Goal: Information Seeking & Learning: Learn about a topic

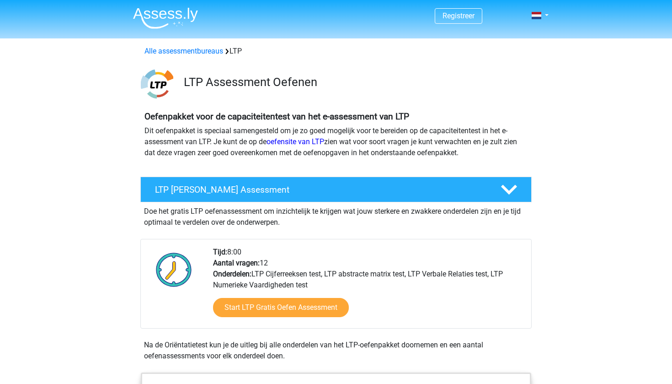
click at [549, 38] on header "Registreer Nederlands" at bounding box center [336, 19] width 672 height 38
click at [162, 8] on img at bounding box center [165, 17] width 65 height 21
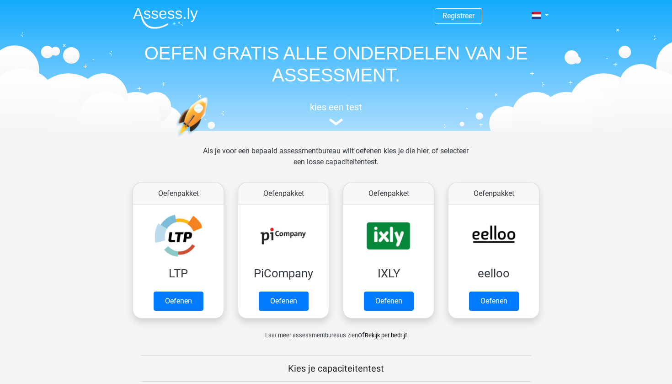
click at [456, 17] on link "Registreer" at bounding box center [459, 15] width 32 height 9
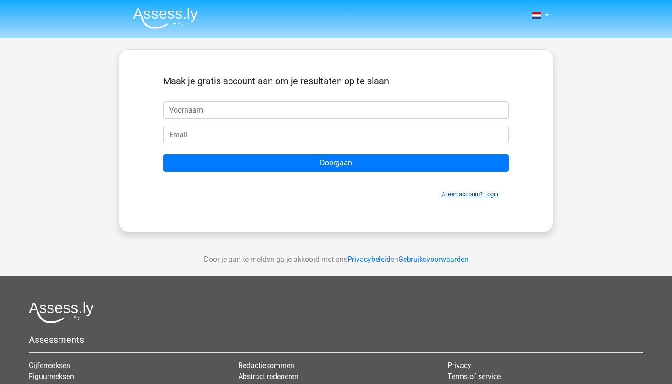
click at [474, 198] on link "Al een account? Login" at bounding box center [470, 194] width 57 height 7
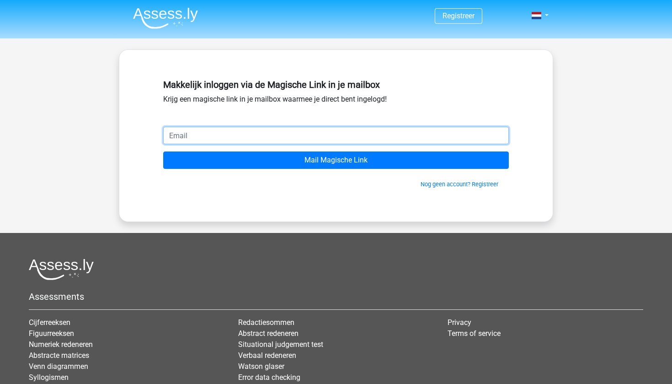
type input "[EMAIL_ADDRESS][DOMAIN_NAME]"
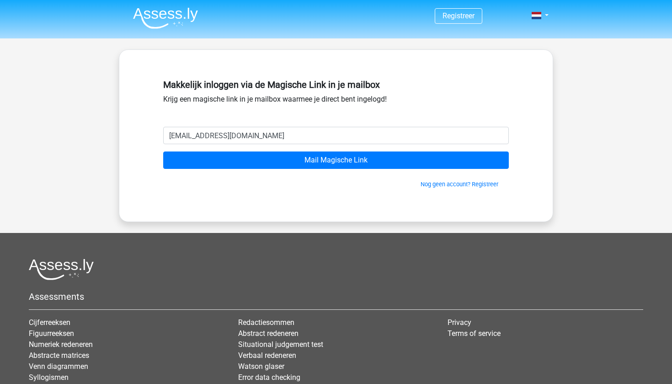
click at [240, 150] on form "sttwizer@gmail.com Mail Magische Link Nog geen account? Registreer" at bounding box center [336, 158] width 346 height 62
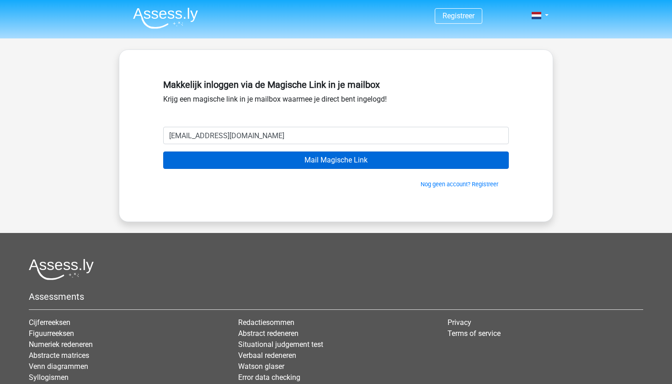
click at [239, 163] on input "Mail Magische Link" at bounding box center [336, 159] width 346 height 17
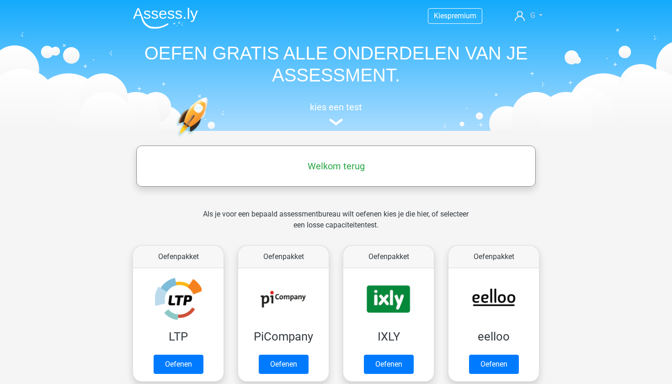
click at [535, 14] on link "G" at bounding box center [528, 15] width 35 height 11
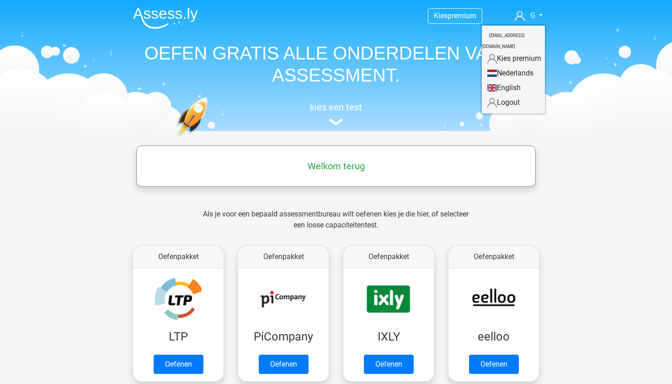
click at [503, 81] on link "English" at bounding box center [513, 88] width 63 height 15
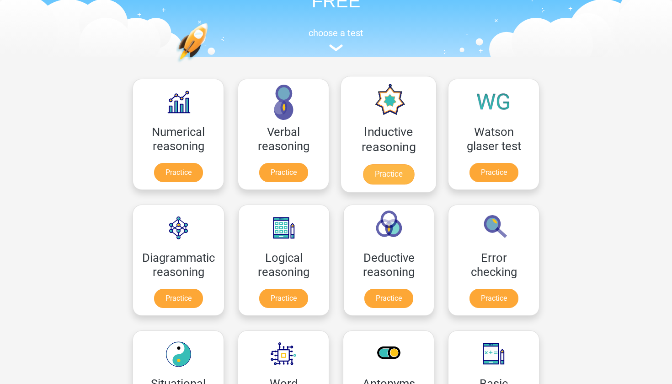
scroll to position [106, 0]
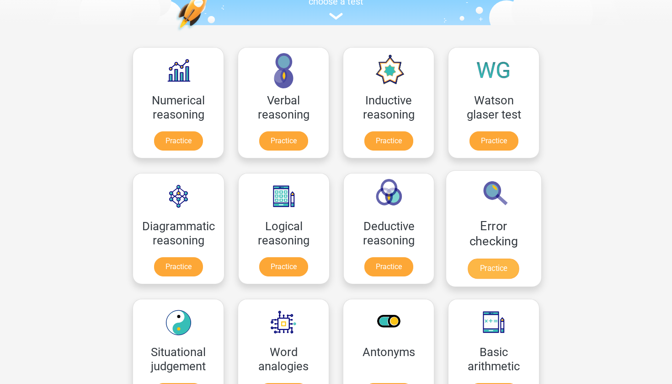
click at [492, 258] on link "Practice" at bounding box center [493, 268] width 51 height 20
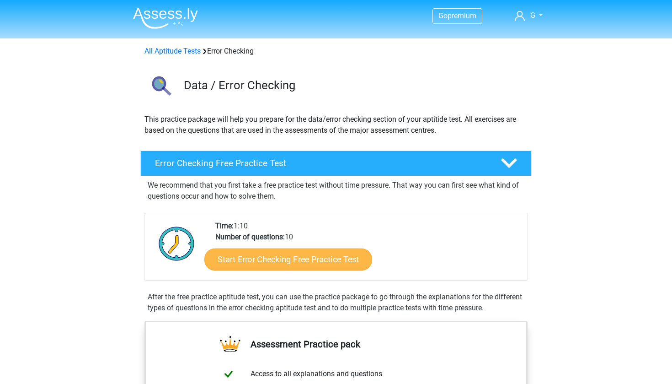
click at [301, 260] on link "Start Error Checking Free Practice Test" at bounding box center [288, 259] width 168 height 22
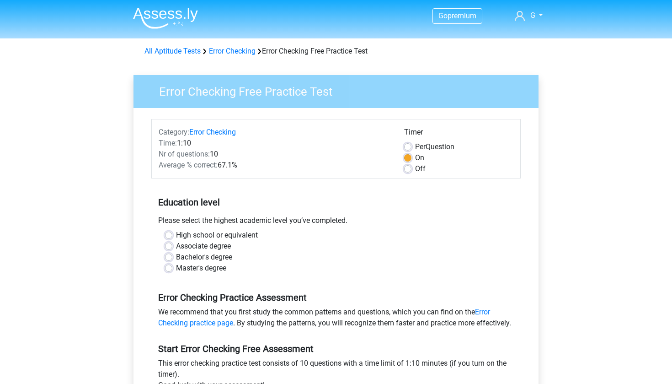
click at [176, 258] on label "Bachelor's degree" at bounding box center [204, 257] width 56 height 11
click at [166, 258] on input "Bachelor's degree" at bounding box center [168, 256] width 7 height 9
radio input "true"
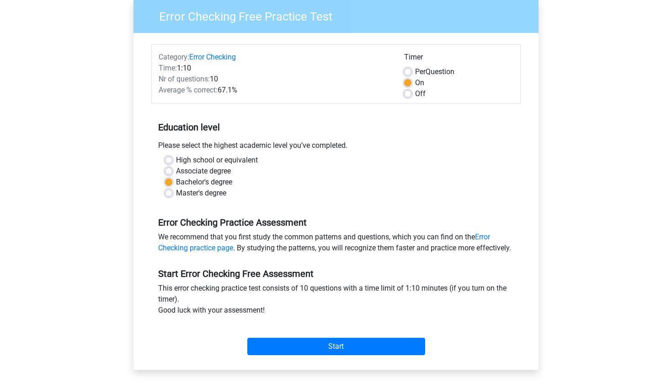
scroll to position [76, 0]
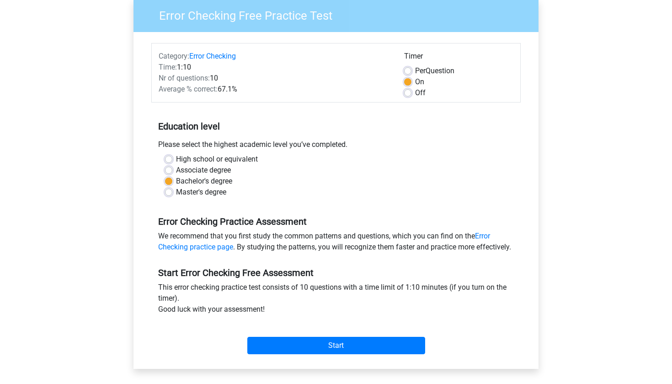
click at [176, 193] on label "Master's degree" at bounding box center [201, 192] width 50 height 11
click at [172, 193] on input "Master's degree" at bounding box center [168, 191] width 7 height 9
radio input "true"
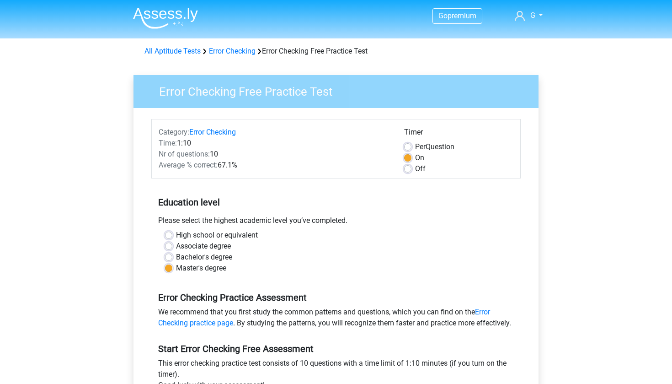
scroll to position [0, 0]
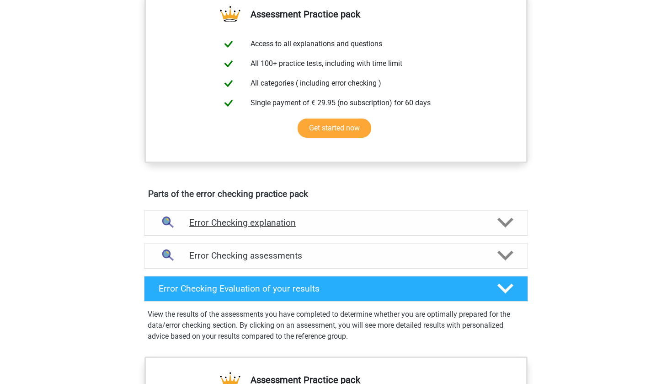
click at [346, 222] on h4 "Error Checking explanation" at bounding box center [336, 222] width 294 height 11
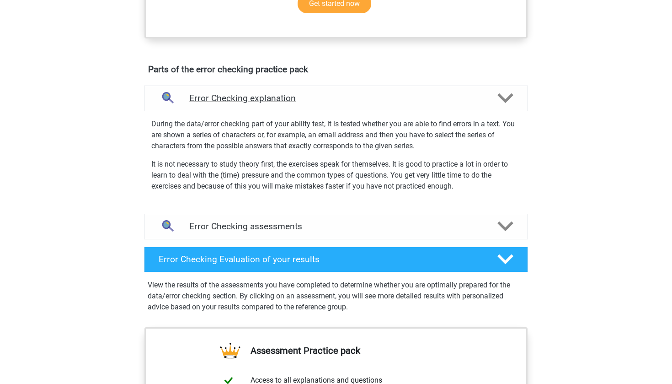
scroll to position [472, 0]
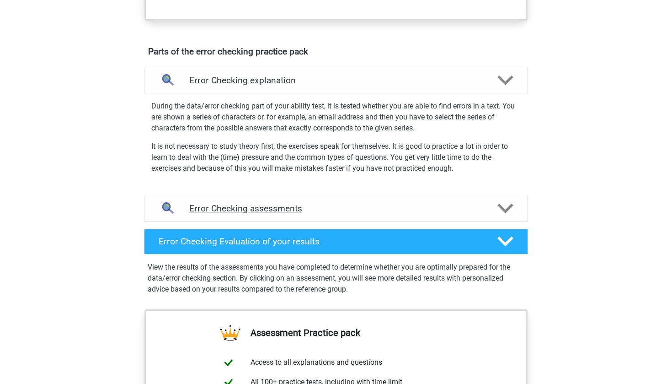
click at [333, 211] on h4 "Error Checking assessments" at bounding box center [336, 208] width 294 height 11
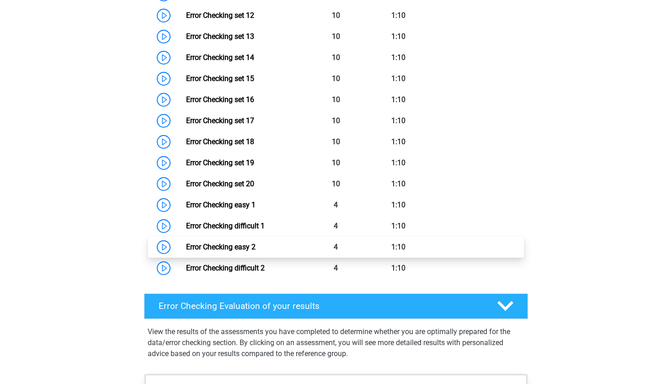
scroll to position [1007, 0]
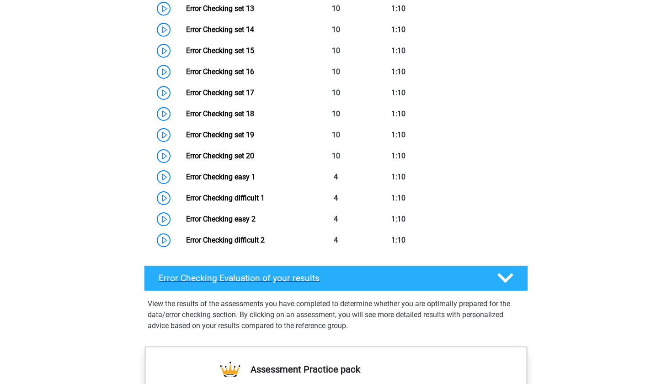
click at [410, 278] on h4 "Error Checking Evaluation of your results" at bounding box center [321, 278] width 324 height 11
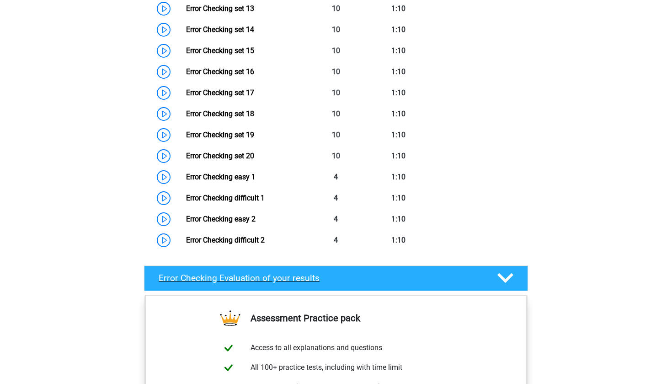
click at [410, 278] on h4 "Error Checking Evaluation of your results" at bounding box center [321, 278] width 324 height 11
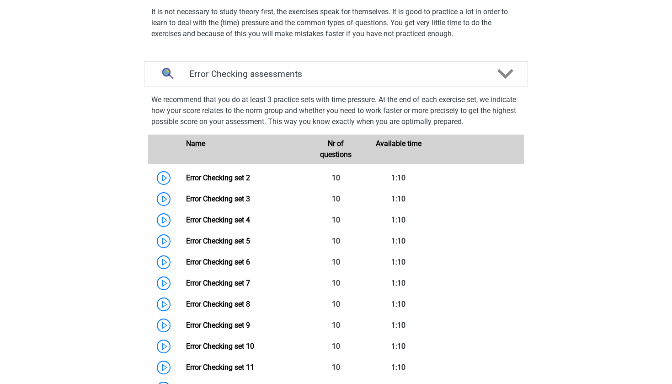
scroll to position [631, 0]
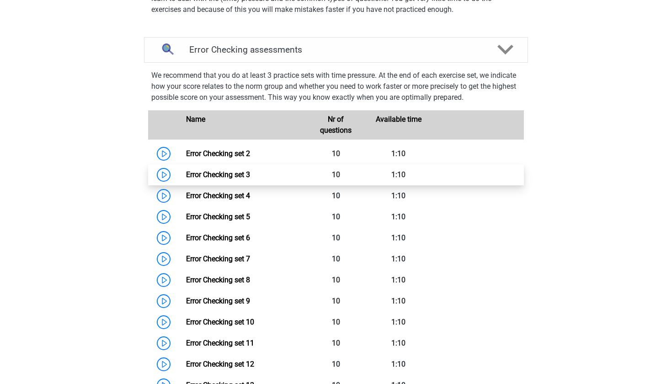
click at [250, 174] on link "Error Checking set 3" at bounding box center [218, 174] width 64 height 9
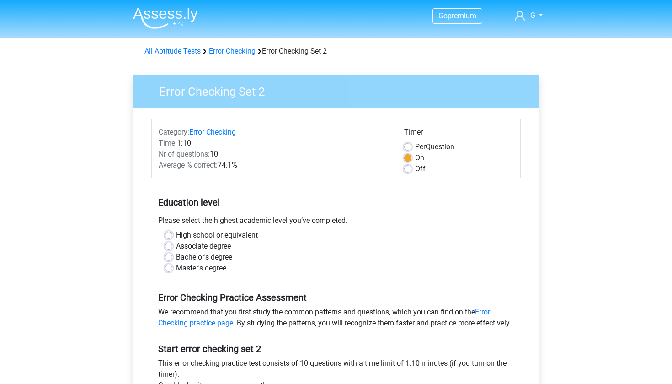
click at [177, 266] on label "Master's degree" at bounding box center [201, 268] width 50 height 11
click at [172, 266] on input "Master's degree" at bounding box center [168, 267] width 7 height 9
radio input "true"
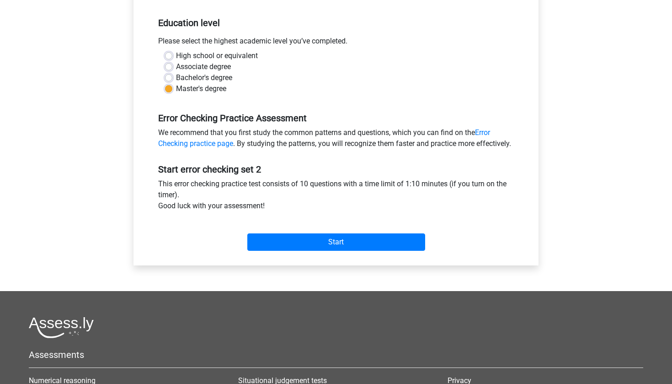
scroll to position [201, 0]
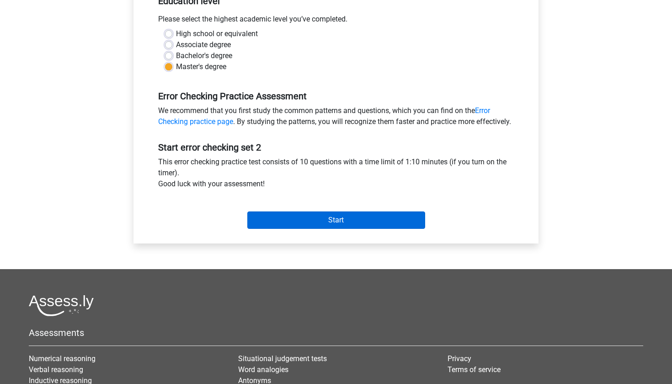
click at [335, 229] on input "Start" at bounding box center [336, 219] width 178 height 17
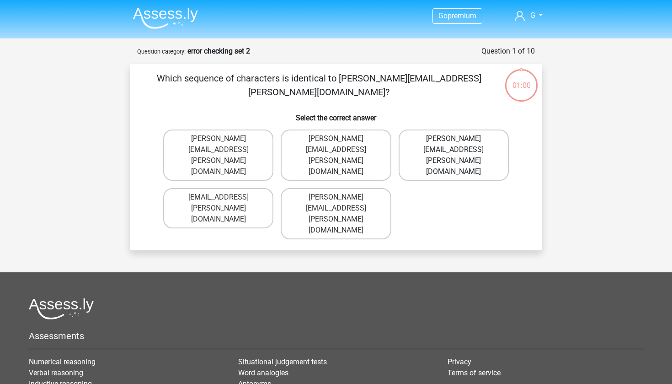
click at [453, 140] on label "Connor.Patterson@Gmail.co.uk" at bounding box center [454, 154] width 110 height 51
click at [454, 140] on input "Connor.Patterson@Gmail.co.uk" at bounding box center [457, 142] width 6 height 6
radio input "true"
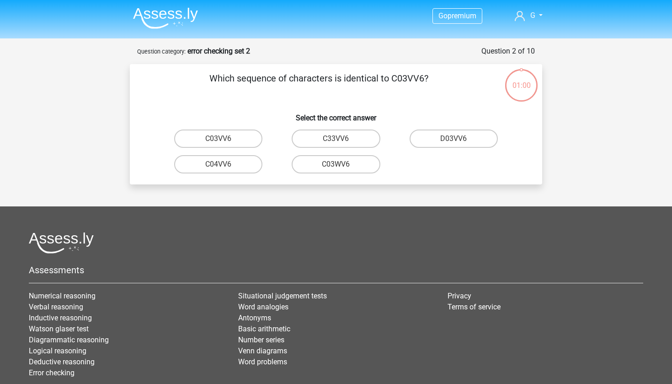
scroll to position [46, 0]
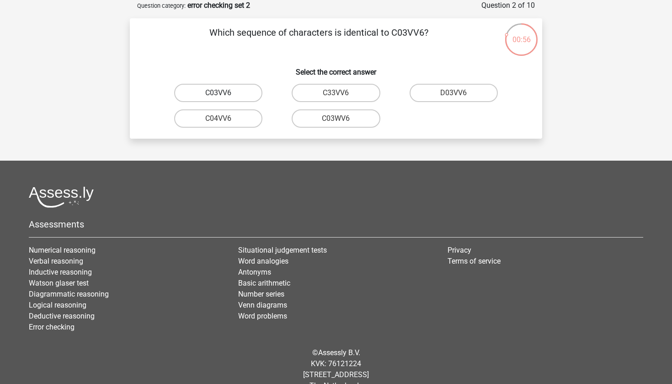
click at [238, 97] on label "C03VV6" at bounding box center [218, 93] width 88 height 18
click at [225, 97] on input "C03VV6" at bounding box center [222, 96] width 6 height 6
radio input "true"
click at [466, 90] on label "jB03CO" at bounding box center [454, 93] width 88 height 18
click at [460, 93] on input "jB03CO" at bounding box center [457, 96] width 6 height 6
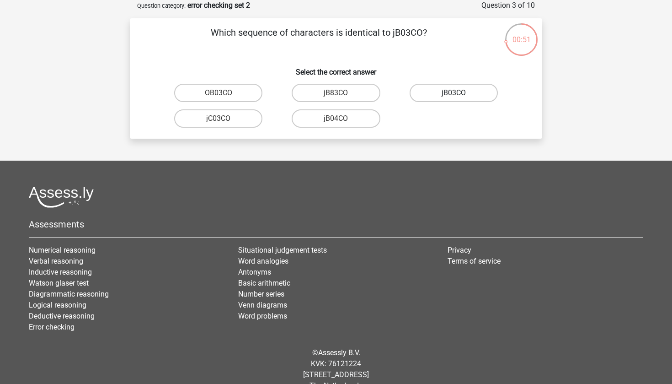
radio input "true"
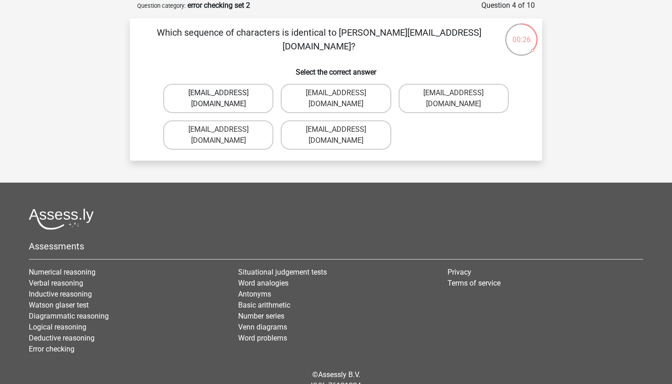
click at [252, 84] on label "Jack_Conley@hotmail.uk.com" at bounding box center [218, 98] width 110 height 29
click at [225, 93] on input "Jack_Conley@hotmail.uk.com" at bounding box center [222, 96] width 6 height 6
radio input "true"
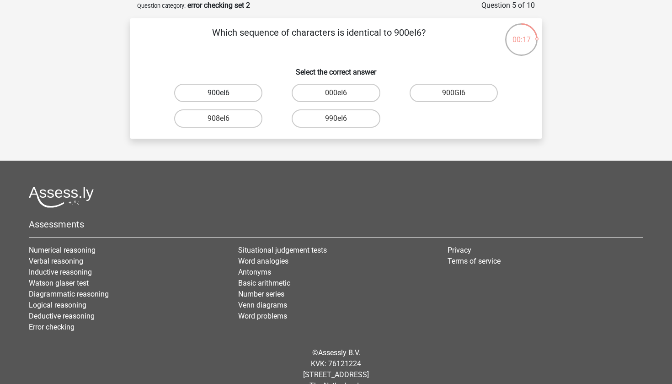
click at [231, 96] on label "900eI6" at bounding box center [218, 93] width 88 height 18
click at [225, 96] on input "900eI6" at bounding box center [222, 96] width 6 height 6
radio input "true"
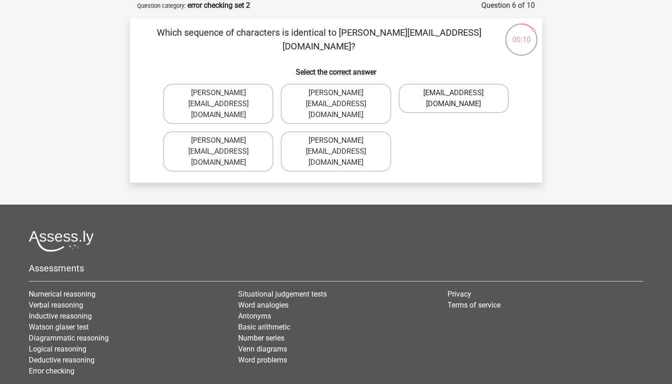
click at [447, 100] on label "Micheal_Meade@joymail.gr" at bounding box center [454, 98] width 110 height 29
click at [454, 99] on input "Micheal_Meade@joymail.gr" at bounding box center [457, 96] width 6 height 6
radio input "true"
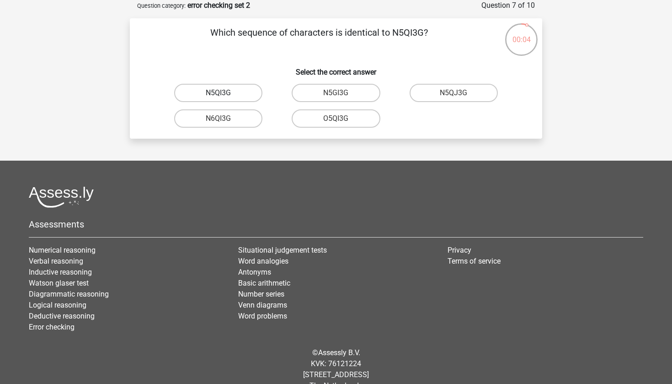
click at [249, 91] on label "N5QI3G" at bounding box center [218, 93] width 88 height 18
click at [225, 93] on input "N5QI3G" at bounding box center [222, 96] width 6 height 6
radio input "true"
click at [240, 117] on label "GP66CC" at bounding box center [218, 118] width 88 height 18
click at [225, 118] on input "GP66CC" at bounding box center [222, 121] width 6 height 6
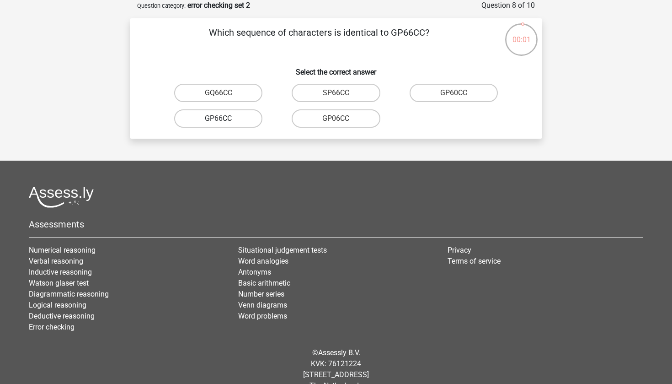
radio input "true"
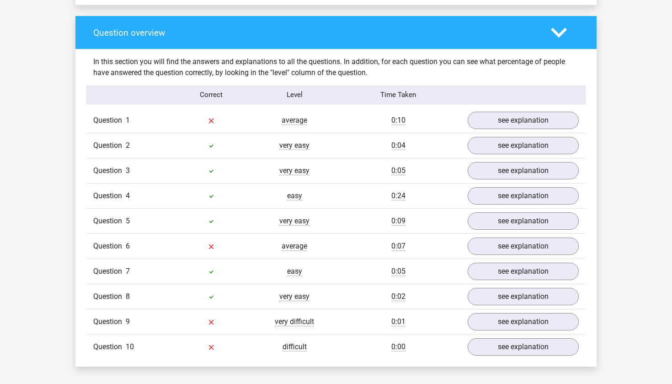
scroll to position [662, 0]
click at [540, 318] on link "see explanation" at bounding box center [524, 321] width 128 height 20
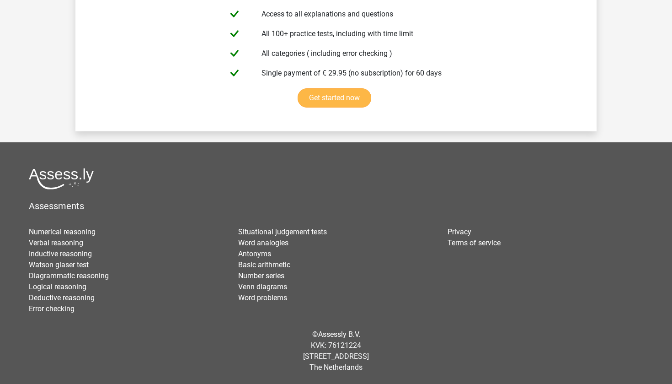
scroll to position [1729, 0]
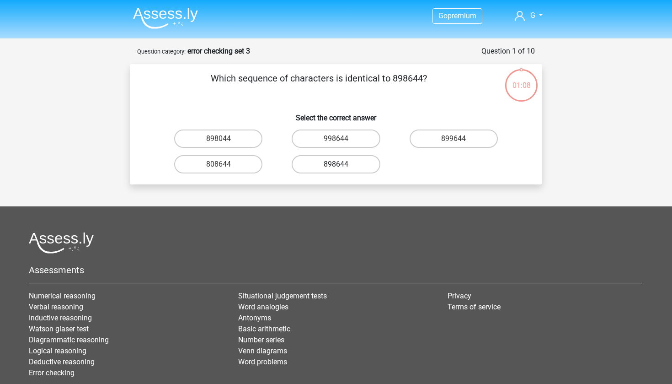
click at [366, 166] on label "898644" at bounding box center [336, 164] width 88 height 18
click at [342, 166] on input "898644" at bounding box center [339, 167] width 6 height 6
radio input "true"
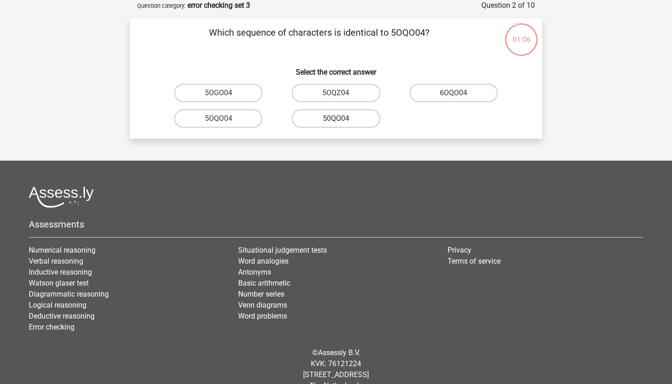
click at [355, 123] on label "50QO04" at bounding box center [336, 118] width 88 height 18
click at [342, 123] on input "50QO04" at bounding box center [339, 121] width 6 height 6
radio input "true"
click at [215, 97] on label "NV9Z80" at bounding box center [218, 93] width 88 height 18
click at [219, 97] on input "NV9Z80" at bounding box center [222, 96] width 6 height 6
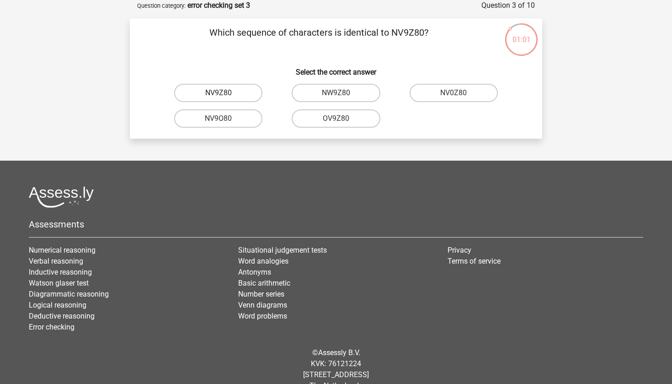
radio input "true"
click at [363, 94] on label "0UA594" at bounding box center [336, 93] width 88 height 18
click at [342, 94] on input "0UA594" at bounding box center [339, 96] width 6 height 6
radio input "true"
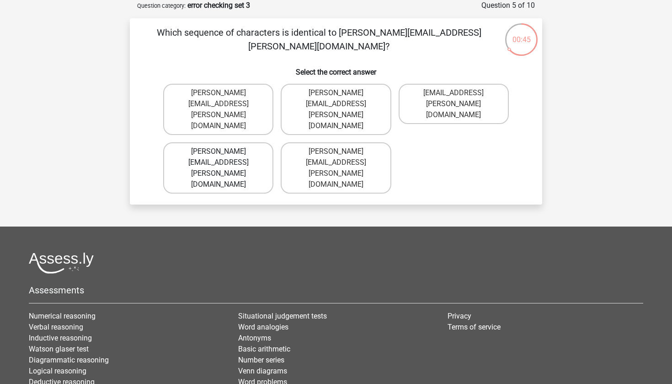
click at [259, 142] on label "Noah+Patterson@joymail.gr" at bounding box center [218, 167] width 110 height 51
click at [225, 151] on input "Noah+Patterson@joymail.gr" at bounding box center [222, 154] width 6 height 6
radio input "true"
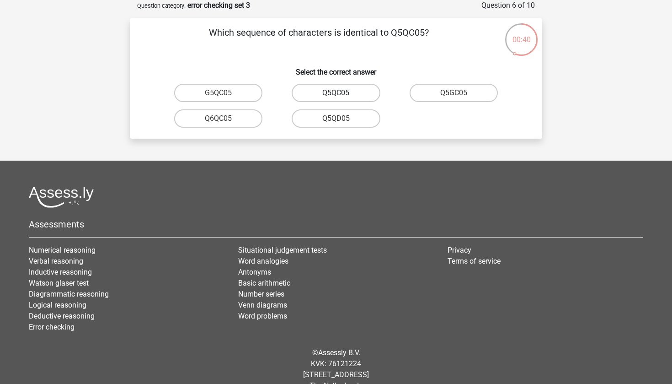
click at [334, 97] on label "Q5QC05" at bounding box center [336, 93] width 88 height 18
click at [336, 97] on input "Q5QC05" at bounding box center [339, 96] width 6 height 6
radio input "true"
drag, startPoint x: 233, startPoint y: 119, endPoint x: 457, endPoint y: 118, distance: 223.7
click at [247, 118] on label "08WZS5" at bounding box center [218, 118] width 88 height 18
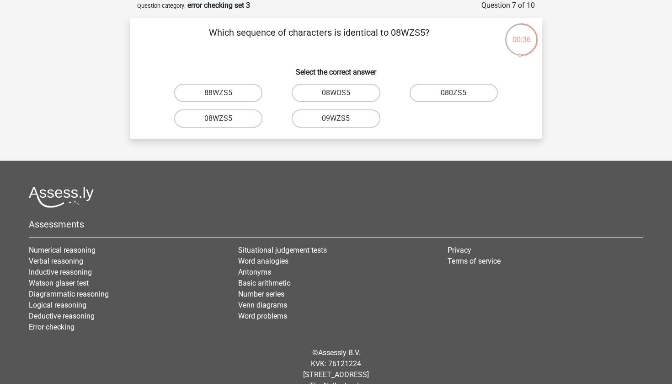
click at [225, 118] on input "08WZS5" at bounding box center [222, 121] width 6 height 6
radio input "true"
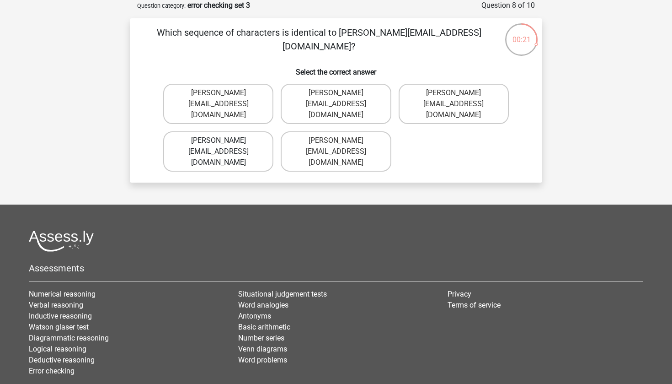
click at [251, 137] on label "Edward-Maed@joinmail.co.uk" at bounding box center [218, 151] width 110 height 40
click at [225, 140] on input "Edward-Maed@joinmail.co.uk" at bounding box center [222, 143] width 6 height 6
radio input "true"
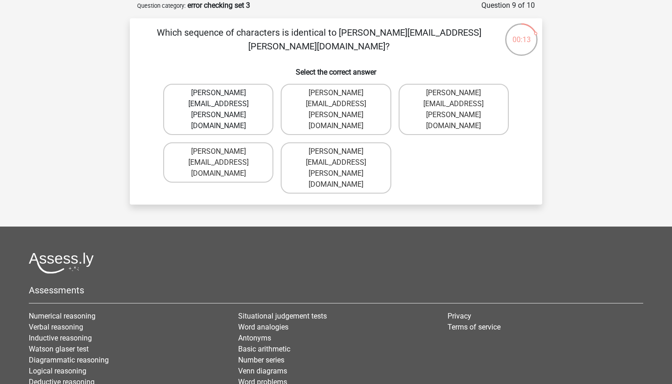
click at [252, 95] on label "Freddie+Knight@jointmail.co.uk" at bounding box center [218, 109] width 110 height 51
click at [225, 95] on input "Freddie+Knight@jointmail.co.uk" at bounding box center [222, 96] width 6 height 6
radio input "true"
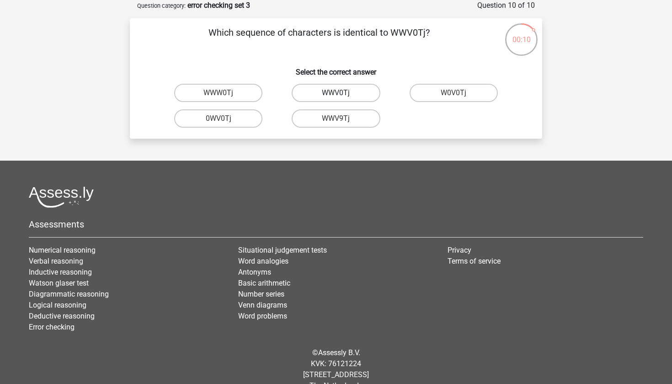
click at [368, 92] on label "WWV0Tj" at bounding box center [336, 93] width 88 height 18
click at [342, 93] on input "WWV0Tj" at bounding box center [339, 96] width 6 height 6
radio input "true"
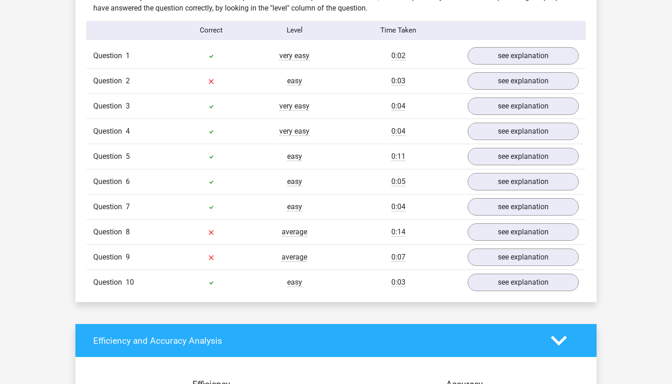
scroll to position [727, 0]
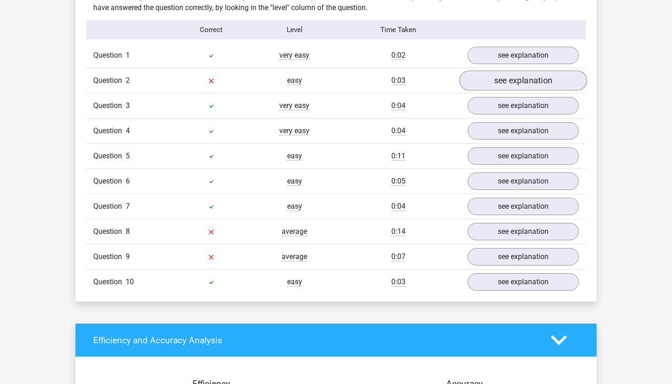
click at [507, 83] on link "see explanation" at bounding box center [524, 80] width 128 height 20
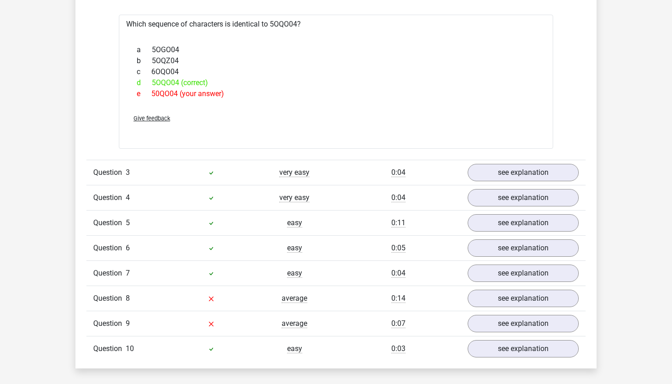
scroll to position [816, 0]
click at [492, 303] on link "see explanation" at bounding box center [524, 298] width 128 height 20
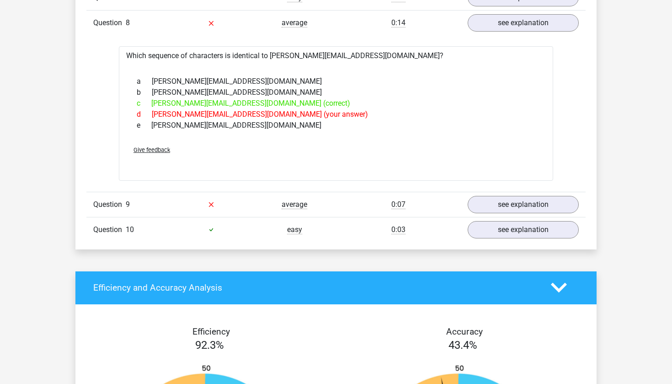
scroll to position [1092, 0]
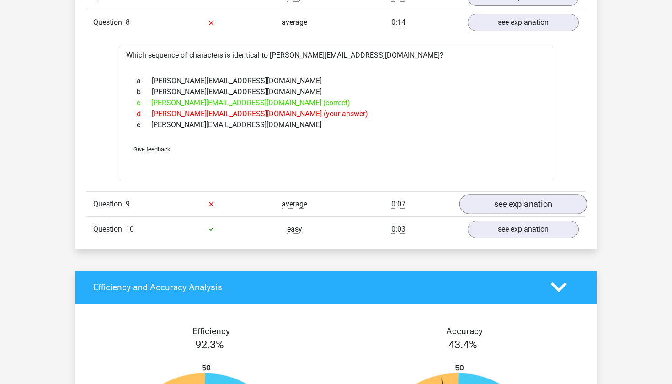
click at [499, 206] on link "see explanation" at bounding box center [524, 204] width 128 height 20
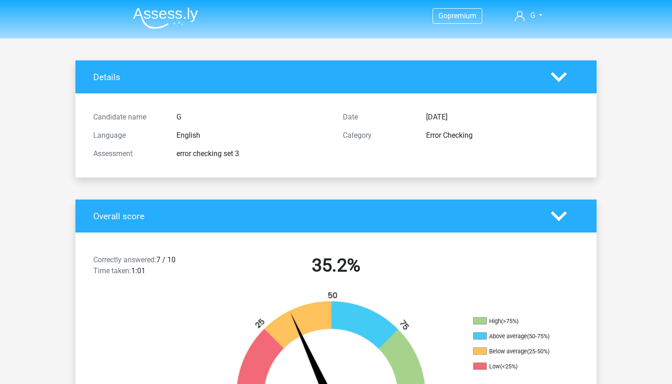
scroll to position [0, 0]
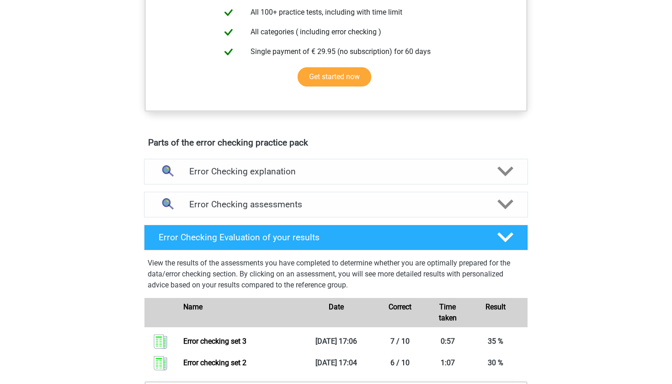
scroll to position [411, 0]
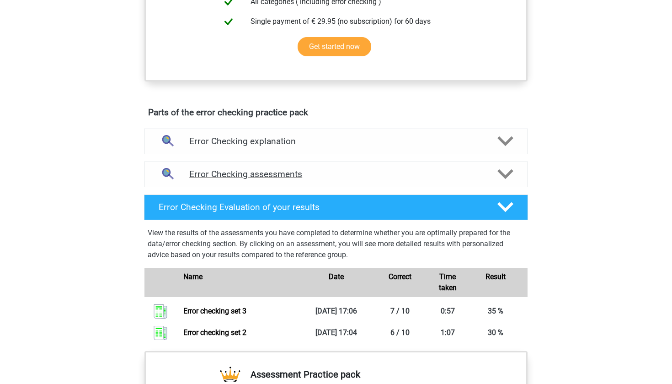
click at [428, 167] on div "Error Checking assessments" at bounding box center [336, 174] width 384 height 26
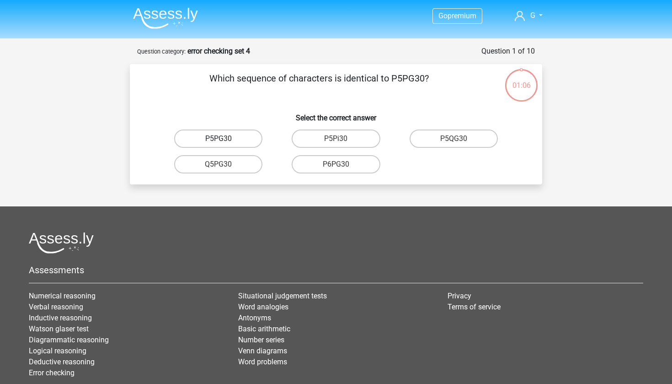
click at [236, 140] on label "P5PG30" at bounding box center [218, 138] width 88 height 18
click at [225, 140] on input "P5PG30" at bounding box center [222, 142] width 6 height 6
radio input "true"
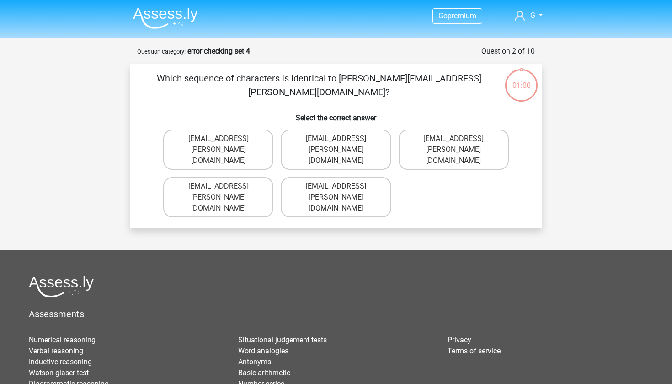
scroll to position [46, 0]
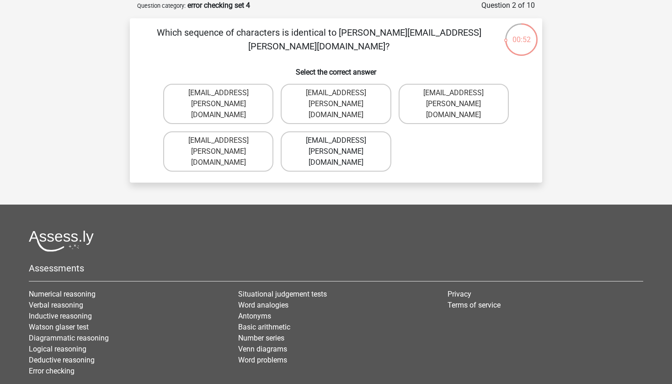
click at [301, 131] on label "[EMAIL_ADDRESS][PERSON_NAME][DOMAIN_NAME]" at bounding box center [336, 151] width 110 height 40
click at [336, 140] on input "[EMAIL_ADDRESS][PERSON_NAME][DOMAIN_NAME]" at bounding box center [339, 143] width 6 height 6
radio input "true"
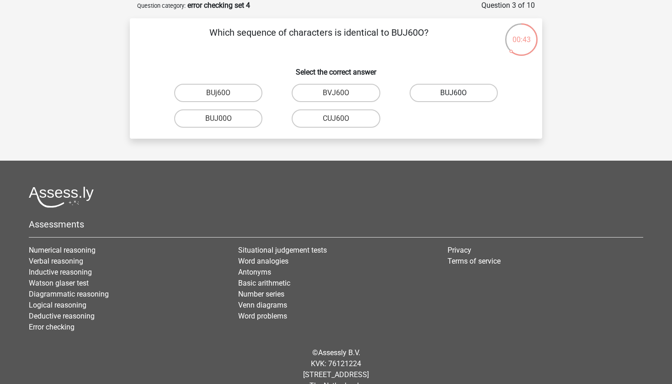
click at [431, 98] on label "BUJ60O" at bounding box center [454, 93] width 88 height 18
click at [454, 98] on input "BUJ60O" at bounding box center [457, 96] width 6 height 6
radio input "true"
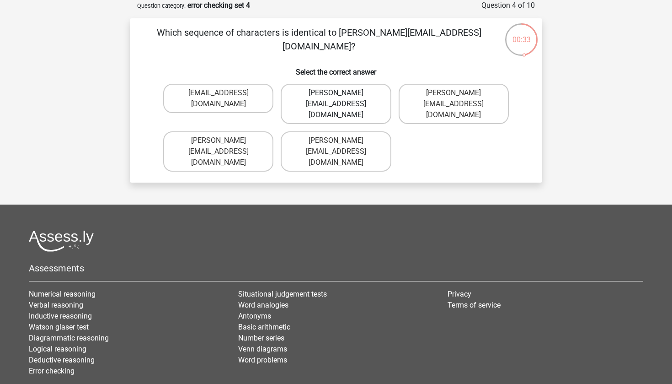
click at [342, 97] on label "[PERSON_NAME][EMAIL_ADDRESS][DOMAIN_NAME]" at bounding box center [336, 104] width 110 height 40
click at [342, 97] on input "[PERSON_NAME][EMAIL_ADDRESS][DOMAIN_NAME]" at bounding box center [339, 96] width 6 height 6
radio input "true"
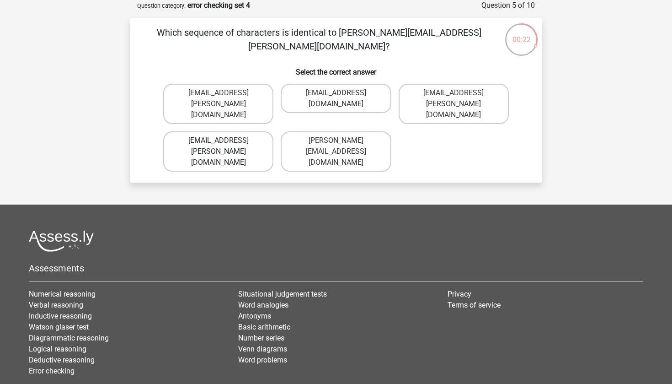
click at [250, 131] on label "[EMAIL_ADDRESS][PERSON_NAME][DOMAIN_NAME]" at bounding box center [218, 151] width 110 height 40
click at [225, 140] on input "[EMAIL_ADDRESS][PERSON_NAME][DOMAIN_NAME]" at bounding box center [222, 143] width 6 height 6
radio input "true"
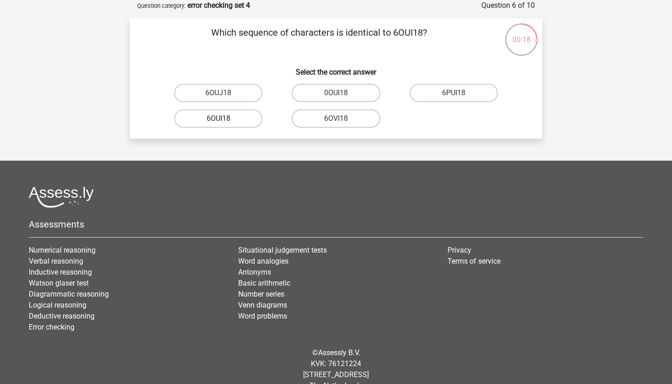
click at [251, 118] on label "6OUI18" at bounding box center [218, 118] width 88 height 18
click at [225, 118] on input "6OUI18" at bounding box center [222, 121] width 6 height 6
radio input "true"
click at [476, 87] on label "15O30T" at bounding box center [454, 93] width 88 height 18
click at [460, 93] on input "15O30T" at bounding box center [457, 96] width 6 height 6
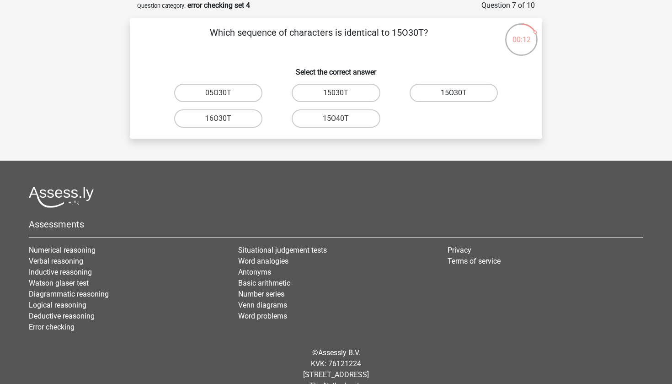
radio input "true"
click at [328, 122] on label "4Z45G0" at bounding box center [336, 118] width 88 height 18
click at [336, 122] on input "4Z45G0" at bounding box center [339, 121] width 6 height 6
radio input "true"
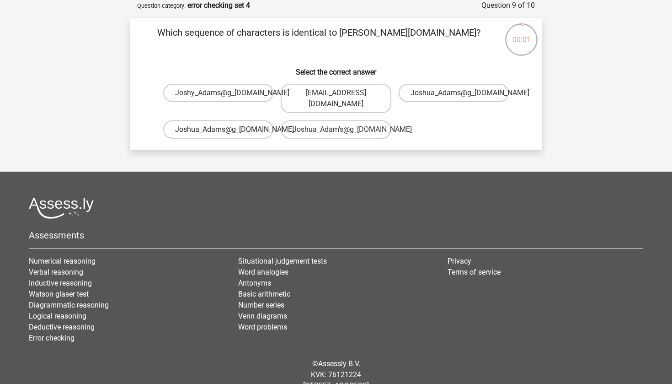
click at [260, 123] on label "Joshua_Adams@g_mail.co.uk" at bounding box center [218, 129] width 110 height 18
click at [225, 129] on input "Joshua_Adams@g_mail.co.uk" at bounding box center [222, 132] width 6 height 6
radio input "true"
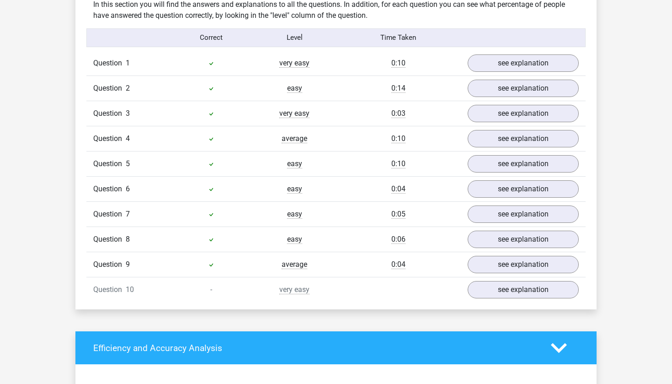
scroll to position [718, 0]
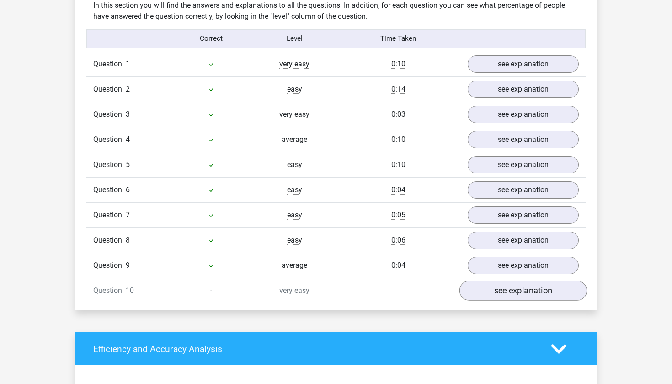
click at [518, 290] on link "see explanation" at bounding box center [524, 290] width 128 height 20
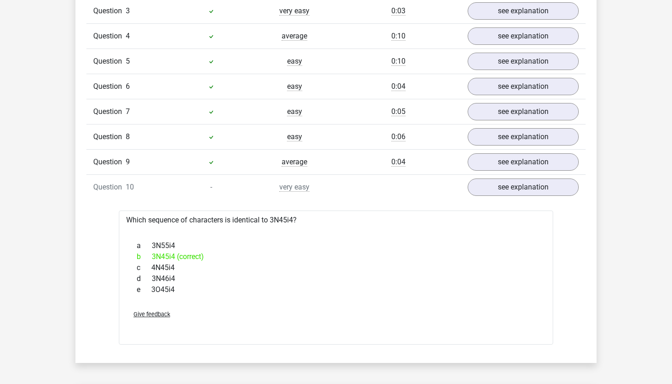
scroll to position [823, 0]
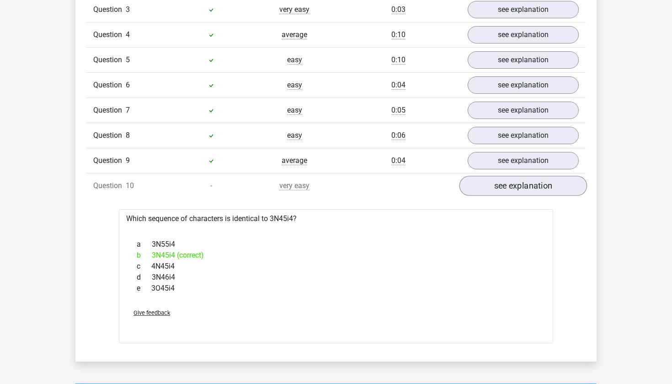
click at [526, 191] on link "see explanation" at bounding box center [524, 186] width 128 height 20
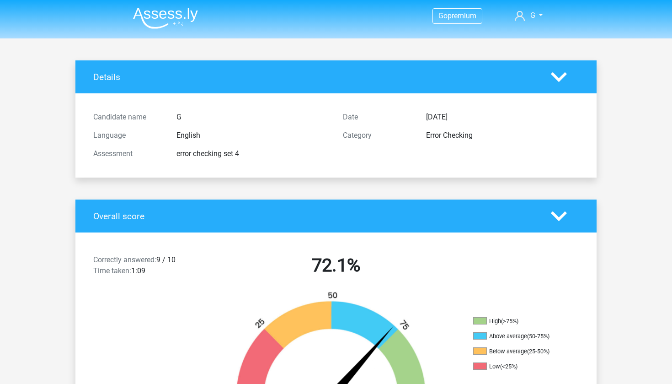
scroll to position [0, 0]
click at [171, 19] on img at bounding box center [165, 17] width 65 height 21
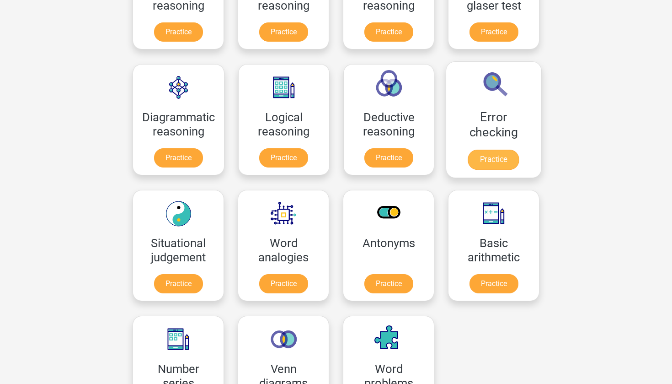
scroll to position [204, 0]
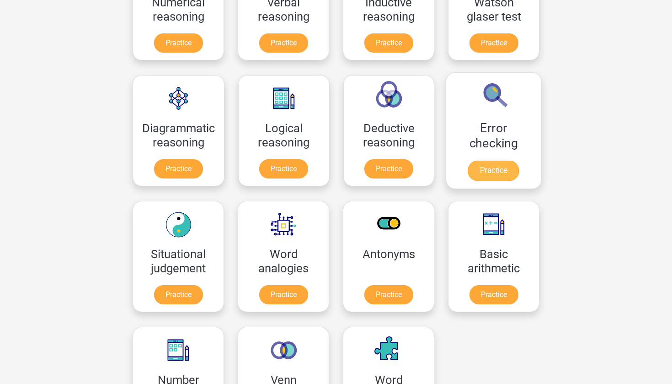
click at [488, 166] on link "Practice" at bounding box center [493, 171] width 51 height 20
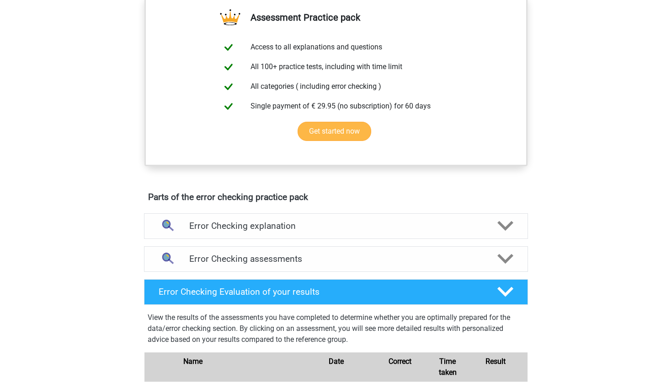
scroll to position [370, 0]
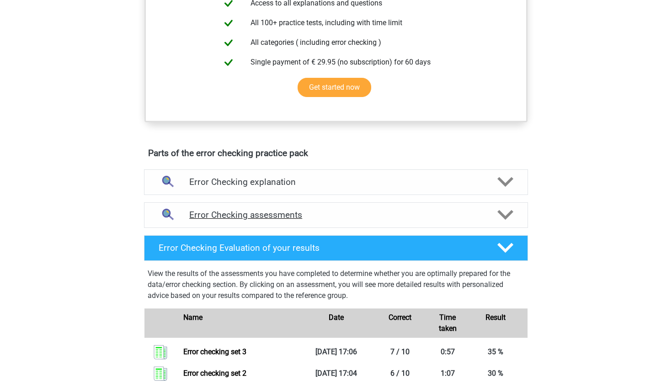
click at [343, 218] on h4 "Error Checking assessments" at bounding box center [336, 214] width 294 height 11
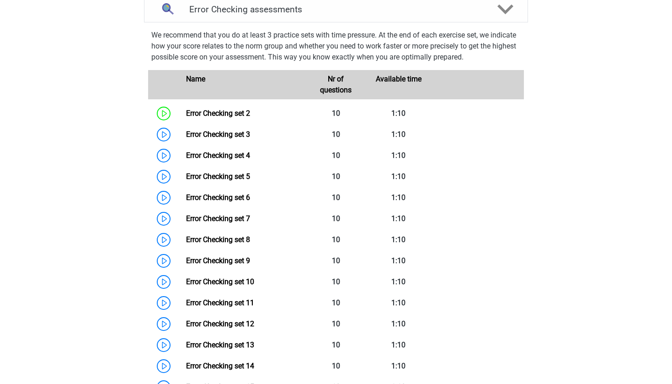
scroll to position [575, 0]
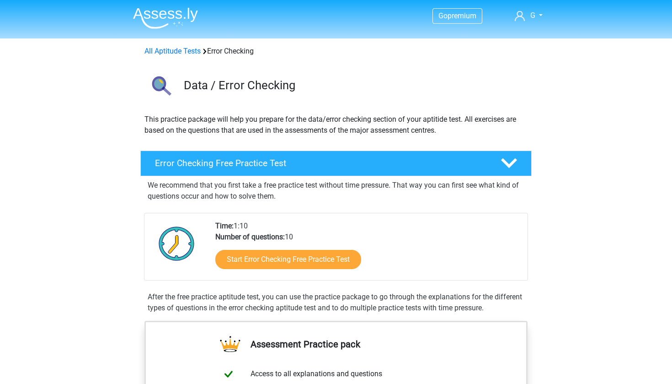
scroll to position [418, 0]
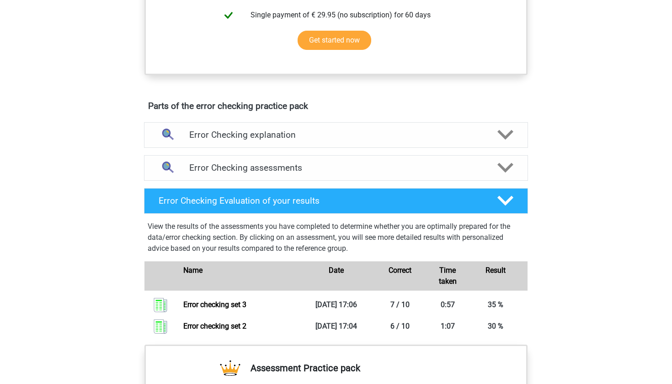
click at [317, 154] on div "Error Checking assessments We recommend that you do at least 3 practice sets wi…" at bounding box center [336, 167] width 420 height 33
click at [318, 177] on div "Error Checking assessments" at bounding box center [336, 168] width 384 height 26
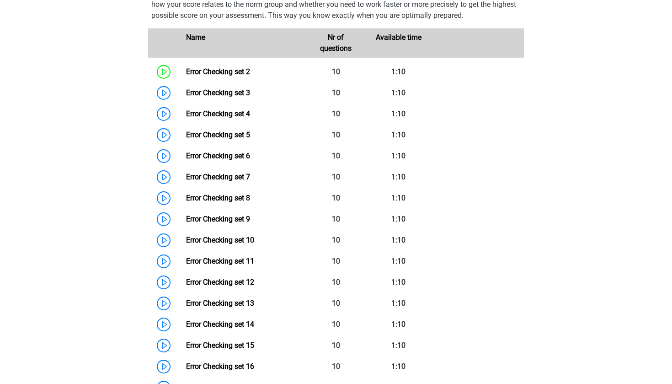
scroll to position [594, 0]
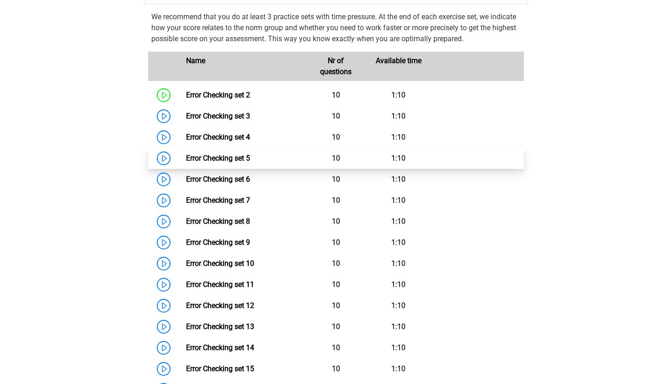
click at [250, 157] on link "Error Checking set 5" at bounding box center [218, 158] width 64 height 9
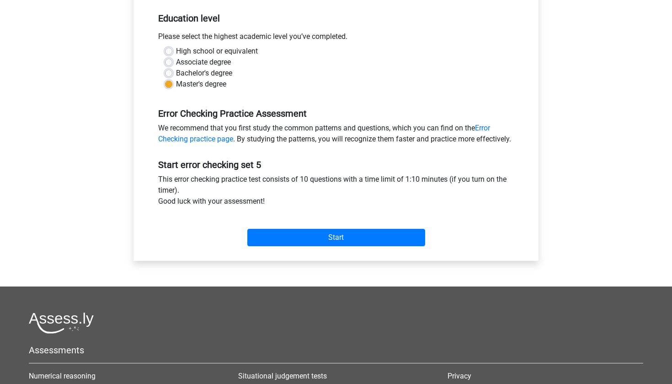
scroll to position [184, 0]
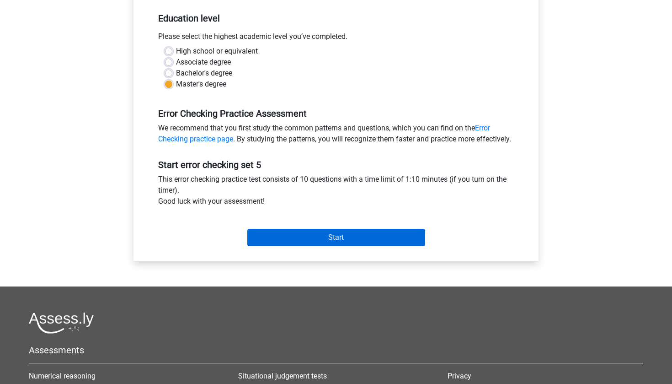
click at [327, 246] on input "Start" at bounding box center [336, 237] width 178 height 17
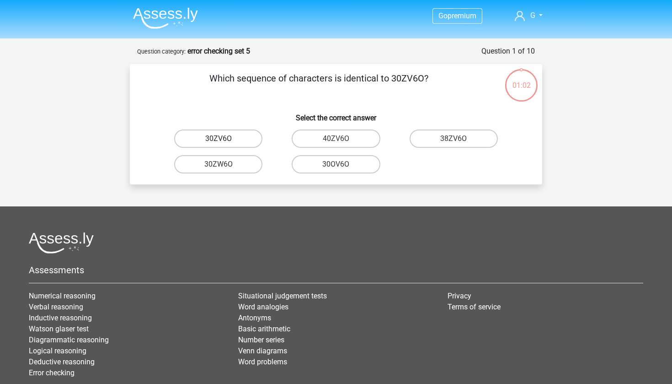
click at [225, 131] on label "30ZV6O" at bounding box center [218, 138] width 88 height 18
click at [225, 139] on input "30ZV6O" at bounding box center [222, 142] width 6 height 6
radio input "true"
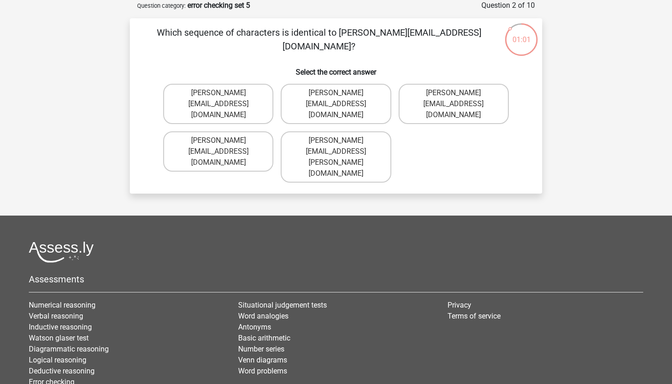
scroll to position [40, 0]
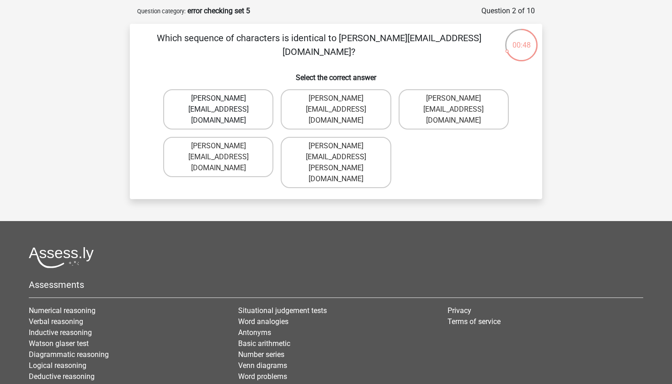
click at [234, 103] on label "[PERSON_NAME][EMAIL_ADDRESS][DOMAIN_NAME]" at bounding box center [218, 109] width 110 height 40
click at [225, 103] on input "[PERSON_NAME][EMAIL_ADDRESS][DOMAIN_NAME]" at bounding box center [222, 101] width 6 height 6
radio input "true"
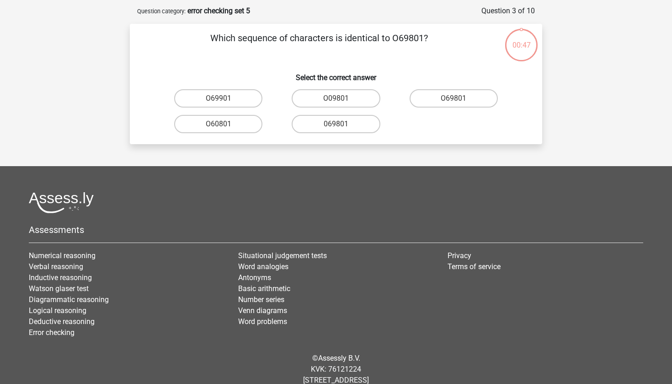
scroll to position [46, 0]
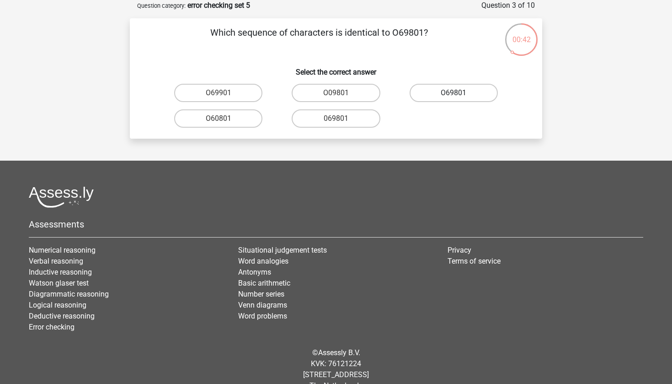
click at [429, 95] on label "O69801" at bounding box center [454, 93] width 88 height 18
click at [454, 95] on input "O69801" at bounding box center [457, 96] width 6 height 6
radio input "true"
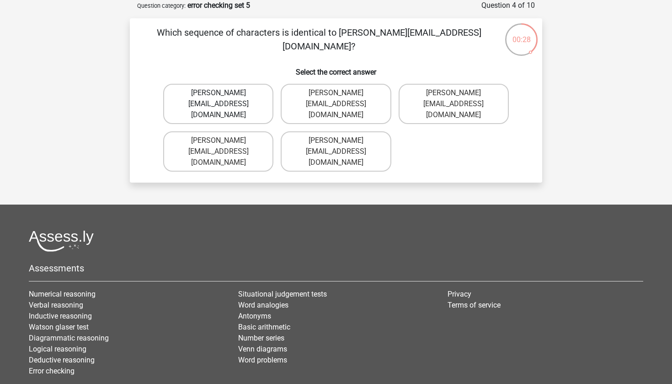
click at [259, 102] on label "[PERSON_NAME][EMAIL_ADDRESS][DOMAIN_NAME]" at bounding box center [218, 104] width 110 height 40
click at [225, 99] on input "[PERSON_NAME][EMAIL_ADDRESS][DOMAIN_NAME]" at bounding box center [222, 96] width 6 height 6
radio input "true"
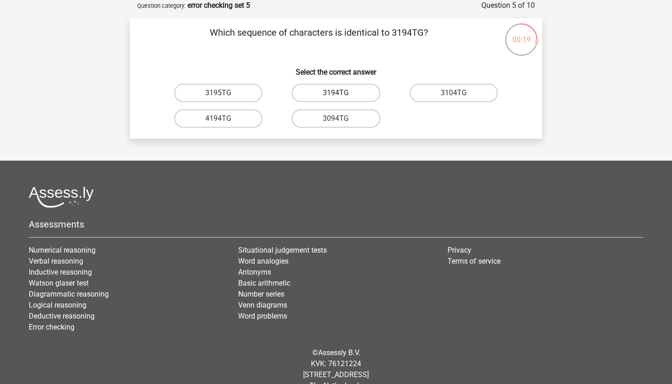
click at [359, 95] on label "3194TG" at bounding box center [336, 93] width 88 height 18
click at [342, 95] on input "3194TG" at bounding box center [339, 96] width 6 height 6
radio input "true"
click at [252, 117] on label "SiO6C0" at bounding box center [218, 118] width 88 height 18
click at [225, 118] on input "SiO6C0" at bounding box center [222, 121] width 6 height 6
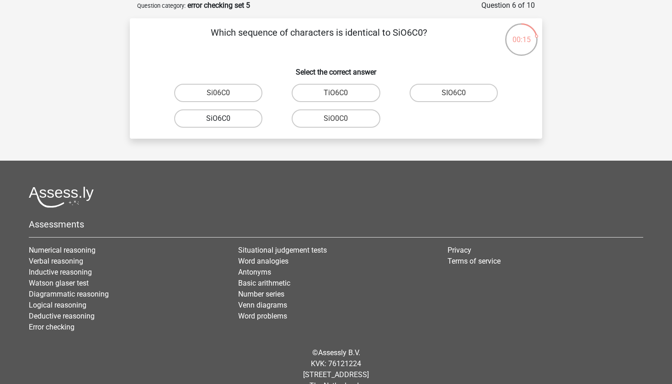
radio input "true"
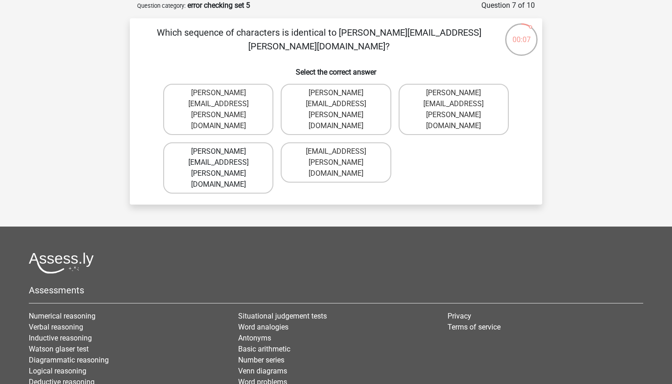
click at [252, 142] on label "[PERSON_NAME][EMAIL_ADDRESS][PERSON_NAME][DOMAIN_NAME]" at bounding box center [218, 167] width 110 height 51
click at [225, 151] on input "[PERSON_NAME][EMAIL_ADDRESS][PERSON_NAME][DOMAIN_NAME]" at bounding box center [222, 154] width 6 height 6
radio input "true"
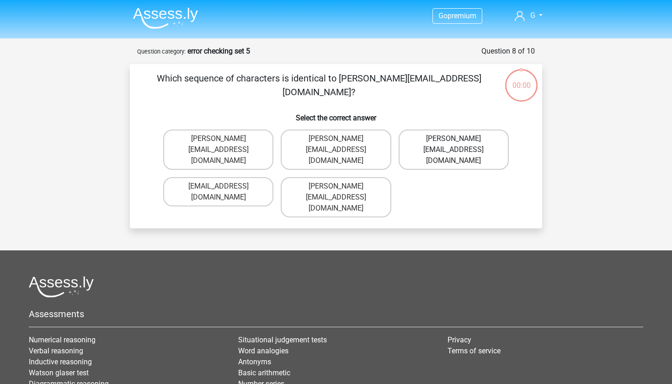
scroll to position [46, 0]
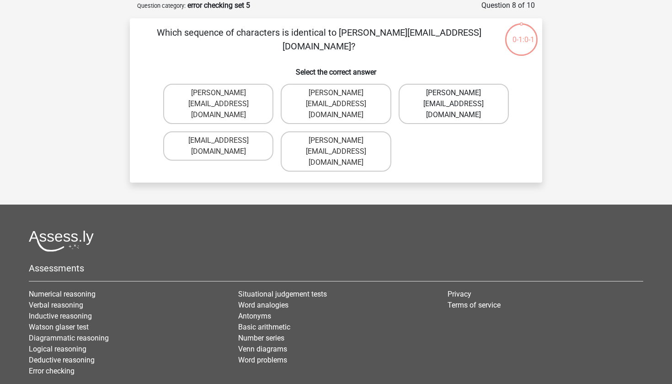
click at [469, 96] on label "[PERSON_NAME][EMAIL_ADDRESS][DOMAIN_NAME]" at bounding box center [454, 104] width 110 height 40
click at [460, 96] on input "[PERSON_NAME][EMAIL_ADDRESS][DOMAIN_NAME]" at bounding box center [457, 96] width 6 height 6
radio input "true"
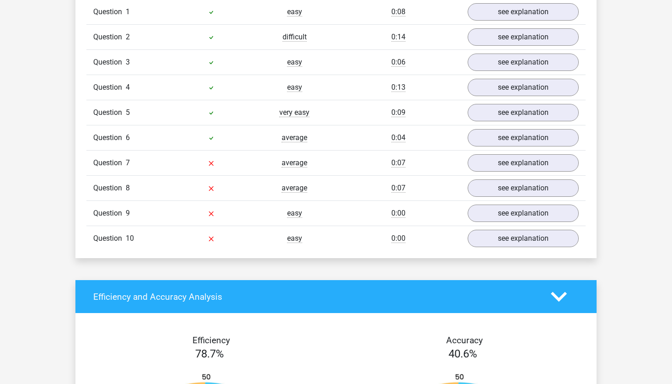
scroll to position [772, 0]
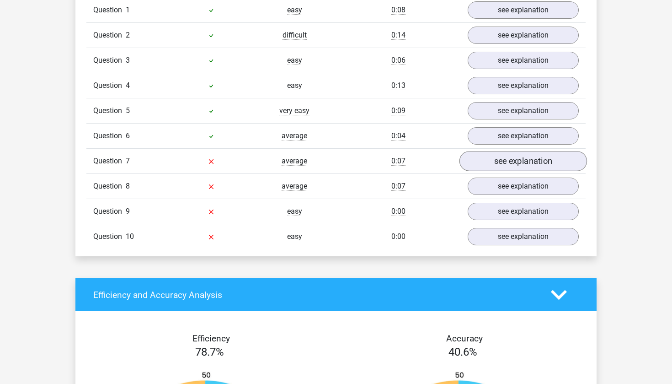
click at [512, 162] on link "see explanation" at bounding box center [524, 161] width 128 height 20
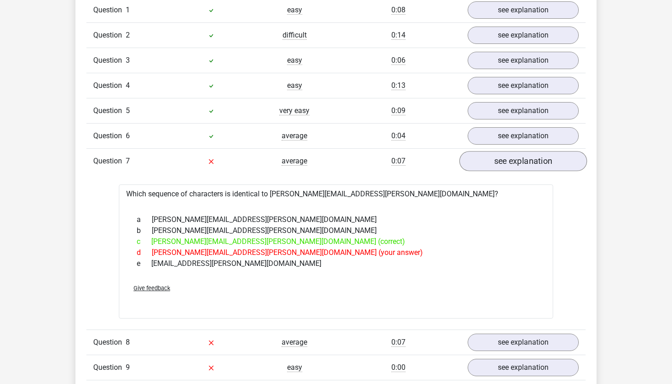
click at [525, 167] on link "see explanation" at bounding box center [524, 161] width 128 height 20
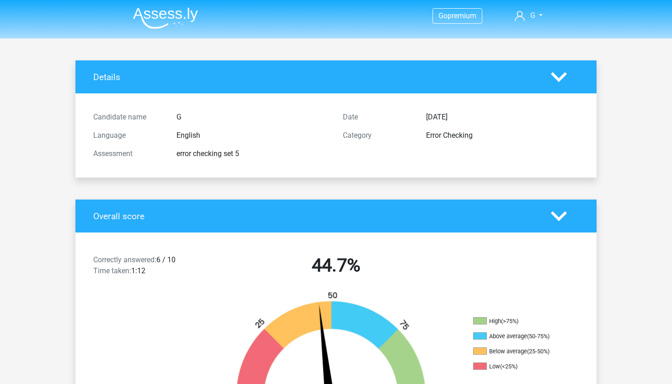
scroll to position [0, 0]
click at [429, 134] on div "Error Checking" at bounding box center [502, 135] width 166 height 11
click at [454, 149] on div "Date Sept. 15, 2025 Category Error Checking" at bounding box center [461, 135] width 250 height 55
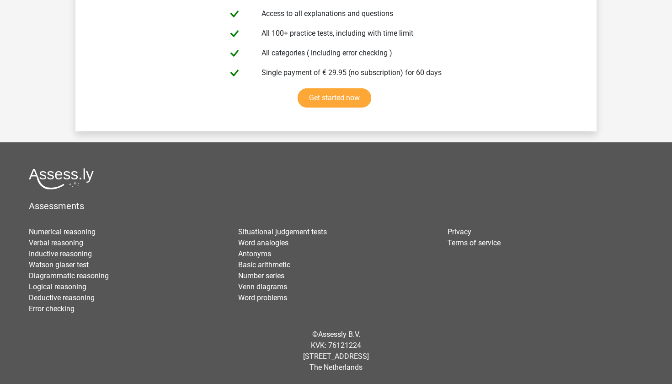
scroll to position [1573, 0]
click at [65, 304] on link "Error checking" at bounding box center [52, 308] width 46 height 9
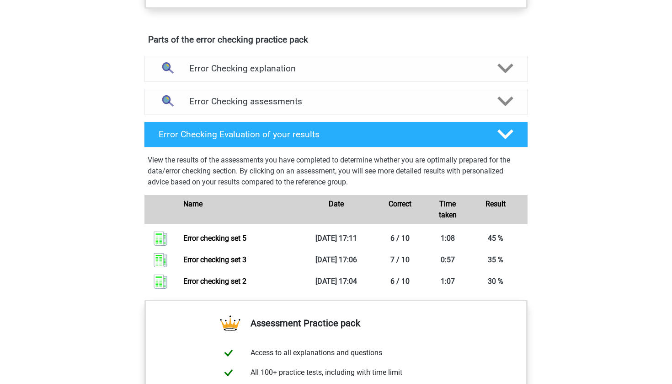
scroll to position [484, 0]
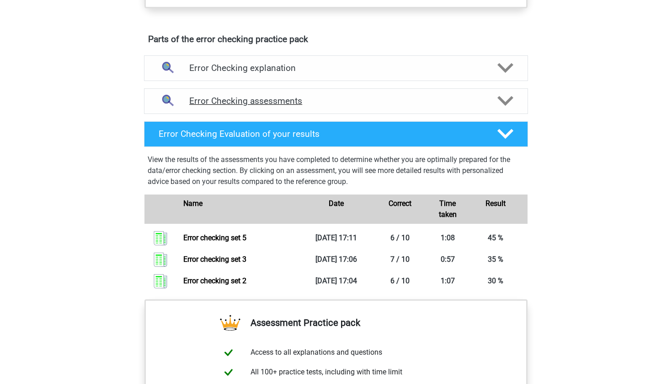
click at [306, 104] on h4 "Error Checking assessments" at bounding box center [336, 101] width 294 height 11
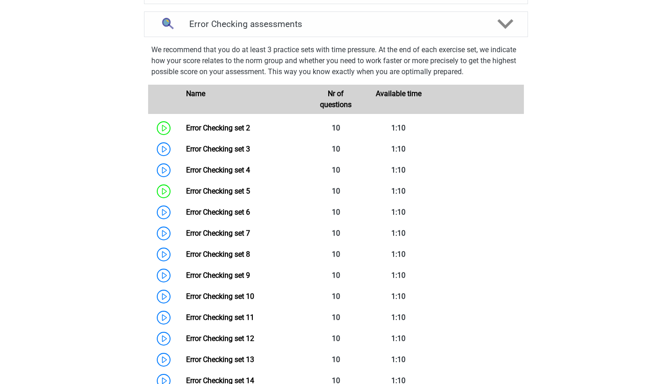
scroll to position [562, 0]
click at [245, 144] on link "Error Checking set 3" at bounding box center [218, 148] width 64 height 9
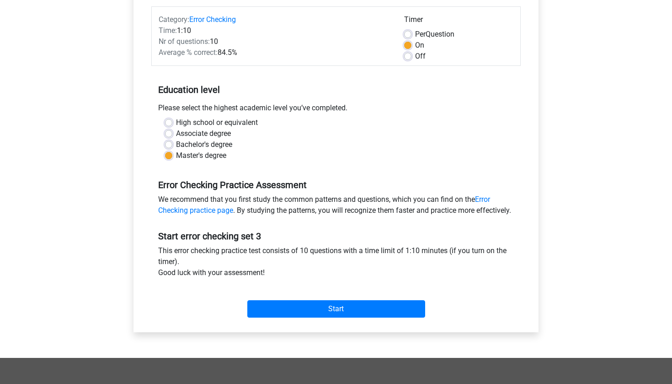
scroll to position [113, 0]
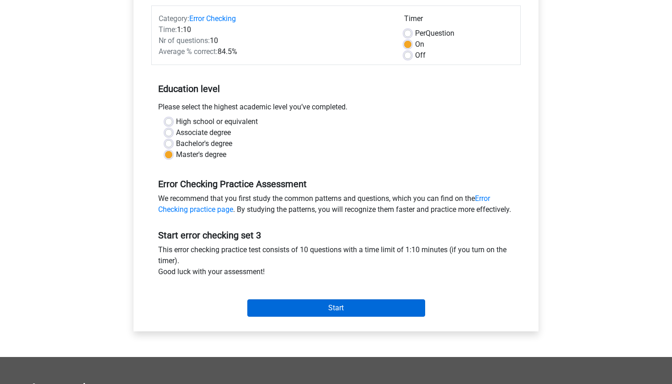
click at [272, 317] on input "Start" at bounding box center [336, 307] width 178 height 17
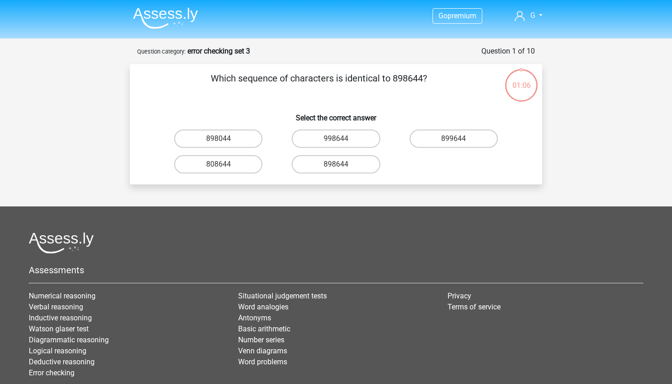
click at [339, 170] on input "898644" at bounding box center [339, 167] width 6 height 6
radio input "true"
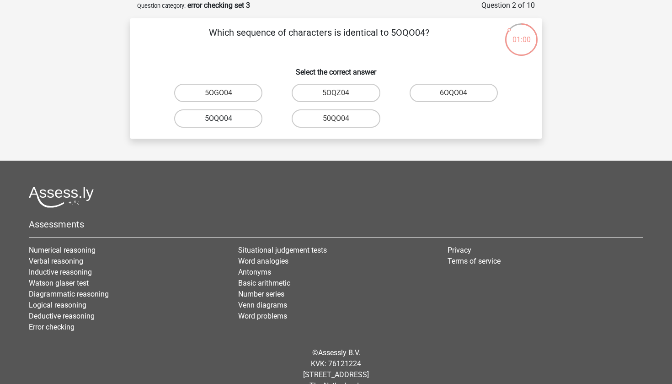
click at [225, 121] on label "5OQO04" at bounding box center [218, 118] width 88 height 18
click at [225, 121] on input "5OQO04" at bounding box center [222, 121] width 6 height 6
radio input "true"
click at [331, 99] on label "NW9Z80" at bounding box center [336, 93] width 88 height 18
click at [336, 99] on input "NW9Z80" at bounding box center [339, 96] width 6 height 6
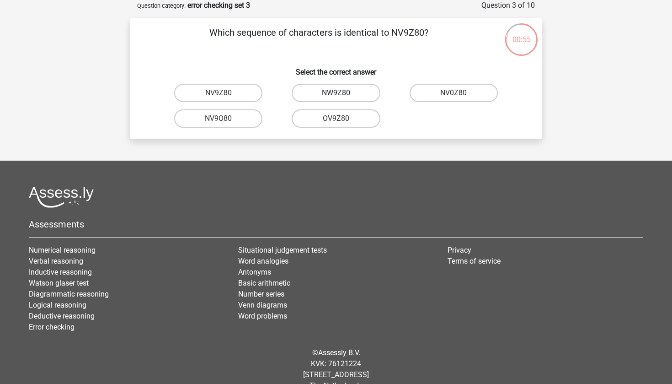
radio input "true"
click at [324, 97] on label "0UA594" at bounding box center [336, 93] width 88 height 18
click at [336, 97] on input "0UA594" at bounding box center [339, 96] width 6 height 6
radio input "true"
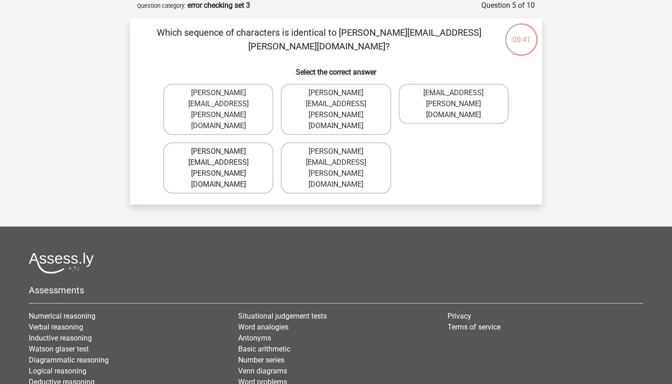
click at [250, 142] on label "Noah+Patterson@joymail.gr" at bounding box center [218, 167] width 110 height 51
click at [225, 151] on input "Noah+Patterson@joymail.gr" at bounding box center [222, 154] width 6 height 6
radio input "true"
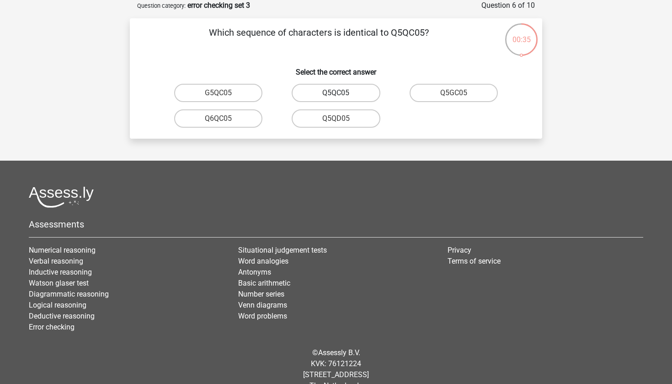
click at [350, 97] on label "Q5QC05" at bounding box center [336, 93] width 88 height 18
click at [342, 97] on input "Q5QC05" at bounding box center [339, 96] width 6 height 6
radio input "true"
click at [222, 121] on input "08WZS5" at bounding box center [222, 121] width 6 height 6
radio input "true"
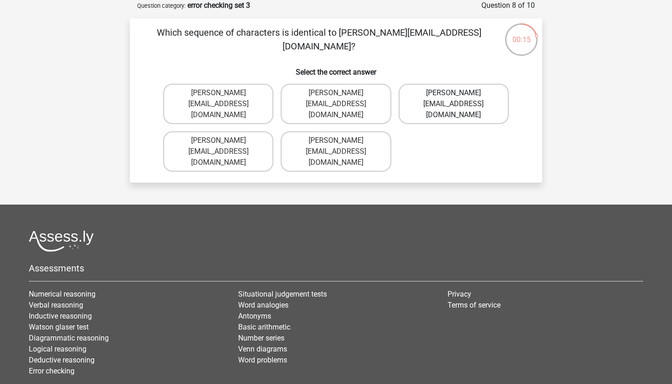
click at [435, 112] on label "Edward-Mead@joinmail.co.uk" at bounding box center [454, 104] width 110 height 40
click at [454, 99] on input "Edward-Mead@joinmail.co.uk" at bounding box center [457, 96] width 6 height 6
radio input "true"
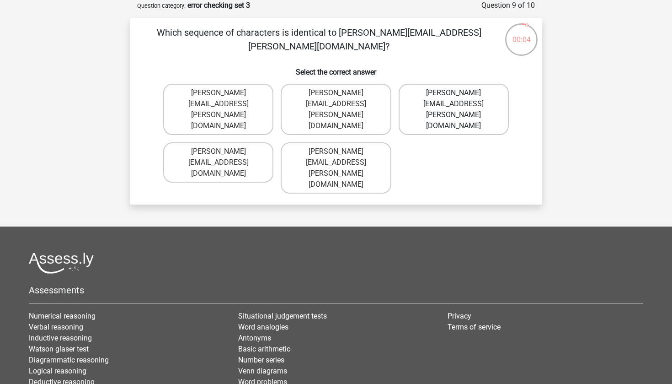
click at [423, 96] on label "Freddie+Knight@joymail.co.uk" at bounding box center [454, 109] width 110 height 51
click at [454, 96] on input "Freddie+Knight@joymail.co.uk" at bounding box center [457, 96] width 6 height 6
radio input "true"
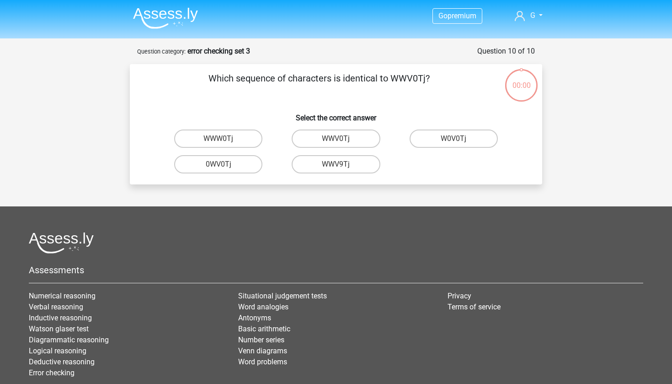
scroll to position [46, 0]
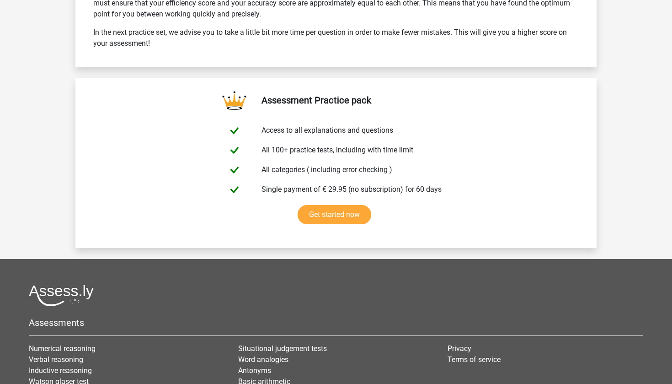
scroll to position [1573, 0]
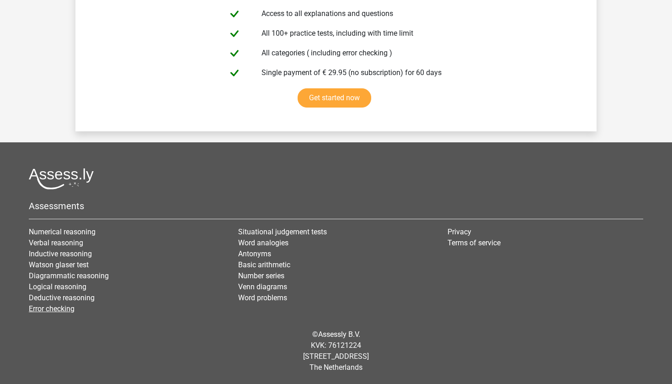
click at [54, 312] on link "Error checking" at bounding box center [52, 308] width 46 height 9
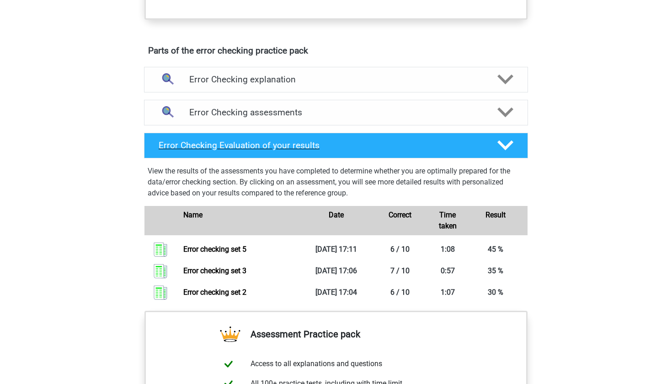
scroll to position [469, 0]
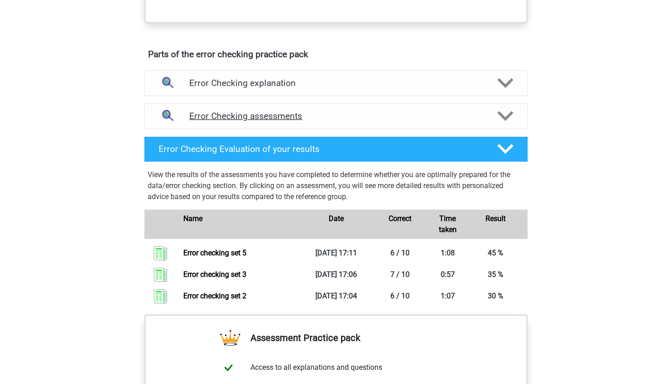
click at [358, 117] on h4 "Error Checking assessments" at bounding box center [336, 116] width 294 height 11
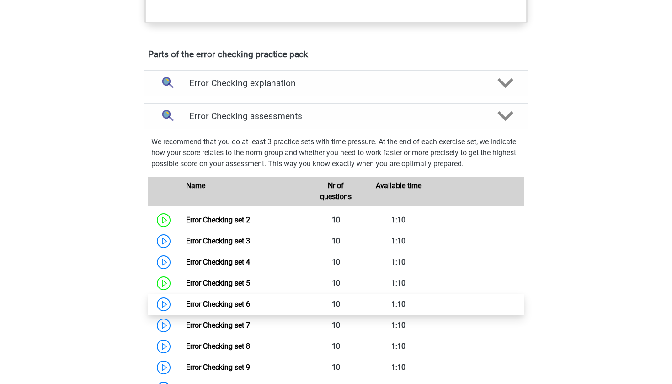
click at [235, 301] on link "Error Checking set 6" at bounding box center [218, 304] width 64 height 9
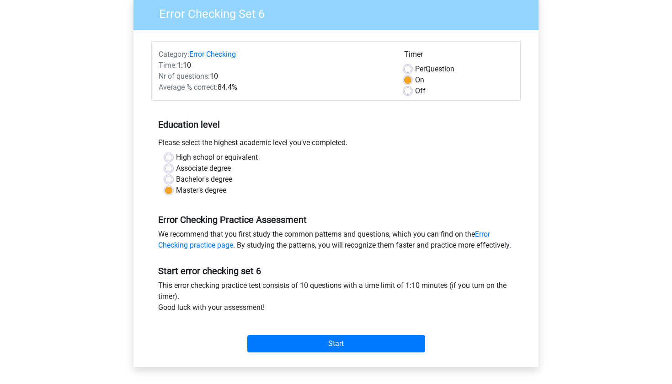
scroll to position [104, 0]
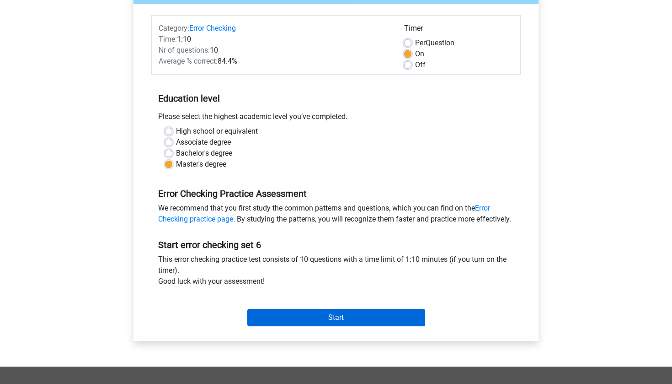
click at [297, 326] on input "Start" at bounding box center [336, 317] width 178 height 17
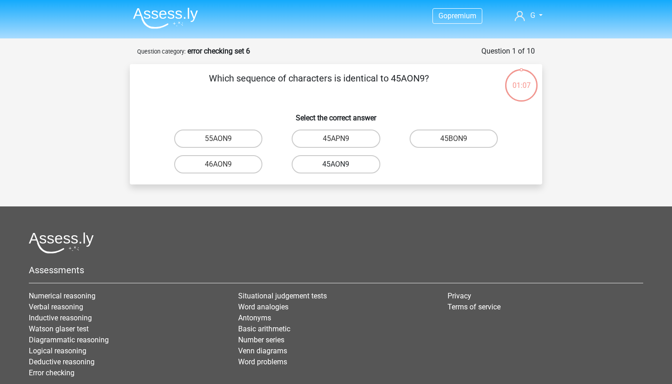
click at [328, 167] on label "45AON9" at bounding box center [336, 164] width 88 height 18
click at [336, 167] on input "45AON9" at bounding box center [339, 167] width 6 height 6
radio input "true"
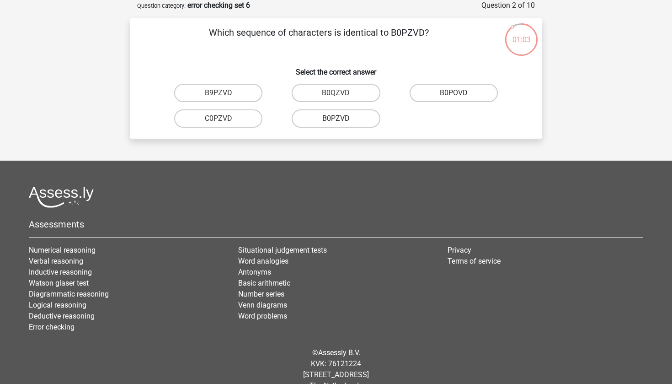
click at [364, 121] on label "B0PZVD" at bounding box center [336, 118] width 88 height 18
click at [342, 121] on input "B0PZVD" at bounding box center [339, 121] width 6 height 6
radio input "true"
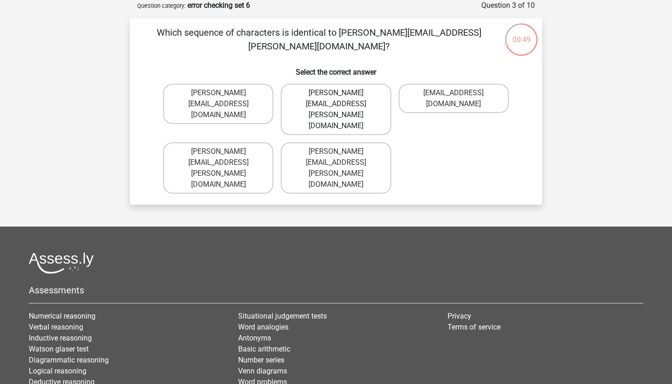
click at [322, 97] on label "George+Knight@joinmail.com.uk" at bounding box center [336, 109] width 110 height 51
click at [336, 97] on input "George+Knight@joinmail.com.uk" at bounding box center [339, 96] width 6 height 6
radio input "true"
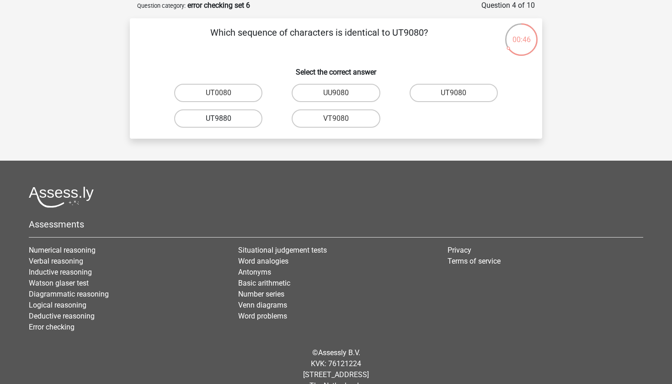
click at [239, 119] on label "UT9880" at bounding box center [218, 118] width 88 height 18
click at [225, 119] on input "UT9880" at bounding box center [222, 121] width 6 height 6
radio input "true"
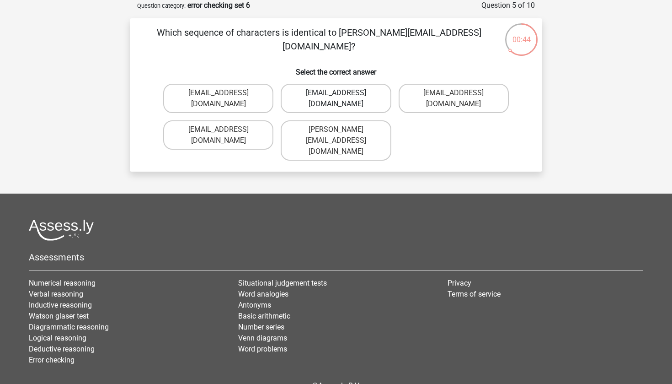
scroll to position [0, 0]
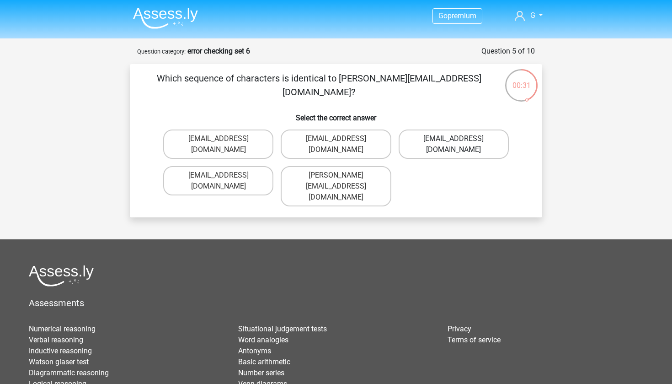
click at [469, 152] on label "Freya-Burns@jointmail.uk.co" at bounding box center [454, 143] width 110 height 29
click at [460, 145] on input "Freya-Burns@jointmail.uk.co" at bounding box center [457, 142] width 6 height 6
radio input "true"
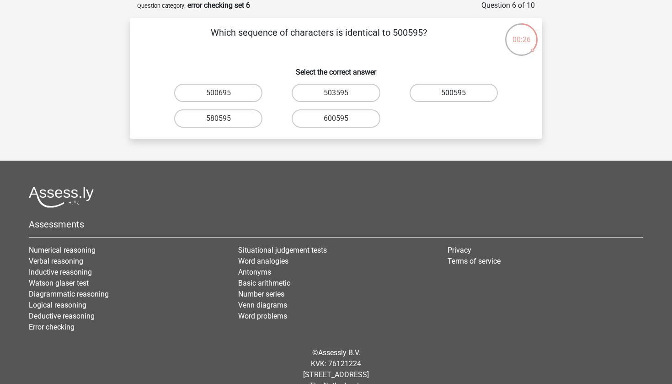
click at [467, 92] on label "500595" at bounding box center [454, 93] width 88 height 18
click at [460, 93] on input "500595" at bounding box center [457, 96] width 6 height 6
radio input "true"
click at [461, 96] on label "P10PB6" at bounding box center [454, 93] width 88 height 18
click at [460, 96] on input "P10PB6" at bounding box center [457, 96] width 6 height 6
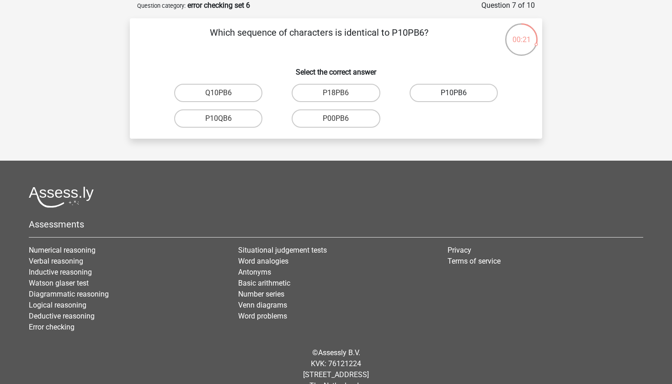
radio input "true"
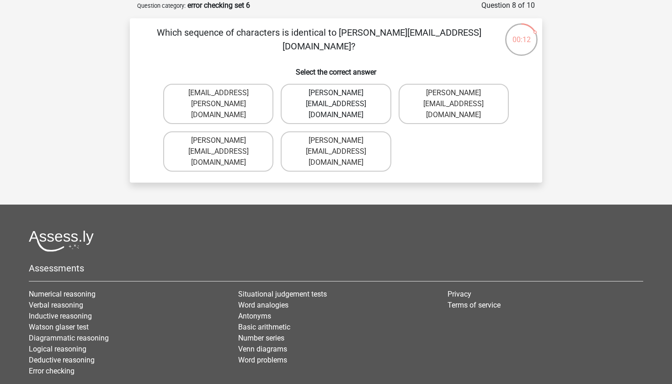
click at [320, 100] on label "Evelyn-Carpenter@e-mail.com.uk" at bounding box center [336, 104] width 110 height 40
click at [336, 99] on input "Evelyn-Carpenter@e-mail.com.uk" at bounding box center [339, 96] width 6 height 6
radio input "true"
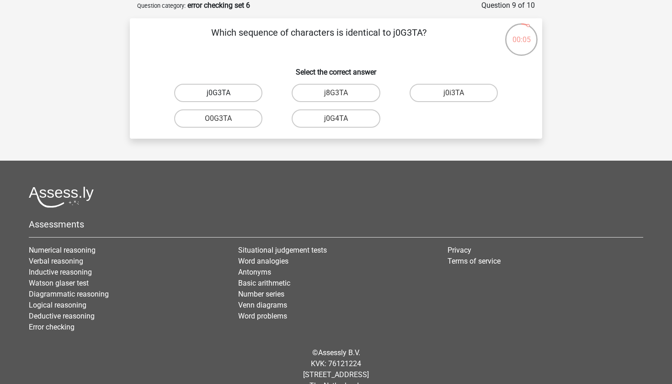
click at [235, 95] on label "j0G3TA" at bounding box center [218, 93] width 88 height 18
click at [225, 95] on input "j0G3TA" at bounding box center [222, 96] width 6 height 6
radio input "true"
click at [374, 111] on label "E0000T" at bounding box center [336, 118] width 88 height 18
click at [342, 118] on input "E0000T" at bounding box center [339, 121] width 6 height 6
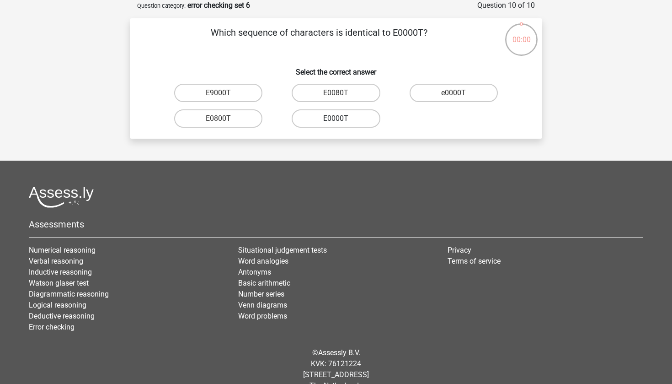
radio input "true"
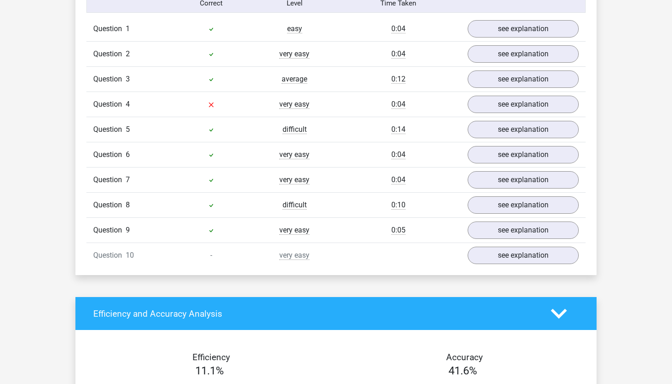
scroll to position [763, 0]
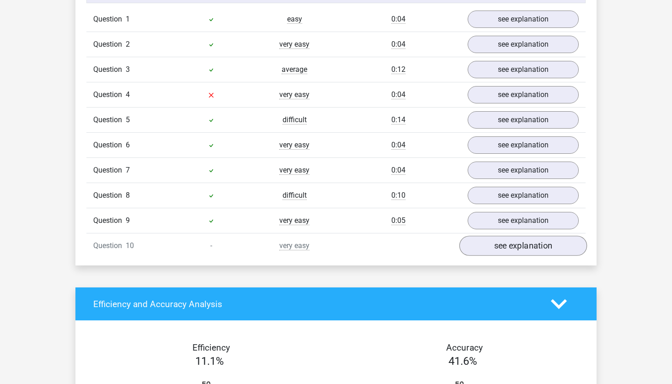
click at [516, 244] on link "see explanation" at bounding box center [524, 246] width 128 height 20
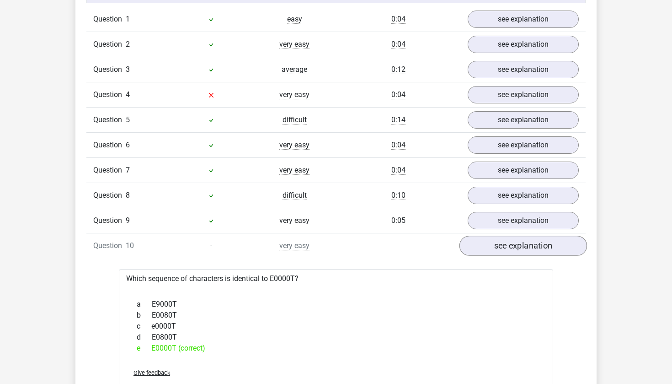
click at [488, 243] on link "see explanation" at bounding box center [524, 246] width 128 height 20
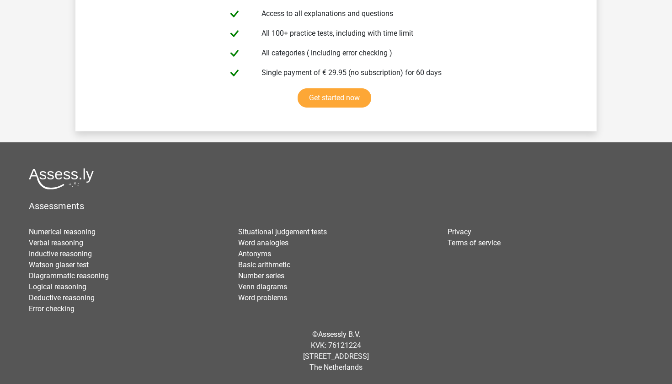
scroll to position [1573, 0]
click at [51, 311] on link "Error checking" at bounding box center [52, 308] width 46 height 9
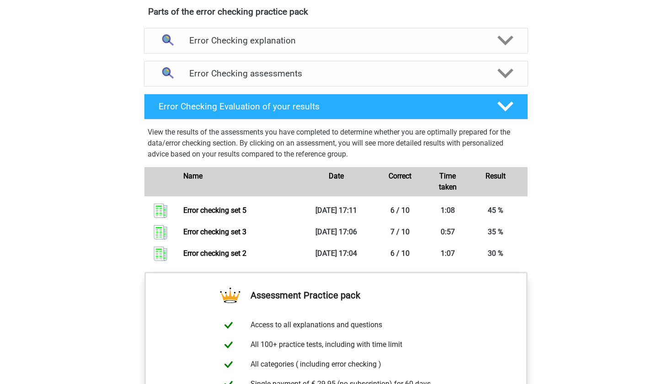
scroll to position [506, 0]
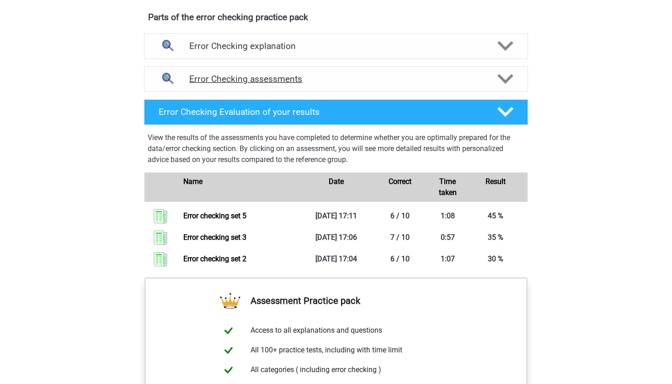
click at [268, 75] on h4 "Error Checking assessments" at bounding box center [336, 79] width 294 height 11
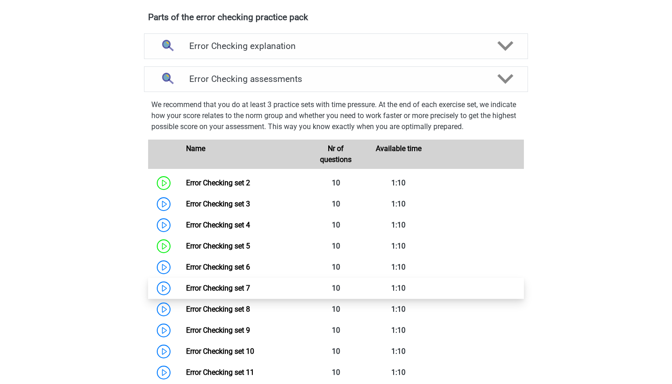
click at [239, 292] on link "Error Checking set 7" at bounding box center [218, 288] width 64 height 9
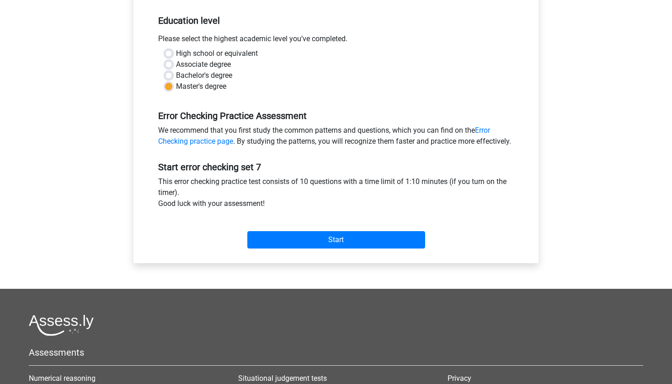
scroll to position [182, 0]
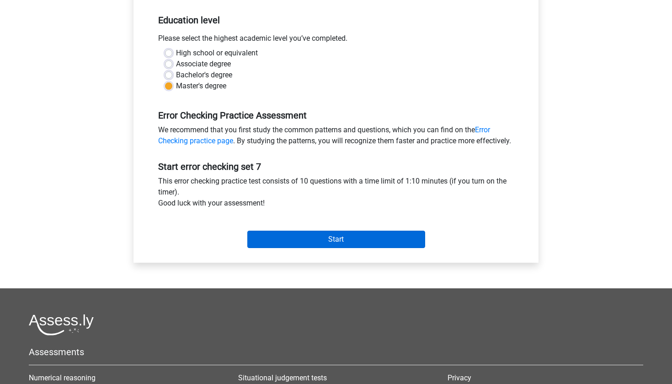
click at [313, 246] on input "Start" at bounding box center [336, 239] width 178 height 17
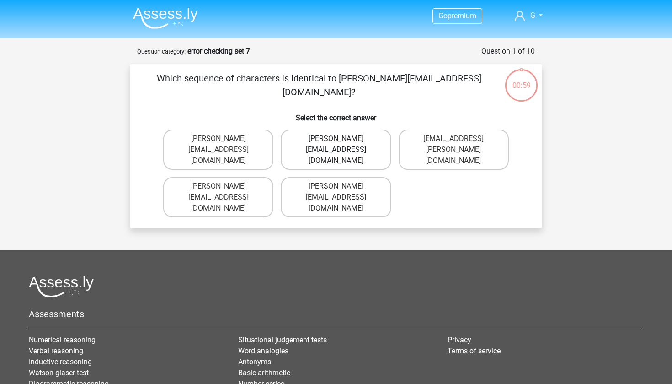
click at [373, 145] on label "[PERSON_NAME][EMAIL_ADDRESS][DOMAIN_NAME]" at bounding box center [336, 149] width 110 height 40
click at [342, 145] on input "[PERSON_NAME][EMAIL_ADDRESS][DOMAIN_NAME]" at bounding box center [339, 142] width 6 height 6
radio input "true"
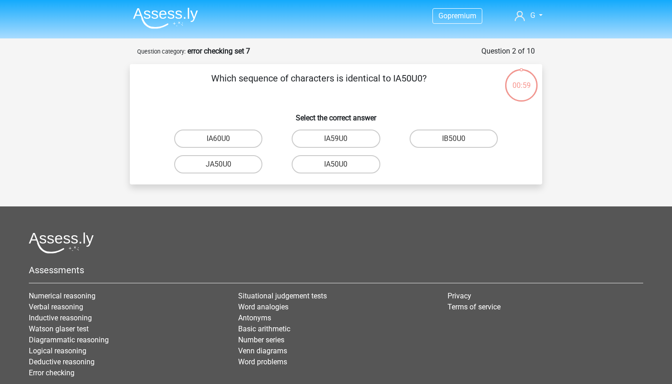
scroll to position [46, 0]
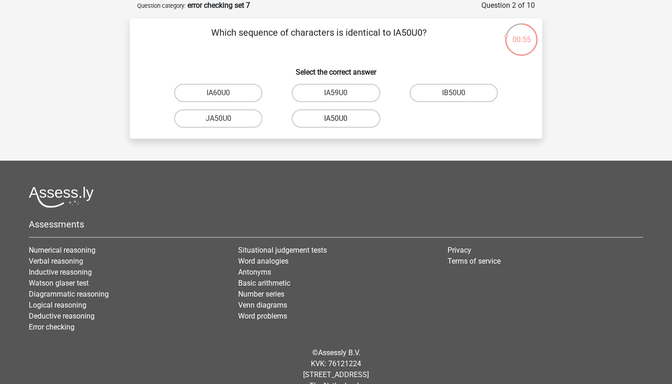
click at [337, 116] on label "IA50U0" at bounding box center [336, 118] width 88 height 18
click at [337, 118] on input "IA50U0" at bounding box center [339, 121] width 6 height 6
radio input "true"
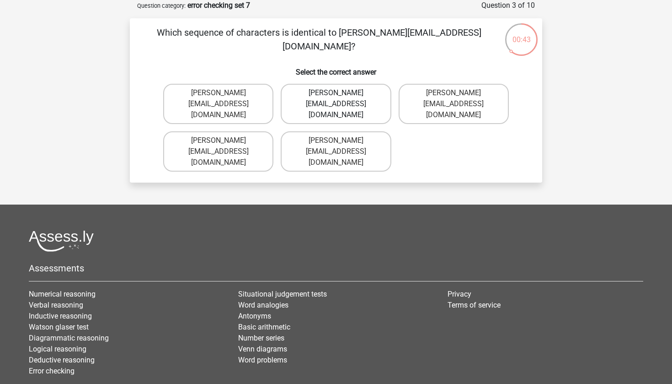
click at [352, 107] on label "[PERSON_NAME][EMAIL_ADDRESS][DOMAIN_NAME]" at bounding box center [336, 104] width 110 height 40
click at [342, 99] on input "Grace-Patterson@joinmail.com.co" at bounding box center [339, 96] width 6 height 6
radio input "true"
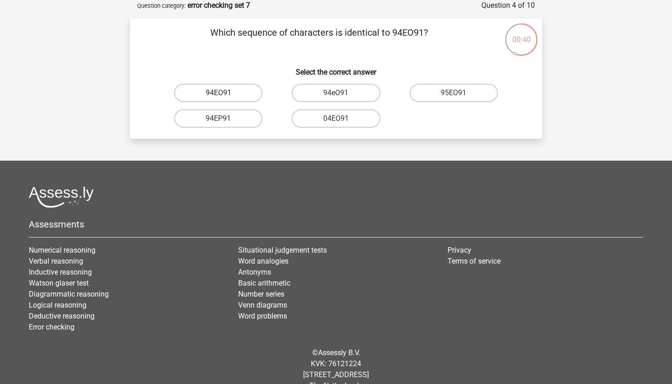
click at [252, 93] on label "94EO91" at bounding box center [218, 93] width 88 height 18
click at [225, 93] on input "94EO91" at bounding box center [222, 96] width 6 height 6
radio input "true"
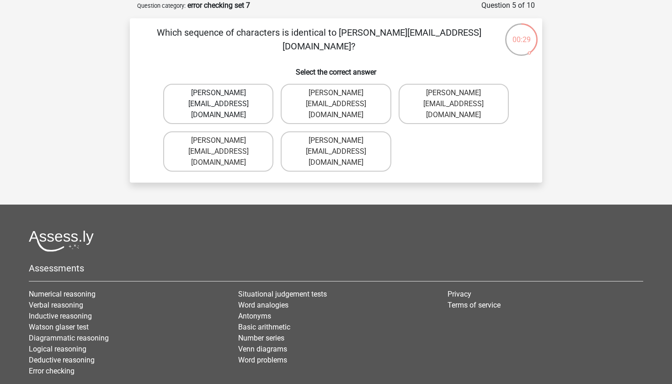
click at [263, 106] on label "Joshua-Carrick@email.uk.com" at bounding box center [218, 104] width 110 height 40
click at [225, 99] on input "Joshua-Carrick@email.uk.com" at bounding box center [222, 96] width 6 height 6
radio input "true"
click at [442, 104] on div "Theo-Rhine@jointmail.gl" at bounding box center [454, 104] width 118 height 48
click at [441, 94] on label "Theo-Rhine@jointmail.gl" at bounding box center [454, 104] width 110 height 40
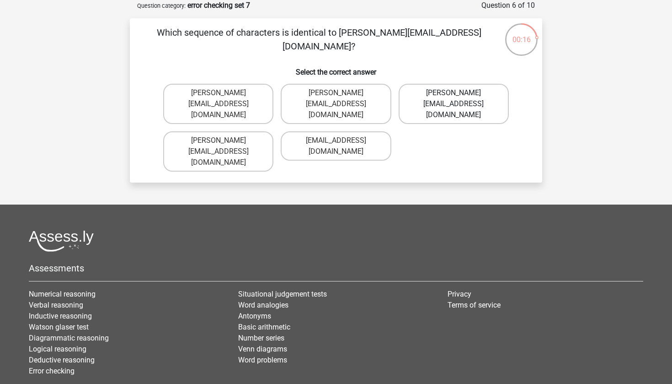
click at [454, 94] on input "Theo-Rhine@jointmail.gl" at bounding box center [457, 96] width 6 height 6
radio input "true"
click at [372, 95] on label "Joseph-Clay@e-mail.br" at bounding box center [336, 104] width 110 height 40
click at [342, 95] on input "Joseph-Clay@e-mail.br" at bounding box center [339, 96] width 6 height 6
radio input "true"
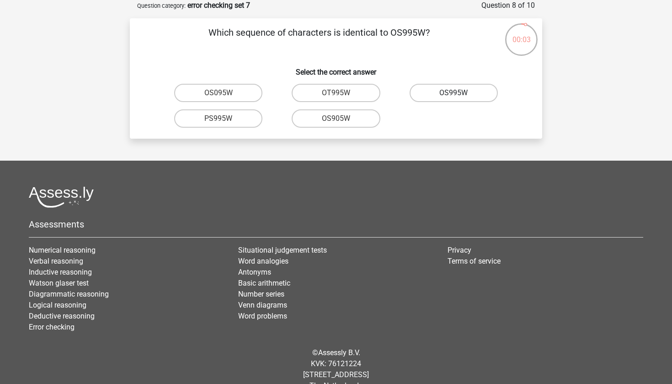
click at [432, 97] on label "OS995W" at bounding box center [454, 93] width 88 height 18
click at [454, 97] on input "OS995W" at bounding box center [457, 96] width 6 height 6
radio input "true"
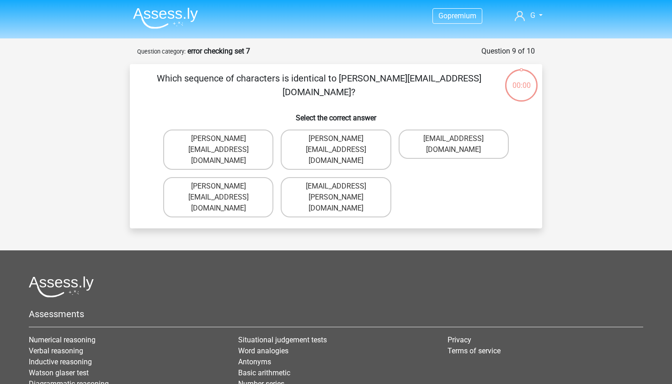
scroll to position [46, 0]
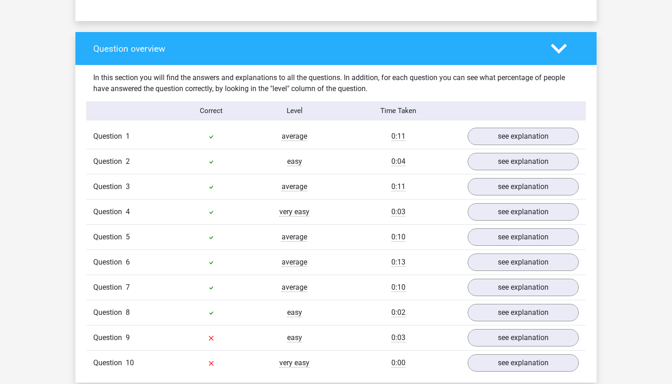
scroll to position [717, 0]
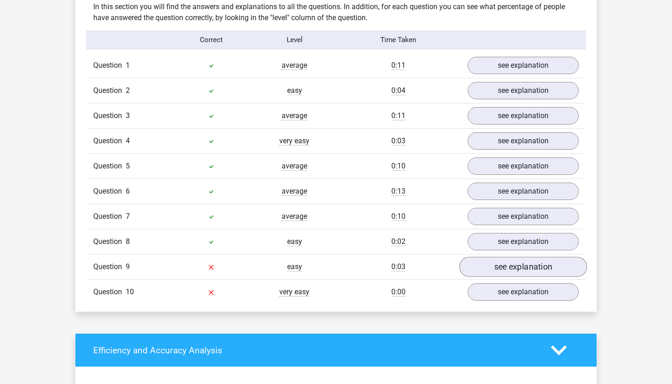
click at [495, 267] on link "see explanation" at bounding box center [524, 267] width 128 height 20
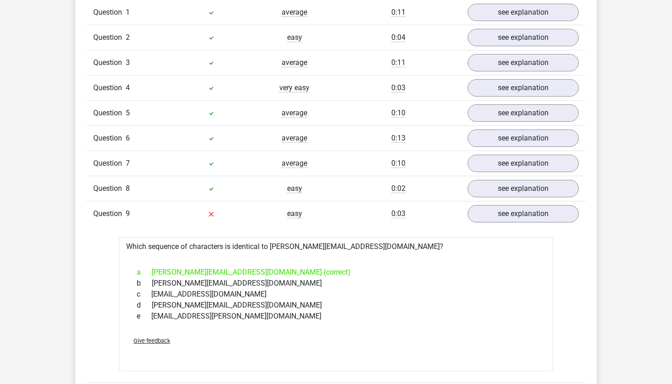
scroll to position [800, 0]
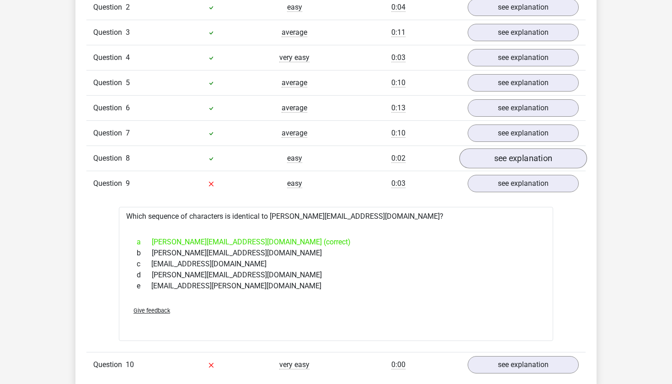
click at [495, 154] on link "see explanation" at bounding box center [524, 158] width 128 height 20
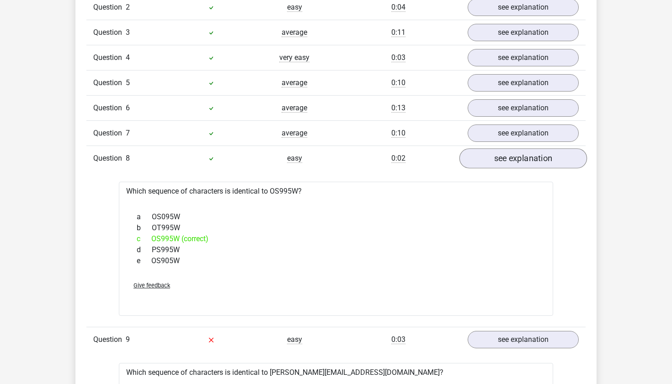
click at [495, 153] on link "see explanation" at bounding box center [524, 158] width 128 height 20
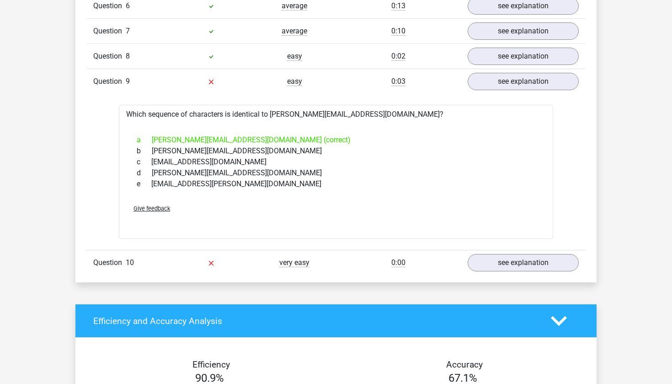
scroll to position [904, 0]
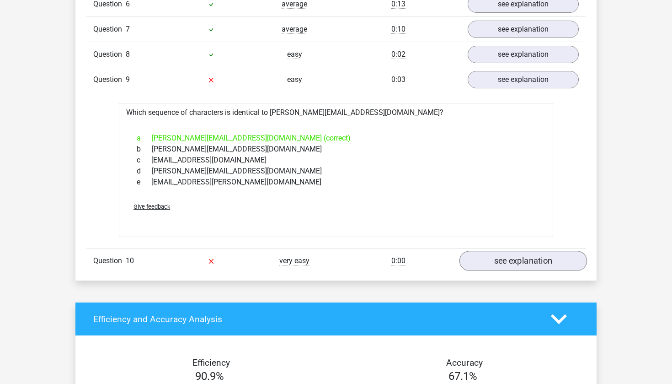
click at [528, 265] on link "see explanation" at bounding box center [524, 261] width 128 height 20
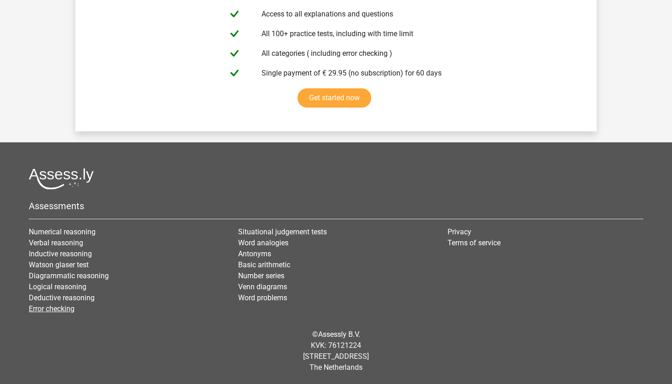
scroll to position [1885, 0]
click at [63, 306] on link "Error checking" at bounding box center [52, 308] width 46 height 9
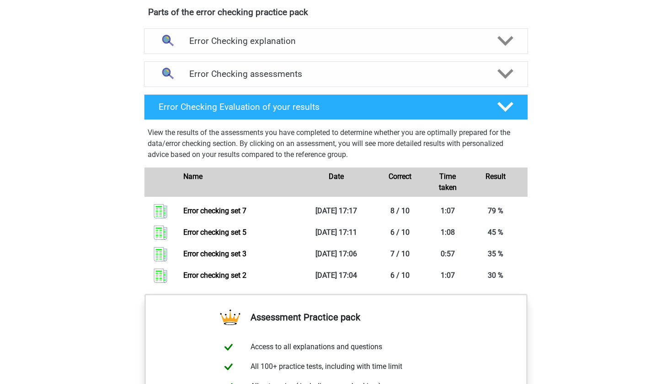
scroll to position [518, 0]
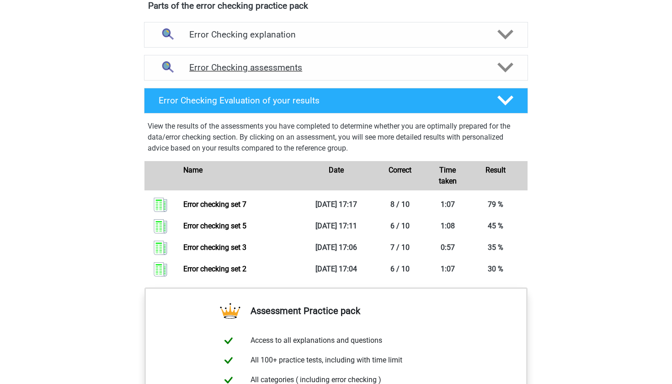
click at [301, 64] on h4 "Error Checking assessments" at bounding box center [336, 67] width 294 height 11
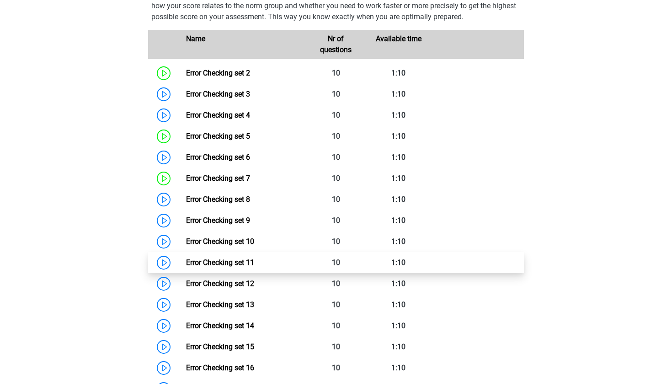
scroll to position [617, 0]
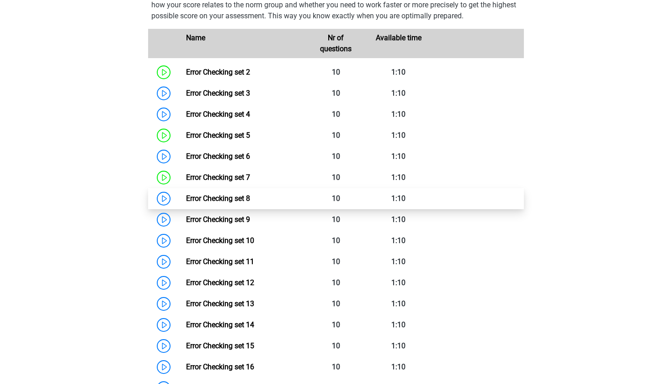
click at [213, 203] on link "Error Checking set 8" at bounding box center [218, 198] width 64 height 9
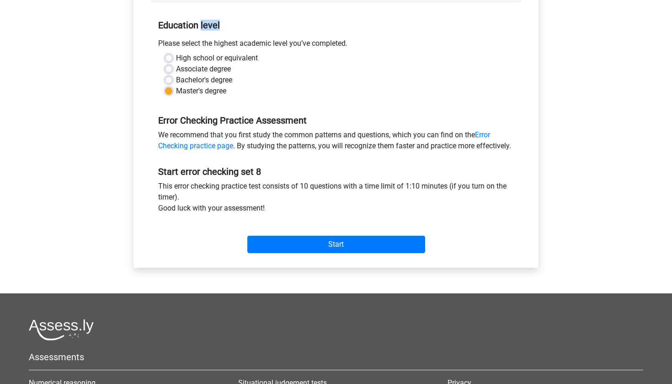
scroll to position [191, 0]
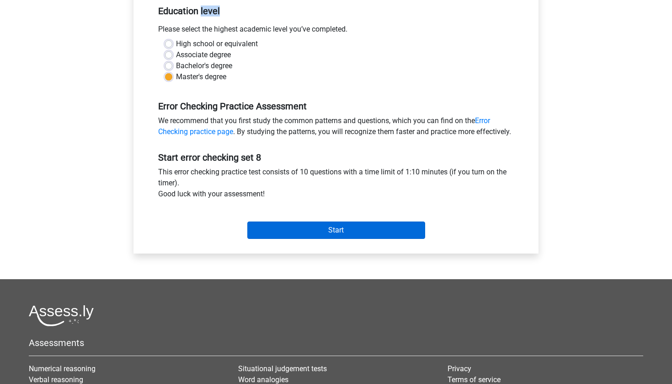
click at [319, 238] on input "Start" at bounding box center [336, 229] width 178 height 17
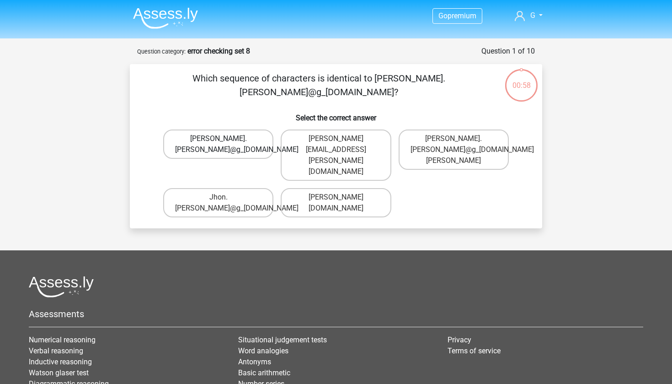
click at [261, 141] on label "John.Aylward@g_mail.gr" at bounding box center [218, 143] width 110 height 29
click at [225, 141] on input "John.Aylward@g_mail.gr" at bounding box center [222, 142] width 6 height 6
radio input "true"
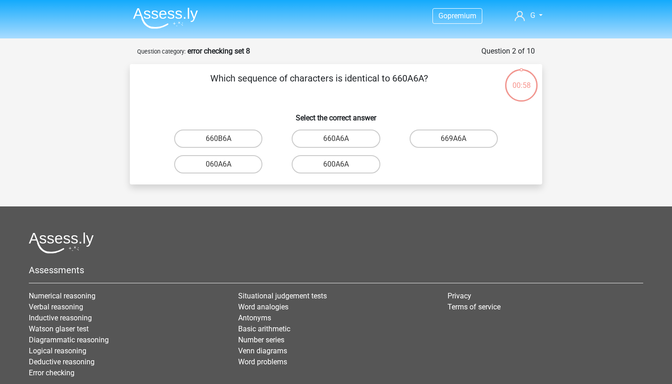
scroll to position [46, 0]
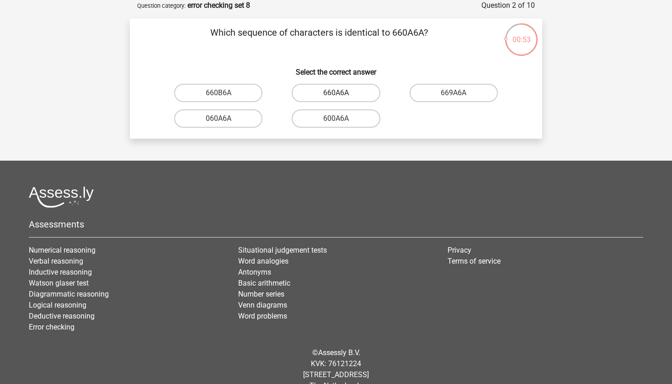
click at [360, 92] on label "660A6A" at bounding box center [336, 93] width 88 height 18
click at [342, 93] on input "660A6A" at bounding box center [339, 96] width 6 height 6
radio input "true"
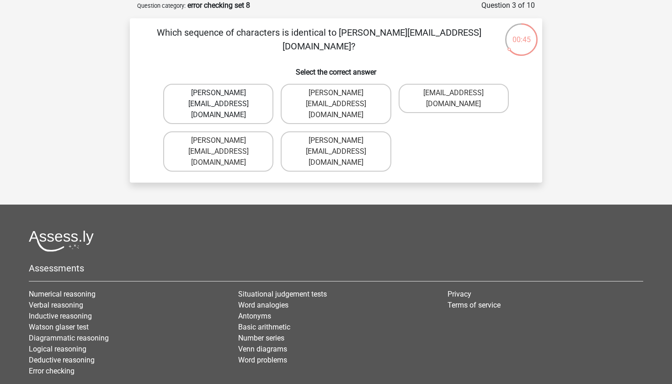
click at [248, 93] on label "Noah-Dern@Gmail.co.uk" at bounding box center [218, 104] width 110 height 40
click at [225, 93] on input "Noah-Dern@Gmail.co.uk" at bounding box center [222, 96] width 6 height 6
radio input "true"
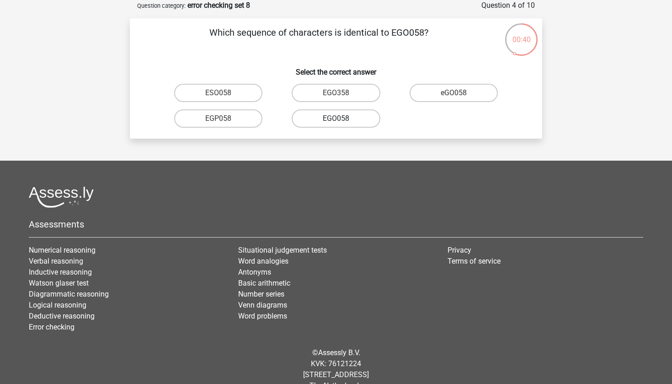
click at [321, 120] on label "EGO058" at bounding box center [336, 118] width 88 height 18
click at [336, 120] on input "EGO058" at bounding box center [339, 121] width 6 height 6
radio input "true"
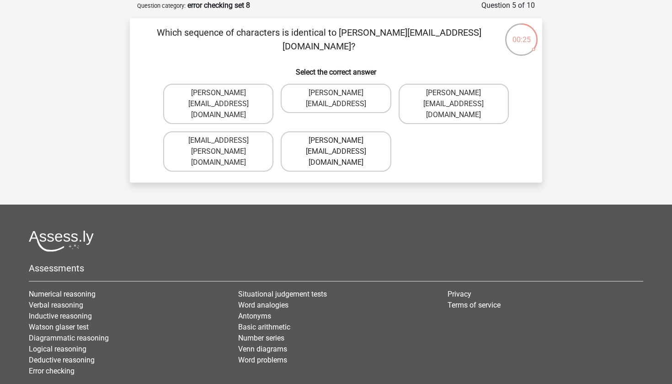
click at [352, 143] on label "Freya.Chamberlain@e-mail.com" at bounding box center [336, 151] width 110 height 40
click at [342, 143] on input "Freya.Chamberlain@e-mail.com" at bounding box center [339, 143] width 6 height 6
radio input "true"
click at [343, 144] on label "Elsie-Land@joinedmail.co.com" at bounding box center [336, 151] width 110 height 40
click at [342, 144] on input "Elsie-Land@joinedmail.co.com" at bounding box center [339, 143] width 6 height 6
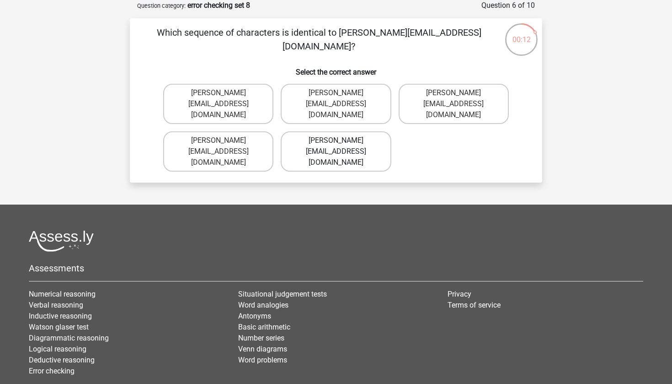
radio input "true"
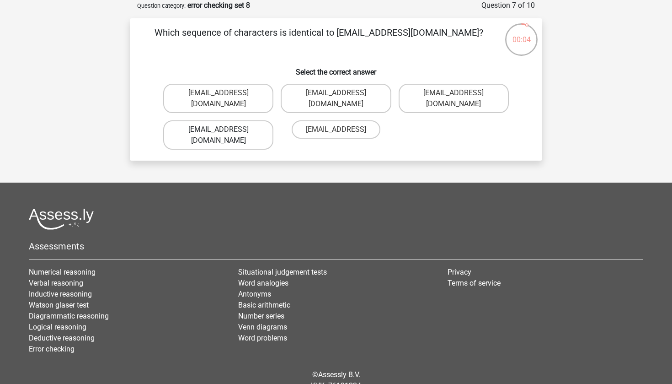
click at [251, 122] on label "Oscar.King@hotmail.com" at bounding box center [218, 134] width 110 height 29
click at [225, 129] on input "Oscar.King@hotmail.com" at bounding box center [222, 132] width 6 height 6
radio input "true"
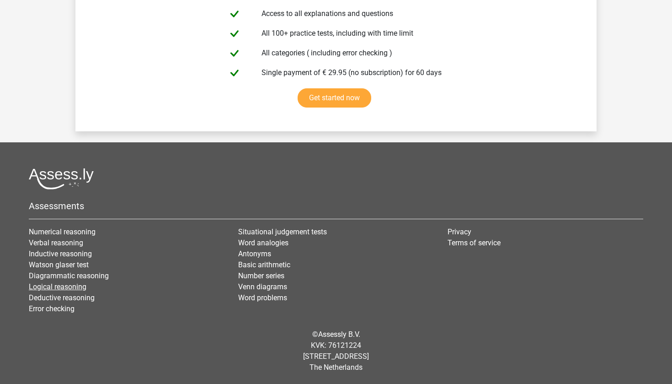
scroll to position [1573, 0]
click at [54, 312] on link "Error checking" at bounding box center [52, 308] width 46 height 9
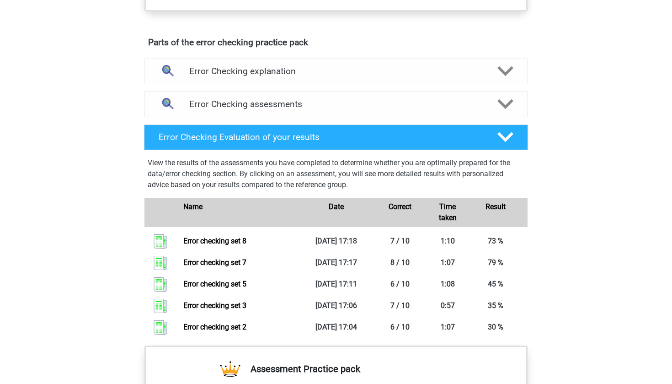
scroll to position [485, 0]
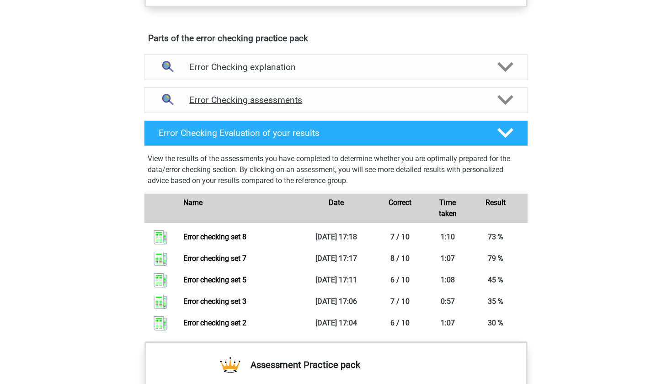
click at [299, 101] on h4 "Error Checking assessments" at bounding box center [336, 100] width 294 height 11
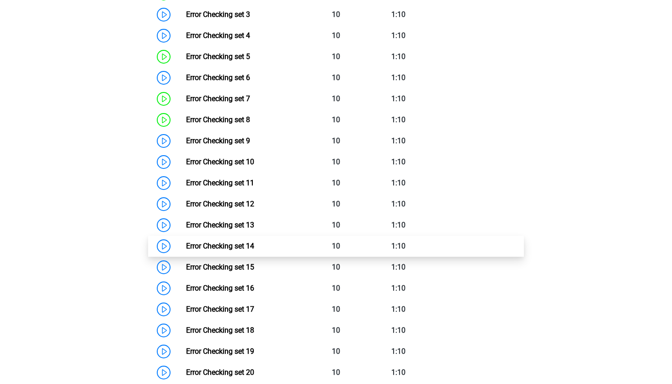
scroll to position [696, 0]
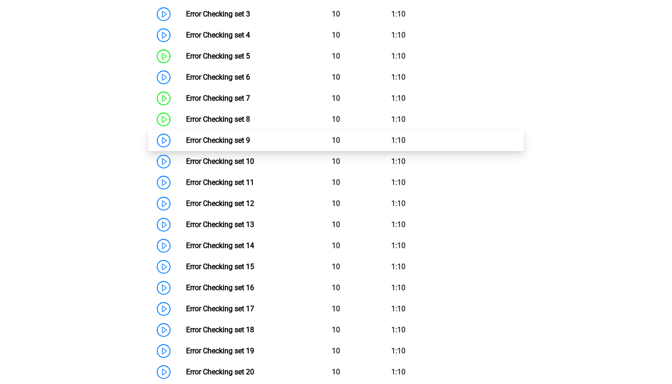
click at [205, 136] on link "Error Checking set 9" at bounding box center [218, 140] width 64 height 9
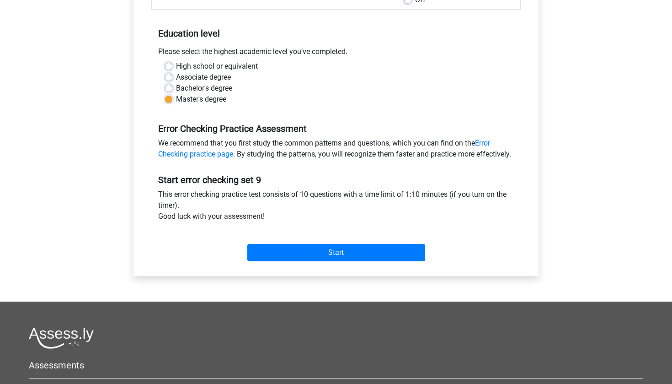
scroll to position [172, 0]
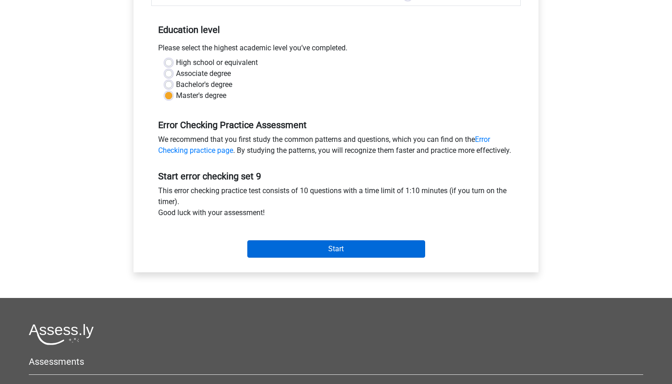
click at [364, 258] on input "Start" at bounding box center [336, 248] width 178 height 17
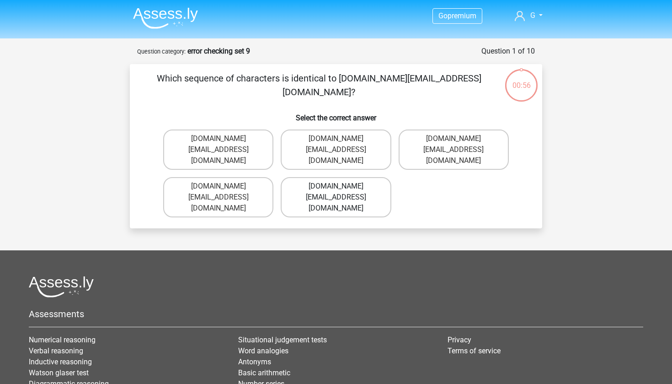
click at [360, 187] on label "[DOMAIN_NAME][EMAIL_ADDRESS][DOMAIN_NAME]" at bounding box center [336, 197] width 110 height 40
click at [342, 187] on input "[DOMAIN_NAME][EMAIL_ADDRESS][DOMAIN_NAME]" at bounding box center [339, 189] width 6 height 6
radio input "true"
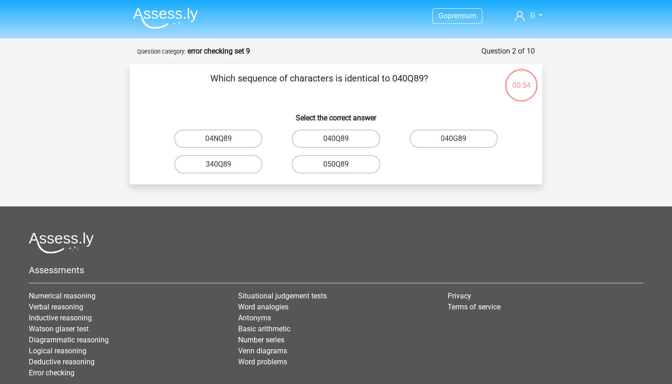
scroll to position [46, 0]
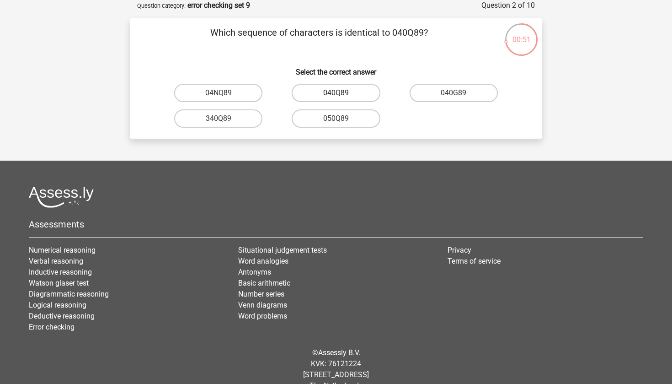
click at [356, 99] on label "040Q89" at bounding box center [336, 93] width 88 height 18
click at [342, 99] on input "040Q89" at bounding box center [339, 96] width 6 height 6
radio input "true"
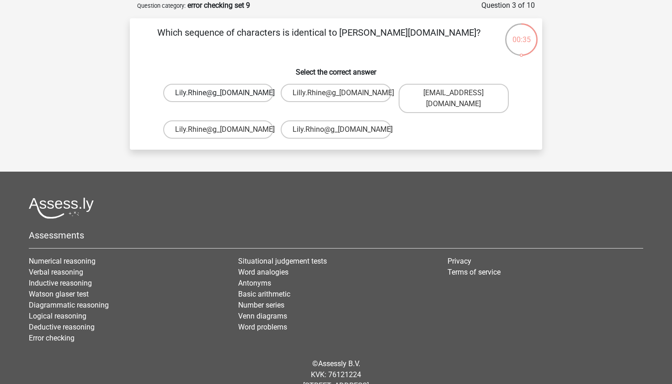
click at [233, 95] on label "Lily.Rhine@g_mail.br" at bounding box center [218, 93] width 110 height 18
click at [225, 95] on input "Lily.Rhine@g_mail.br" at bounding box center [222, 96] width 6 height 6
radio input "true"
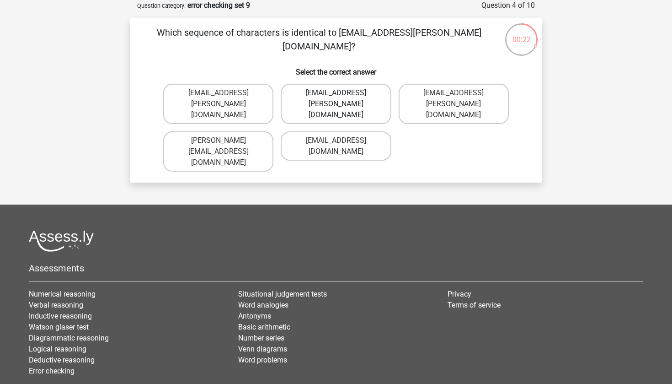
click at [360, 103] on label "Freya-Meade@jointmail.co.com" at bounding box center [336, 104] width 110 height 40
click at [342, 99] on input "Freya-Meade@jointmail.co.com" at bounding box center [339, 96] width 6 height 6
radio input "true"
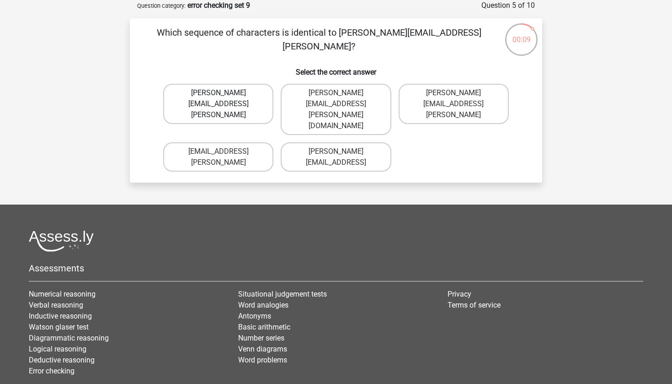
click at [263, 97] on label "Isaac+Wright@mailme.coo" at bounding box center [218, 104] width 110 height 40
click at [225, 97] on input "Isaac+Wright@mailme.coo" at bounding box center [222, 96] width 6 height 6
radio input "true"
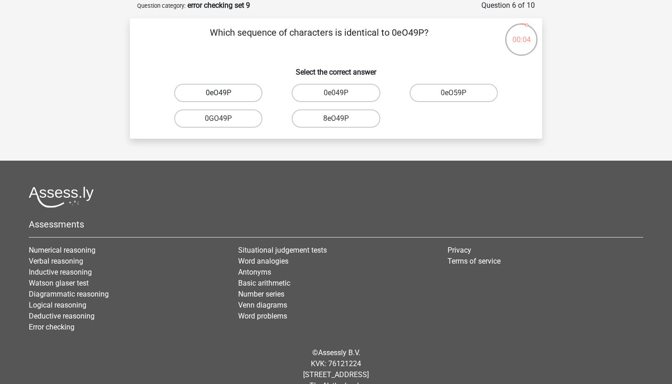
click at [247, 96] on label "0eO49P" at bounding box center [218, 93] width 88 height 18
click at [225, 96] on input "0eO49P" at bounding box center [222, 96] width 6 height 6
radio input "true"
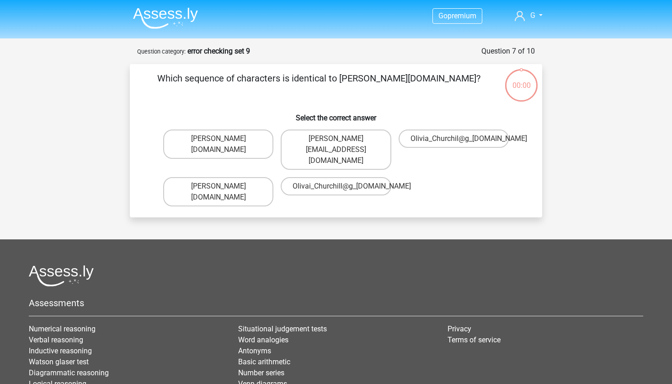
scroll to position [46, 0]
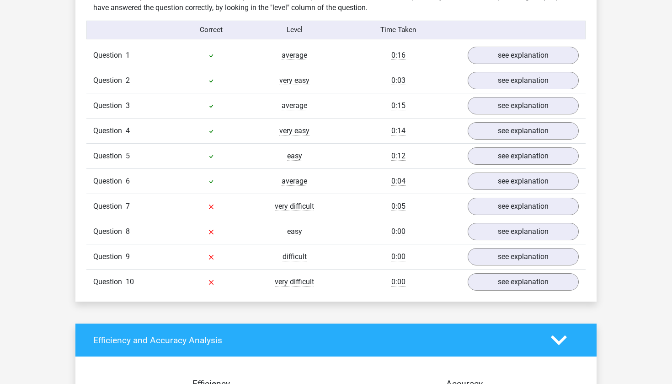
scroll to position [728, 0]
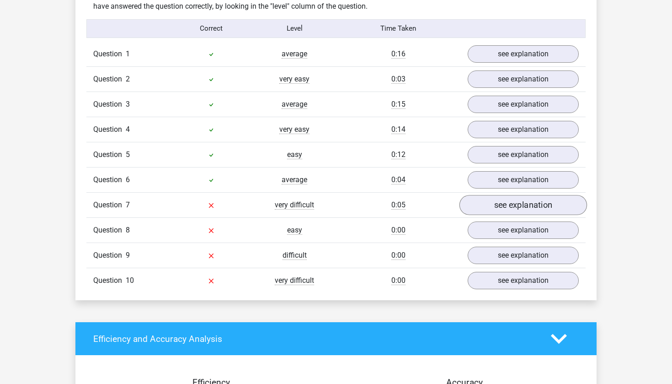
click at [494, 205] on link "see explanation" at bounding box center [524, 205] width 128 height 20
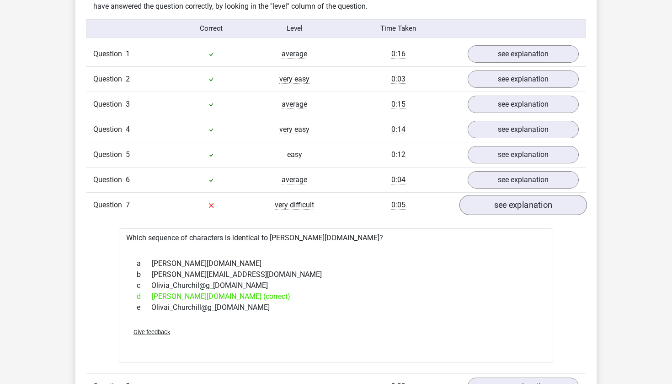
click at [493, 207] on link "see explanation" at bounding box center [524, 205] width 128 height 20
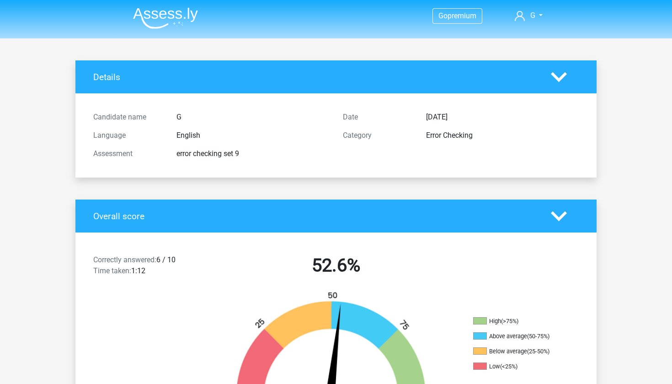
scroll to position [0, 0]
click at [160, 13] on img at bounding box center [165, 17] width 65 height 21
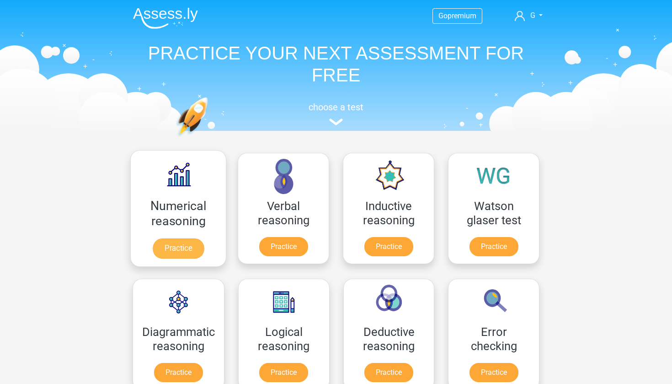
scroll to position [0, 0]
click at [182, 243] on link "Practice" at bounding box center [178, 248] width 51 height 20
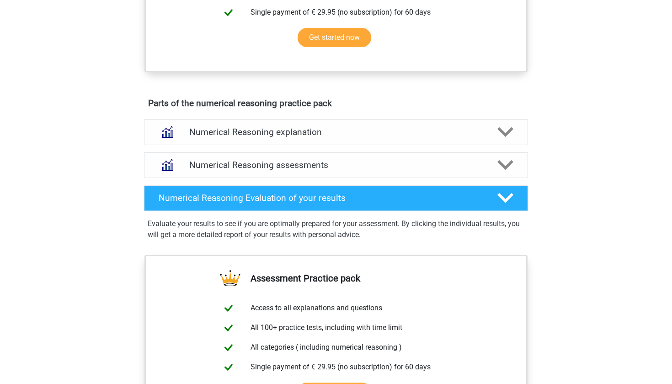
scroll to position [432, 0]
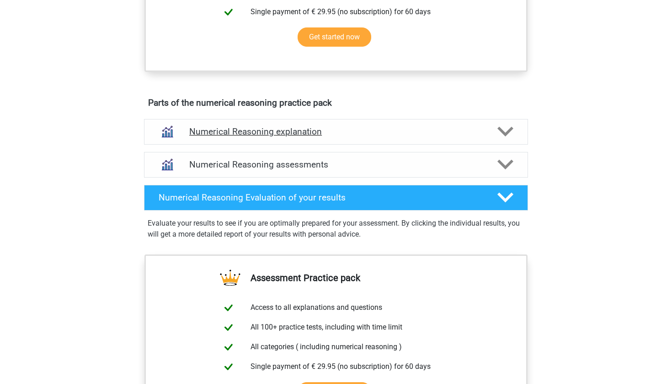
click at [271, 137] on h4 "Numerical Reasoning explanation" at bounding box center [336, 131] width 294 height 11
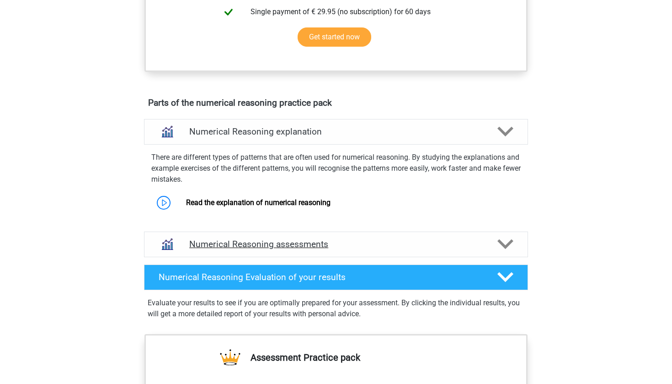
click at [257, 247] on div "Numerical Reasoning assessments" at bounding box center [336, 244] width 384 height 26
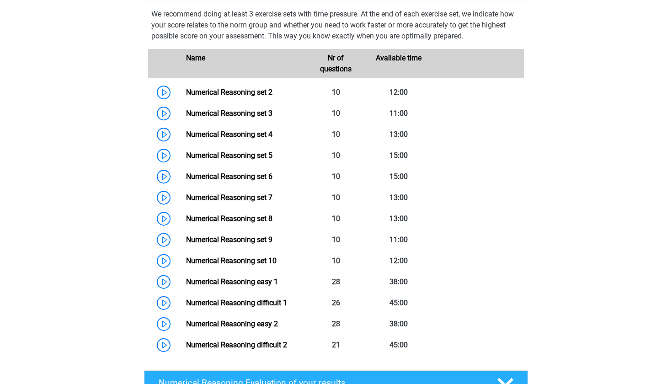
scroll to position [688, 0]
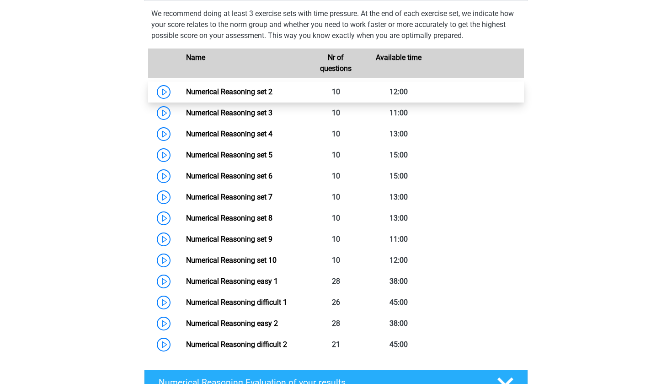
click at [242, 96] on link "Numerical Reasoning set 2" at bounding box center [229, 91] width 86 height 9
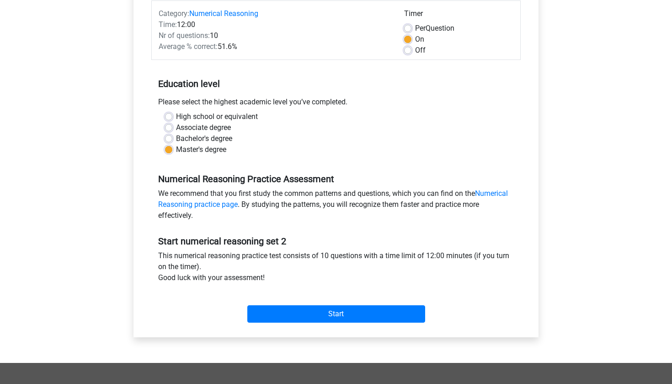
scroll to position [122, 0]
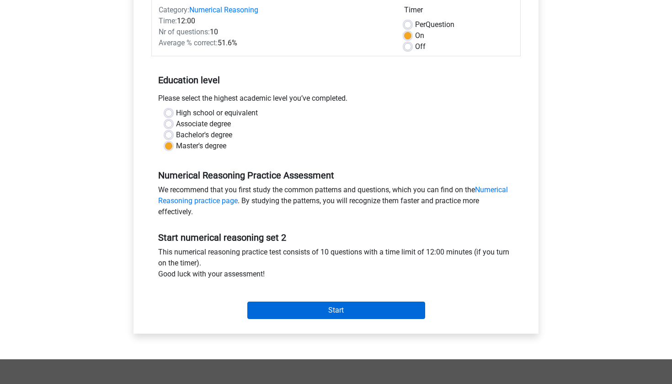
click at [376, 306] on input "Start" at bounding box center [336, 309] width 178 height 17
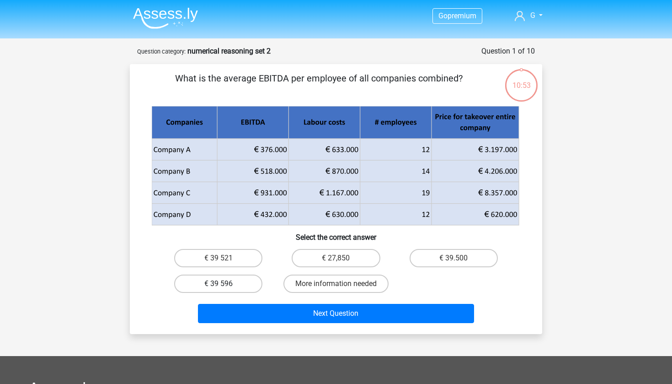
click at [243, 287] on label "€ 39 596" at bounding box center [218, 283] width 88 height 18
click at [225, 287] on input "€ 39 596" at bounding box center [222, 287] width 6 height 6
radio input "true"
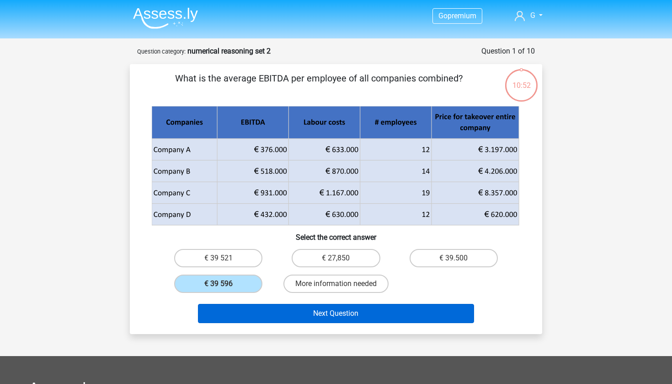
click at [344, 318] on button "Next Question" at bounding box center [336, 313] width 277 height 19
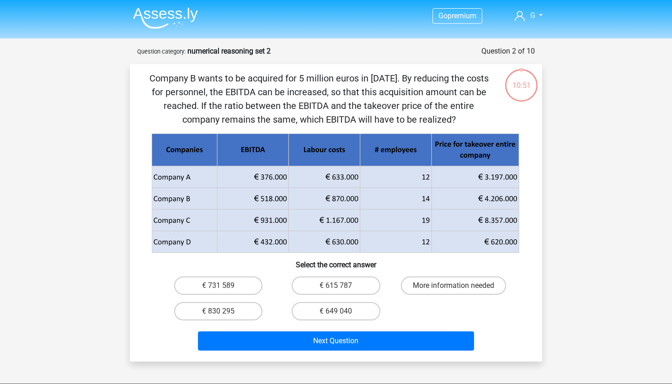
scroll to position [46, 0]
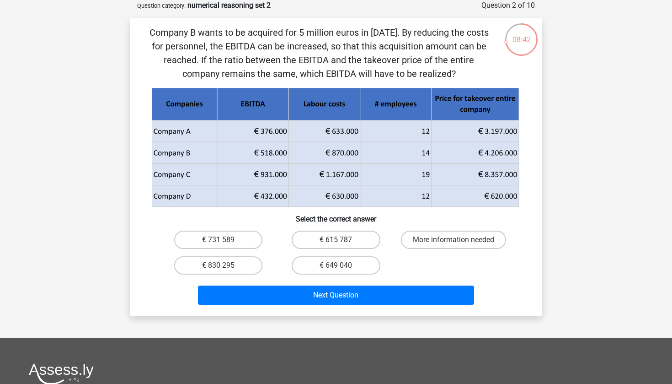
click at [349, 235] on label "€ 615 787" at bounding box center [336, 240] width 88 height 18
click at [342, 240] on input "€ 615 787" at bounding box center [339, 243] width 6 height 6
radio input "true"
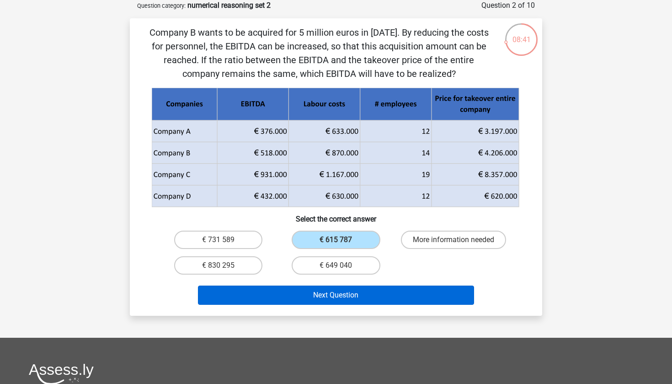
click at [351, 289] on button "Next Question" at bounding box center [336, 294] width 277 height 19
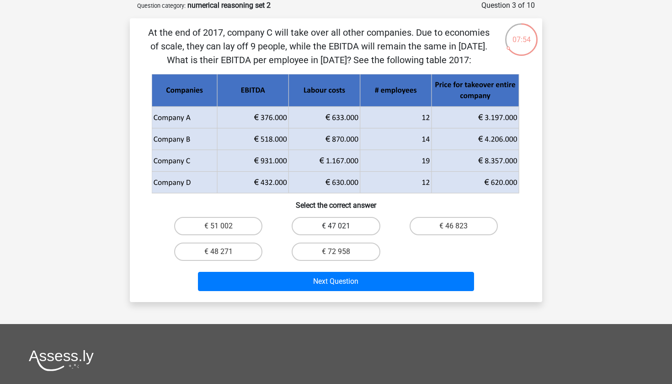
click at [349, 225] on label "€ 47 021" at bounding box center [336, 226] width 88 height 18
click at [342, 226] on input "€ 47 021" at bounding box center [339, 229] width 6 height 6
radio input "true"
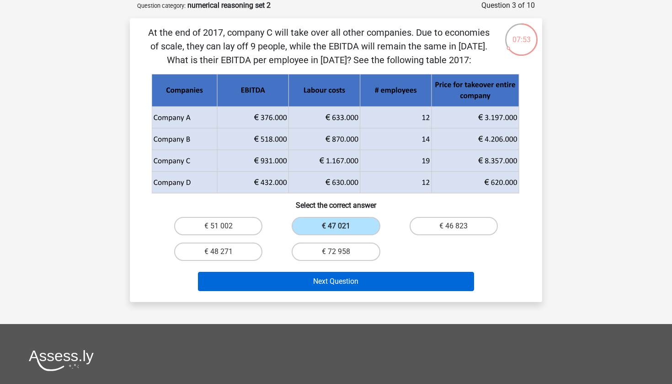
click at [338, 285] on button "Next Question" at bounding box center [336, 281] width 277 height 19
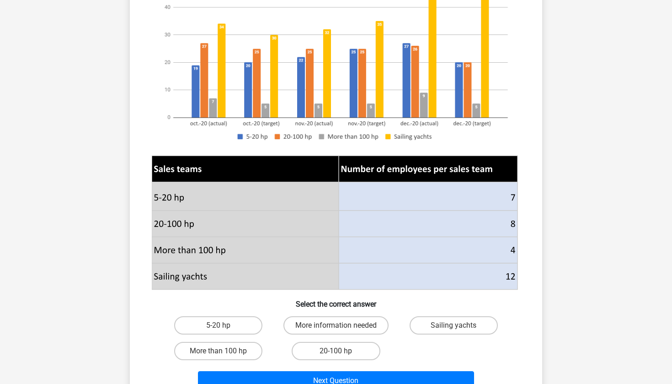
scroll to position [155, 0]
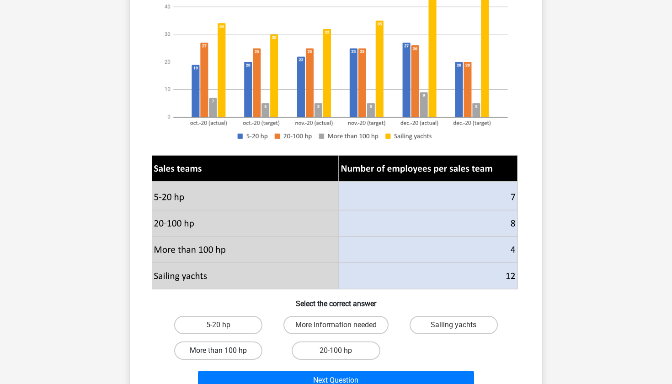
click at [226, 350] on label "More than 100 hp" at bounding box center [218, 350] width 88 height 18
click at [225, 350] on input "More than 100 hp" at bounding box center [222, 353] width 6 height 6
radio input "true"
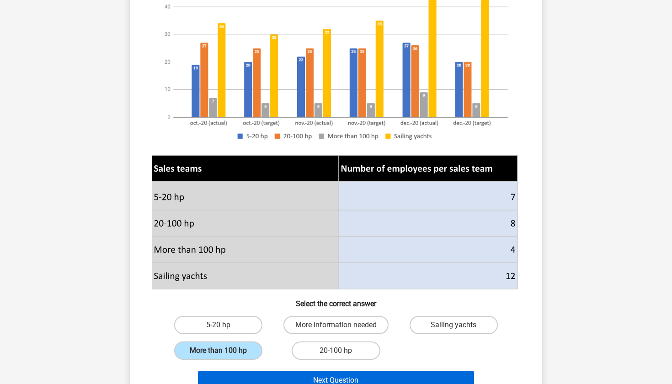
click at [268, 383] on button "Next Question" at bounding box center [336, 379] width 277 height 19
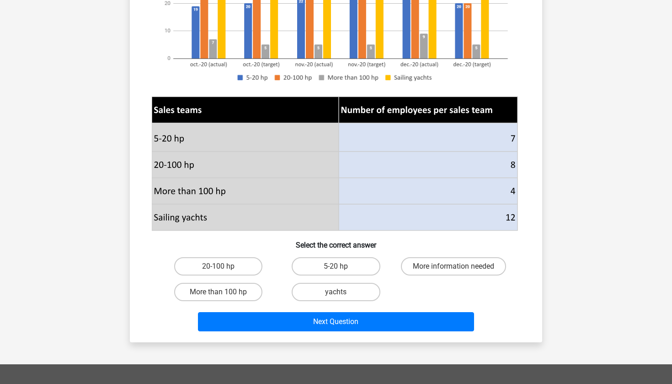
scroll to position [250, 0]
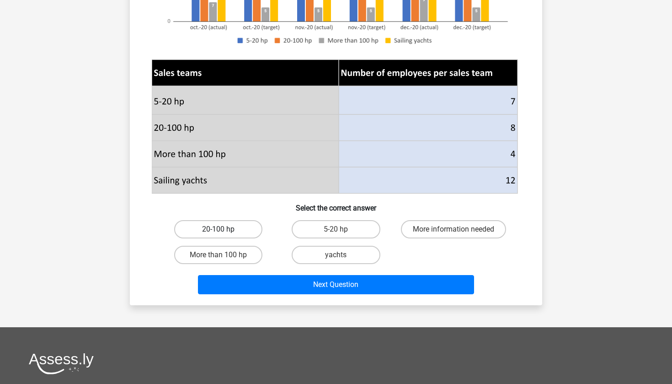
click at [246, 228] on label "20-100 hp" at bounding box center [218, 229] width 88 height 18
click at [225, 229] on input "20-100 hp" at bounding box center [222, 232] width 6 height 6
radio input "true"
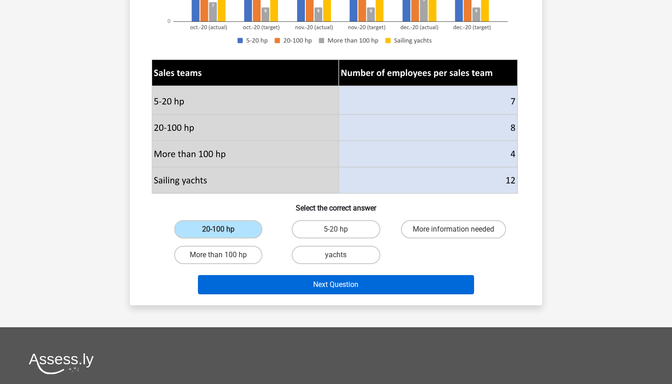
click at [303, 291] on button "Next Question" at bounding box center [336, 284] width 277 height 19
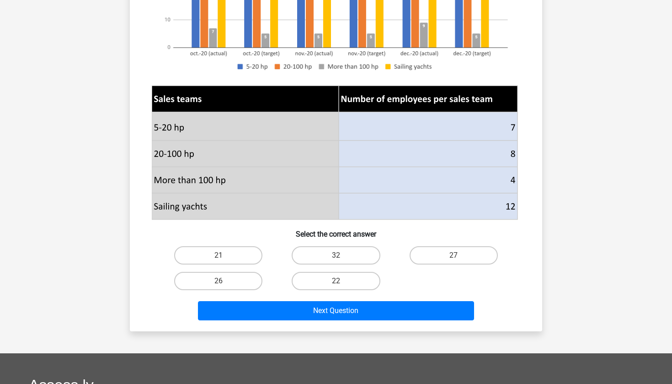
scroll to position [225, 0]
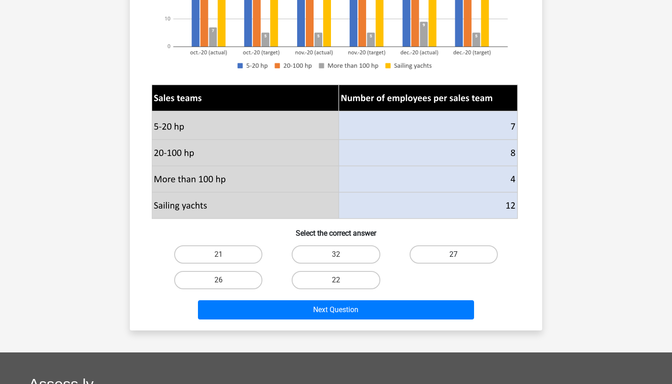
click at [420, 262] on label "27" at bounding box center [454, 254] width 88 height 18
click at [454, 260] on input "27" at bounding box center [457, 257] width 6 height 6
radio input "true"
click at [410, 290] on div "21 32 27 26 22" at bounding box center [336, 267] width 353 height 51
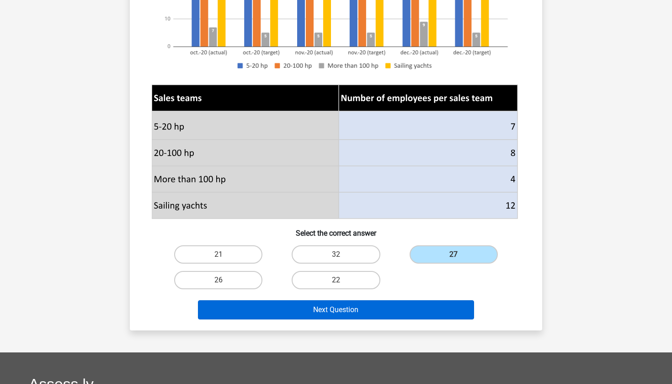
click at [406, 302] on button "Next Question" at bounding box center [336, 309] width 277 height 19
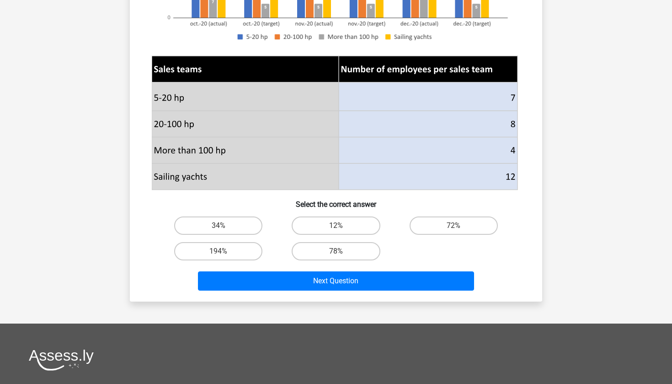
scroll to position [309, 0]
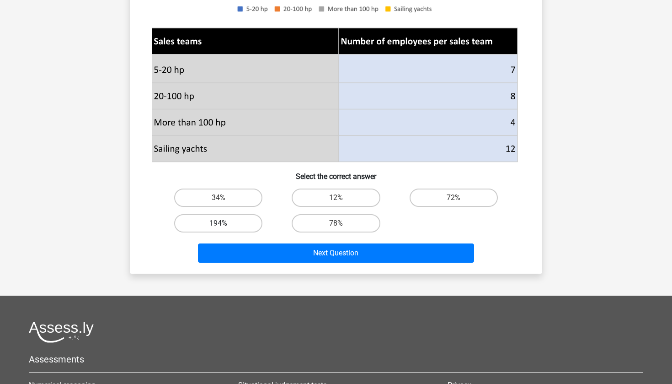
click at [233, 225] on label "194%" at bounding box center [218, 223] width 88 height 18
click at [225, 225] on input "194%" at bounding box center [222, 226] width 6 height 6
radio input "true"
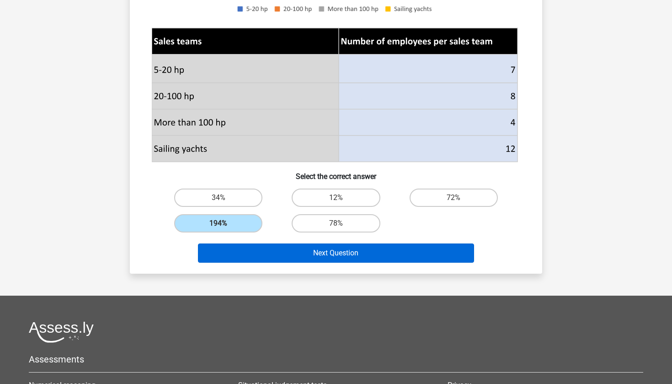
click at [290, 256] on button "Next Question" at bounding box center [336, 252] width 277 height 19
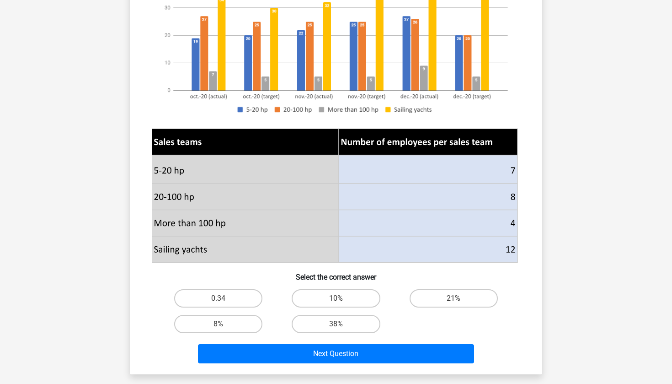
scroll to position [269, 0]
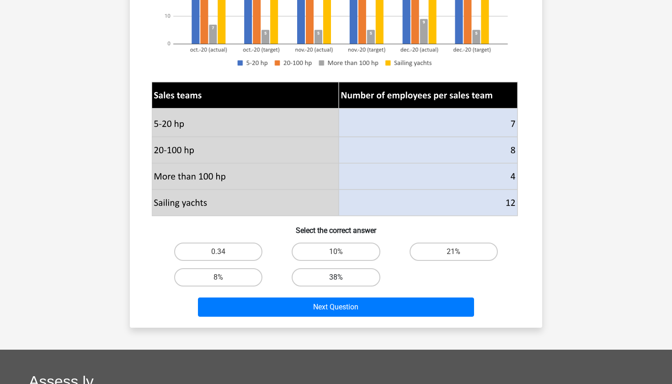
click at [347, 277] on label "38%" at bounding box center [336, 277] width 88 height 18
click at [342, 277] on input "38%" at bounding box center [339, 280] width 6 height 6
radio input "true"
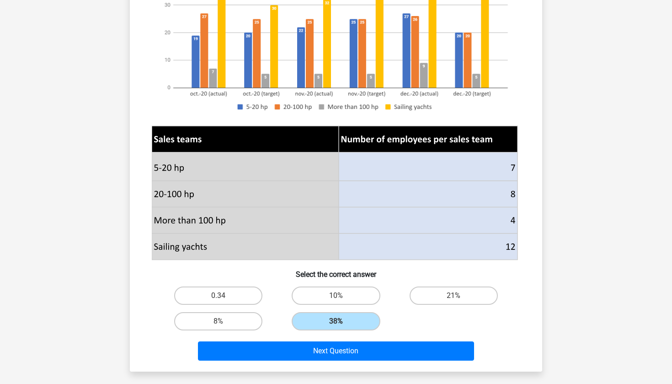
scroll to position [227, 0]
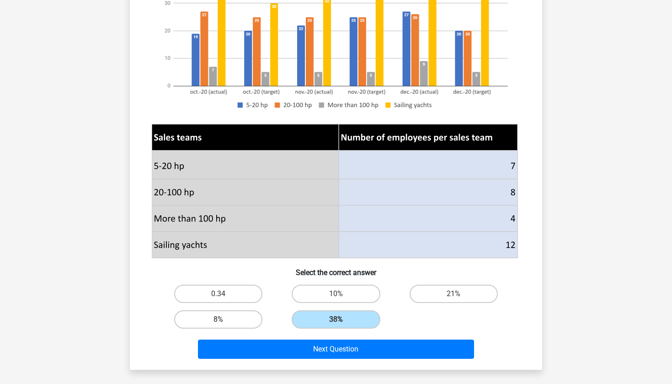
click at [242, 327] on label "8%" at bounding box center [218, 319] width 88 height 18
click at [225, 325] on input "8%" at bounding box center [222, 322] width 6 height 6
radio input "true"
click at [449, 294] on label "21%" at bounding box center [454, 294] width 88 height 18
click at [454, 294] on input "21%" at bounding box center [457, 297] width 6 height 6
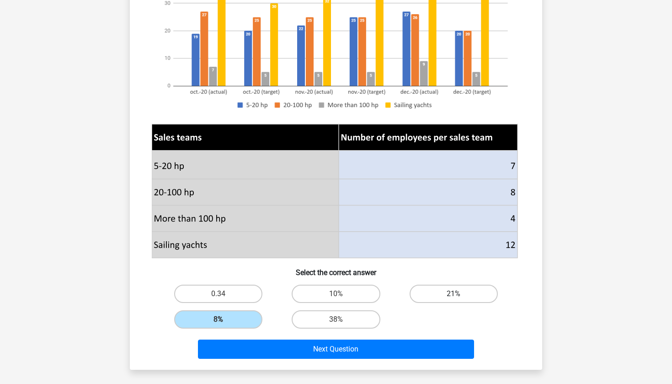
radio input "true"
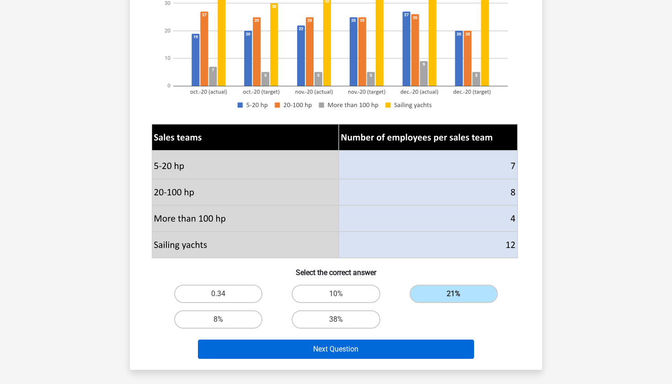
click at [379, 354] on button "Next Question" at bounding box center [336, 348] width 277 height 19
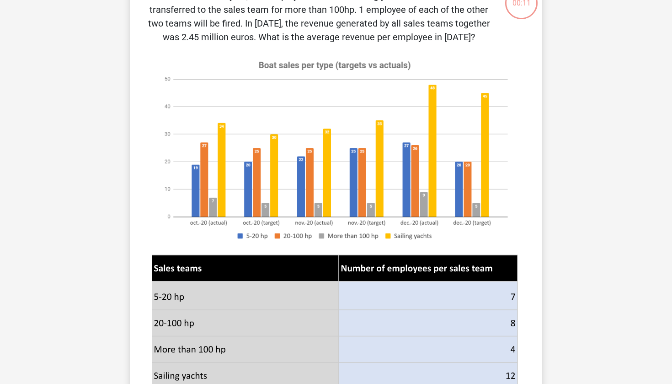
scroll to position [46, 0]
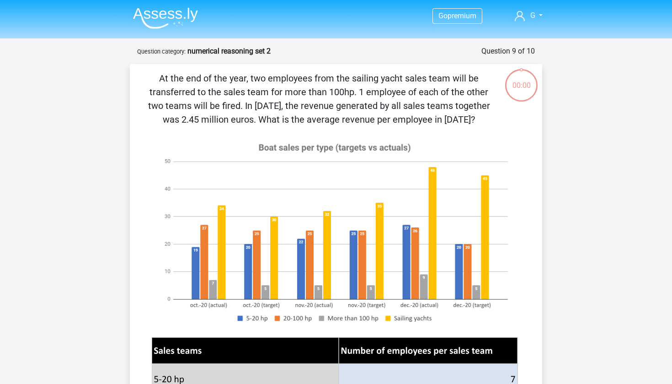
scroll to position [46, 0]
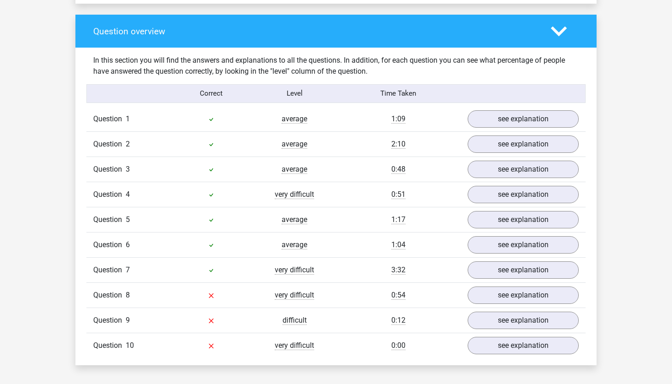
scroll to position [687, 0]
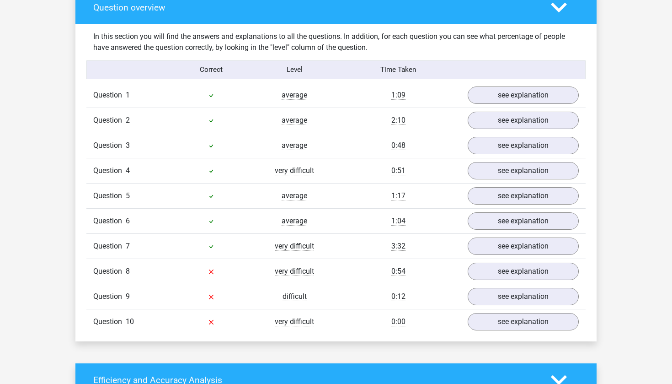
click at [524, 257] on div "Question 7 very difficult 3:32 see explanation" at bounding box center [335, 245] width 499 height 25
click at [524, 253] on link "see explanation" at bounding box center [524, 246] width 128 height 20
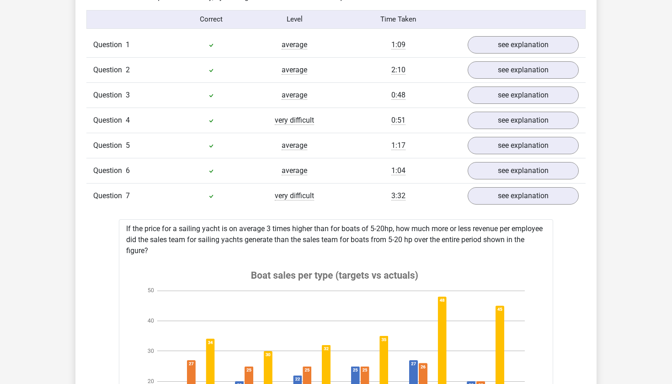
scroll to position [734, 0]
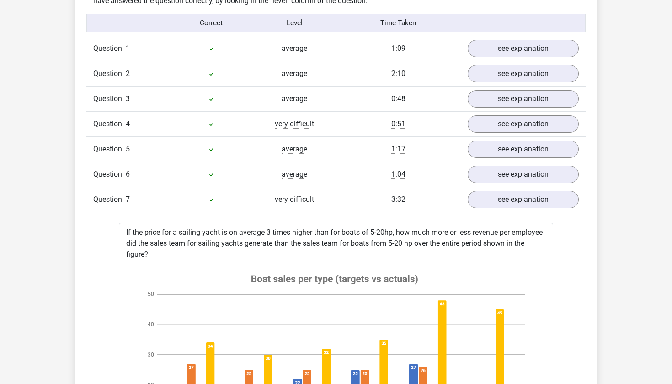
click at [431, 189] on div "Question 7 very difficult 3:32 see explanation" at bounding box center [335, 199] width 499 height 25
click at [431, 196] on div "3:32" at bounding box center [398, 199] width 125 height 11
click at [520, 127] on link "see explanation" at bounding box center [524, 124] width 128 height 20
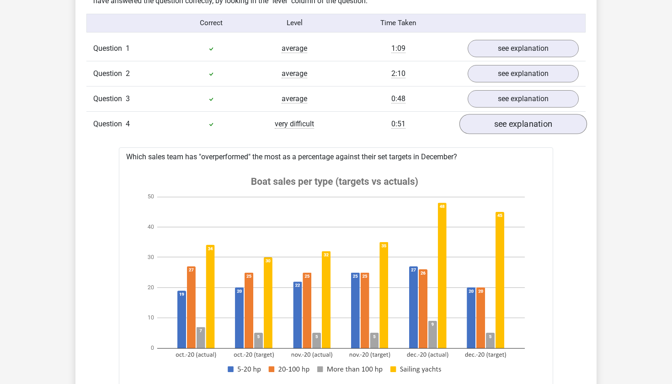
click at [519, 127] on link "see explanation" at bounding box center [524, 124] width 128 height 20
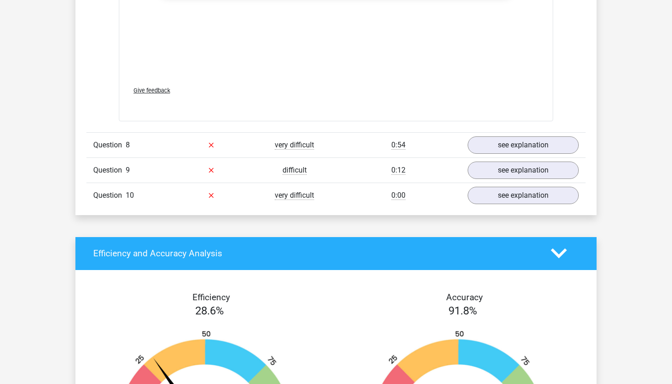
scroll to position [1663, 0]
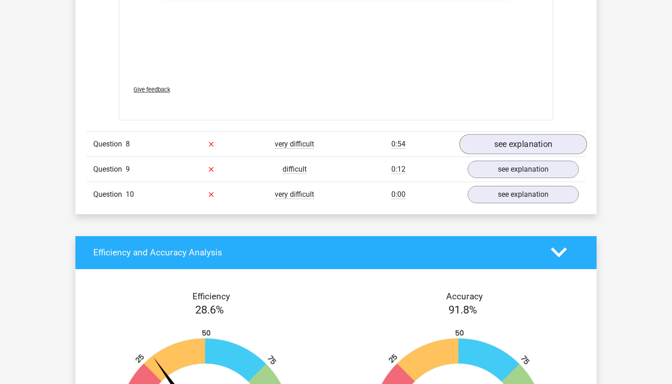
click at [471, 145] on link "see explanation" at bounding box center [524, 144] width 128 height 20
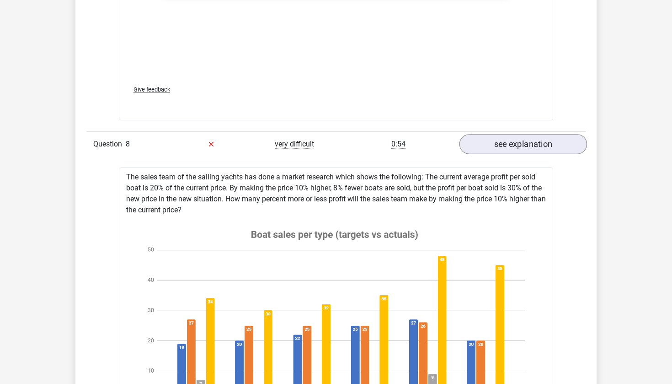
click at [471, 145] on link "see explanation" at bounding box center [524, 144] width 128 height 20
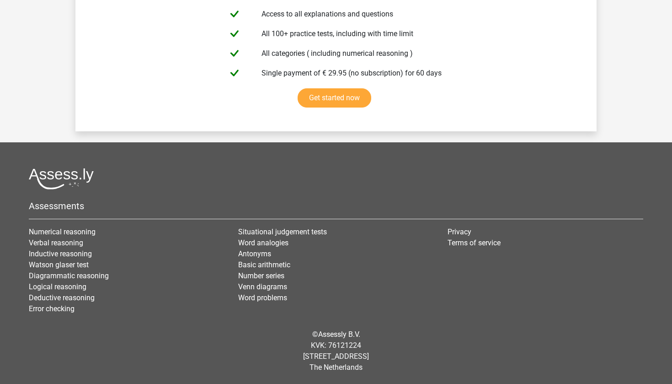
scroll to position [2440, 0]
click at [50, 229] on link "Numerical reasoning" at bounding box center [62, 231] width 67 height 9
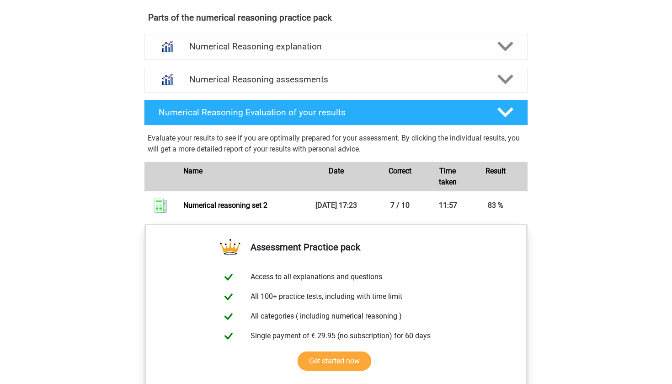
scroll to position [524, 0]
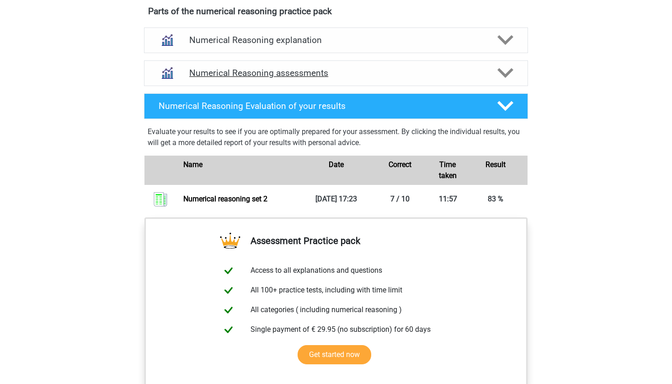
click at [350, 75] on div "Numerical Reasoning assessments" at bounding box center [336, 73] width 384 height 26
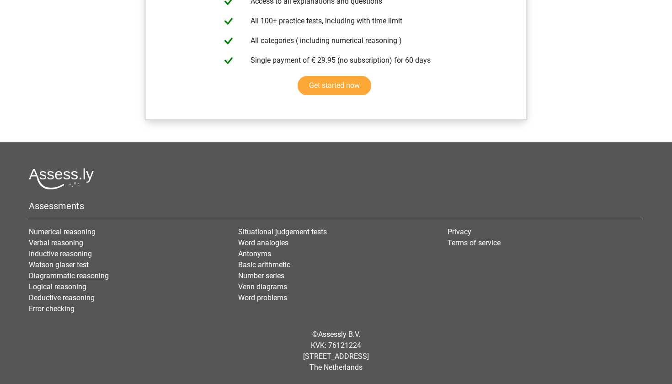
scroll to position [1181, 0]
click at [265, 265] on link "Basic arithmetic" at bounding box center [264, 264] width 52 height 9
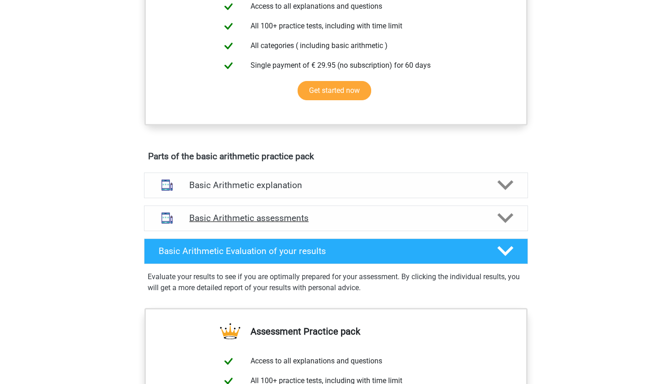
scroll to position [385, 0]
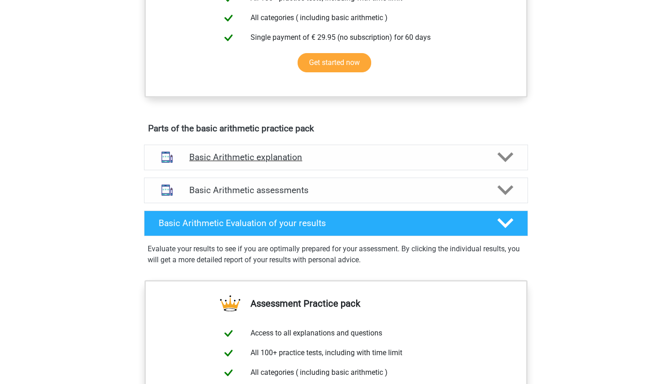
click at [322, 169] on div "Basic Arithmetic explanation" at bounding box center [336, 158] width 384 height 26
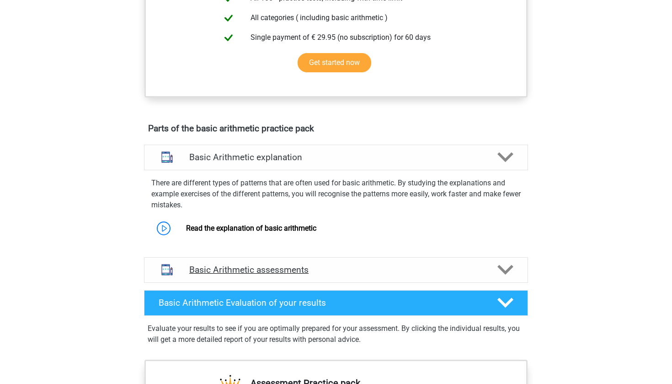
click at [366, 258] on div "Basic Arithmetic assessments" at bounding box center [336, 270] width 384 height 26
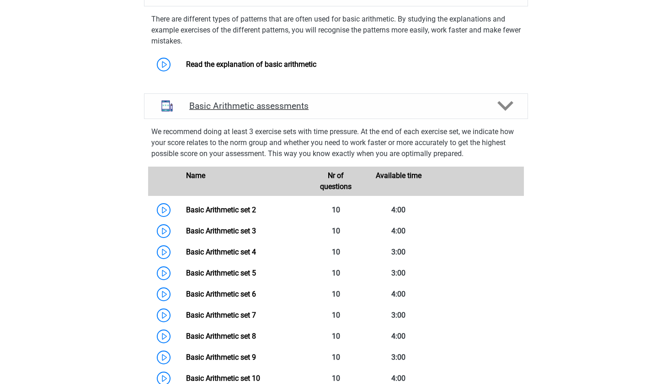
scroll to position [549, 0]
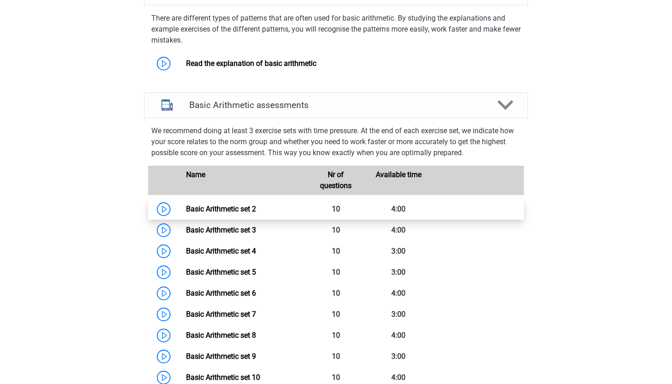
click at [256, 204] on link "Basic Arithmetic set 2" at bounding box center [221, 208] width 70 height 9
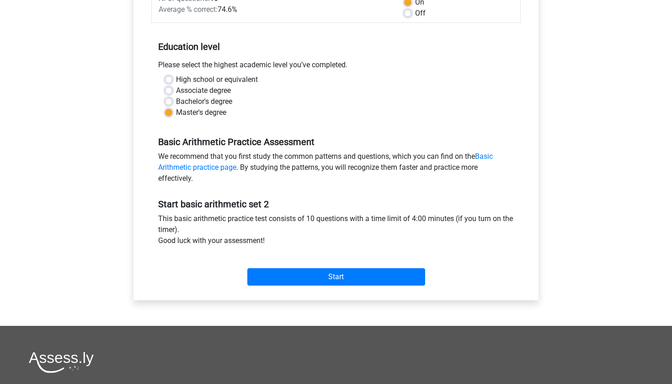
scroll to position [156, 0]
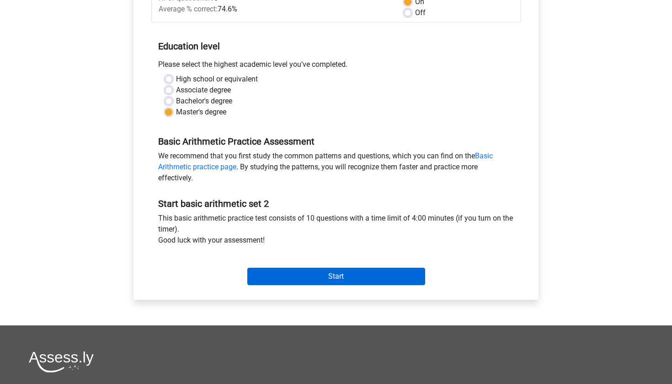
click at [352, 274] on input "Start" at bounding box center [336, 276] width 178 height 17
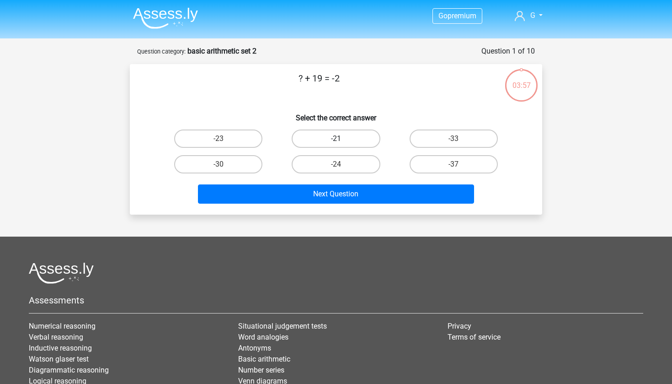
click at [328, 144] on label "-21" at bounding box center [336, 138] width 88 height 18
click at [336, 144] on input "-21" at bounding box center [339, 142] width 6 height 6
radio input "true"
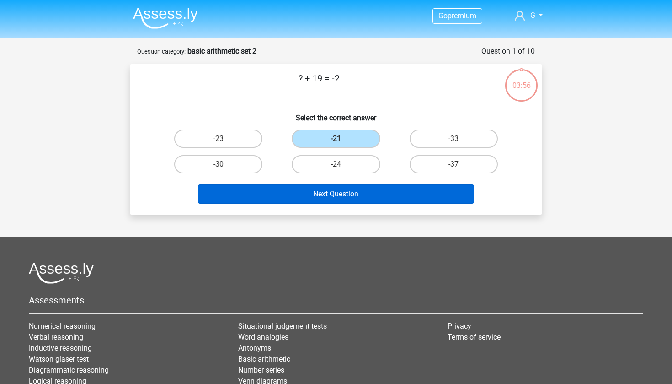
click at [338, 203] on button "Next Question" at bounding box center [336, 193] width 277 height 19
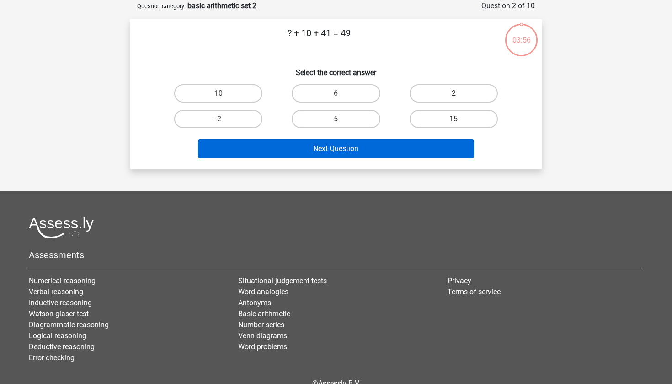
scroll to position [46, 0]
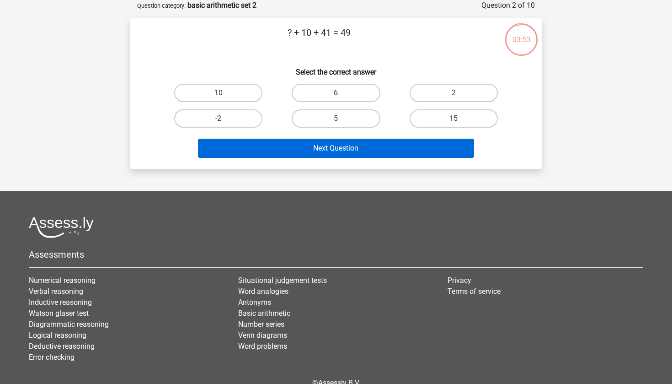
drag, startPoint x: 199, startPoint y: 120, endPoint x: 332, endPoint y: 156, distance: 137.5
click at [200, 120] on label "-2" at bounding box center [218, 118] width 88 height 18
click at [219, 120] on input "-2" at bounding box center [222, 121] width 6 height 6
radio input "true"
click at [332, 156] on button "Next Question" at bounding box center [336, 148] width 277 height 19
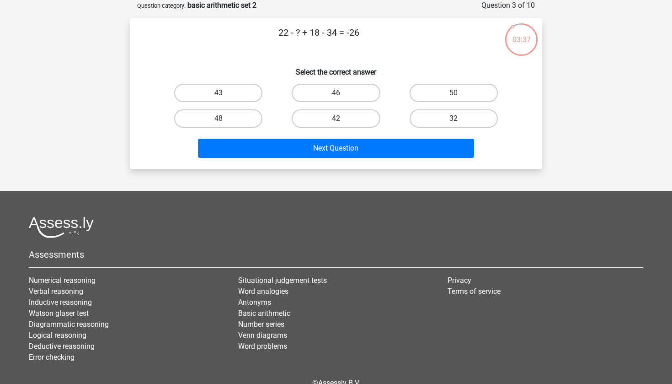
click at [429, 120] on label "32" at bounding box center [454, 118] width 88 height 18
click at [454, 120] on input "32" at bounding box center [457, 121] width 6 height 6
radio input "true"
click at [403, 163] on div "22 - ? + 18 - 34 = -26 Select the correct answer 43 46 50 48" at bounding box center [336, 93] width 413 height 150
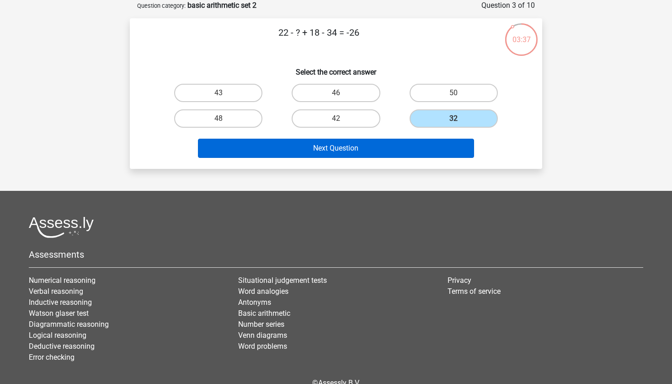
click at [403, 153] on button "Next Question" at bounding box center [336, 148] width 277 height 19
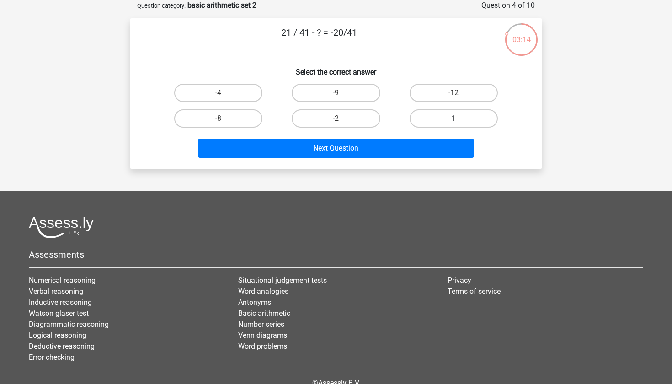
click at [456, 113] on label "1" at bounding box center [454, 118] width 88 height 18
click at [456, 118] on input "1" at bounding box center [457, 121] width 6 height 6
radio input "true"
click at [441, 129] on div "1" at bounding box center [454, 119] width 118 height 26
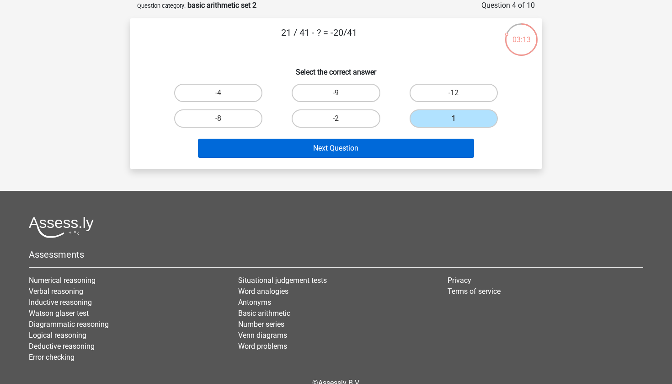
click at [429, 142] on button "Next Question" at bounding box center [336, 148] width 277 height 19
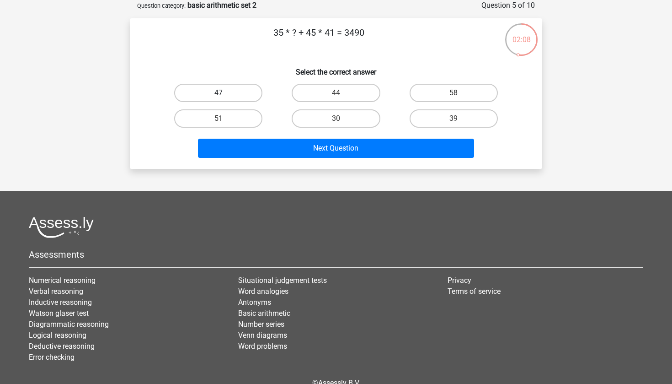
click at [199, 98] on label "47" at bounding box center [218, 93] width 88 height 18
click at [219, 98] on input "47" at bounding box center [222, 96] width 6 height 6
radio input "true"
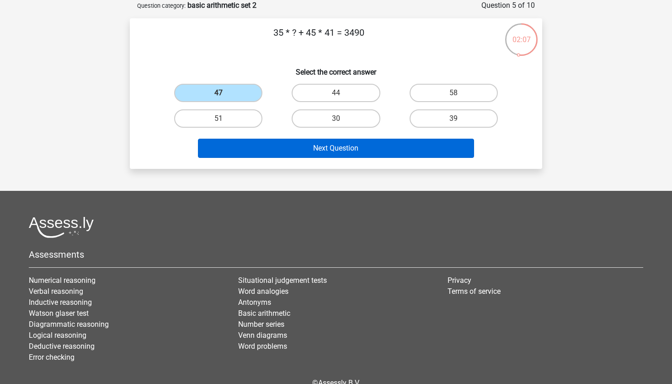
click at [291, 146] on button "Next Question" at bounding box center [336, 148] width 277 height 19
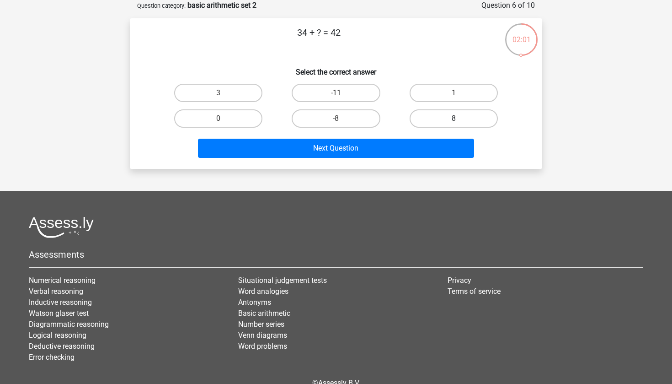
click at [465, 118] on label "8" at bounding box center [454, 118] width 88 height 18
click at [460, 118] on input "8" at bounding box center [457, 121] width 6 height 6
radio input "true"
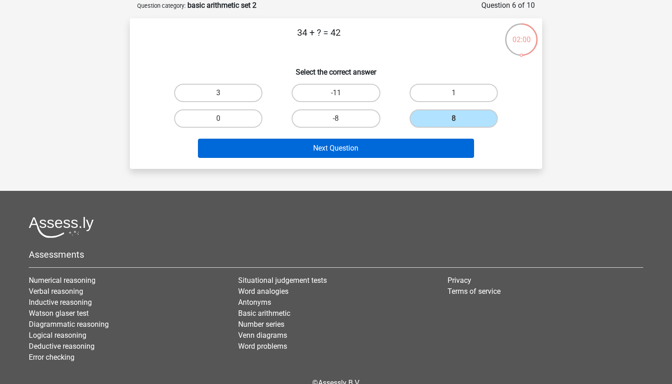
click at [435, 139] on button "Next Question" at bounding box center [336, 148] width 277 height 19
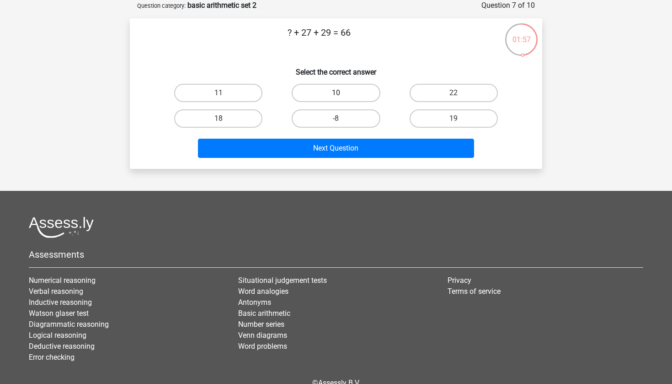
click at [320, 92] on label "10" at bounding box center [336, 93] width 88 height 18
click at [336, 93] on input "10" at bounding box center [339, 96] width 6 height 6
radio input "true"
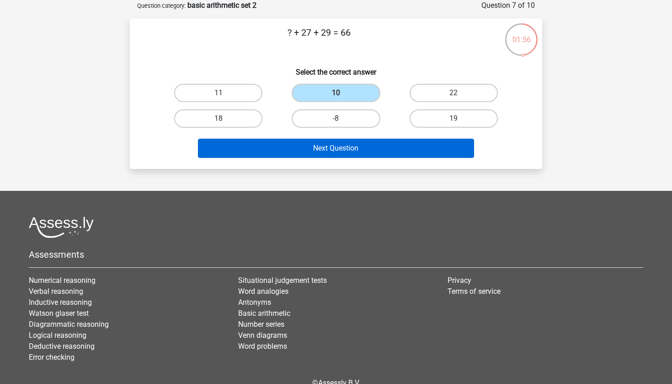
click at [333, 153] on button "Next Question" at bounding box center [336, 148] width 277 height 19
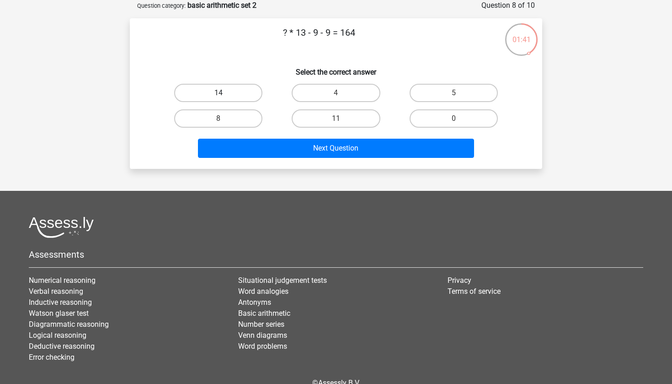
click at [238, 95] on label "14" at bounding box center [218, 93] width 88 height 18
click at [225, 95] on input "14" at bounding box center [222, 96] width 6 height 6
radio input "true"
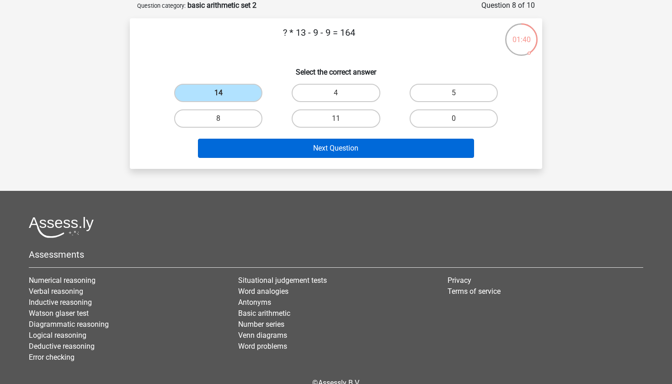
click at [325, 142] on button "Next Question" at bounding box center [336, 148] width 277 height 19
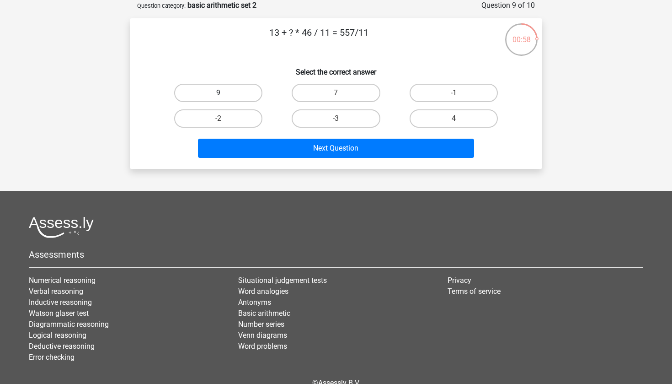
click at [239, 85] on label "9" at bounding box center [218, 93] width 88 height 18
click at [225, 93] on input "9" at bounding box center [222, 96] width 6 height 6
radio input "true"
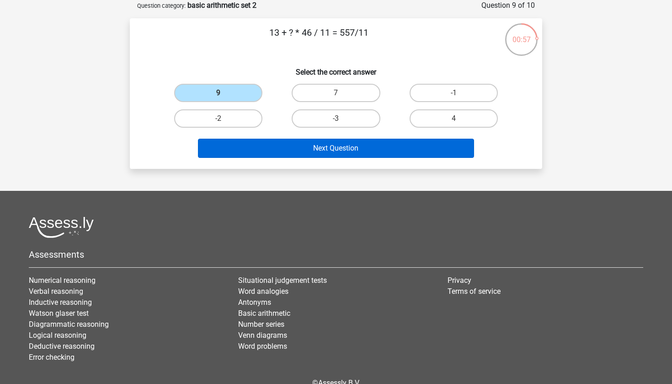
click at [376, 155] on button "Next Question" at bounding box center [336, 148] width 277 height 19
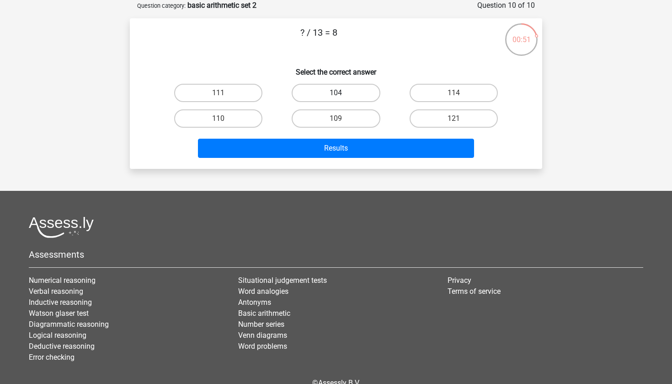
click at [372, 96] on label "104" at bounding box center [336, 93] width 88 height 18
click at [342, 96] on input "104" at bounding box center [339, 96] width 6 height 6
radio input "true"
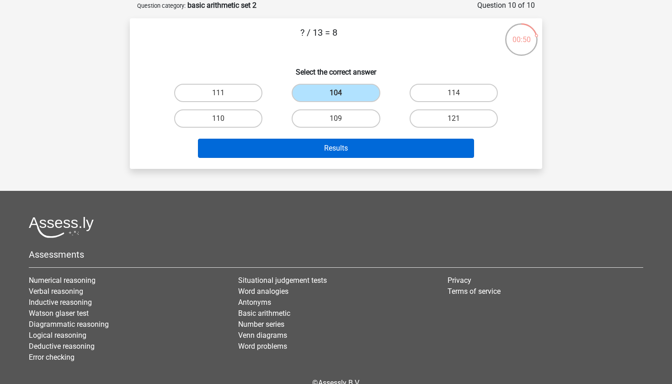
click at [365, 150] on button "Results" at bounding box center [336, 148] width 277 height 19
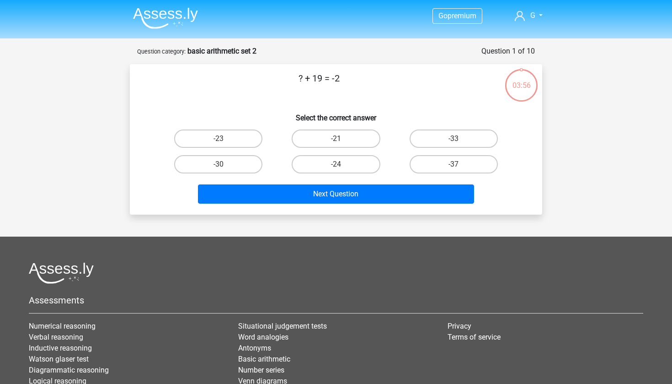
click at [238, 52] on strong "basic arithmetic set 2" at bounding box center [222, 51] width 69 height 9
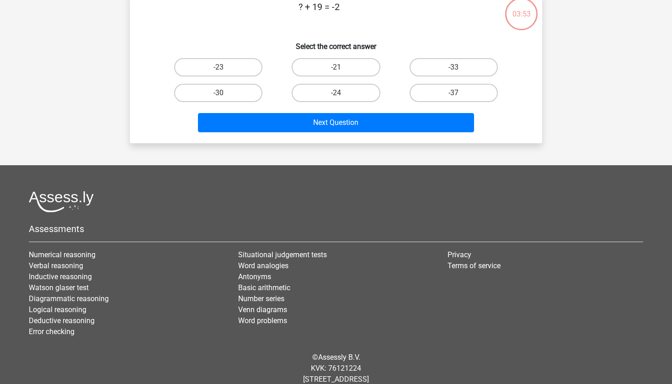
scroll to position [71, 0]
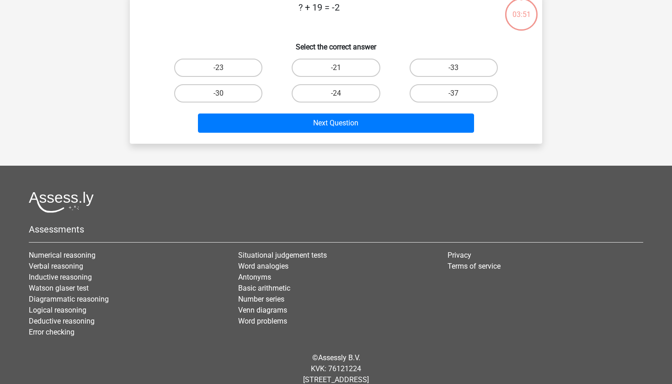
click at [261, 293] on li "Basic arithmetic" at bounding box center [336, 288] width 196 height 11
click at [261, 292] on link "Basic arithmetic" at bounding box center [264, 288] width 52 height 9
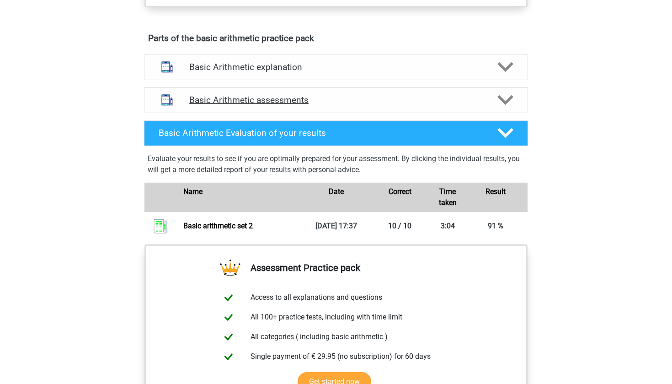
scroll to position [479, 0]
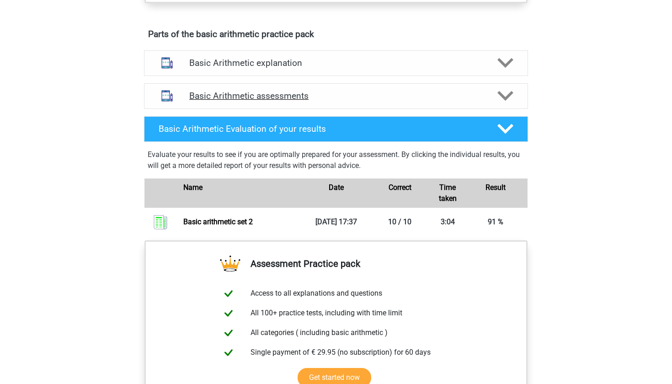
click at [331, 104] on div "Basic Arithmetic assessments" at bounding box center [336, 96] width 384 height 26
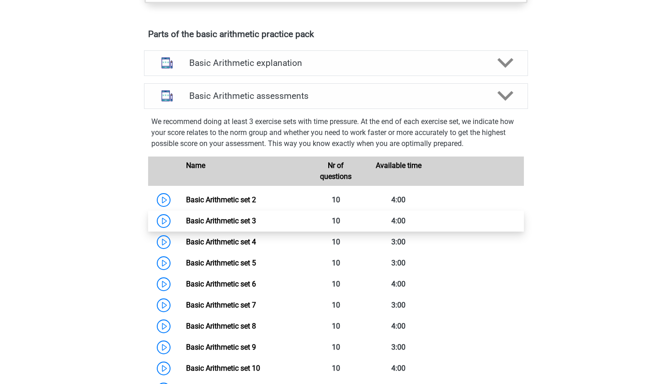
click at [238, 224] on link "Basic Arithmetic set 3" at bounding box center [221, 220] width 70 height 9
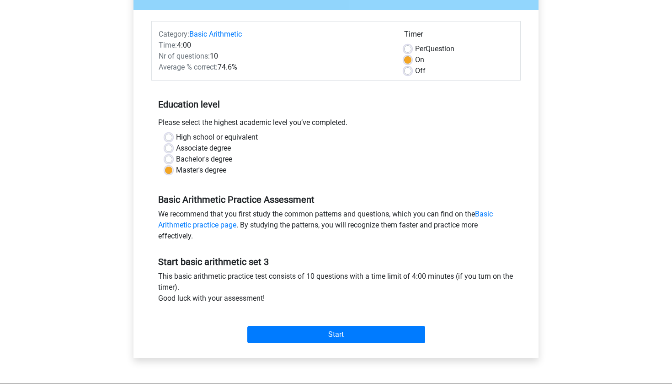
scroll to position [100, 0]
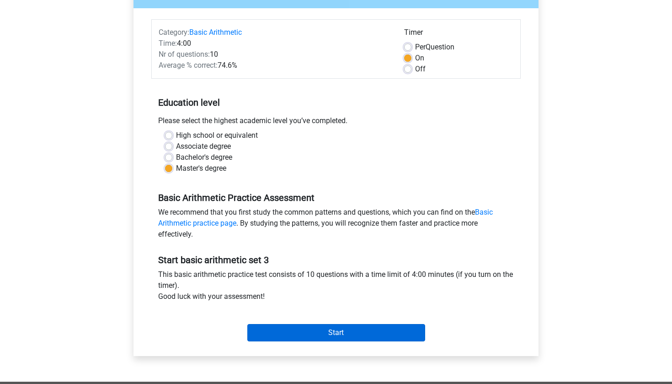
click at [338, 328] on input "Start" at bounding box center [336, 332] width 178 height 17
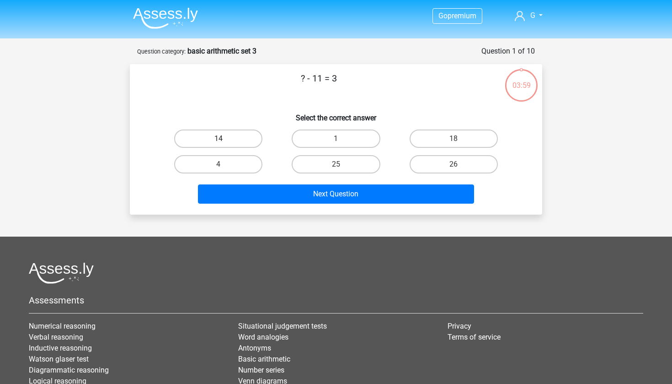
click at [226, 137] on label "14" at bounding box center [218, 138] width 88 height 18
click at [225, 139] on input "14" at bounding box center [222, 142] width 6 height 6
radio input "true"
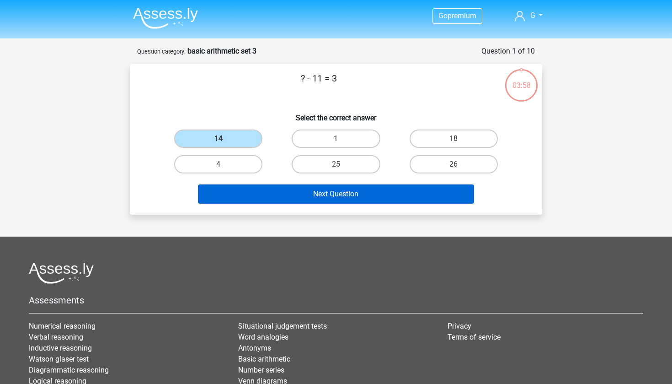
click at [304, 187] on button "Next Question" at bounding box center [336, 193] width 277 height 19
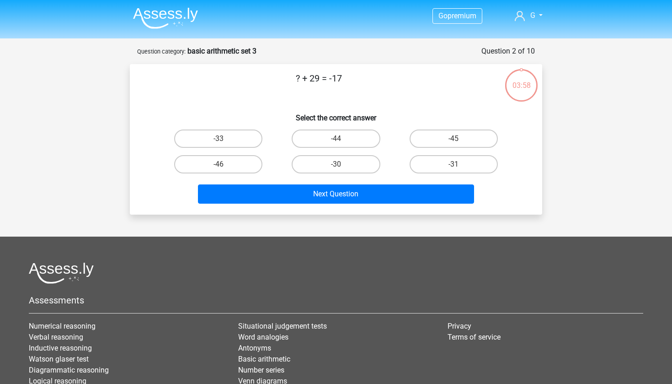
scroll to position [46, 0]
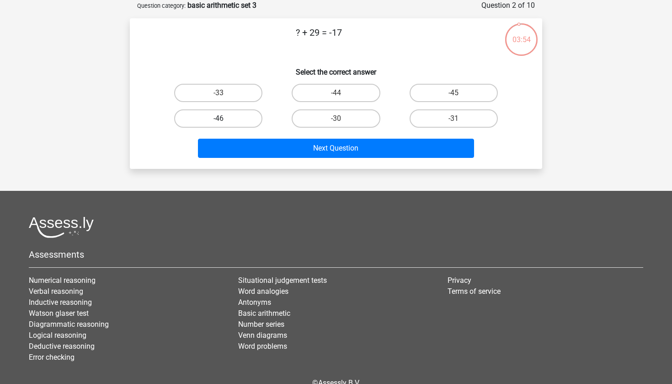
drag, startPoint x: 209, startPoint y: 113, endPoint x: 217, endPoint y: 113, distance: 7.8
click at [210, 113] on label "-46" at bounding box center [218, 118] width 88 height 18
click at [219, 118] on input "-46" at bounding box center [222, 121] width 6 height 6
radio input "true"
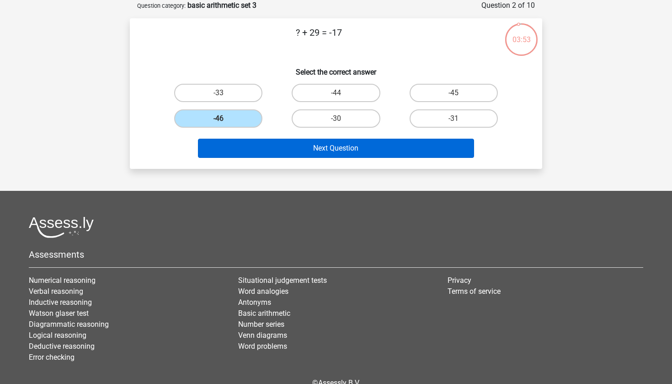
click at [289, 147] on button "Next Question" at bounding box center [336, 148] width 277 height 19
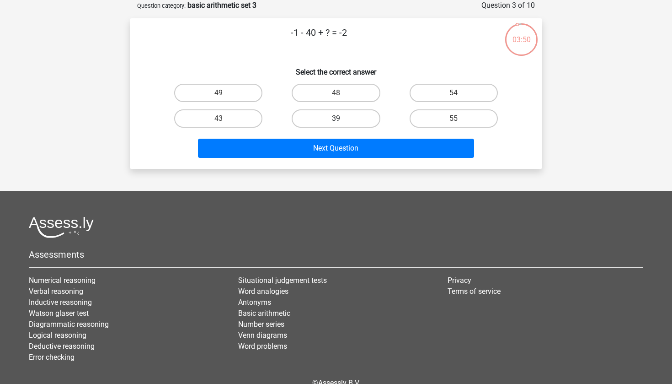
click at [363, 114] on label "39" at bounding box center [336, 118] width 88 height 18
click at [342, 118] on input "39" at bounding box center [339, 121] width 6 height 6
radio input "true"
click at [366, 132] on div "Next Question" at bounding box center [336, 146] width 383 height 30
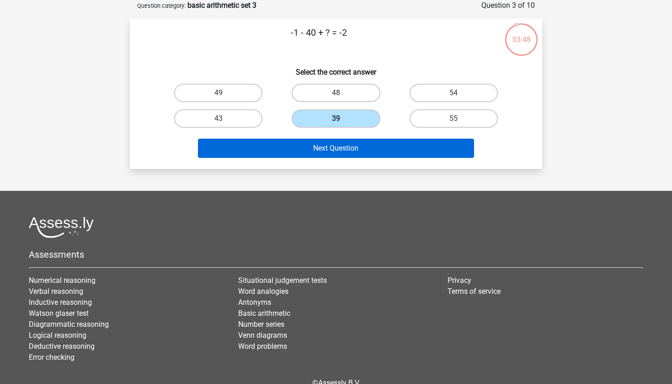
click at [366, 145] on button "Next Question" at bounding box center [336, 148] width 277 height 19
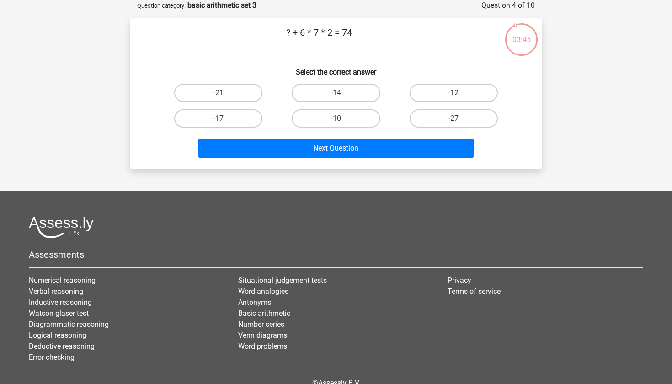
click at [264, 48] on p "? + 6 * 7 * 2 = 74" at bounding box center [319, 39] width 349 height 27
click at [331, 113] on label "-10" at bounding box center [336, 118] width 88 height 18
click at [336, 118] on input "-10" at bounding box center [339, 121] width 6 height 6
radio input "true"
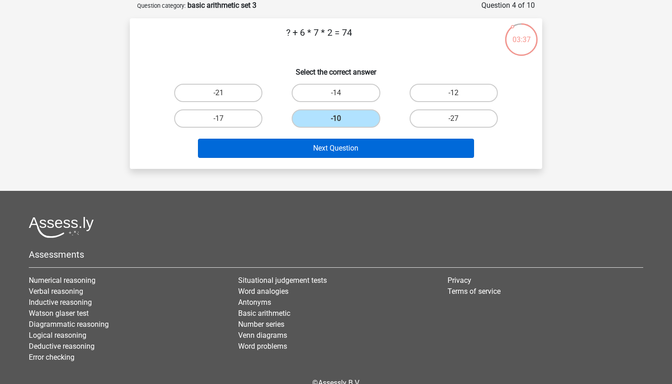
click at [339, 144] on button "Next Question" at bounding box center [336, 148] width 277 height 19
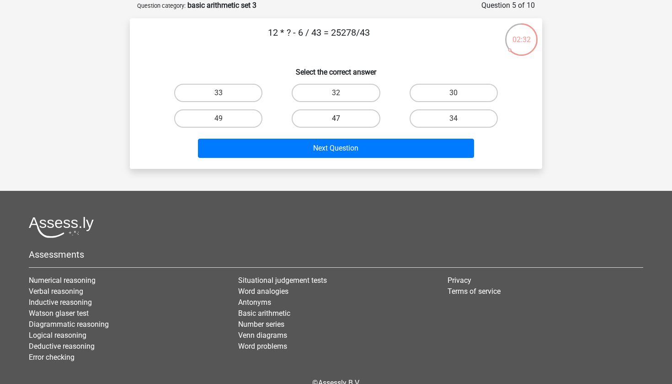
click at [321, 122] on label "47" at bounding box center [336, 118] width 88 height 18
click at [336, 122] on input "47" at bounding box center [339, 121] width 6 height 6
radio input "true"
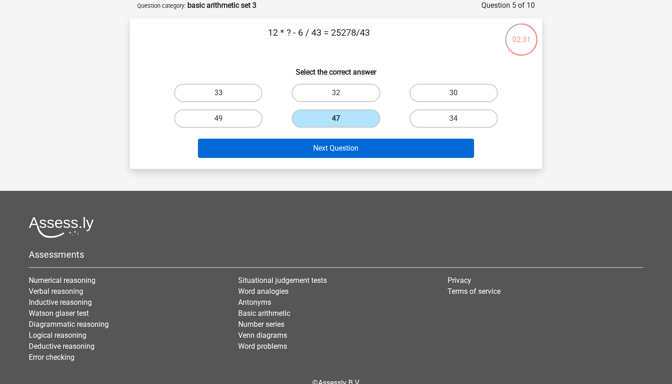
click at [333, 144] on button "Next Question" at bounding box center [336, 148] width 277 height 19
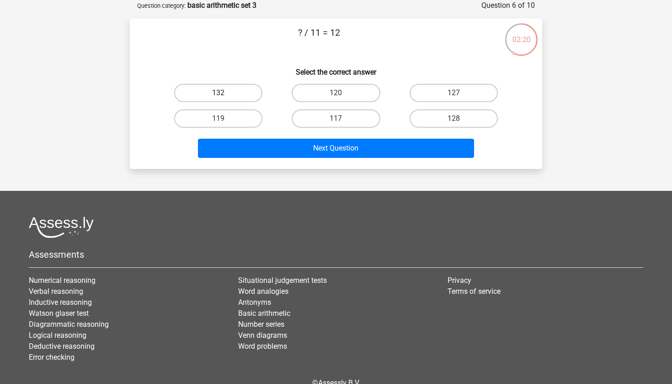
click at [242, 91] on label "132" at bounding box center [218, 93] width 88 height 18
click at [225, 93] on input "132" at bounding box center [222, 96] width 6 height 6
radio input "true"
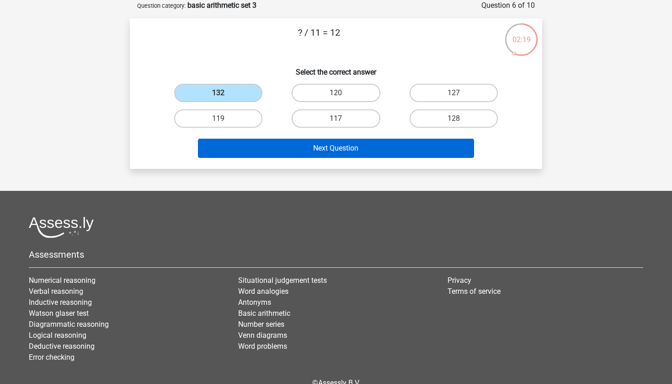
click at [330, 157] on button "Next Question" at bounding box center [336, 148] width 277 height 19
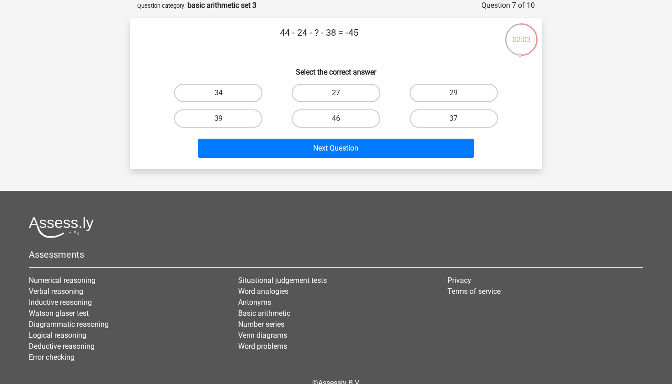
click at [354, 93] on label "27" at bounding box center [336, 93] width 88 height 18
click at [342, 93] on input "27" at bounding box center [339, 96] width 6 height 6
radio input "true"
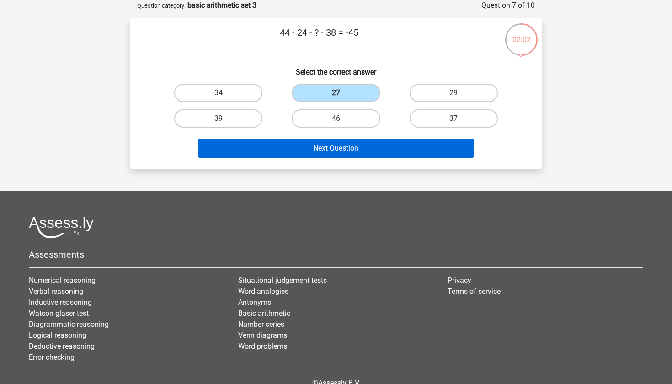
click at [346, 150] on button "Next Question" at bounding box center [336, 148] width 277 height 19
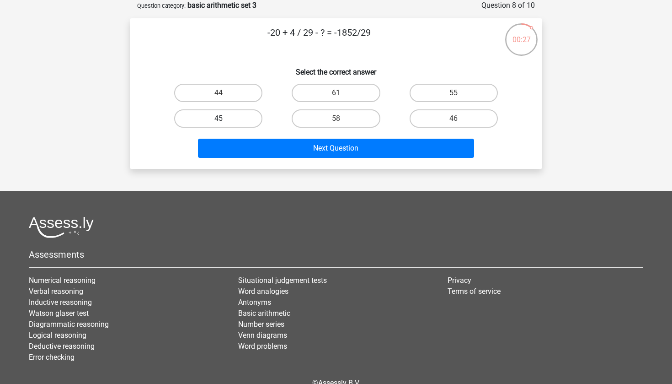
click at [233, 120] on label "45" at bounding box center [218, 118] width 88 height 18
click at [225, 120] on input "45" at bounding box center [222, 121] width 6 height 6
radio input "true"
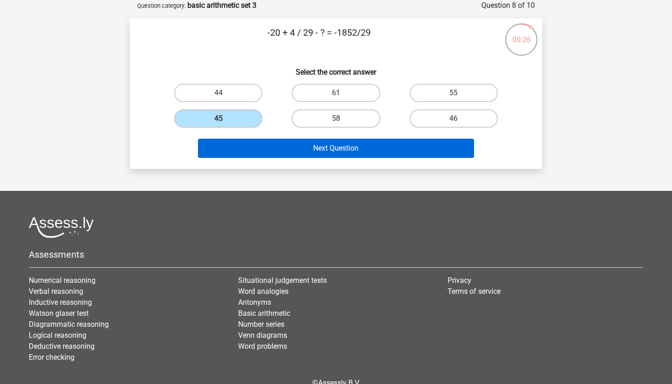
click at [269, 156] on button "Next Question" at bounding box center [336, 148] width 277 height 19
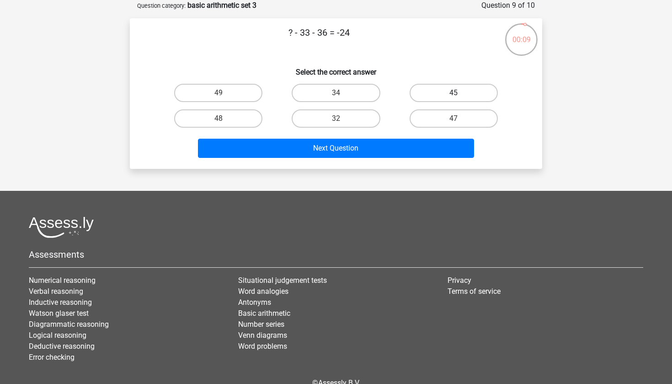
click at [442, 97] on label "45" at bounding box center [454, 93] width 88 height 18
click at [454, 97] on input "45" at bounding box center [457, 96] width 6 height 6
radio input "true"
click at [393, 137] on div "Next Question" at bounding box center [336, 146] width 383 height 30
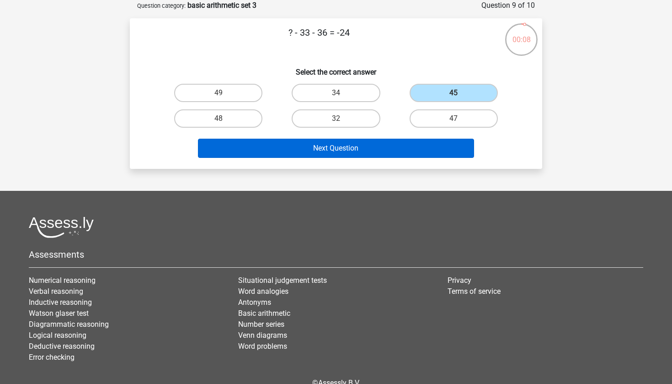
click at [390, 152] on button "Next Question" at bounding box center [336, 148] width 277 height 19
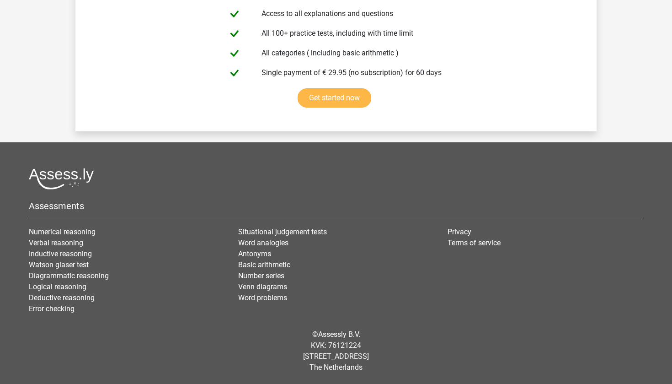
scroll to position [1573, 0]
click at [256, 267] on link "Basic arithmetic" at bounding box center [264, 264] width 52 height 9
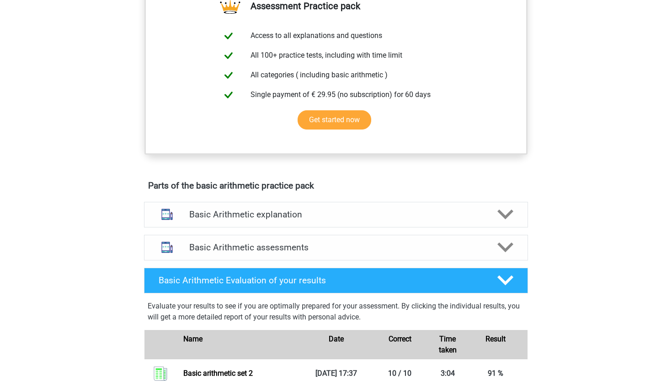
scroll to position [337, 0]
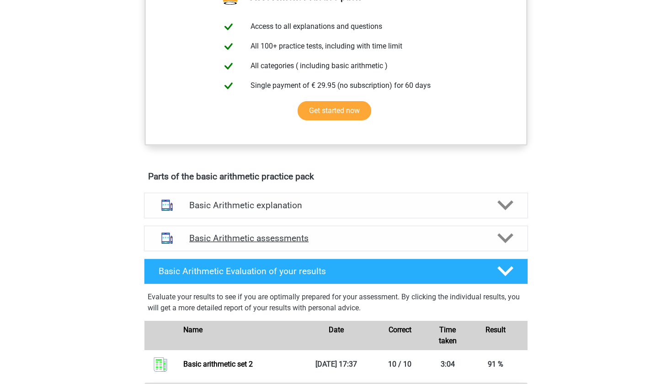
click at [264, 238] on h4 "Basic Arithmetic assessments" at bounding box center [336, 238] width 294 height 11
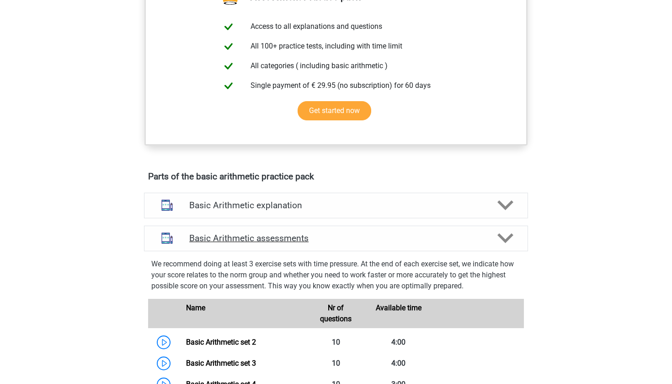
click at [264, 238] on h4 "Basic Arithmetic assessments" at bounding box center [336, 238] width 294 height 11
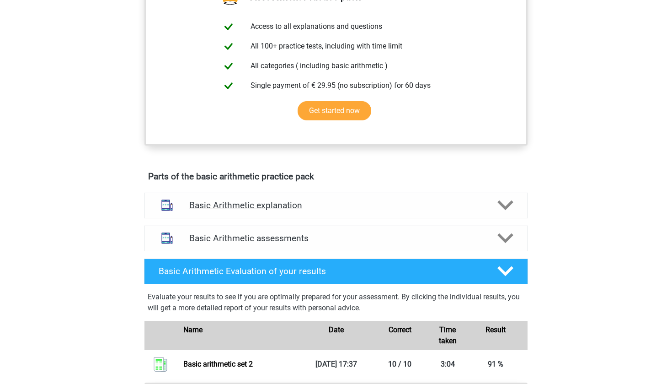
click at [320, 206] on h4 "Basic Arithmetic explanation" at bounding box center [336, 205] width 294 height 11
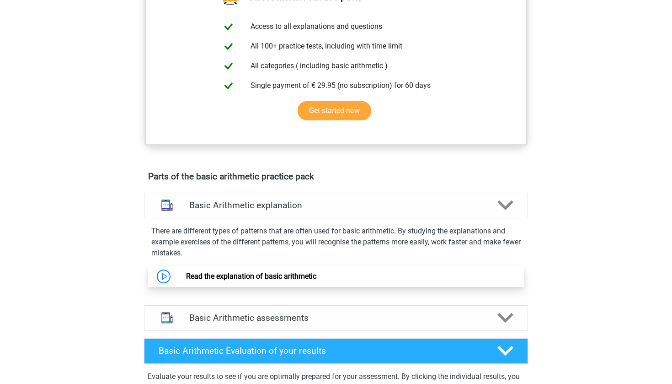
click at [317, 272] on link "Read the explanation of basic arithmetic" at bounding box center [251, 276] width 130 height 9
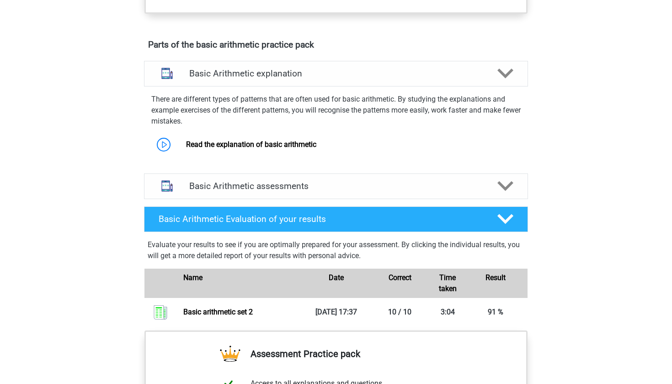
scroll to position [508, 0]
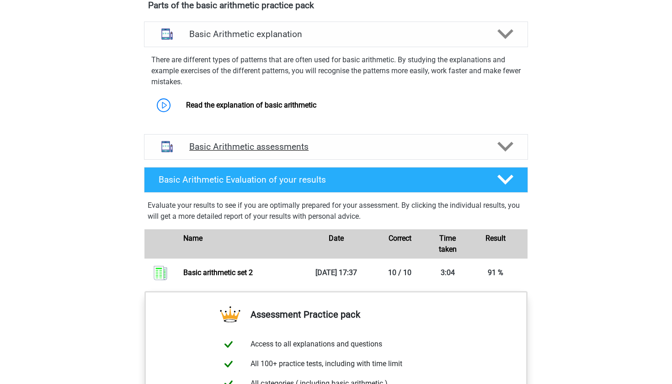
click at [355, 147] on h4 "Basic Arithmetic assessments" at bounding box center [336, 146] width 294 height 11
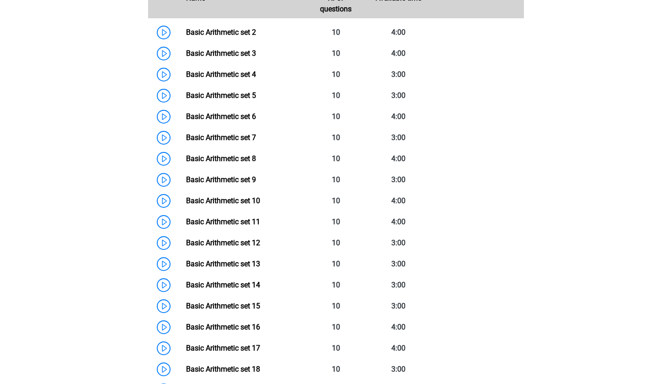
scroll to position [706, 0]
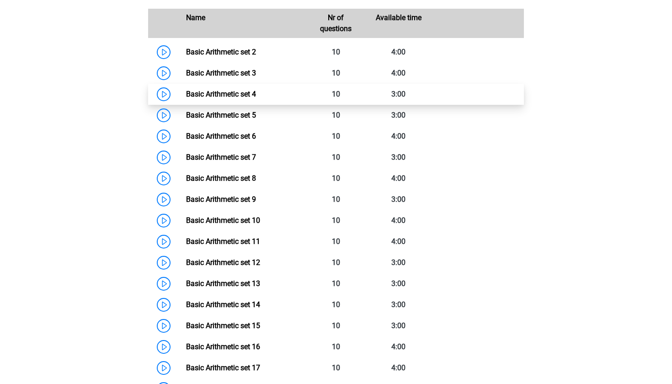
click at [209, 93] on link "Basic Arithmetic set 4" at bounding box center [221, 94] width 70 height 9
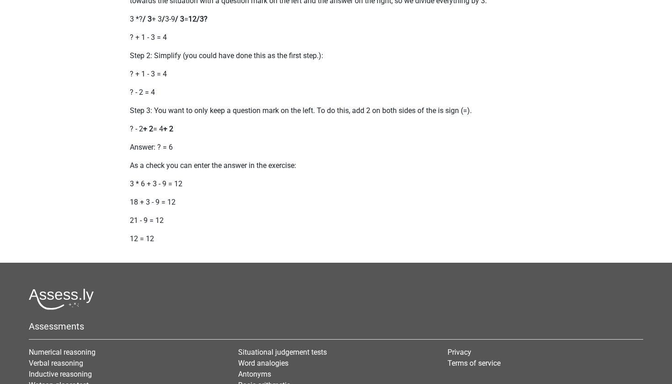
scroll to position [1045, 0]
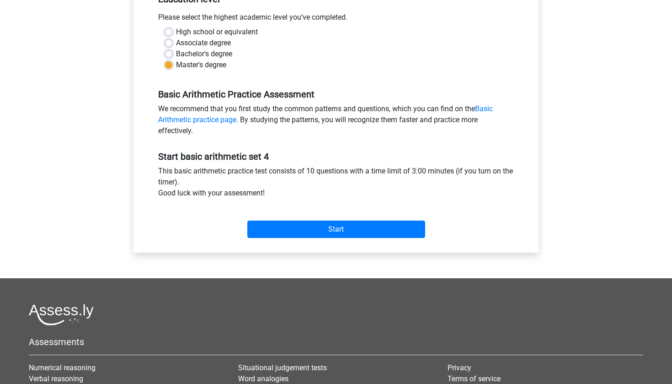
scroll to position [204, 0]
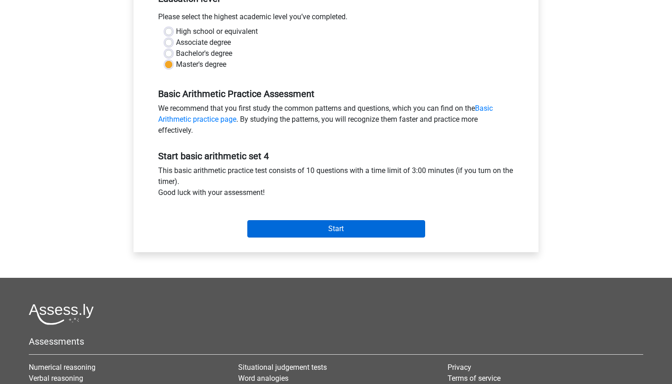
click at [353, 228] on input "Start" at bounding box center [336, 228] width 178 height 17
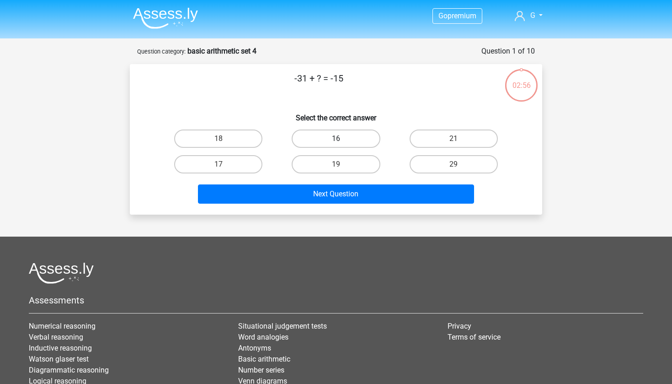
click at [340, 129] on label "16" at bounding box center [336, 138] width 88 height 18
click at [340, 139] on input "16" at bounding box center [339, 142] width 6 height 6
radio input "true"
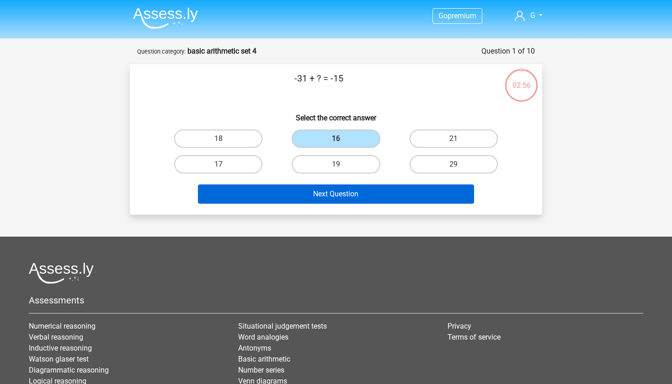
click at [356, 193] on button "Next Question" at bounding box center [336, 193] width 277 height 19
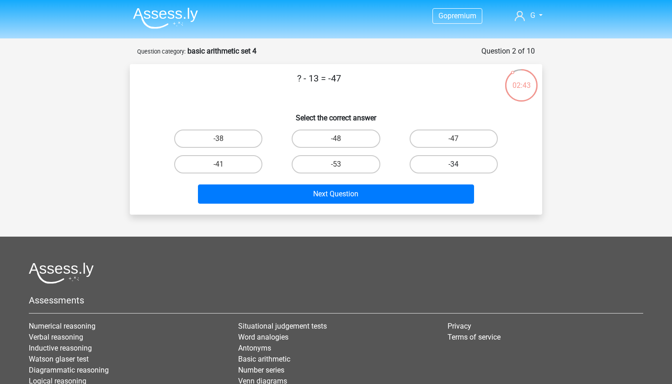
click at [442, 161] on label "-34" at bounding box center [454, 164] width 88 height 18
click at [454, 164] on input "-34" at bounding box center [457, 167] width 6 height 6
radio input "true"
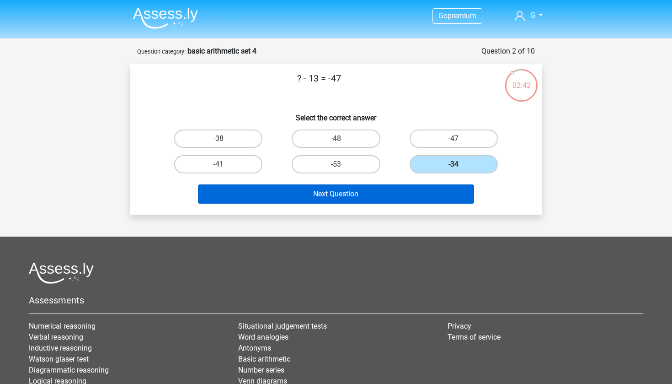
click at [393, 196] on button "Next Question" at bounding box center [336, 193] width 277 height 19
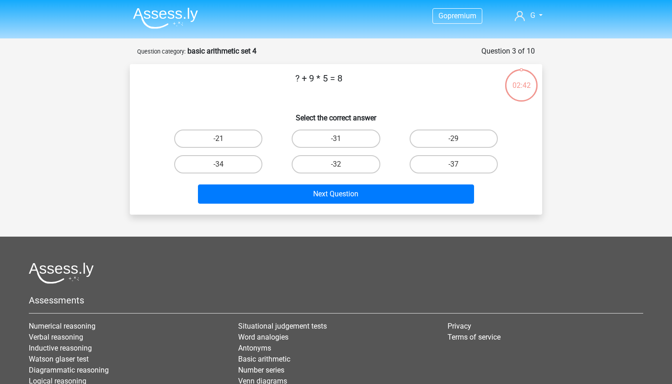
scroll to position [46, 0]
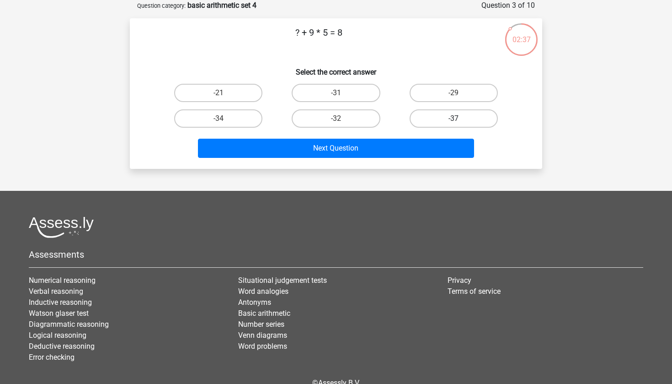
click at [474, 123] on label "-37" at bounding box center [454, 118] width 88 height 18
click at [460, 123] on input "-37" at bounding box center [457, 121] width 6 height 6
radio input "true"
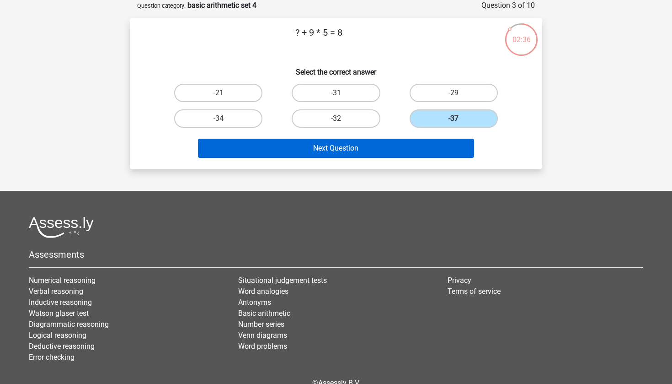
click at [403, 145] on button "Next Question" at bounding box center [336, 148] width 277 height 19
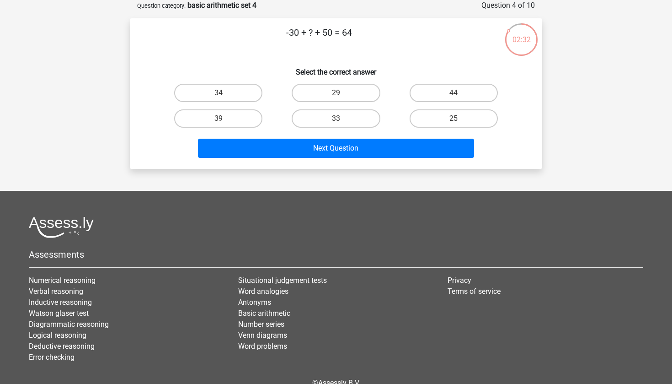
click at [439, 104] on div "44" at bounding box center [454, 93] width 118 height 26
click at [438, 103] on div "44" at bounding box center [454, 93] width 118 height 26
click at [429, 97] on label "44" at bounding box center [454, 93] width 88 height 18
click at [454, 97] on input "44" at bounding box center [457, 96] width 6 height 6
radio input "true"
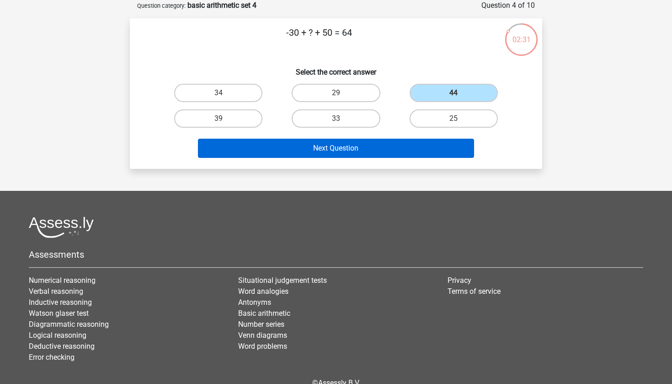
click at [389, 157] on button "Next Question" at bounding box center [336, 148] width 277 height 19
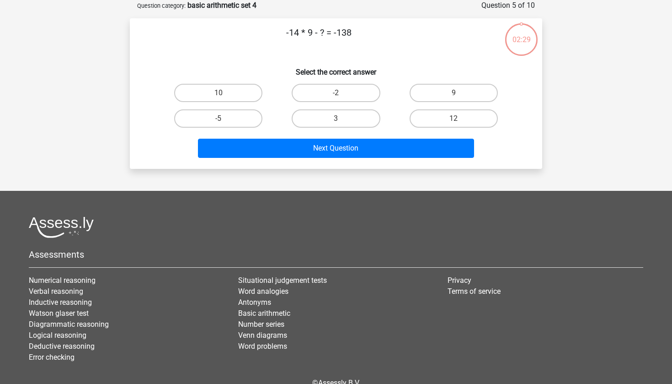
scroll to position [0, 0]
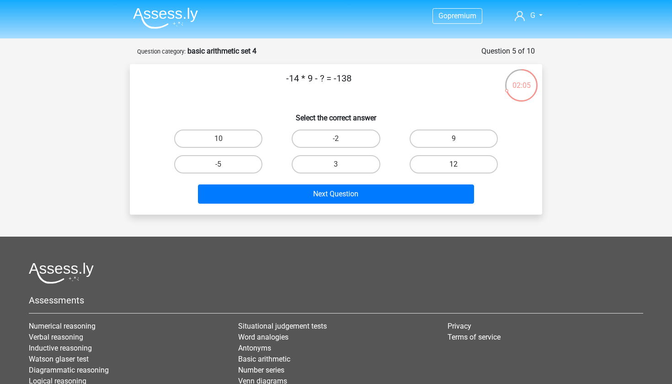
click at [435, 169] on label "12" at bounding box center [454, 164] width 88 height 18
click at [454, 169] on input "12" at bounding box center [457, 167] width 6 height 6
radio input "true"
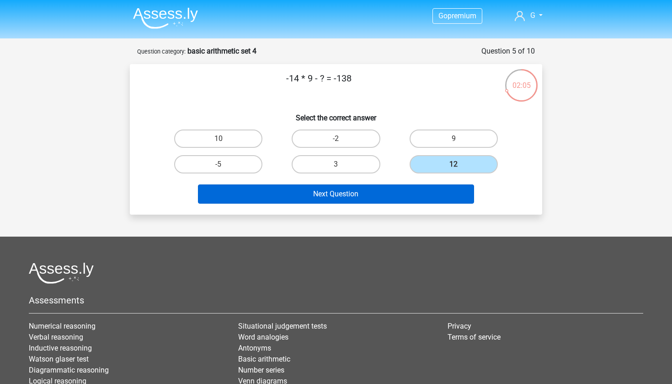
click at [412, 185] on button "Next Question" at bounding box center [336, 193] width 277 height 19
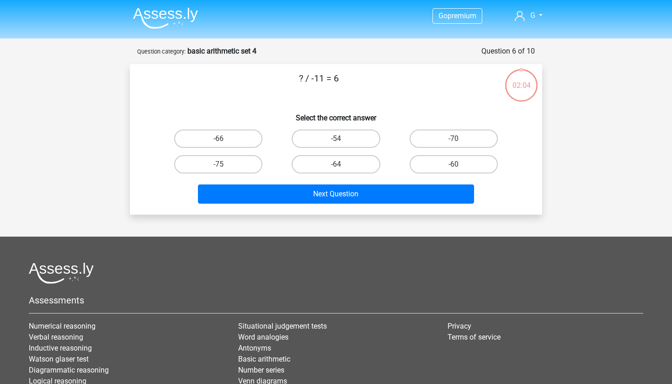
scroll to position [46, 0]
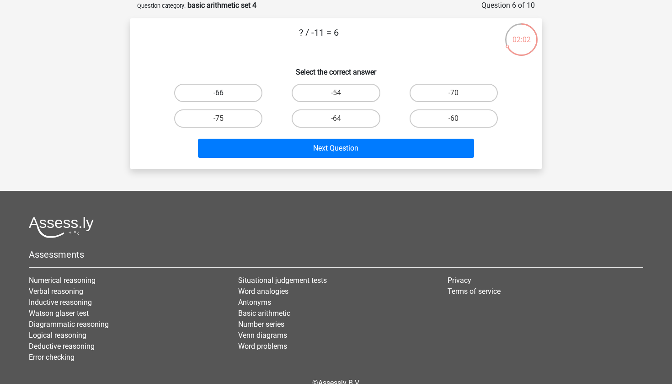
click at [258, 86] on label "-66" at bounding box center [218, 93] width 88 height 18
click at [225, 93] on input "-66" at bounding box center [222, 96] width 6 height 6
radio input "true"
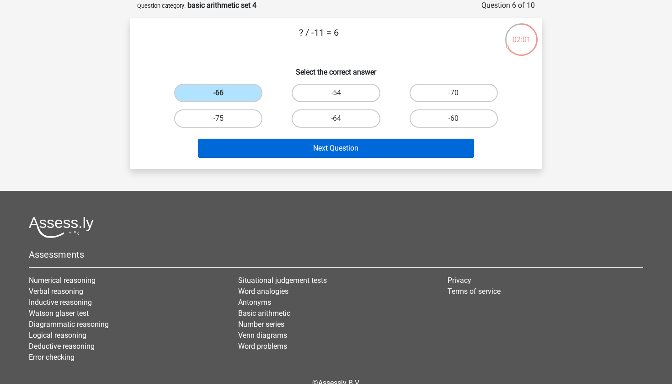
click at [298, 155] on button "Next Question" at bounding box center [336, 148] width 277 height 19
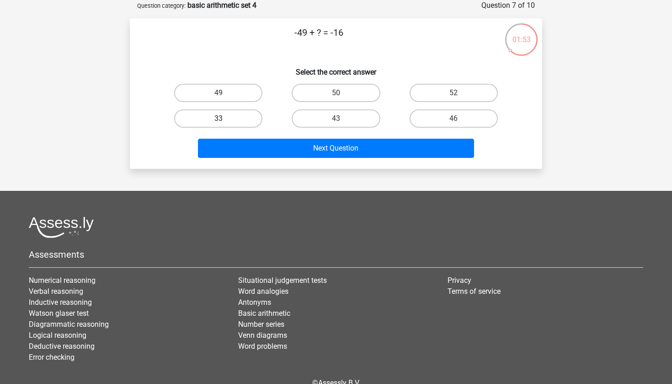
click at [237, 116] on label "33" at bounding box center [218, 118] width 88 height 18
click at [225, 118] on input "33" at bounding box center [222, 121] width 6 height 6
radio input "true"
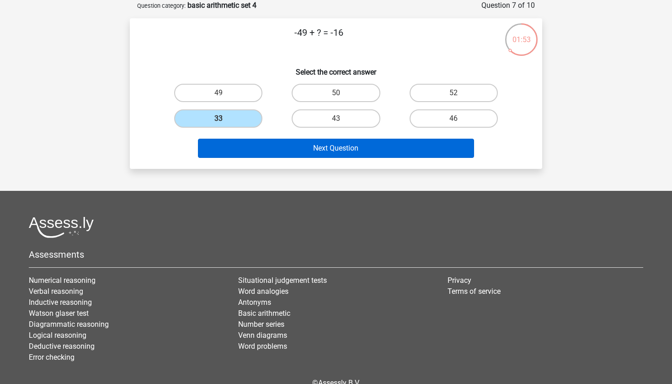
click at [297, 152] on button "Next Question" at bounding box center [336, 148] width 277 height 19
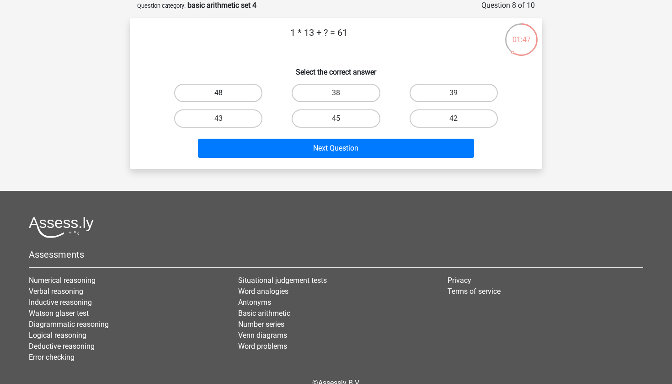
click at [233, 94] on label "48" at bounding box center [218, 93] width 88 height 18
click at [225, 94] on input "48" at bounding box center [222, 96] width 6 height 6
radio input "true"
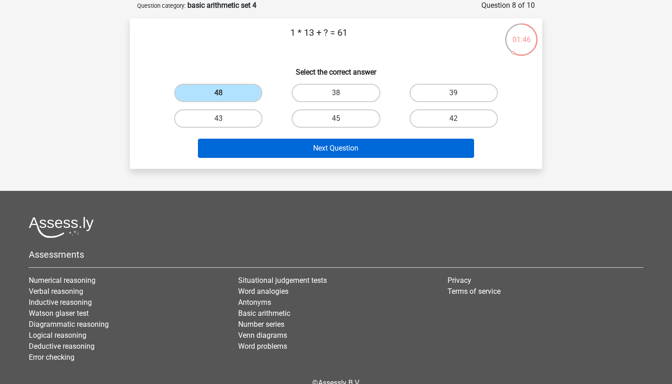
click at [297, 146] on button "Next Question" at bounding box center [336, 148] width 277 height 19
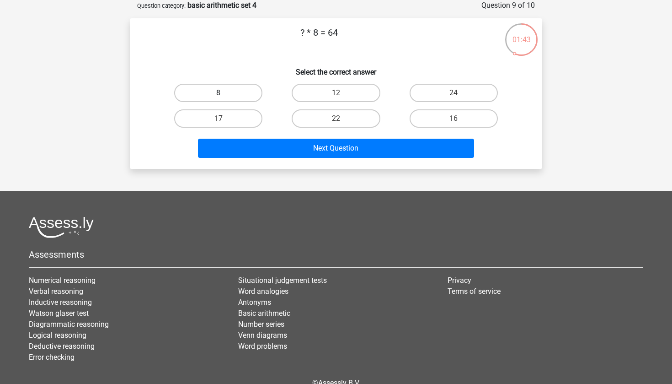
click at [221, 92] on label "8" at bounding box center [218, 93] width 88 height 18
click at [221, 93] on input "8" at bounding box center [222, 96] width 6 height 6
radio input "true"
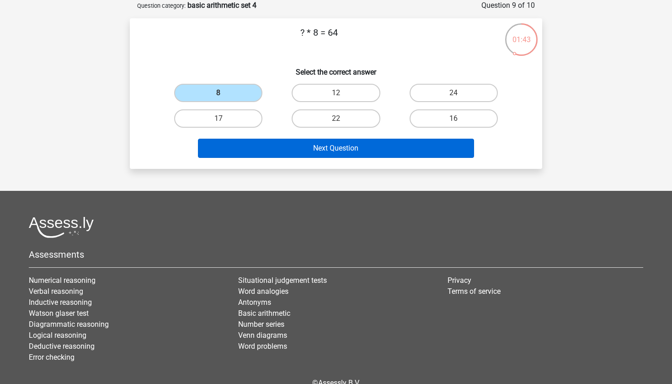
click at [349, 155] on button "Next Question" at bounding box center [336, 148] width 277 height 19
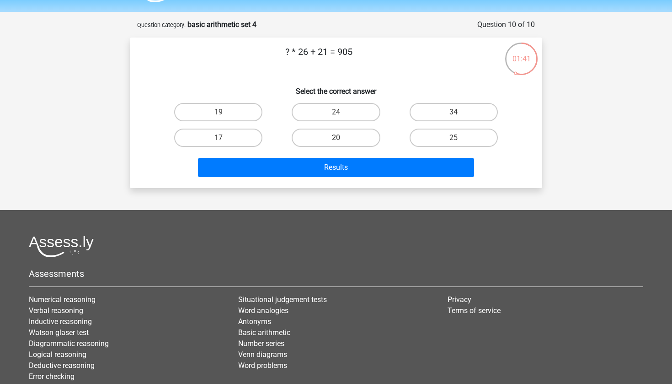
scroll to position [21, 0]
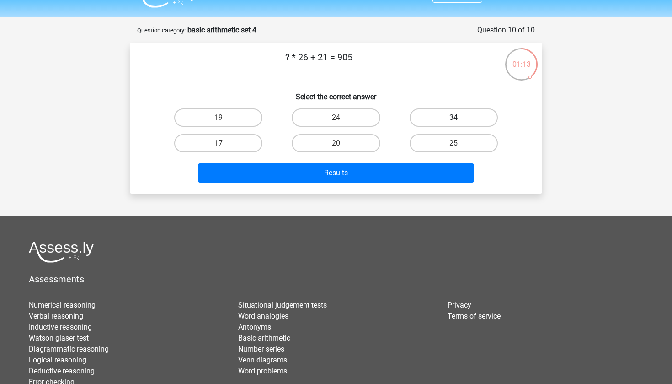
click at [425, 120] on label "34" at bounding box center [454, 117] width 88 height 18
click at [454, 120] on input "34" at bounding box center [457, 121] width 6 height 6
radio input "true"
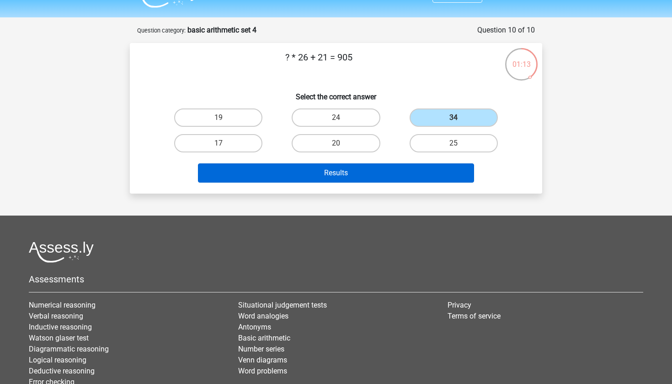
click at [375, 174] on button "Results" at bounding box center [336, 172] width 277 height 19
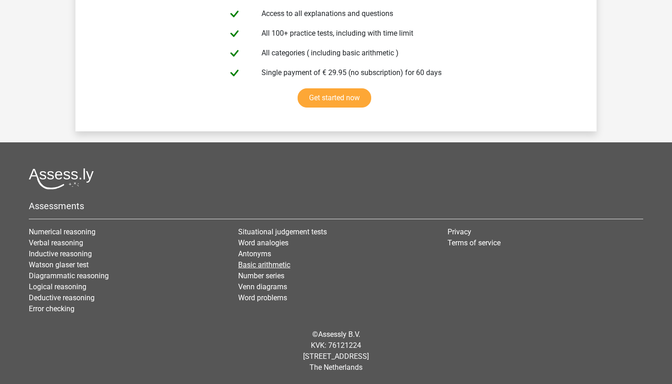
scroll to position [1592, 0]
click at [259, 264] on link "Basic arithmetic" at bounding box center [264, 264] width 52 height 9
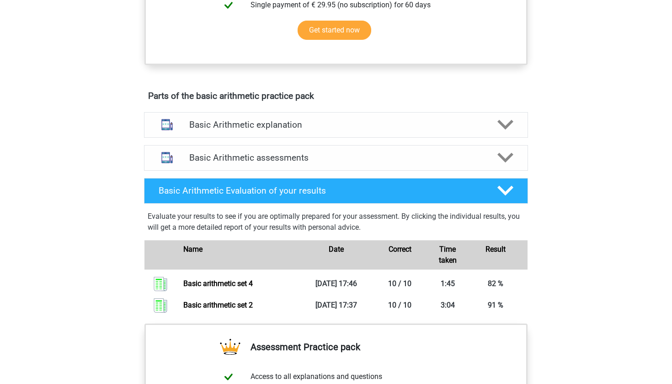
scroll to position [416, 0]
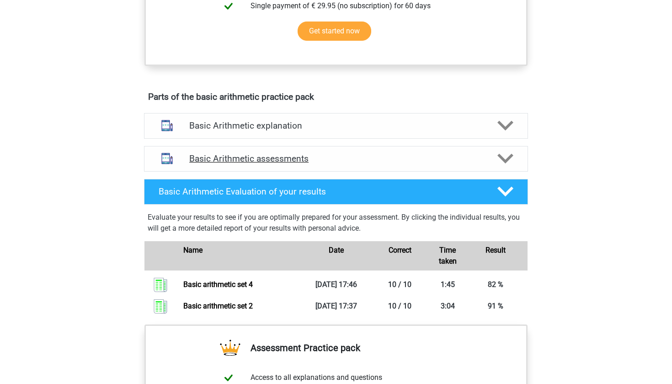
click at [310, 157] on h4 "Basic Arithmetic assessments" at bounding box center [336, 158] width 294 height 11
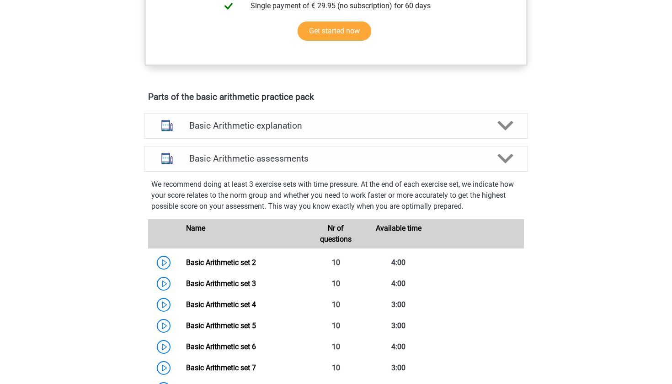
scroll to position [511, 0]
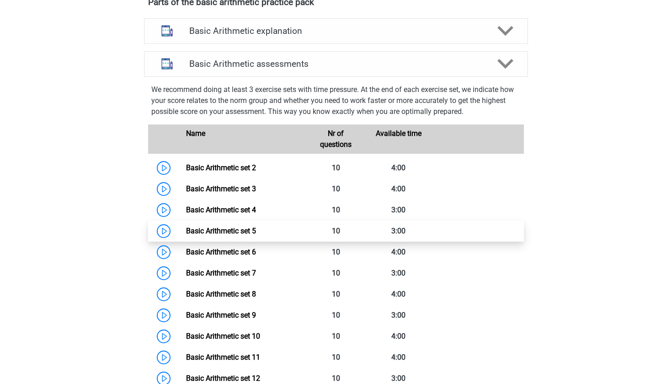
click at [226, 226] on link "Basic Arithmetic set 5" at bounding box center [221, 230] width 70 height 9
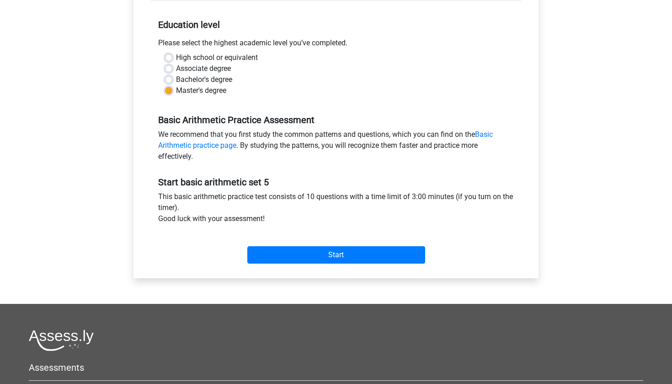
scroll to position [179, 0]
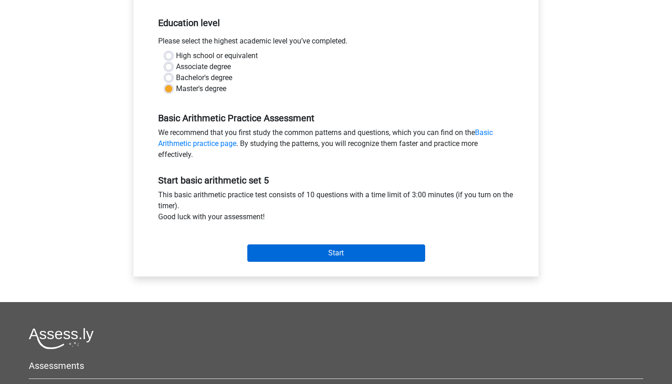
click at [296, 254] on input "Start" at bounding box center [336, 252] width 178 height 17
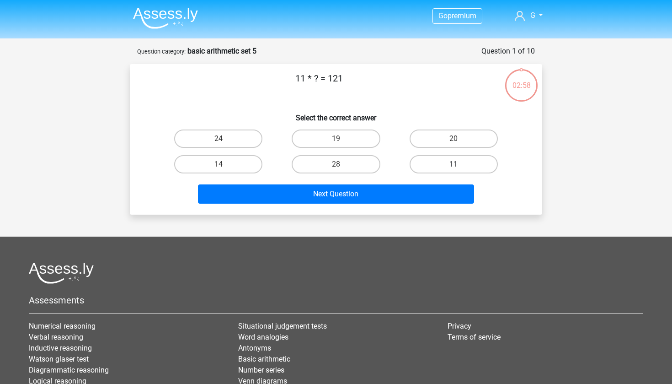
click at [445, 156] on label "11" at bounding box center [454, 164] width 88 height 18
click at [454, 164] on input "11" at bounding box center [457, 167] width 6 height 6
radio input "true"
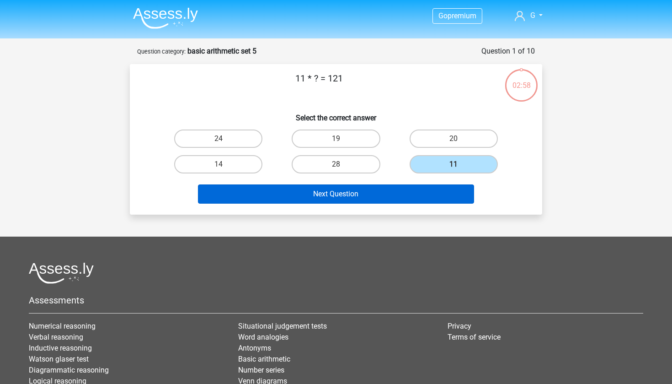
click at [365, 194] on button "Next Question" at bounding box center [336, 193] width 277 height 19
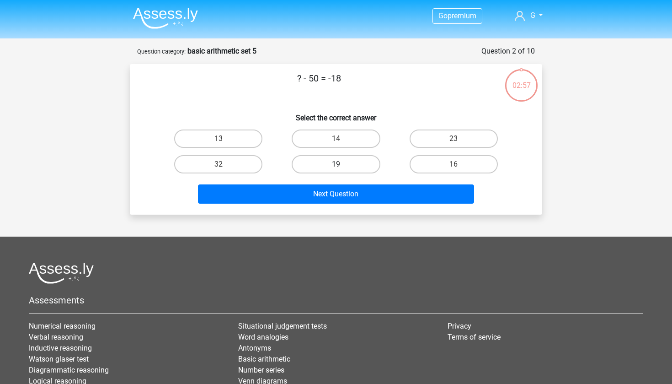
scroll to position [46, 0]
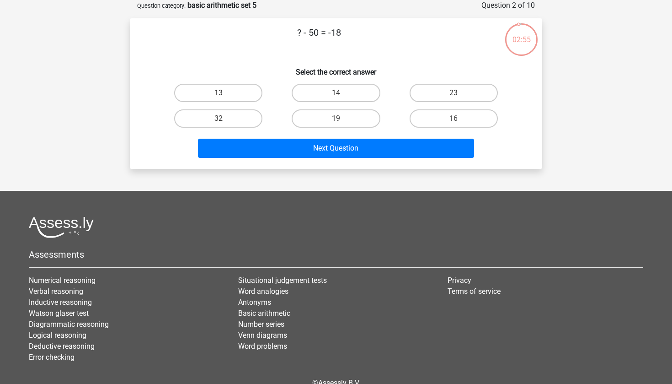
drag, startPoint x: 242, startPoint y: 119, endPoint x: 254, endPoint y: 130, distance: 15.9
click at [243, 120] on label "32" at bounding box center [218, 118] width 88 height 18
click at [225, 120] on input "32" at bounding box center [222, 121] width 6 height 6
radio input "true"
click at [265, 137] on div "Next Question" at bounding box center [336, 146] width 383 height 30
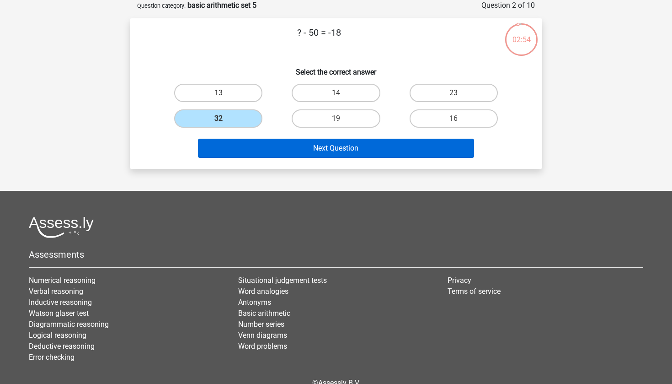
click at [302, 153] on button "Next Question" at bounding box center [336, 148] width 277 height 19
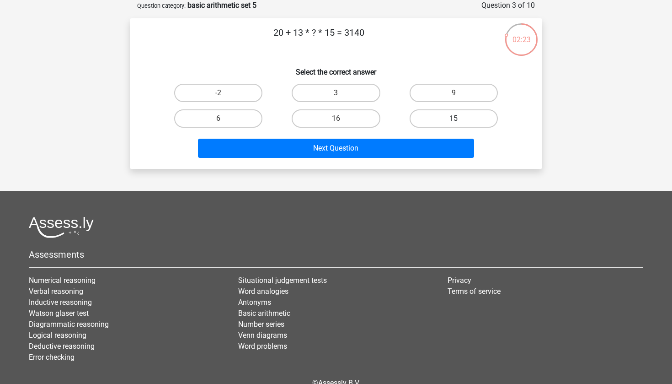
click at [448, 124] on label "15" at bounding box center [454, 118] width 88 height 18
click at [454, 124] on input "15" at bounding box center [457, 121] width 6 height 6
radio input "true"
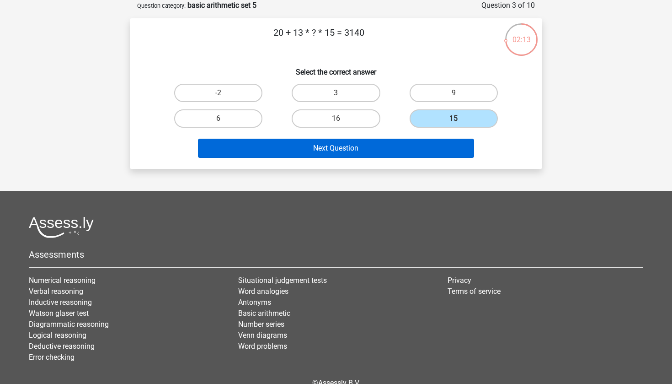
click at [360, 150] on button "Next Question" at bounding box center [336, 148] width 277 height 19
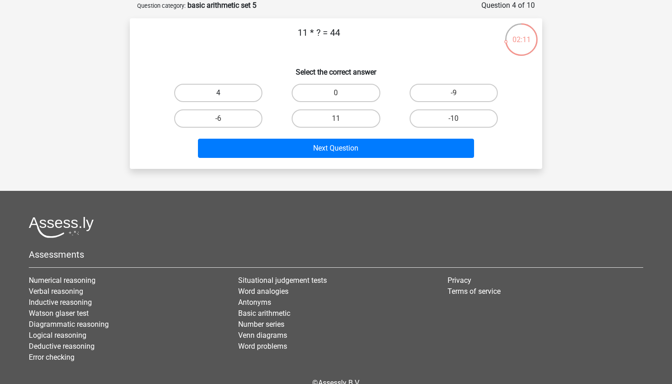
click at [190, 97] on label "4" at bounding box center [218, 93] width 88 height 18
click at [219, 97] on input "4" at bounding box center [222, 96] width 6 height 6
radio input "true"
click at [267, 138] on div "Next Question" at bounding box center [336, 146] width 383 height 30
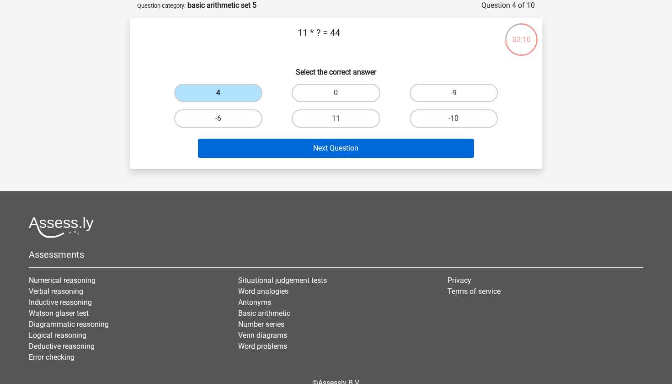
click at [274, 147] on button "Next Question" at bounding box center [336, 148] width 277 height 19
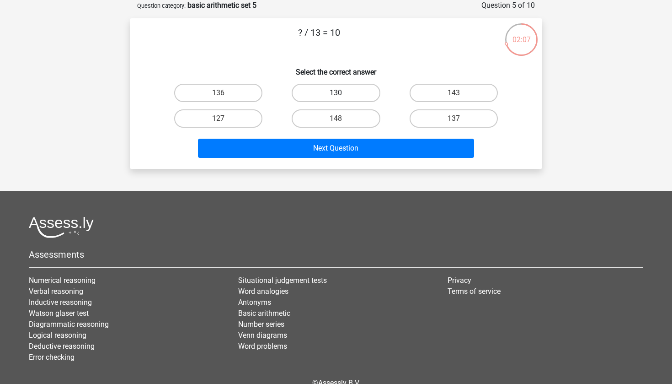
click at [350, 94] on label "130" at bounding box center [336, 93] width 88 height 18
click at [342, 94] on input "130" at bounding box center [339, 96] width 6 height 6
radio input "true"
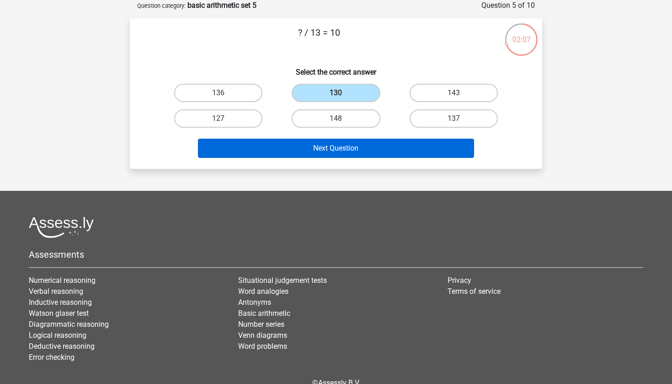
click at [338, 154] on button "Next Question" at bounding box center [336, 148] width 277 height 19
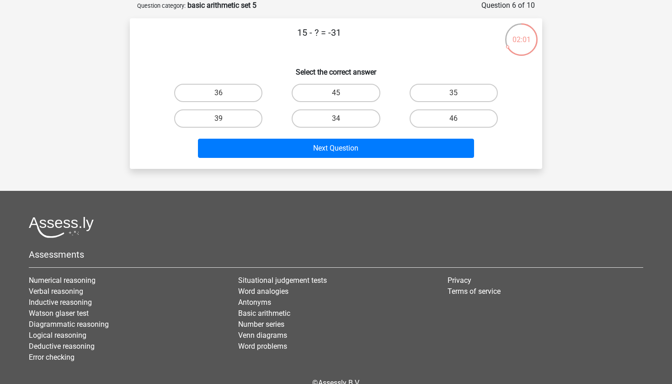
click at [457, 117] on label "46" at bounding box center [454, 118] width 88 height 18
click at [457, 118] on input "46" at bounding box center [457, 121] width 6 height 6
radio input "true"
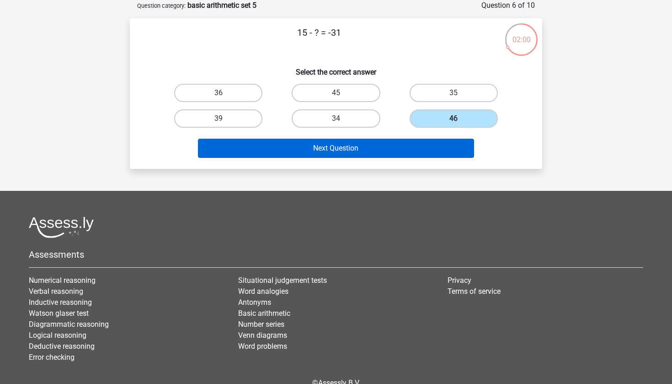
click at [413, 144] on button "Next Question" at bounding box center [336, 148] width 277 height 19
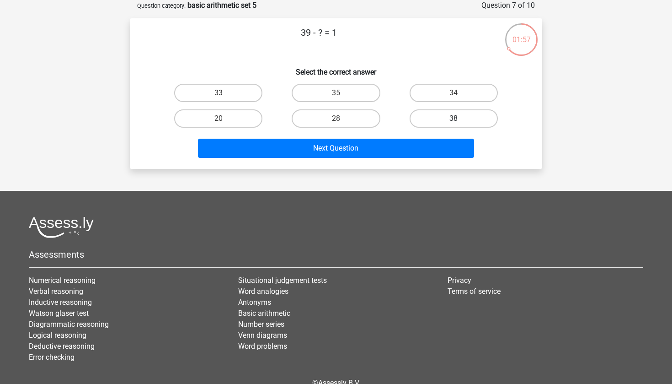
click at [430, 113] on label "38" at bounding box center [454, 118] width 88 height 18
click at [454, 118] on input "38" at bounding box center [457, 121] width 6 height 6
radio input "true"
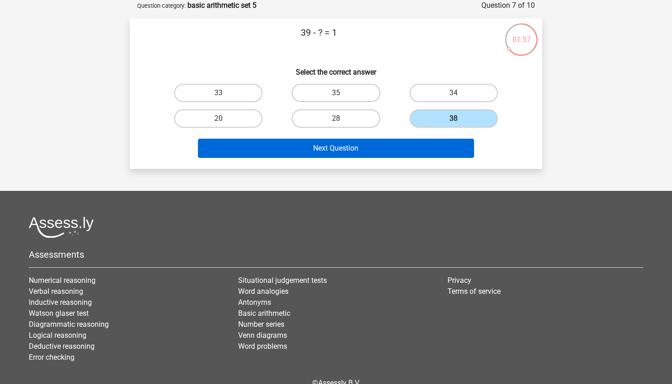
click at [421, 150] on button "Next Question" at bounding box center [336, 148] width 277 height 19
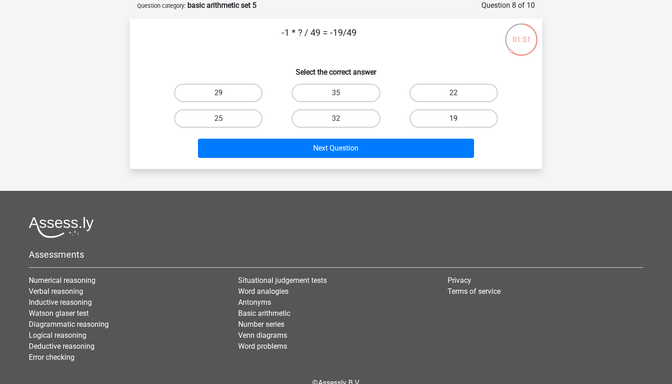
click at [470, 117] on label "19" at bounding box center [454, 118] width 88 height 18
click at [460, 118] on input "19" at bounding box center [457, 121] width 6 height 6
radio input "true"
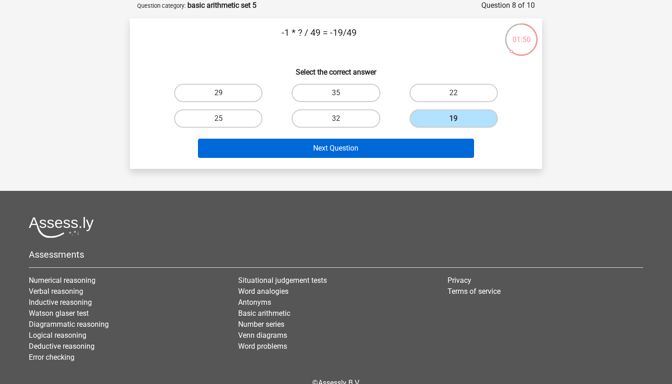
click at [383, 149] on button "Next Question" at bounding box center [336, 148] width 277 height 19
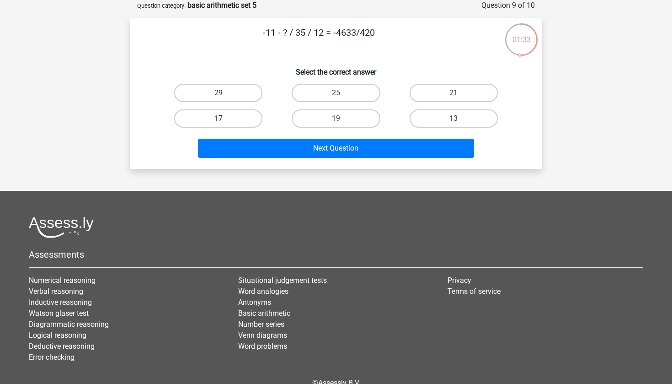
click at [253, 111] on label "17" at bounding box center [218, 118] width 88 height 18
click at [225, 118] on input "17" at bounding box center [222, 121] width 6 height 6
radio input "true"
click at [298, 135] on div "Next Question" at bounding box center [336, 146] width 383 height 30
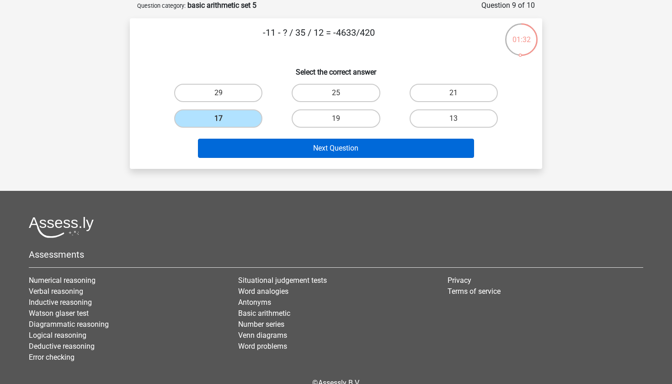
click at [298, 144] on button "Next Question" at bounding box center [336, 148] width 277 height 19
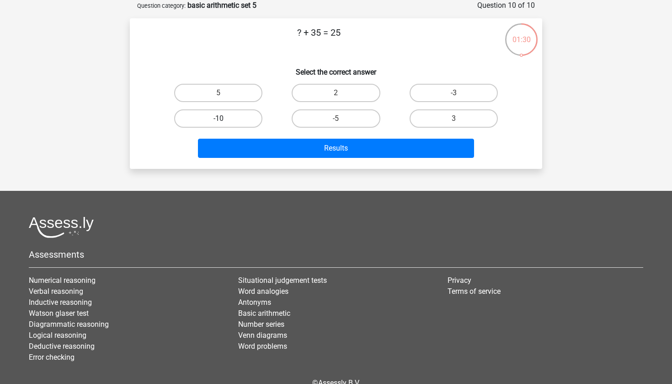
click at [243, 115] on label "-10" at bounding box center [218, 118] width 88 height 18
click at [225, 118] on input "-10" at bounding box center [222, 121] width 6 height 6
radio input "true"
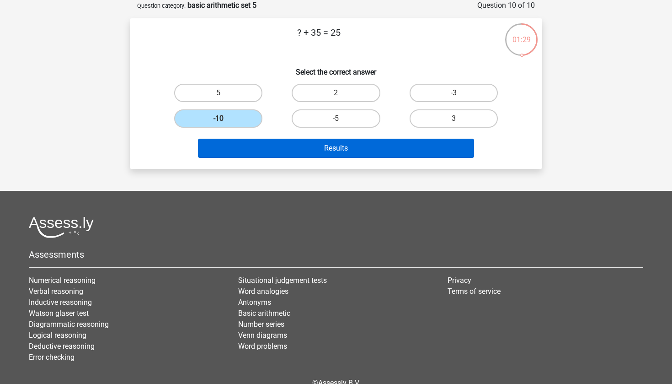
click at [277, 151] on button "Results" at bounding box center [336, 148] width 277 height 19
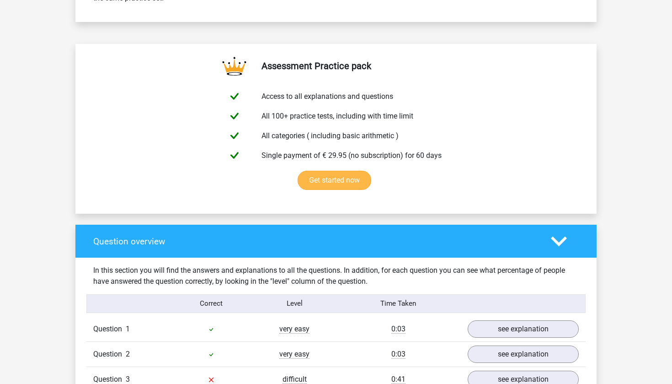
scroll to position [667, 0]
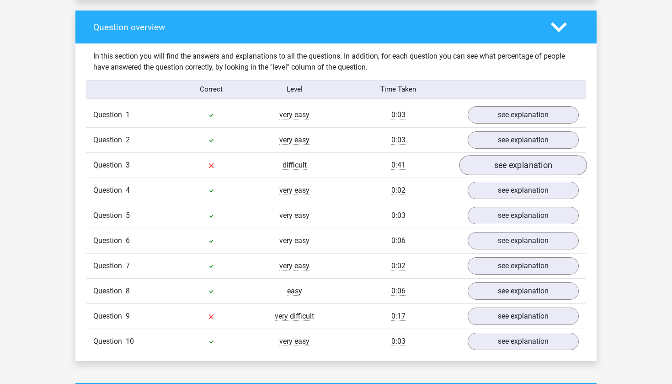
click at [483, 163] on link "see explanation" at bounding box center [524, 165] width 128 height 20
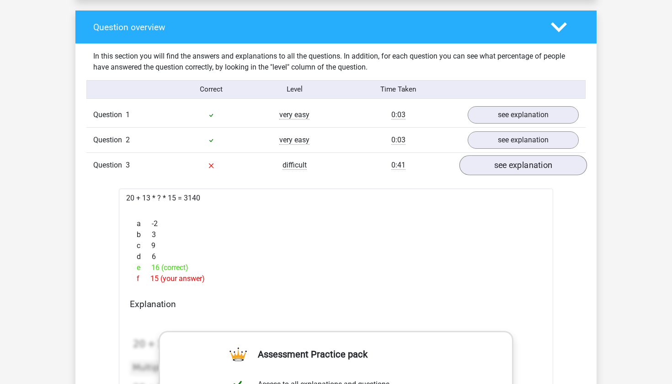
click at [483, 165] on link "see explanation" at bounding box center [524, 165] width 128 height 20
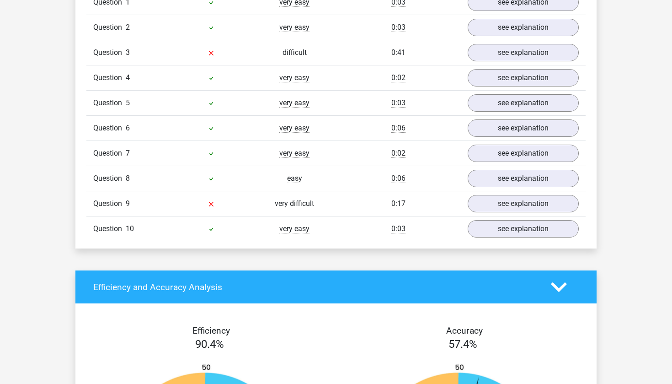
scroll to position [782, 0]
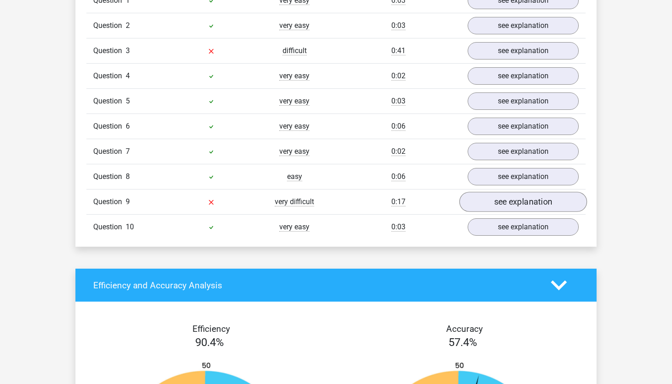
click at [483, 205] on link "see explanation" at bounding box center [524, 202] width 128 height 20
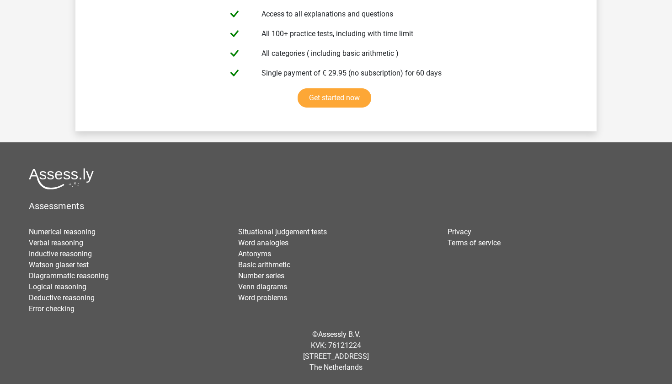
scroll to position [2616, 0]
click at [64, 230] on link "Numerical reasoning" at bounding box center [62, 231] width 67 height 9
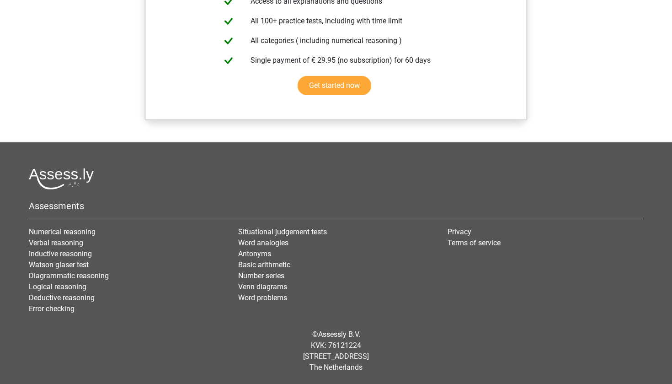
scroll to position [804, 0]
click at [69, 243] on link "Verbal reasoning" at bounding box center [56, 242] width 54 height 9
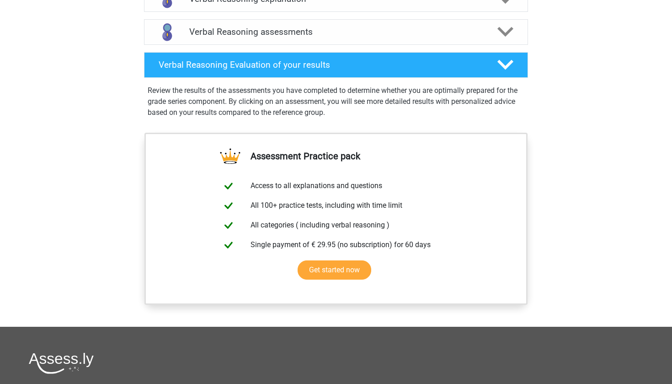
scroll to position [518, 0]
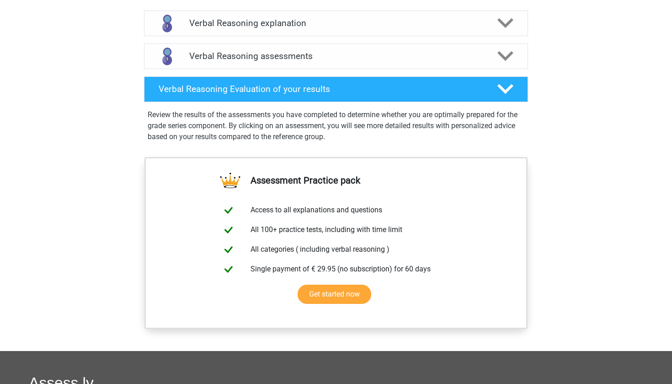
click at [323, 40] on div "Verbal Reasoning explanation In the Verbal Reasoning (also called deductive rea…" at bounding box center [336, 23] width 420 height 33
click at [323, 28] on h4 "Verbal Reasoning explanation" at bounding box center [336, 23] width 294 height 11
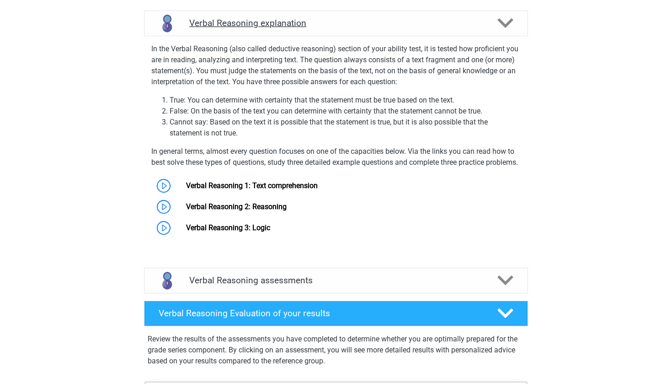
click at [323, 28] on h4 "Verbal Reasoning explanation" at bounding box center [336, 23] width 294 height 11
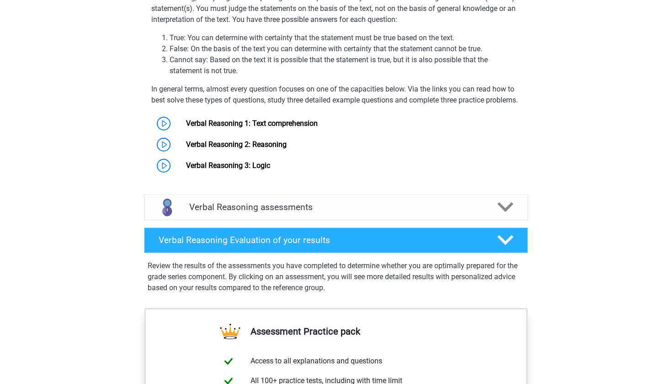
scroll to position [575, 0]
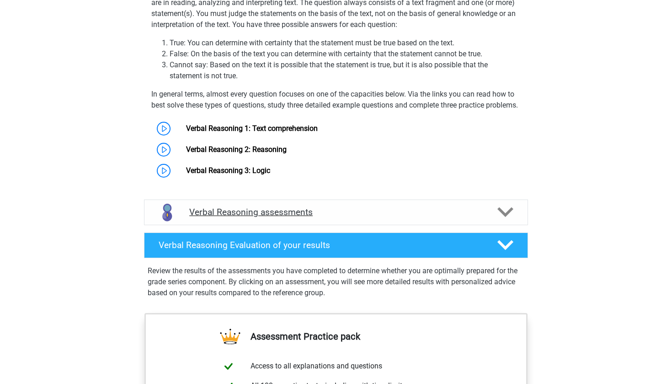
click at [330, 217] on h4 "Verbal Reasoning assessments" at bounding box center [336, 212] width 294 height 11
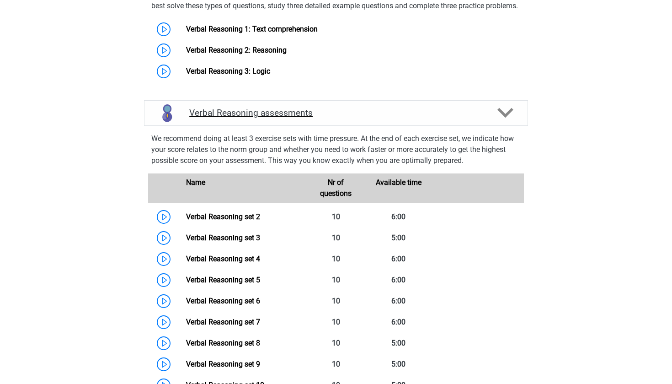
scroll to position [704, 0]
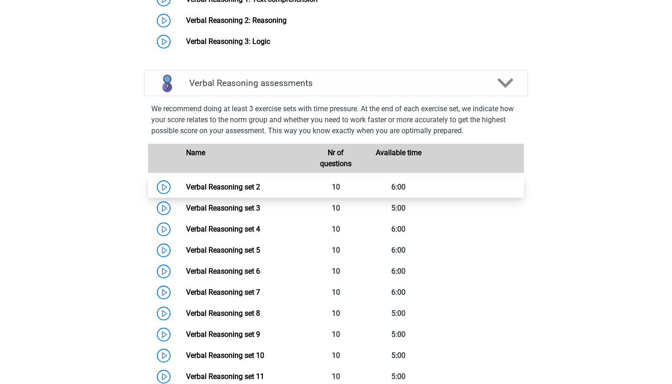
click at [260, 191] on link "Verbal Reasoning set 2" at bounding box center [223, 187] width 74 height 9
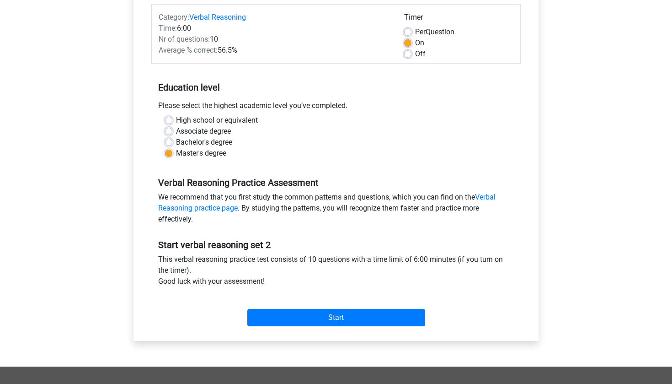
scroll to position [115, 0]
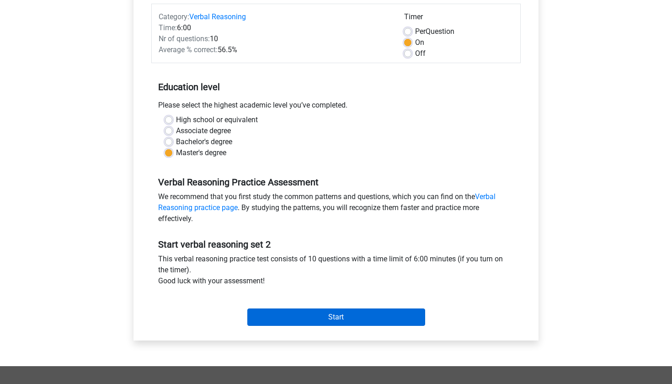
click at [300, 318] on input "Start" at bounding box center [336, 316] width 178 height 17
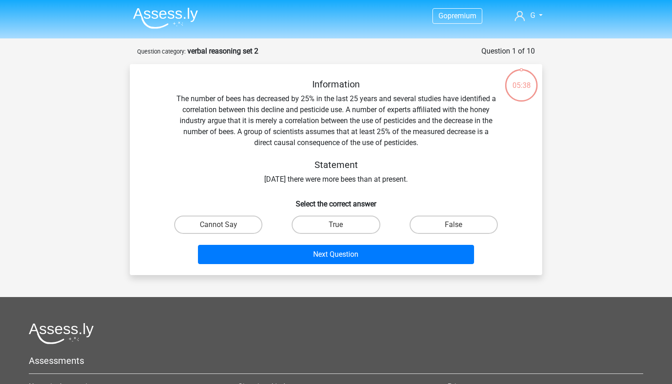
click at [349, 215] on div "True" at bounding box center [336, 225] width 118 height 26
click at [346, 223] on label "True" at bounding box center [336, 224] width 88 height 18
click at [342, 225] on input "True" at bounding box center [339, 228] width 6 height 6
radio input "true"
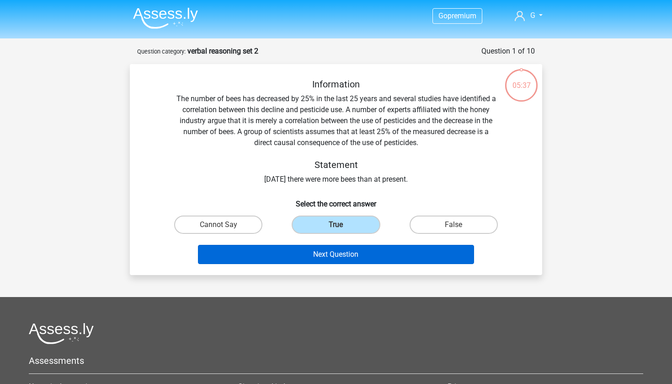
click at [333, 247] on button "Next Question" at bounding box center [336, 254] width 277 height 19
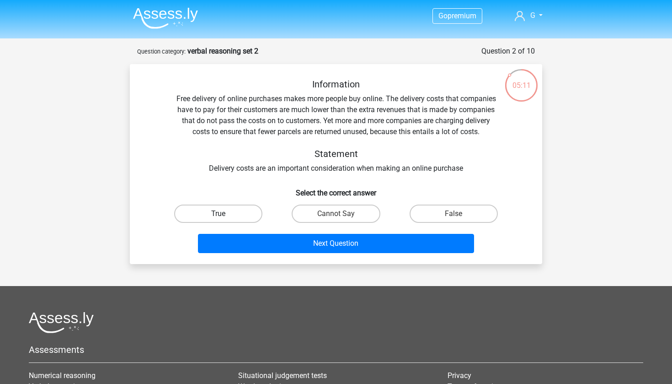
click at [221, 221] on label "True" at bounding box center [218, 213] width 88 height 18
click at [221, 220] on input "True" at bounding box center [222, 217] width 6 height 6
radio input "true"
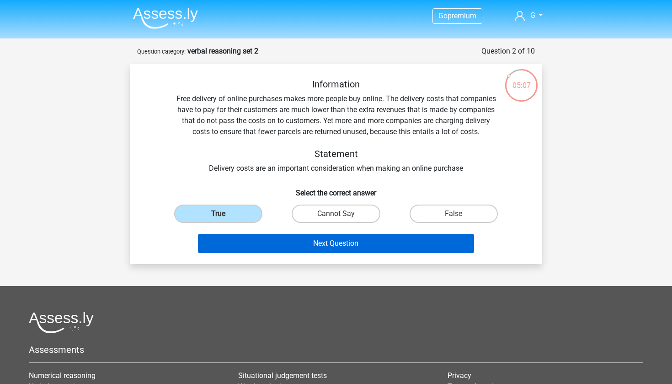
click at [300, 240] on button "Next Question" at bounding box center [336, 243] width 277 height 19
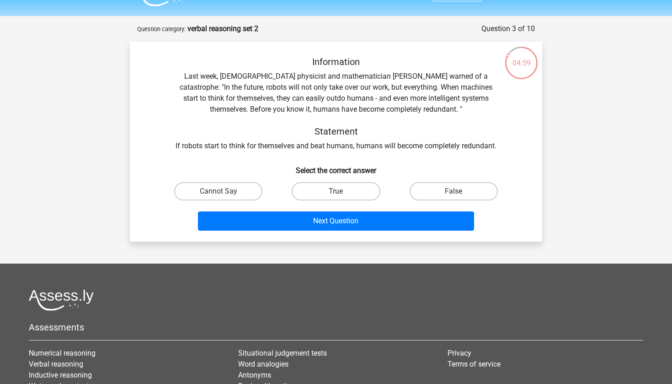
scroll to position [10, 0]
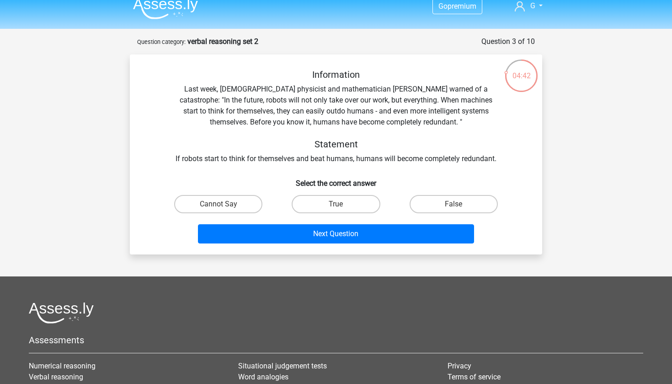
click at [338, 205] on input "True" at bounding box center [339, 207] width 6 height 6
radio input "true"
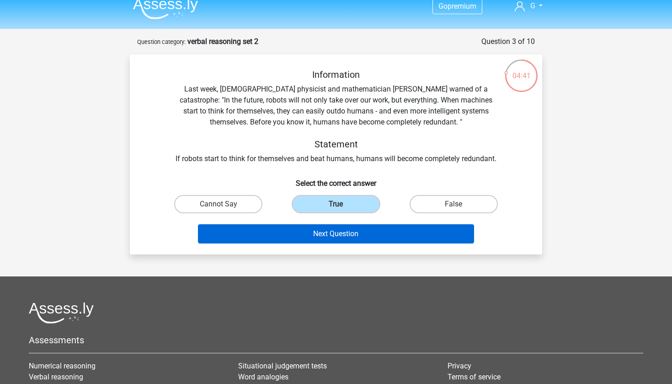
click at [321, 232] on button "Next Question" at bounding box center [336, 233] width 277 height 19
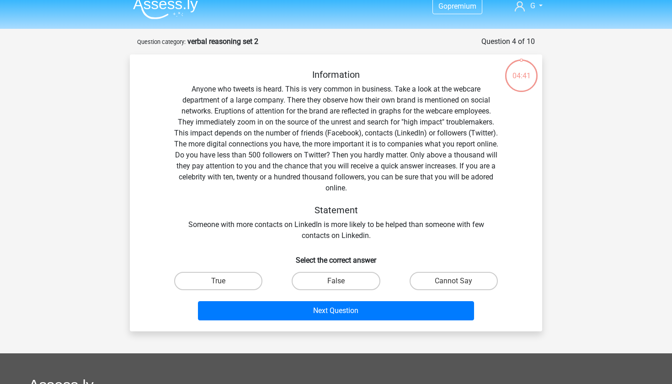
scroll to position [46, 0]
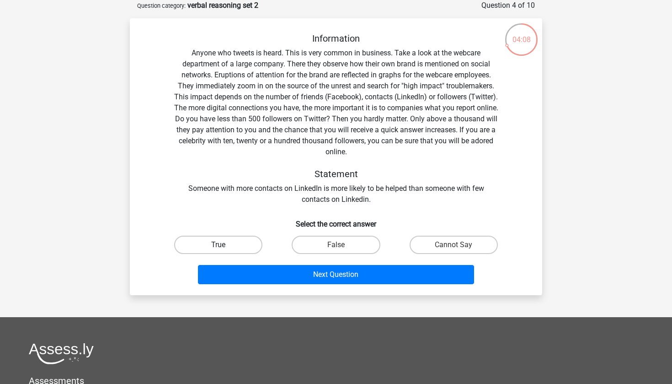
click at [239, 246] on label "True" at bounding box center [218, 245] width 88 height 18
click at [225, 246] on input "True" at bounding box center [222, 248] width 6 height 6
radio input "true"
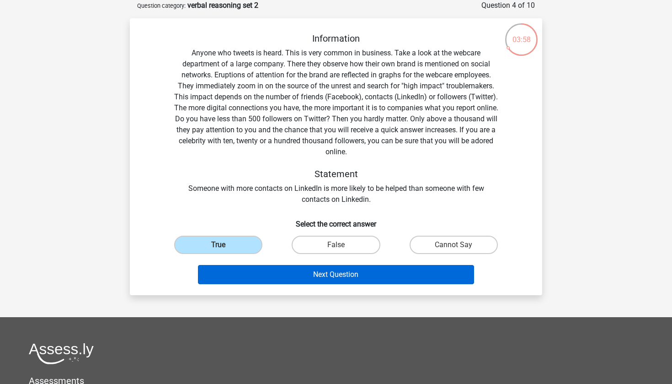
click at [387, 278] on button "Next Question" at bounding box center [336, 274] width 277 height 19
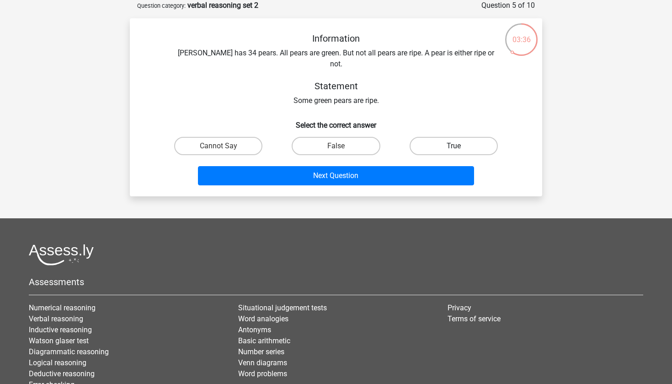
click at [444, 137] on label "True" at bounding box center [454, 146] width 88 height 18
click at [454, 146] on input "True" at bounding box center [457, 149] width 6 height 6
radio input "true"
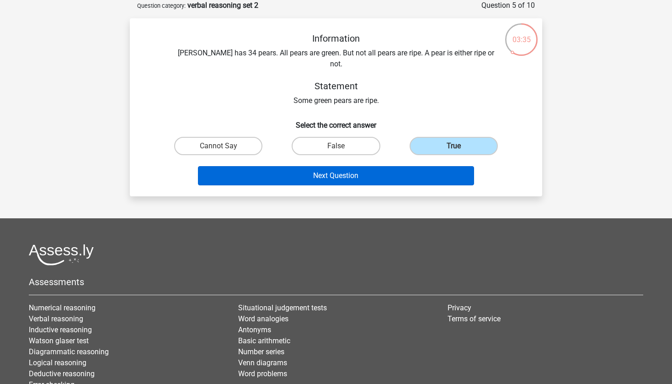
click at [344, 166] on button "Next Question" at bounding box center [336, 175] width 277 height 19
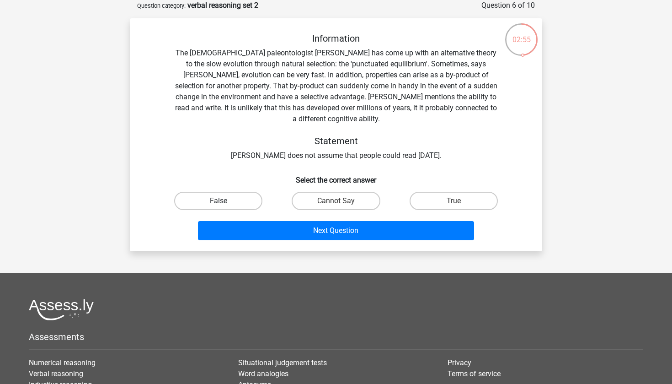
click at [238, 192] on label "False" at bounding box center [218, 201] width 88 height 18
click at [225, 201] on input "False" at bounding box center [222, 204] width 6 height 6
radio input "true"
click at [350, 192] on label "Cannot Say" at bounding box center [336, 201] width 88 height 18
click at [342, 201] on input "Cannot Say" at bounding box center [339, 204] width 6 height 6
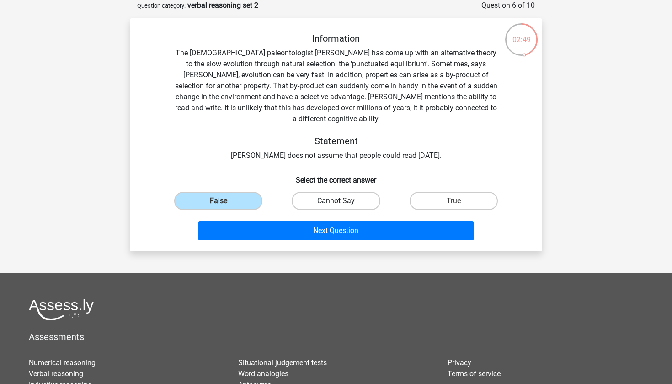
radio input "true"
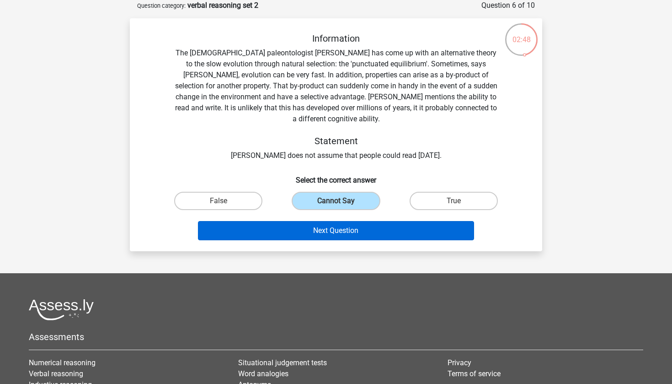
click at [337, 221] on button "Next Question" at bounding box center [336, 230] width 277 height 19
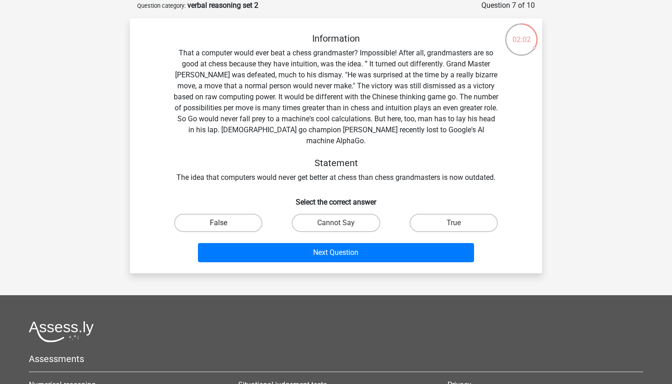
click at [256, 214] on label "False" at bounding box center [218, 223] width 88 height 18
click at [225, 223] on input "False" at bounding box center [222, 226] width 6 height 6
radio input "true"
click at [449, 215] on label "True" at bounding box center [454, 223] width 88 height 18
click at [454, 223] on input "True" at bounding box center [457, 226] width 6 height 6
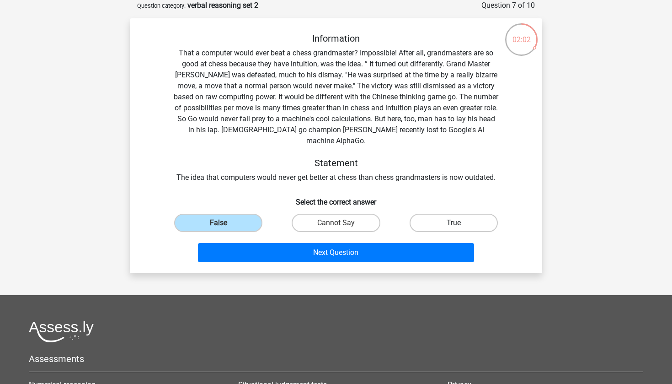
radio input "true"
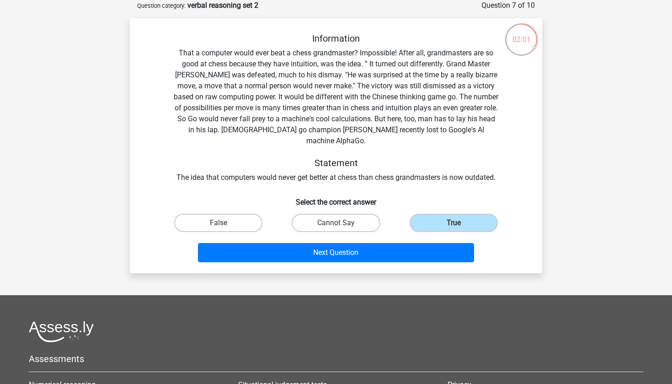
click at [333, 236] on div "Next Question" at bounding box center [336, 251] width 383 height 30
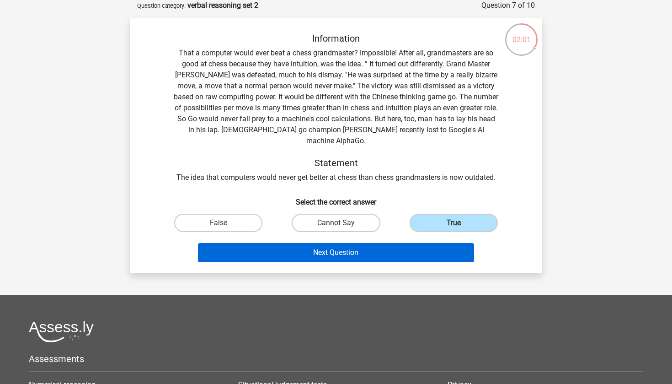
click at [325, 243] on button "Next Question" at bounding box center [336, 252] width 277 height 19
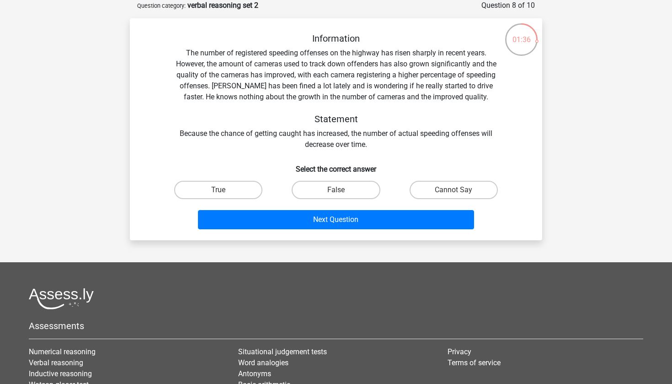
click at [453, 175] on div "Information The number of registered speeding offenses on the highway has risen…" at bounding box center [336, 133] width 405 height 200
click at [434, 194] on label "Cannot Say" at bounding box center [454, 190] width 88 height 18
click at [454, 194] on input "Cannot Say" at bounding box center [457, 193] width 6 height 6
radio input "true"
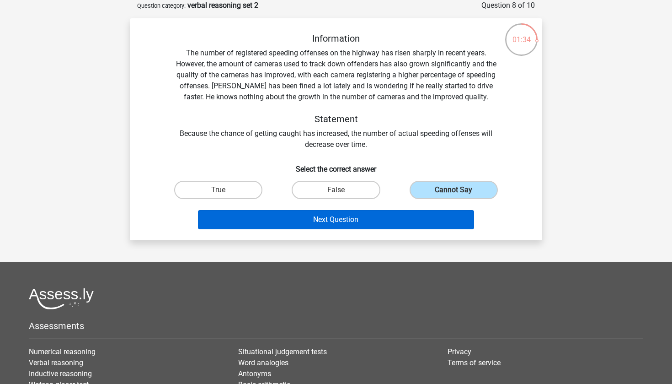
click at [351, 221] on button "Next Question" at bounding box center [336, 219] width 277 height 19
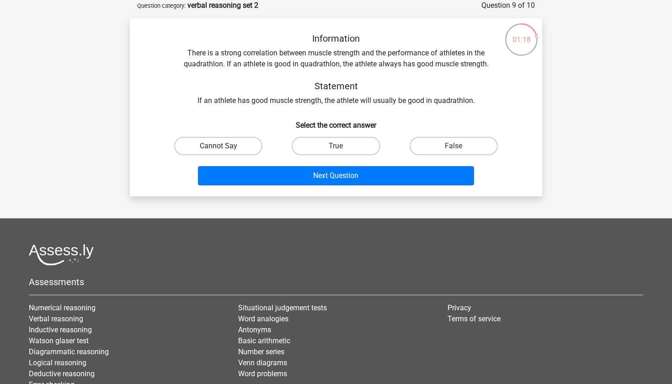
click at [243, 151] on label "Cannot Say" at bounding box center [218, 146] width 88 height 18
click at [225, 151] on input "Cannot Say" at bounding box center [222, 149] width 6 height 6
radio input "true"
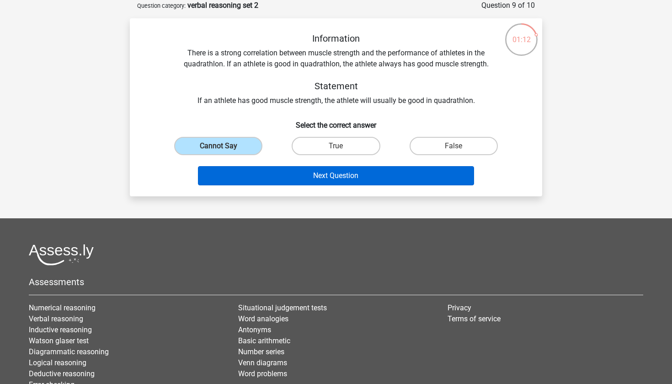
click at [329, 183] on button "Next Question" at bounding box center [336, 175] width 277 height 19
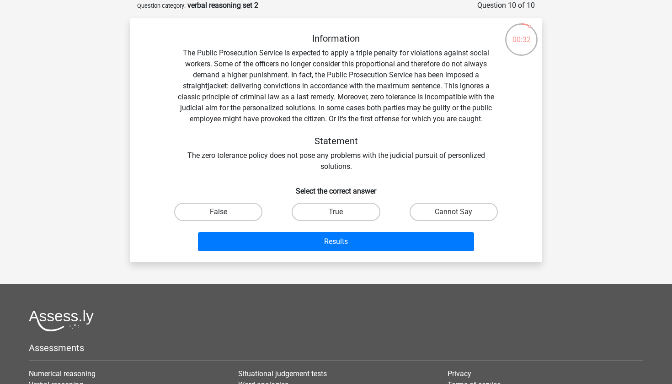
click at [226, 215] on label "False" at bounding box center [218, 212] width 88 height 18
click at [225, 215] on input "False" at bounding box center [222, 215] width 6 height 6
radio input "true"
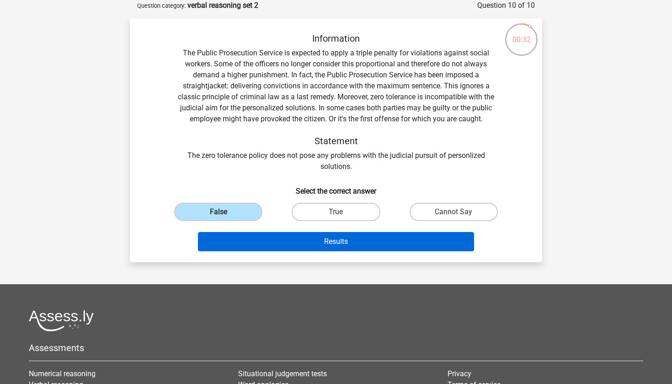
click at [285, 247] on button "Results" at bounding box center [336, 241] width 277 height 19
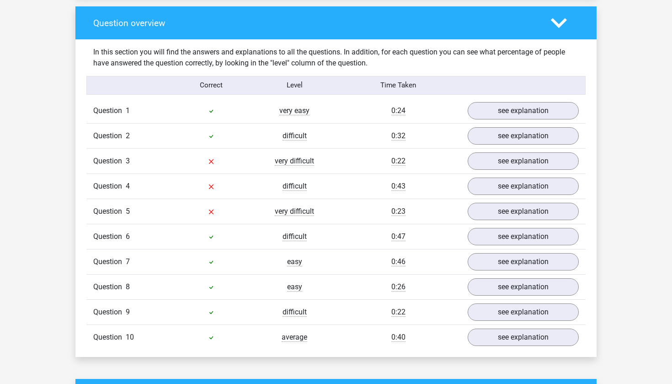
scroll to position [671, 0]
click at [511, 159] on link "see explanation" at bounding box center [524, 161] width 128 height 20
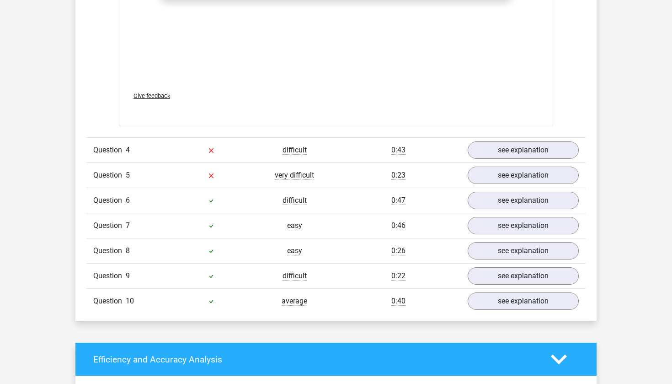
scroll to position [1215, 0]
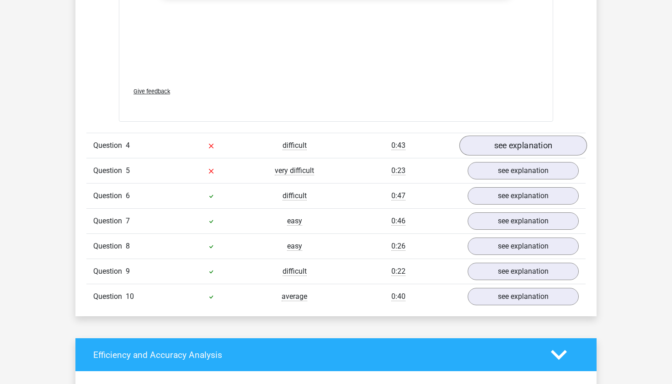
click at [483, 151] on link "see explanation" at bounding box center [524, 146] width 128 height 20
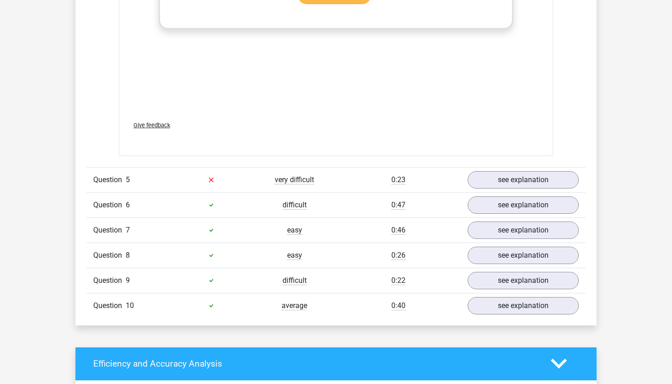
scroll to position [1771, 0]
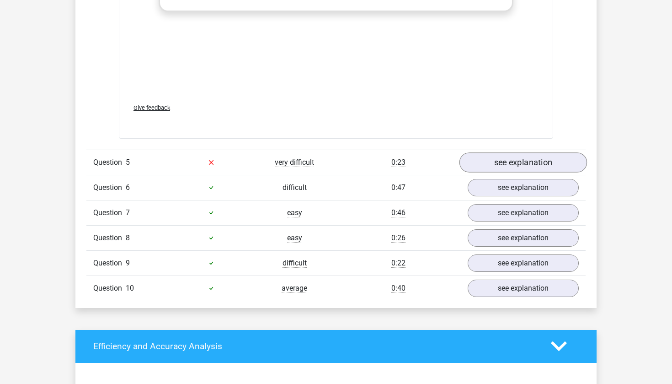
click at [489, 156] on link "see explanation" at bounding box center [524, 162] width 128 height 20
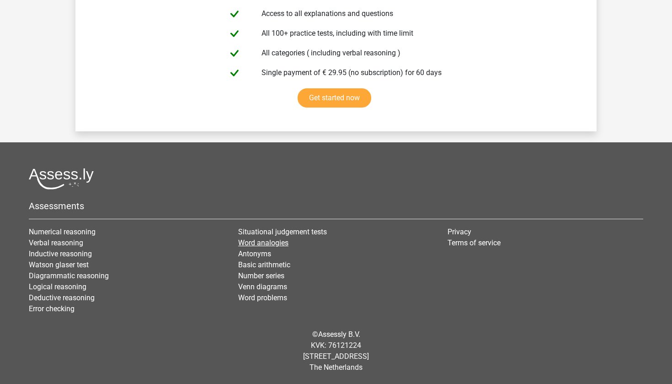
scroll to position [3134, 0]
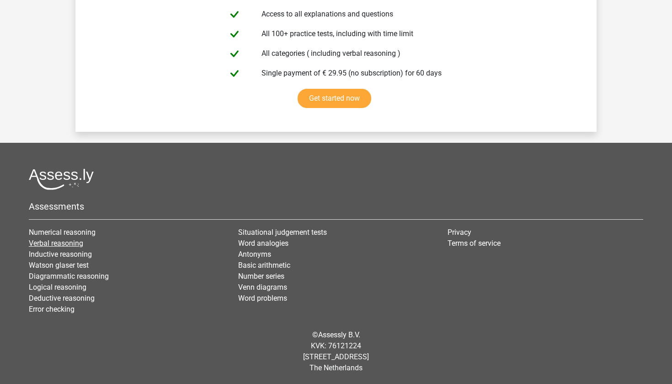
click at [49, 245] on link "Verbal reasoning" at bounding box center [56, 243] width 54 height 9
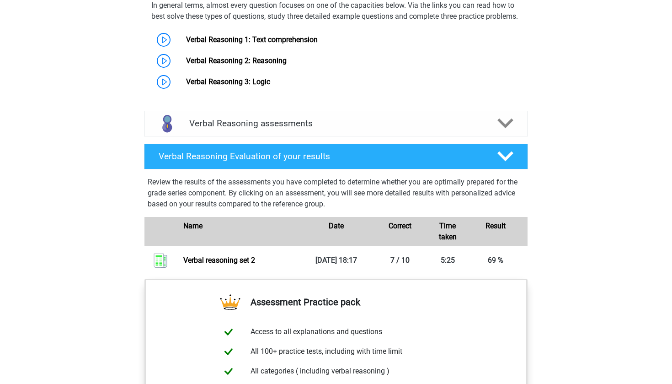
scroll to position [642, 0]
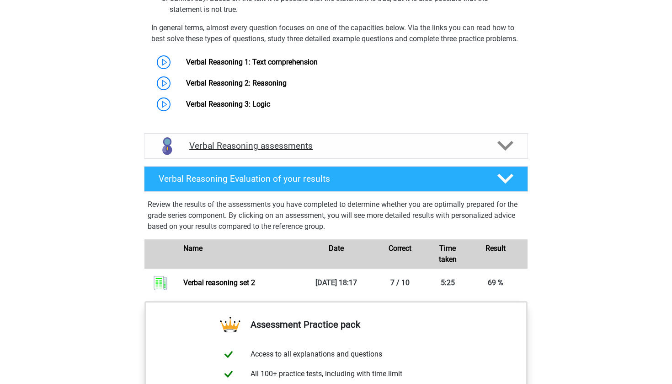
click at [321, 155] on div "Verbal Reasoning assessments" at bounding box center [336, 146] width 384 height 26
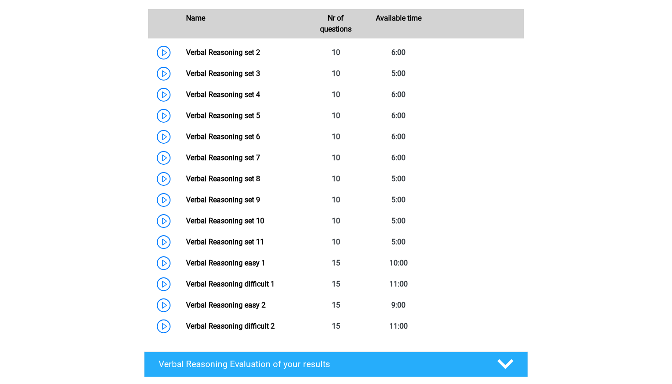
scroll to position [815, 0]
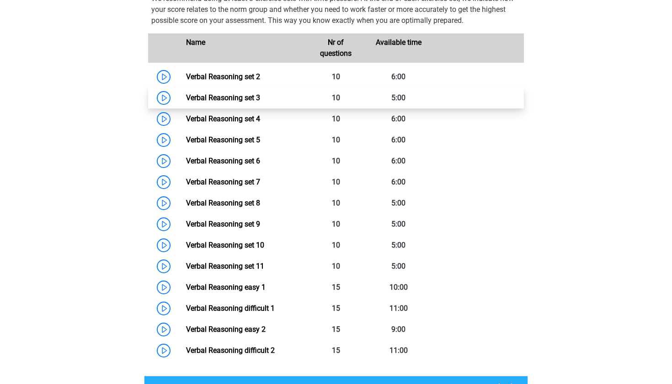
click at [239, 102] on link "Verbal Reasoning set 3" at bounding box center [223, 97] width 74 height 9
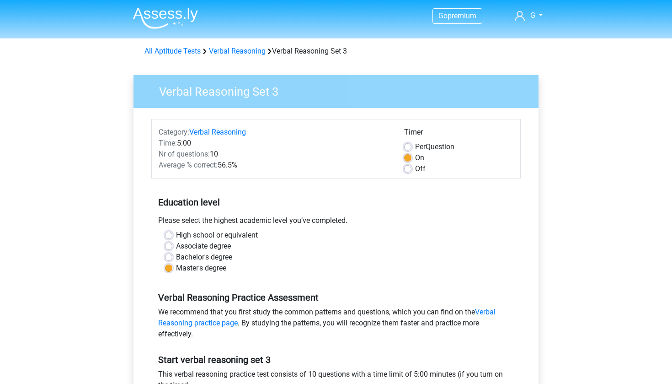
scroll to position [59, 0]
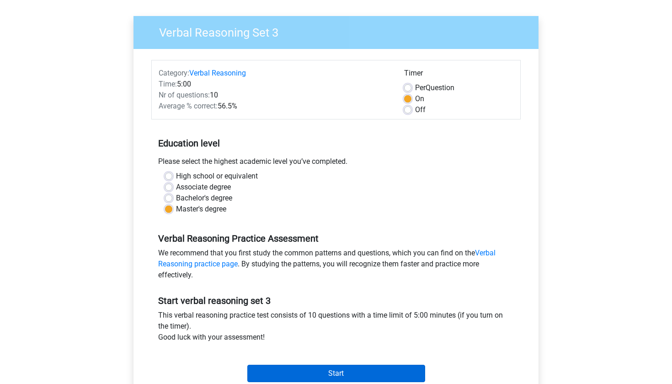
click at [323, 373] on input "Start" at bounding box center [336, 373] width 178 height 17
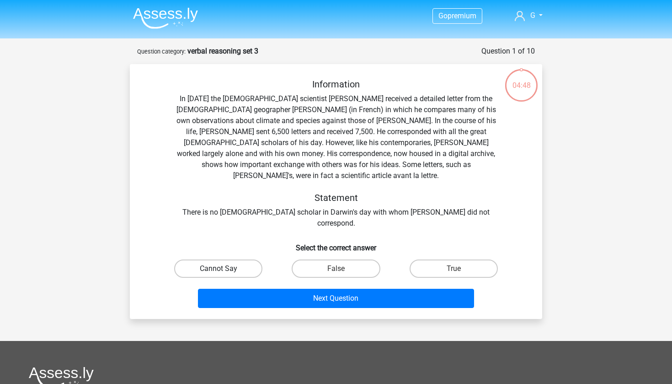
click at [230, 259] on label "Cannot Say" at bounding box center [218, 268] width 88 height 18
click at [225, 268] on input "Cannot Say" at bounding box center [222, 271] width 6 height 6
radio input "true"
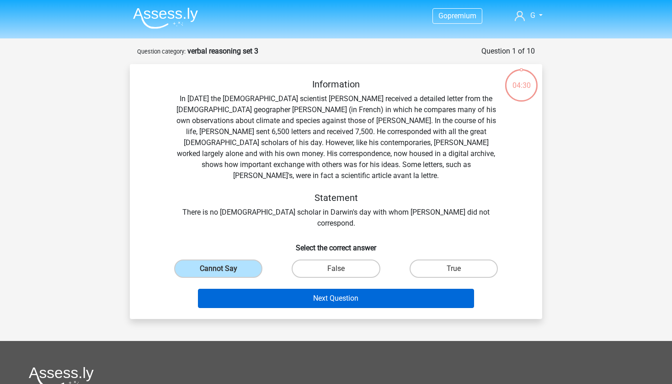
click at [328, 289] on button "Next Question" at bounding box center [336, 298] width 277 height 19
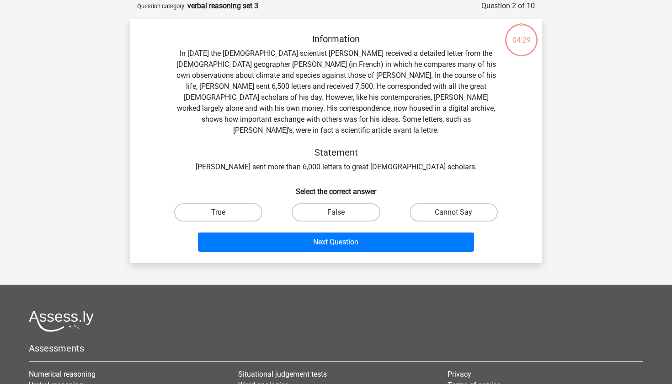
scroll to position [46, 0]
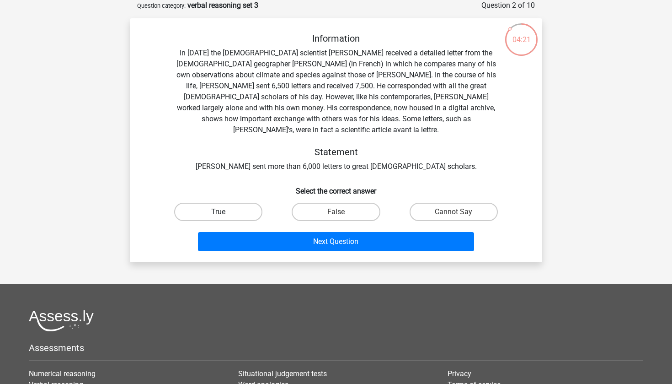
click at [231, 203] on label "True" at bounding box center [218, 212] width 88 height 18
click at [225, 212] on input "True" at bounding box center [222, 215] width 6 height 6
radio input "true"
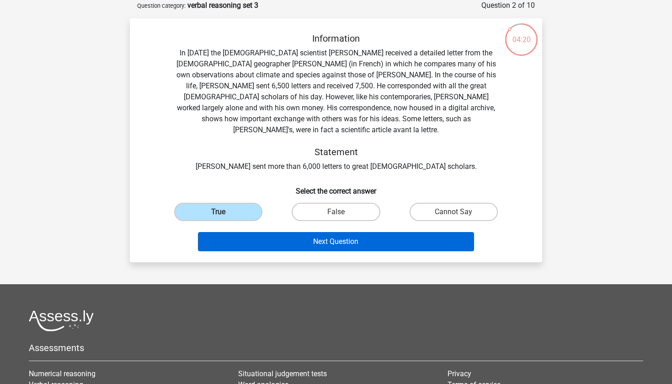
click at [309, 232] on button "Next Question" at bounding box center [336, 241] width 277 height 19
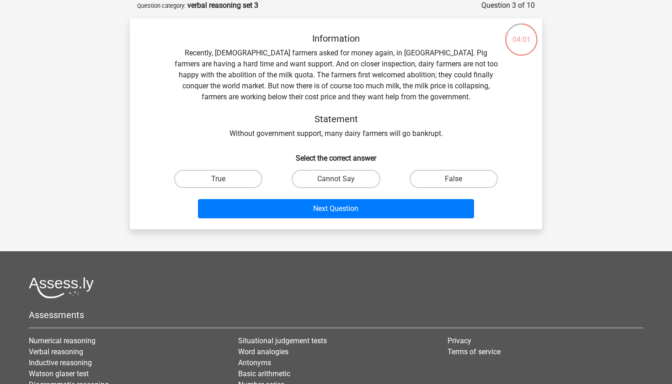
click at [345, 128] on div "Information Recently, [DEMOGRAPHIC_DATA] farmers asked for money again, in [GEO…" at bounding box center [336, 86] width 383 height 106
click at [342, 175] on label "Cannot Say" at bounding box center [336, 179] width 88 height 18
click at [342, 179] on input "Cannot Say" at bounding box center [339, 182] width 6 height 6
radio input "true"
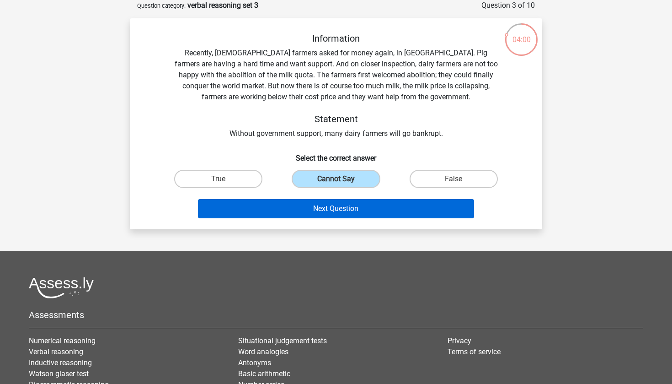
click at [342, 200] on button "Next Question" at bounding box center [336, 208] width 277 height 19
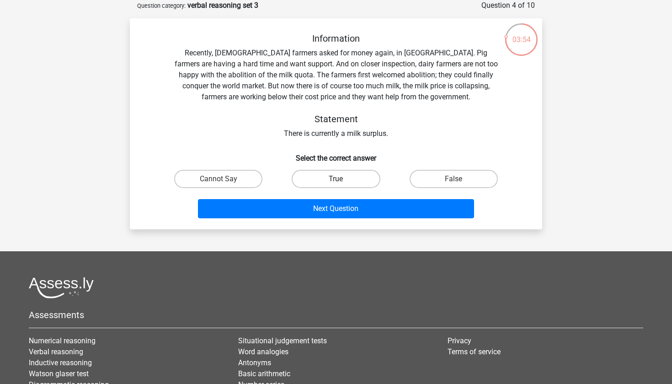
click at [309, 188] on label "True" at bounding box center [336, 179] width 88 height 18
click at [336, 185] on input "True" at bounding box center [339, 182] width 6 height 6
radio input "true"
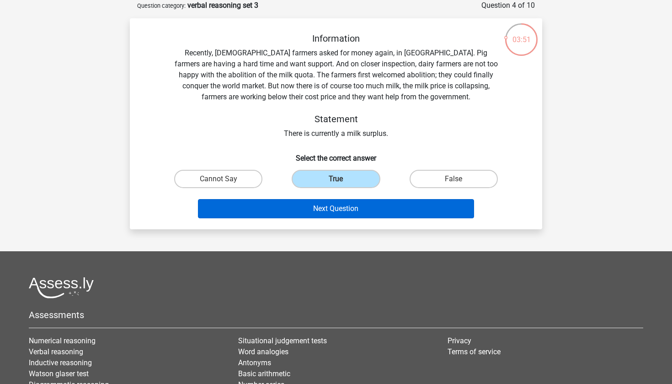
click at [285, 207] on button "Next Question" at bounding box center [336, 208] width 277 height 19
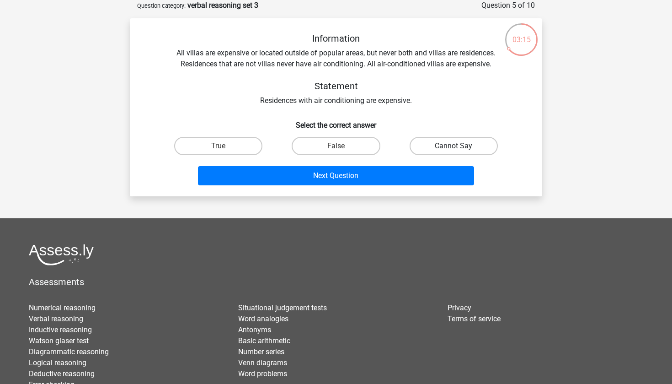
click at [445, 145] on label "Cannot Say" at bounding box center [454, 146] width 88 height 18
click at [454, 146] on input "Cannot Say" at bounding box center [457, 149] width 6 height 6
radio input "true"
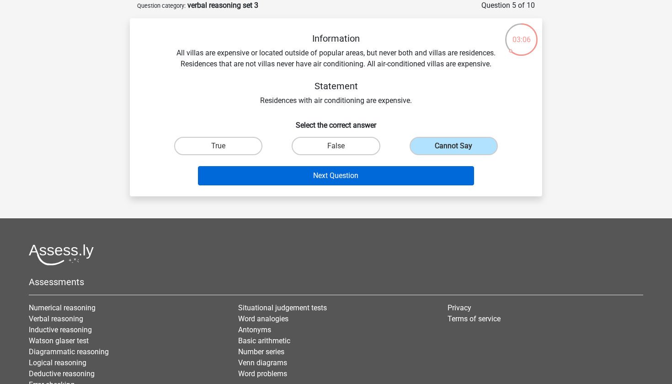
click at [312, 179] on button "Next Question" at bounding box center [336, 175] width 277 height 19
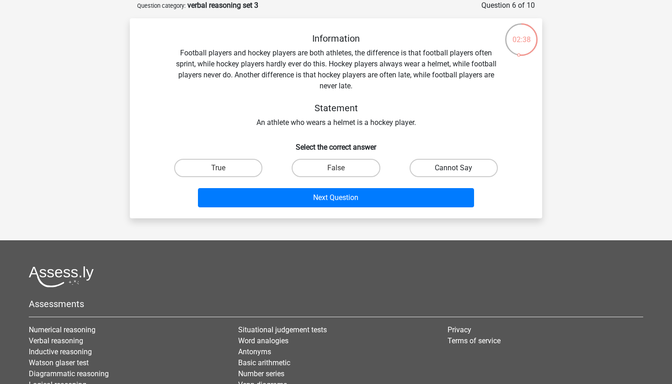
click at [417, 171] on label "Cannot Say" at bounding box center [454, 168] width 88 height 18
click at [454, 171] on input "Cannot Say" at bounding box center [457, 171] width 6 height 6
radio input "true"
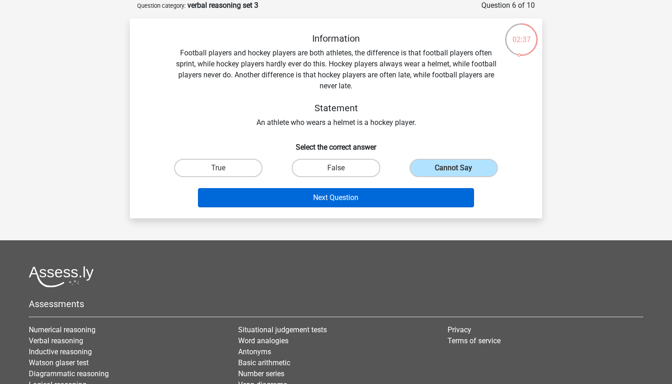
click at [348, 200] on button "Next Question" at bounding box center [336, 197] width 277 height 19
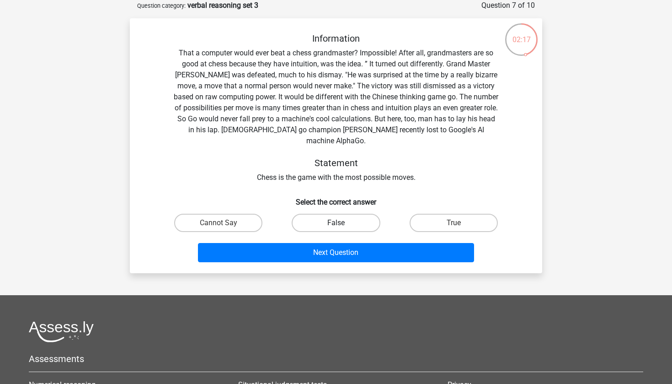
click at [361, 214] on label "False" at bounding box center [336, 223] width 88 height 18
click at [342, 223] on input "False" at bounding box center [339, 226] width 6 height 6
radio input "true"
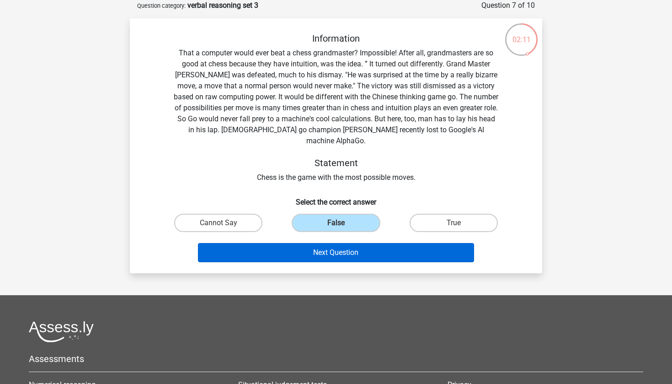
click at [336, 243] on button "Next Question" at bounding box center [336, 252] width 277 height 19
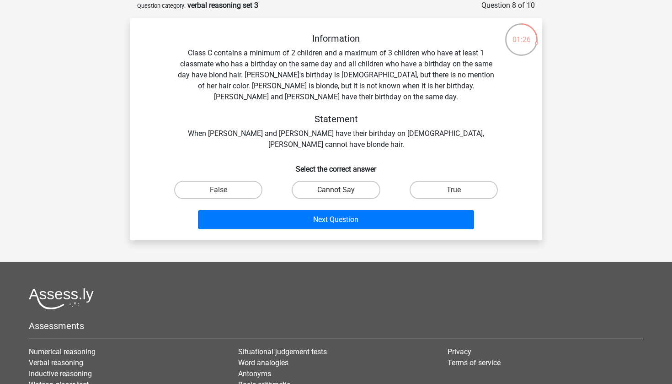
click at [319, 181] on label "Cannot Say" at bounding box center [336, 190] width 88 height 18
click at [336, 190] on input "Cannot Say" at bounding box center [339, 193] width 6 height 6
radio input "true"
click at [248, 181] on label "False" at bounding box center [218, 190] width 88 height 18
click at [225, 190] on input "False" at bounding box center [222, 193] width 6 height 6
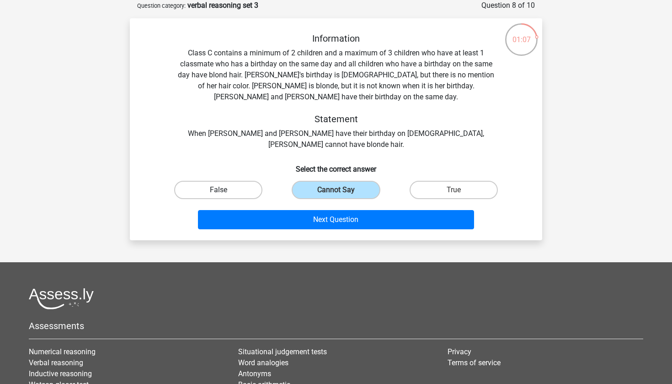
radio input "true"
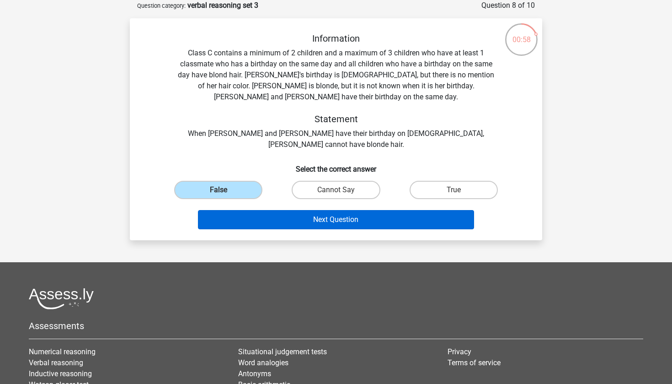
click at [330, 211] on button "Next Question" at bounding box center [336, 219] width 277 height 19
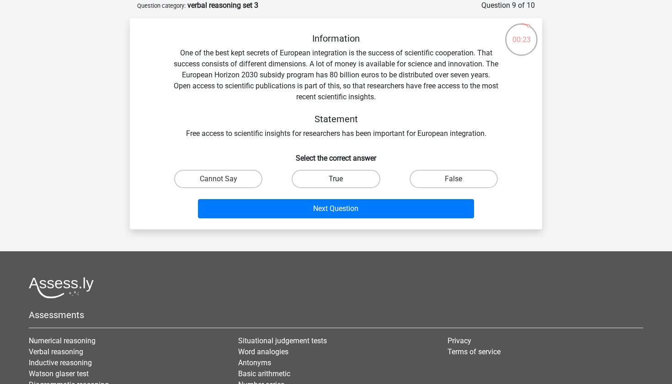
click at [359, 178] on label "True" at bounding box center [336, 179] width 88 height 18
click at [342, 179] on input "True" at bounding box center [339, 182] width 6 height 6
radio input "true"
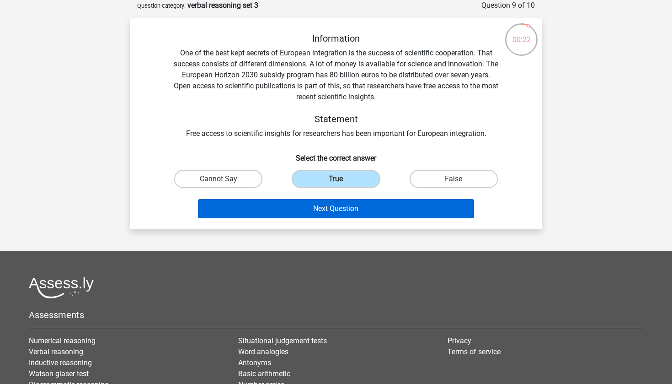
click at [335, 211] on button "Next Question" at bounding box center [336, 208] width 277 height 19
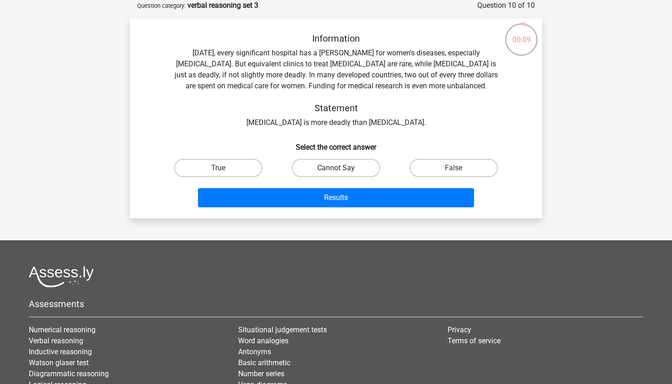
click at [328, 172] on label "Cannot Say" at bounding box center [336, 168] width 88 height 18
click at [336, 172] on input "Cannot Say" at bounding box center [339, 171] width 6 height 6
radio input "true"
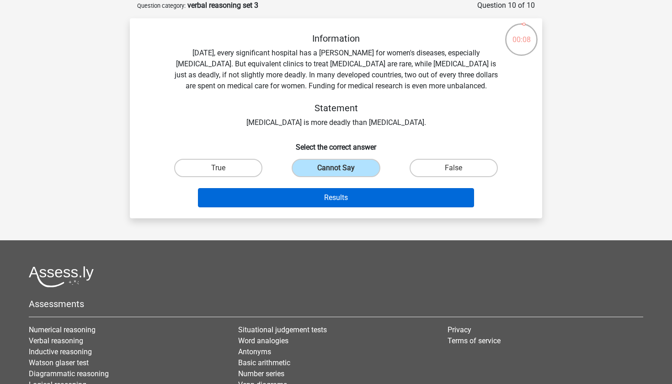
click at [331, 198] on button "Results" at bounding box center [336, 197] width 277 height 19
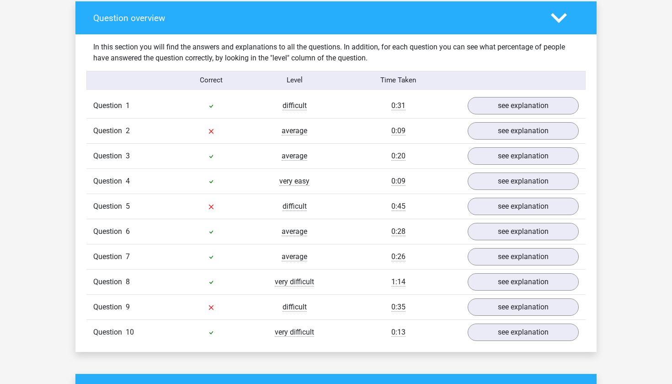
scroll to position [652, 0]
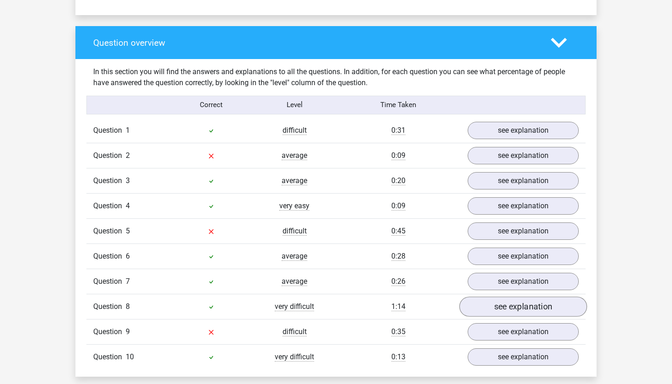
click at [494, 302] on link "see explanation" at bounding box center [524, 306] width 128 height 20
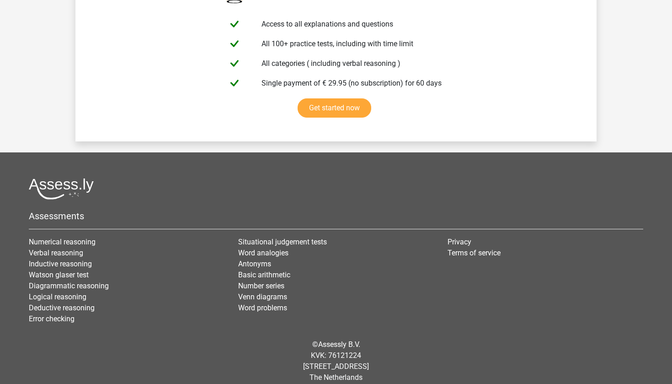
scroll to position [2106, 0]
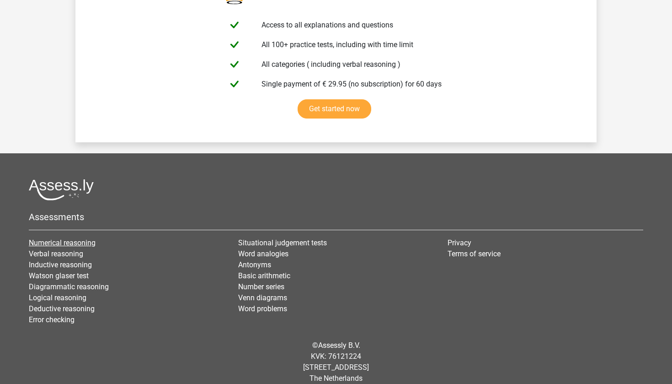
click at [63, 238] on link "Numerical reasoning" at bounding box center [62, 242] width 67 height 9
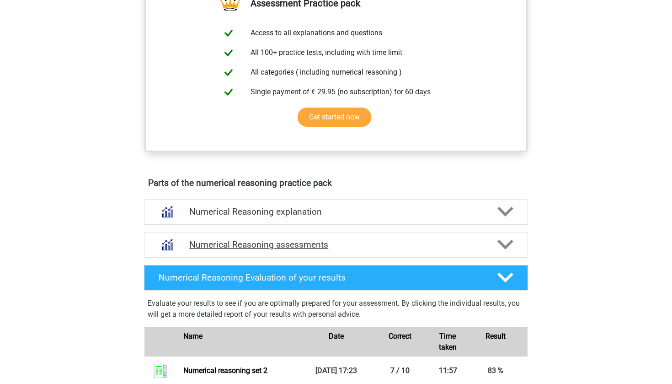
click at [295, 250] on h4 "Numerical Reasoning assessments" at bounding box center [336, 244] width 294 height 11
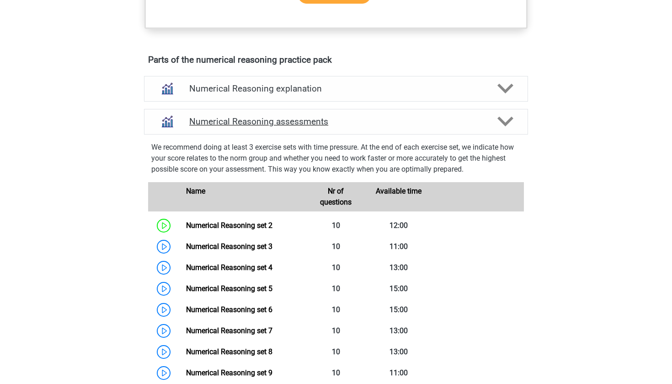
scroll to position [476, 0]
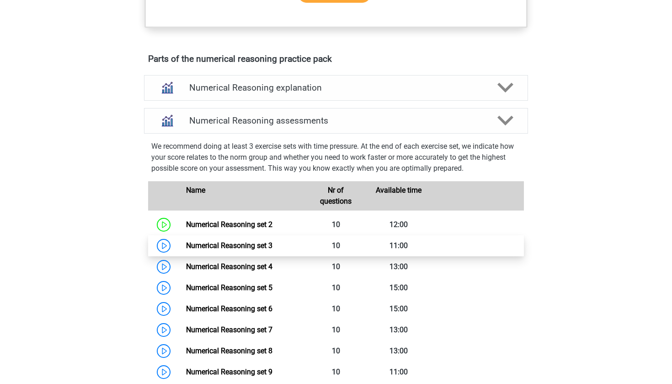
click at [273, 250] on link "Numerical Reasoning set 3" at bounding box center [229, 245] width 86 height 9
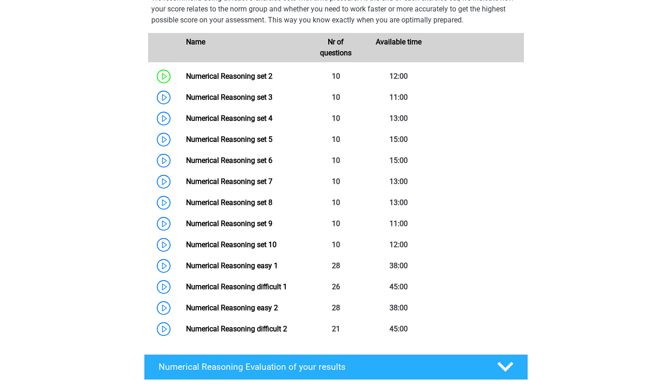
scroll to position [625, 0]
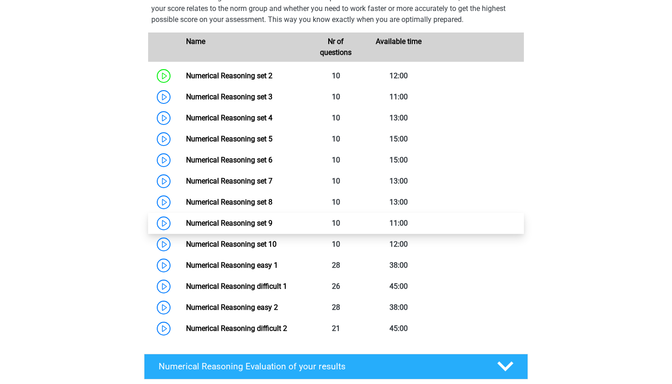
click at [273, 227] on link "Numerical Reasoning set 9" at bounding box center [229, 223] width 86 height 9
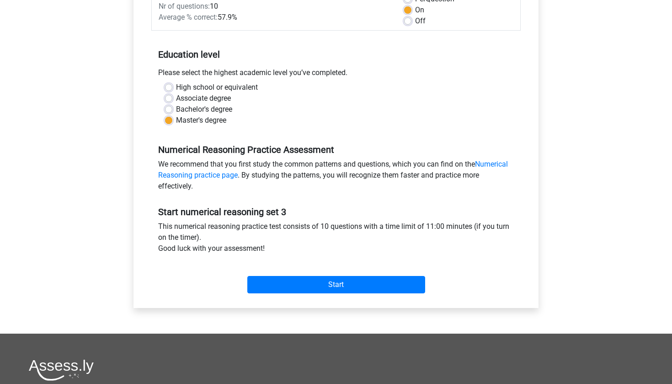
scroll to position [147, 0]
click at [336, 283] on input "Start" at bounding box center [336, 284] width 178 height 17
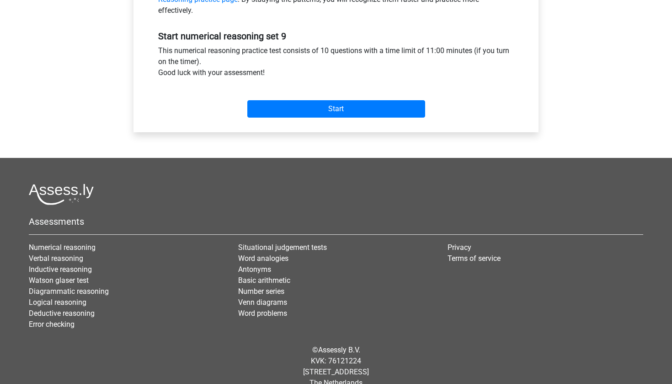
scroll to position [339, 0]
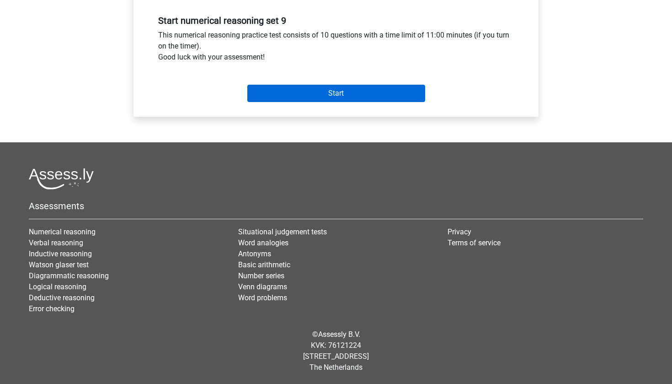
click at [334, 102] on input "Start" at bounding box center [336, 93] width 178 height 17
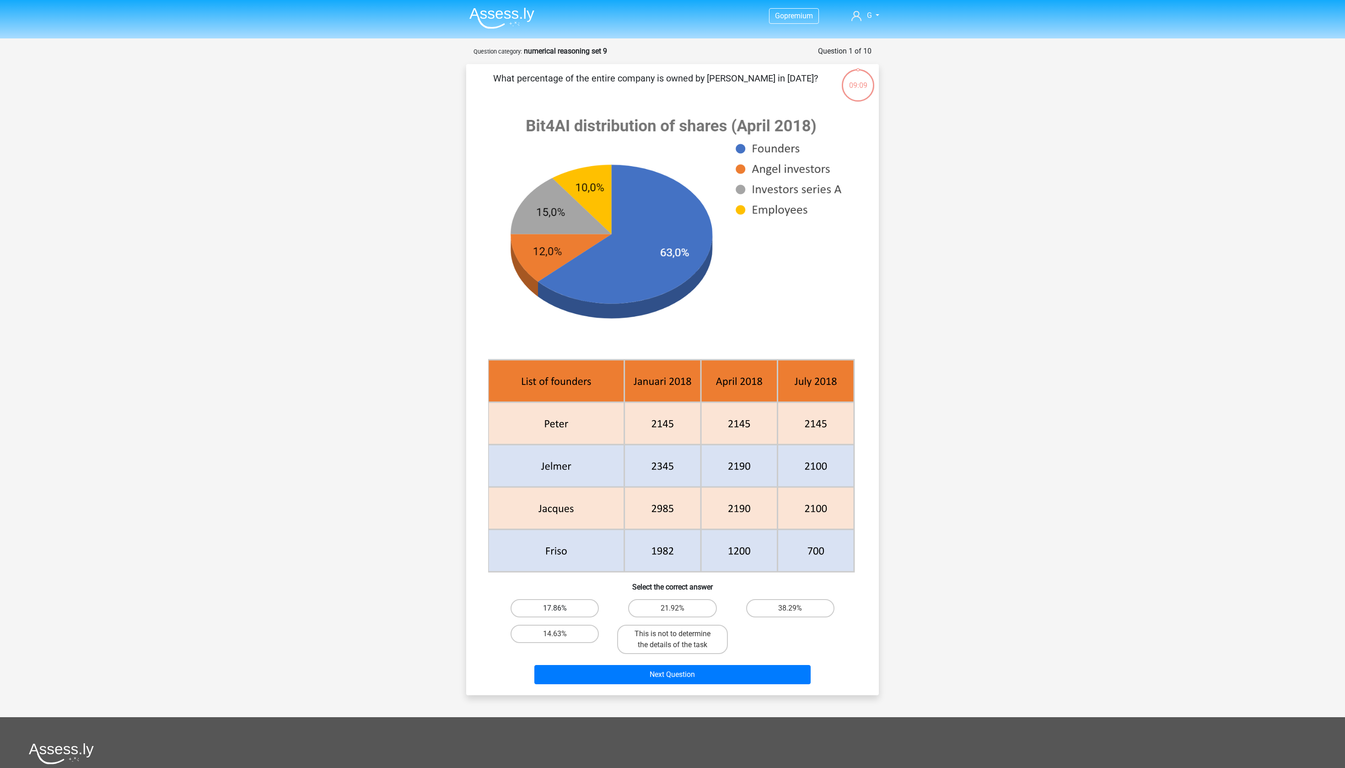
click at [568, 383] on label "17.86%" at bounding box center [554, 608] width 88 height 18
click at [561, 383] on input "17.86%" at bounding box center [558, 611] width 6 height 6
radio input "true"
click at [668, 383] on button "Next Question" at bounding box center [672, 674] width 277 height 19
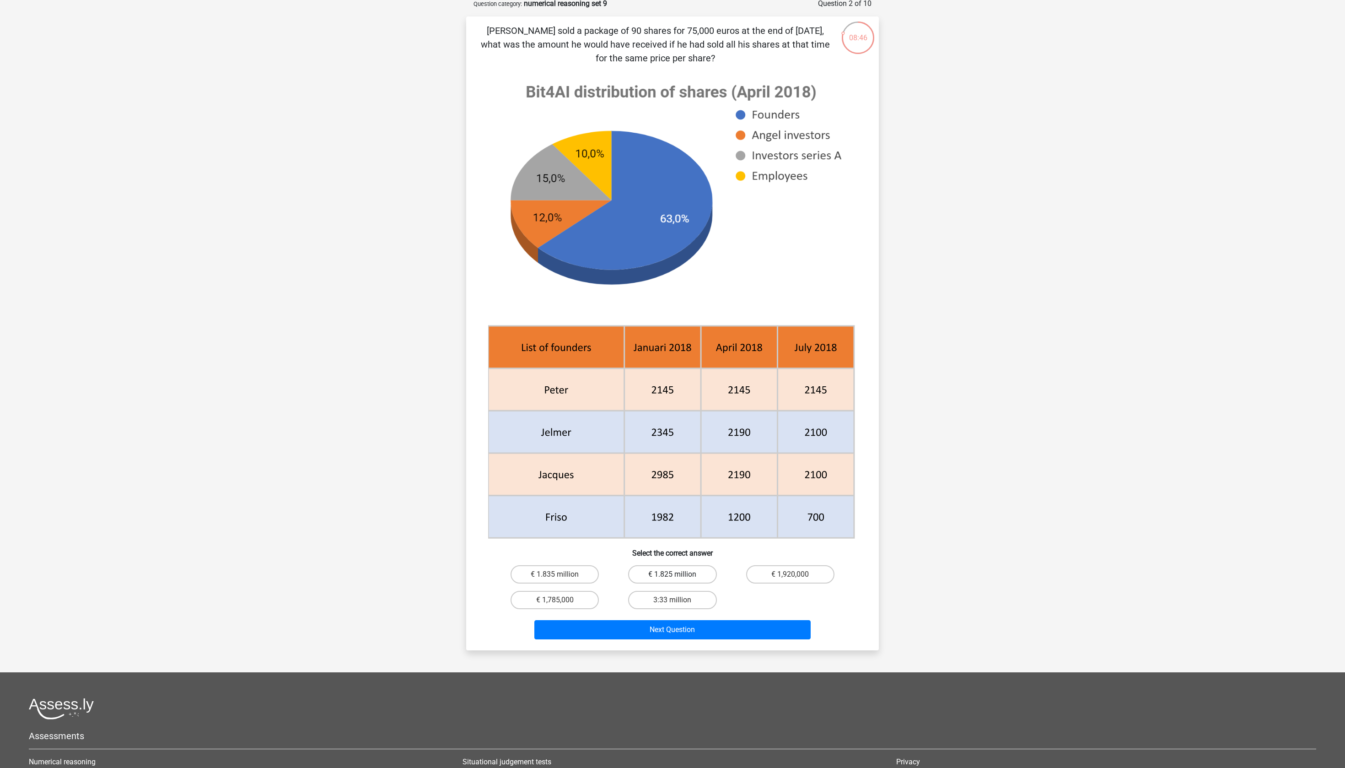
click at [667, 383] on label "€ 1.825 million" at bounding box center [672, 574] width 88 height 18
click at [672, 383] on input "€ 1.825 million" at bounding box center [675, 577] width 6 height 6
radio input "true"
click at [649, 383] on button "Next Question" at bounding box center [672, 629] width 277 height 19
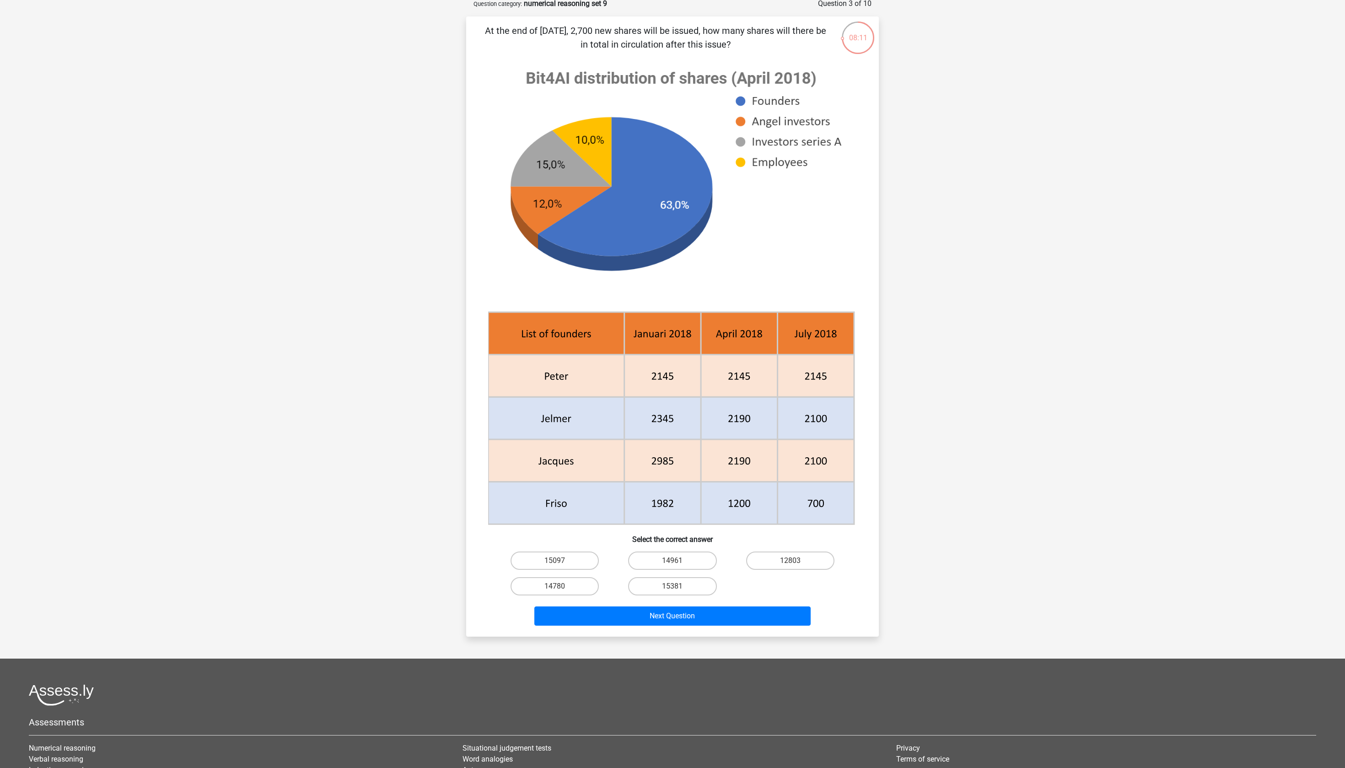
click at [612, 257] on image at bounding box center [671, 182] width 366 height 247
click at [672, 383] on label "14961" at bounding box center [672, 560] width 88 height 18
click at [672, 383] on input "14961" at bounding box center [675, 563] width 6 height 6
radio input "true"
click at [672, 383] on button "Next Question" at bounding box center [672, 615] width 277 height 19
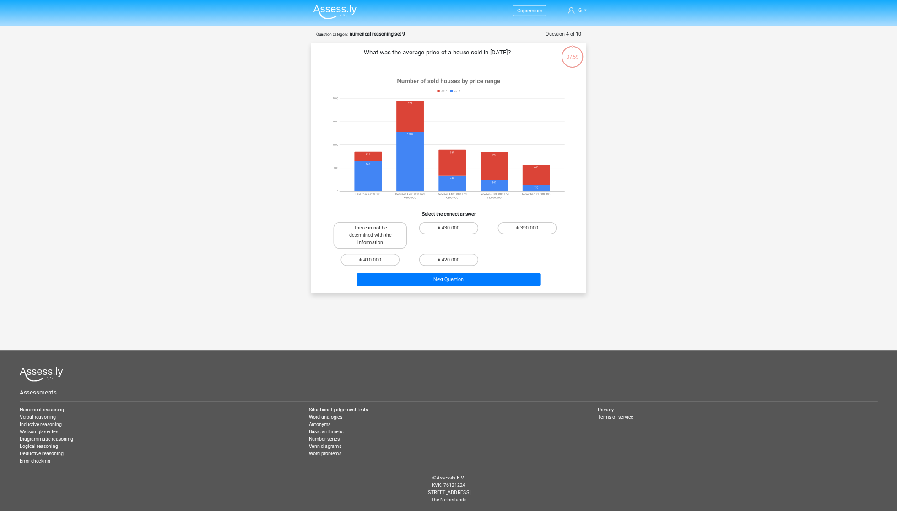
scroll to position [0, 0]
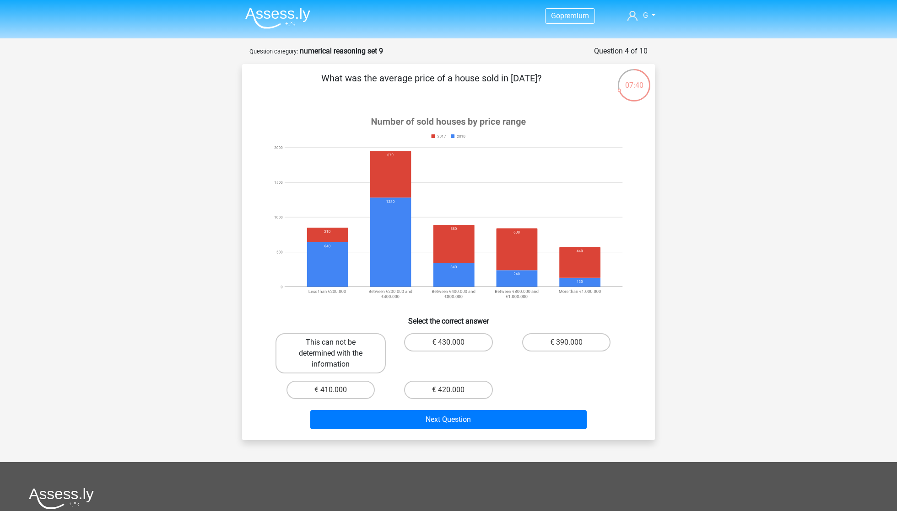
click at [334, 338] on label "This can not be determined with the information" at bounding box center [330, 353] width 110 height 40
click at [334, 343] on input "This can not be determined with the information" at bounding box center [334, 346] width 6 height 6
radio input "true"
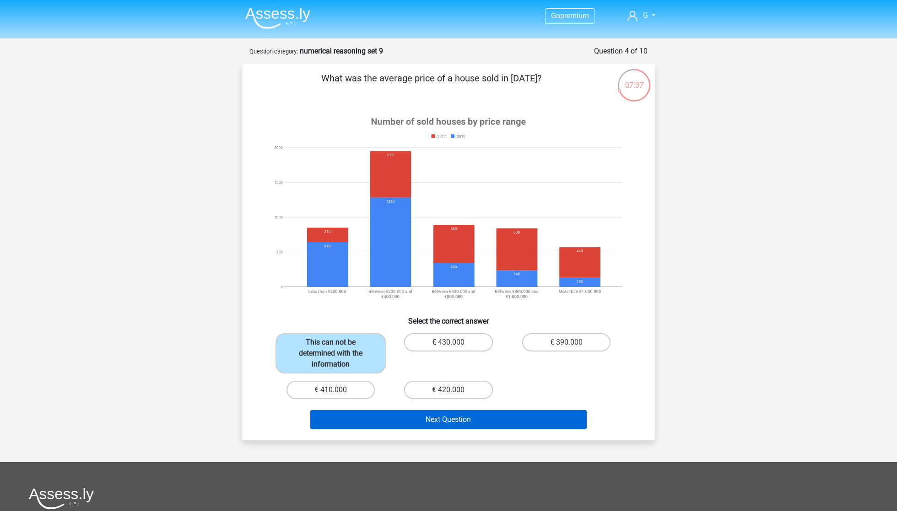
click at [500, 383] on button "Next Question" at bounding box center [448, 419] width 277 height 19
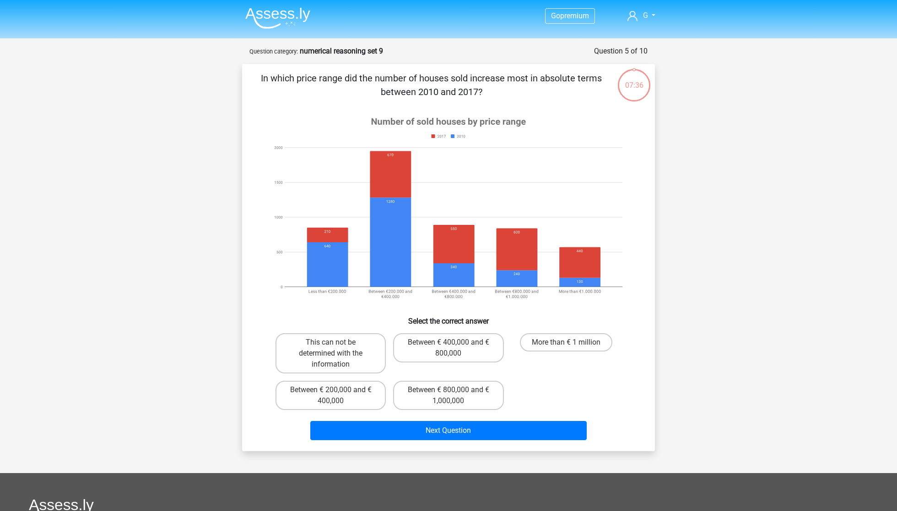
scroll to position [46, 0]
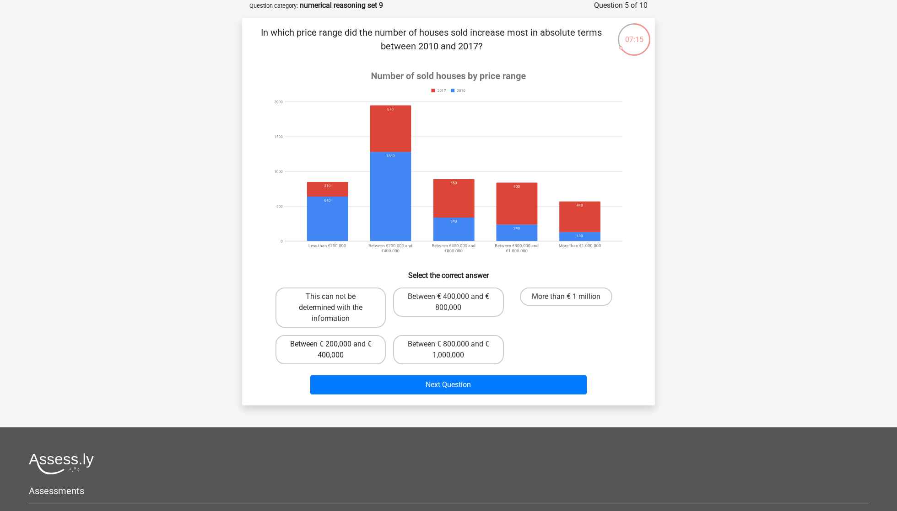
click at [369, 350] on label "Between € 200,000 and € 400,000" at bounding box center [330, 349] width 110 height 29
click at [337, 350] on input "Between € 200,000 and € 400,000" at bounding box center [334, 347] width 6 height 6
radio input "true"
click at [549, 344] on div "This can not be determined with the information Between € 400,000 and € 800,000…" at bounding box center [448, 326] width 353 height 84
click at [450, 348] on input "Between € 800,000 and € 1,000,000" at bounding box center [451, 347] width 6 height 6
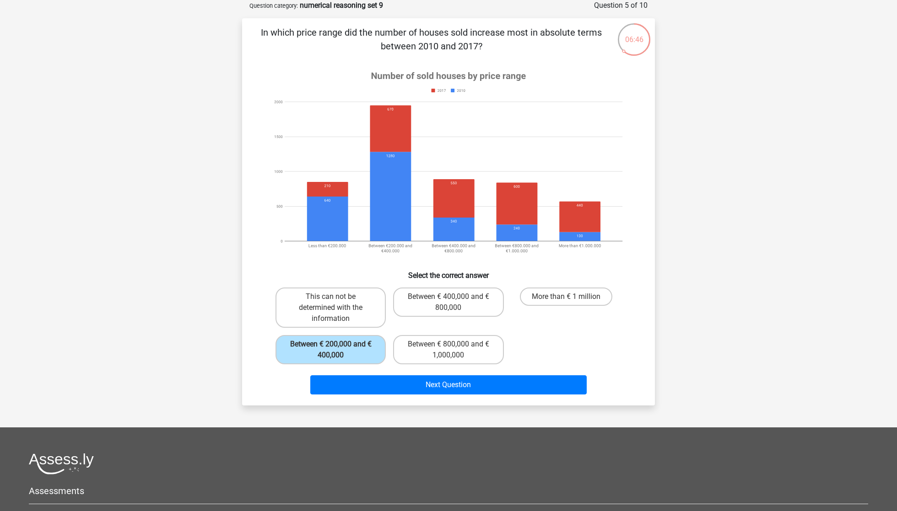
radio input "true"
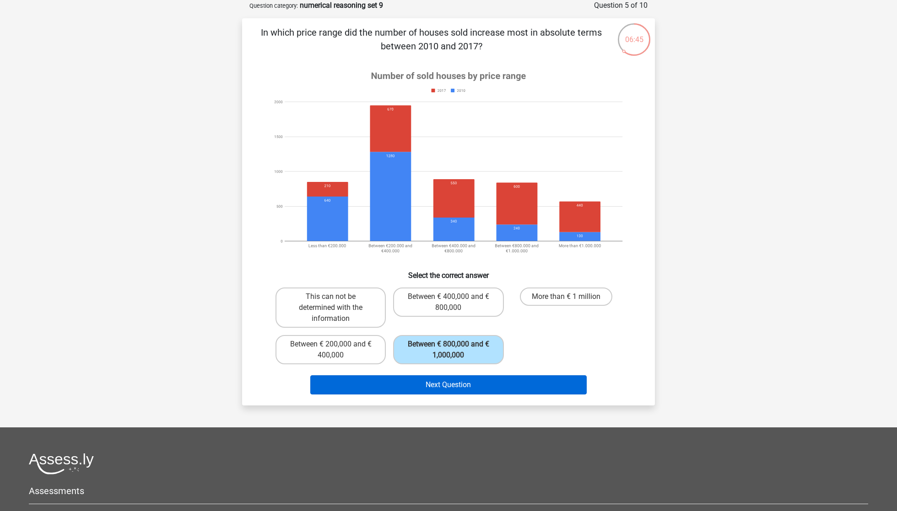
click at [450, 377] on button "Next Question" at bounding box center [448, 385] width 277 height 19
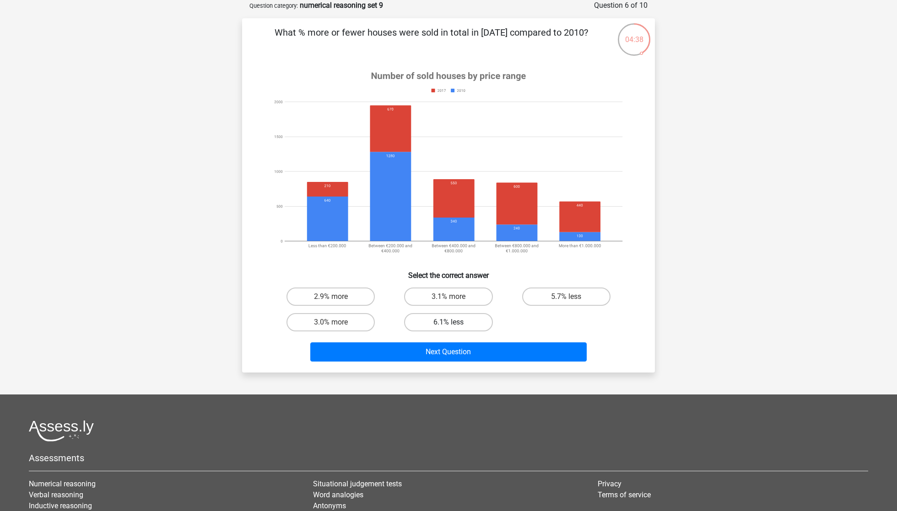
click at [444, 327] on label "6.1% less" at bounding box center [448, 322] width 88 height 18
click at [448, 327] on input "6.1% less" at bounding box center [451, 325] width 6 height 6
radio input "true"
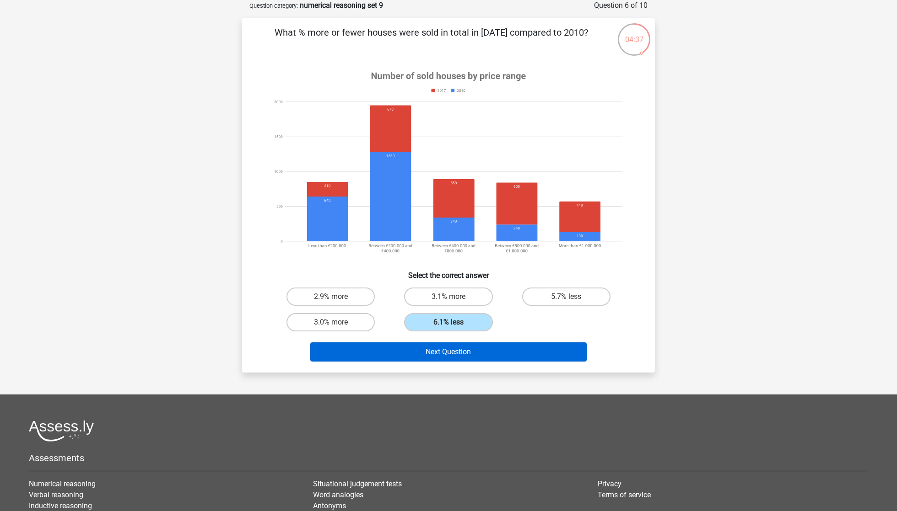
click at [430, 354] on button "Next Question" at bounding box center [448, 352] width 277 height 19
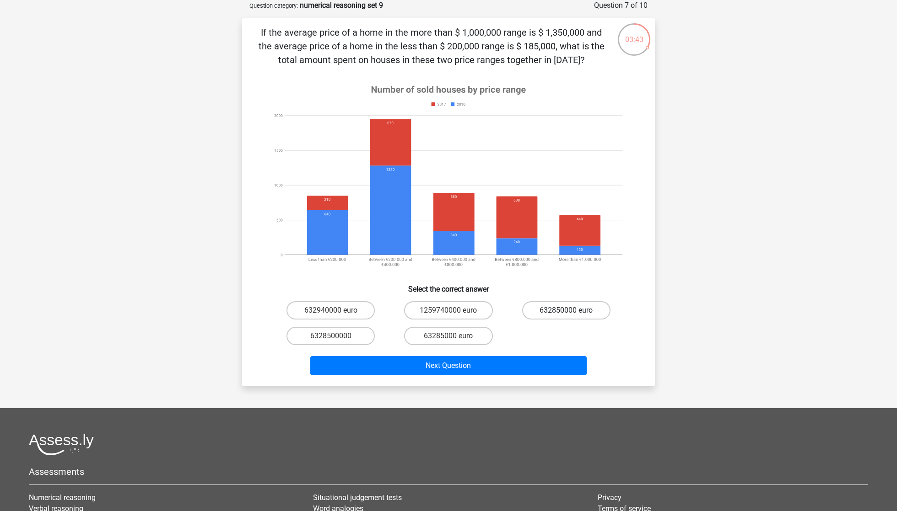
click at [554, 313] on label "632850000 euro" at bounding box center [566, 310] width 88 height 18
click at [566, 313] on input "632850000 euro" at bounding box center [569, 314] width 6 height 6
radio input "true"
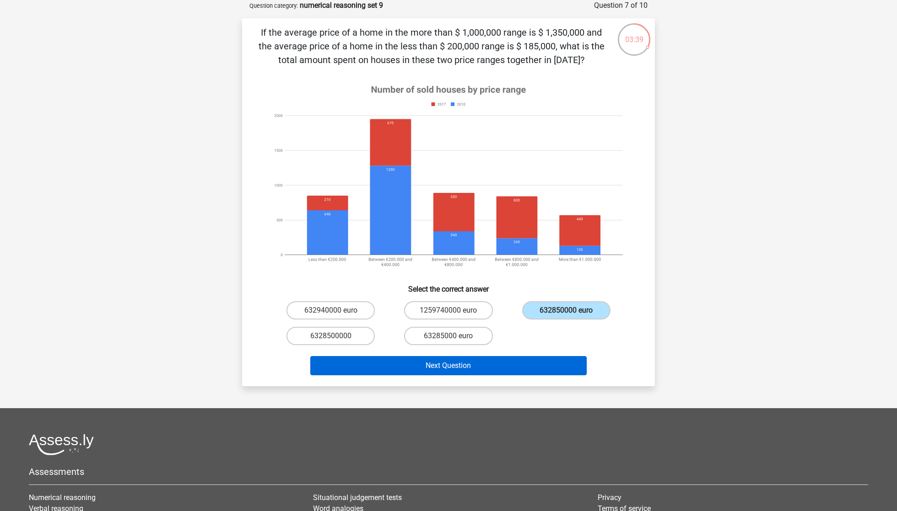
click at [491, 366] on button "Next Question" at bounding box center [448, 365] width 277 height 19
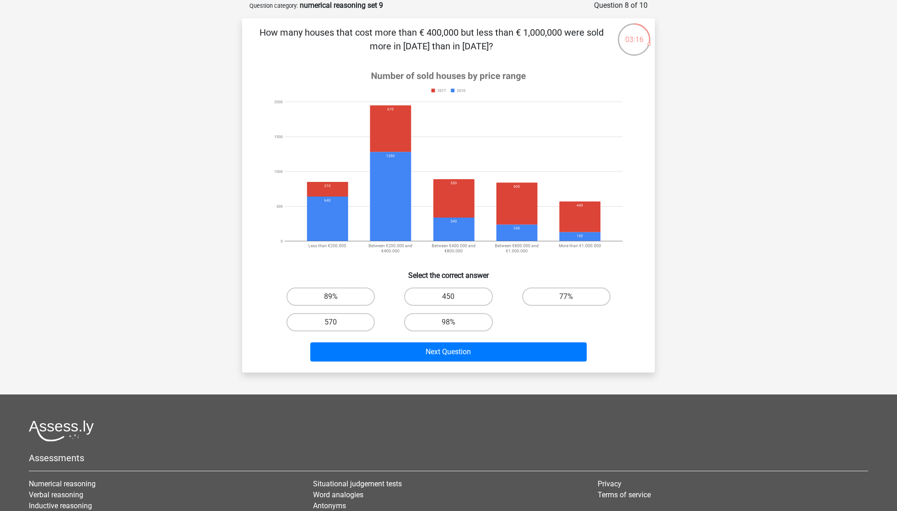
click at [335, 322] on input "570" at bounding box center [334, 325] width 6 height 6
radio input "true"
click at [395, 367] on div "How many houses that cost more than € 400,000 but less than € 1,000,000 were so…" at bounding box center [448, 195] width 413 height 354
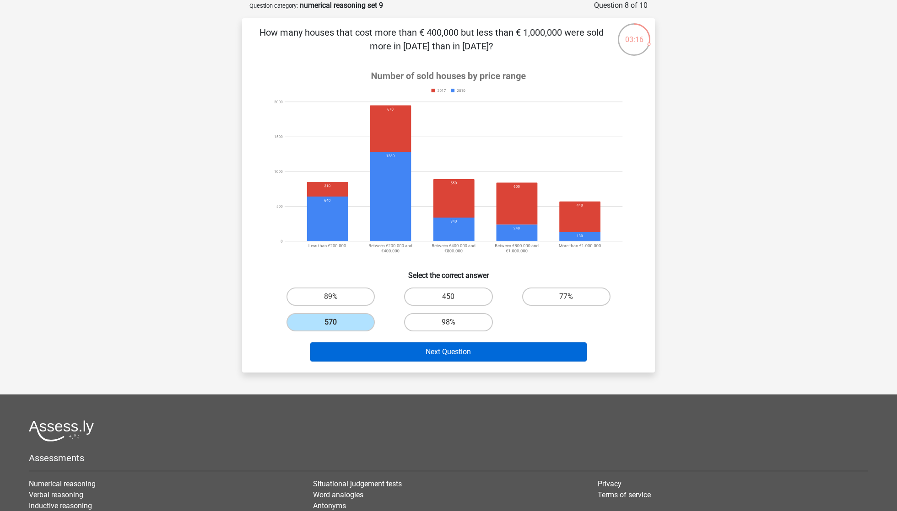
click at [395, 352] on button "Next Question" at bounding box center [448, 352] width 277 height 19
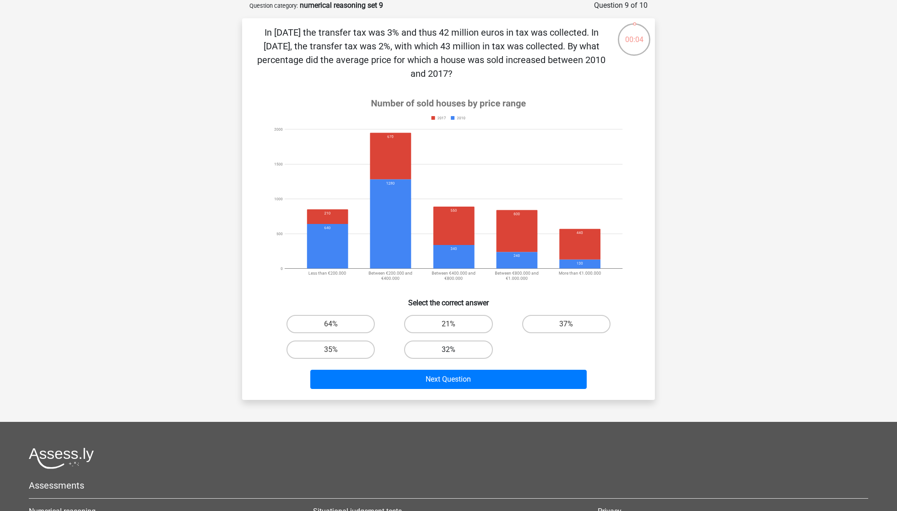
click at [462, 352] on label "32%" at bounding box center [448, 350] width 88 height 18
click at [454, 352] on input "32%" at bounding box center [451, 353] width 6 height 6
radio input "true"
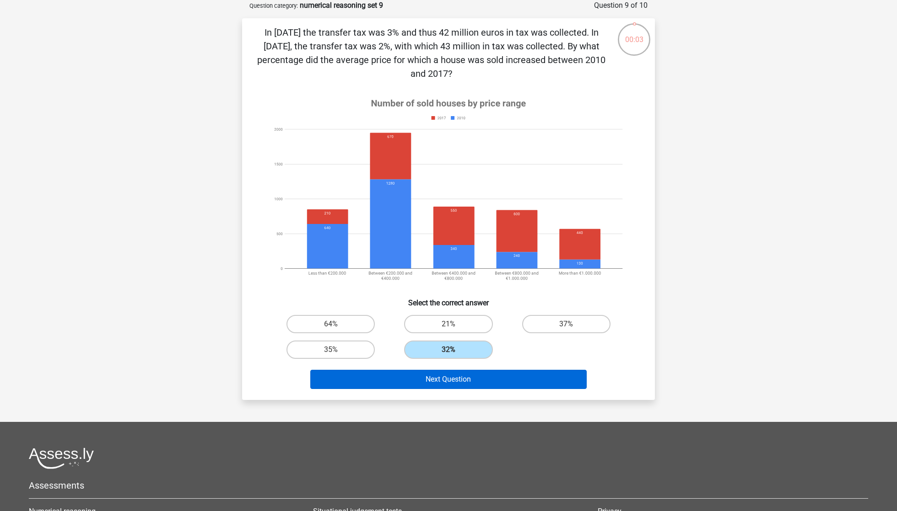
click at [462, 379] on button "Next Question" at bounding box center [448, 379] width 277 height 19
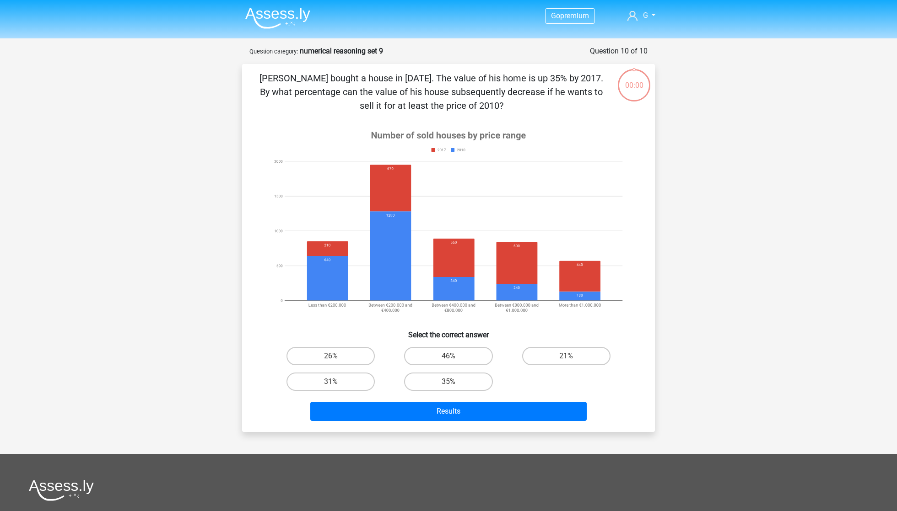
scroll to position [46, 0]
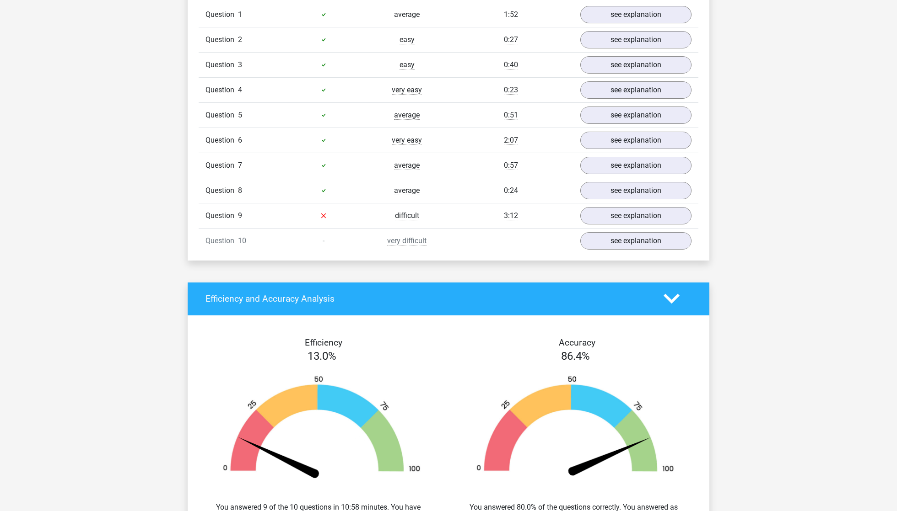
scroll to position [770, 0]
click at [613, 198] on link "see explanation" at bounding box center [636, 191] width 128 height 20
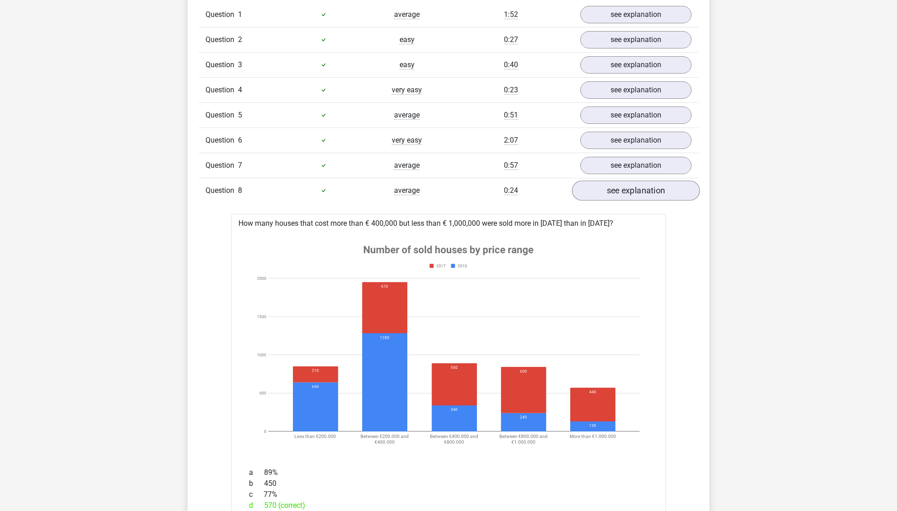
click at [613, 198] on link "see explanation" at bounding box center [636, 191] width 128 height 20
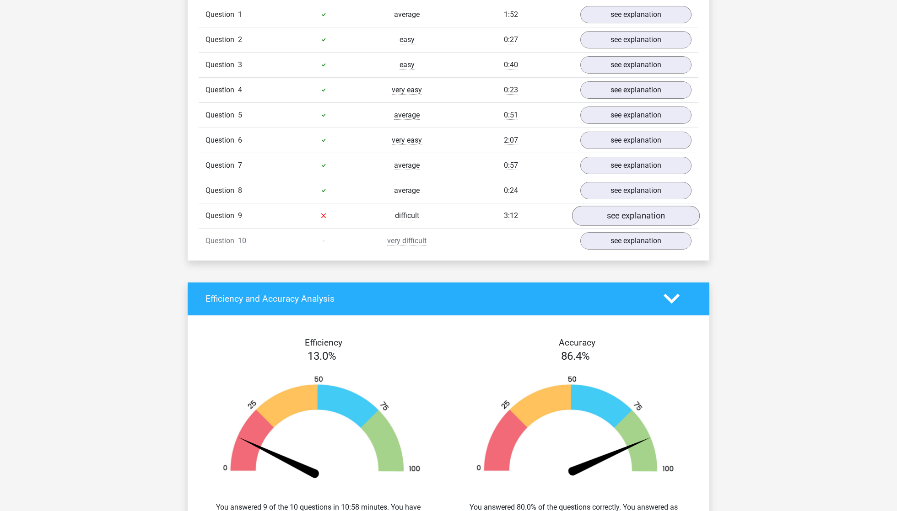
click at [635, 222] on link "see explanation" at bounding box center [636, 216] width 128 height 20
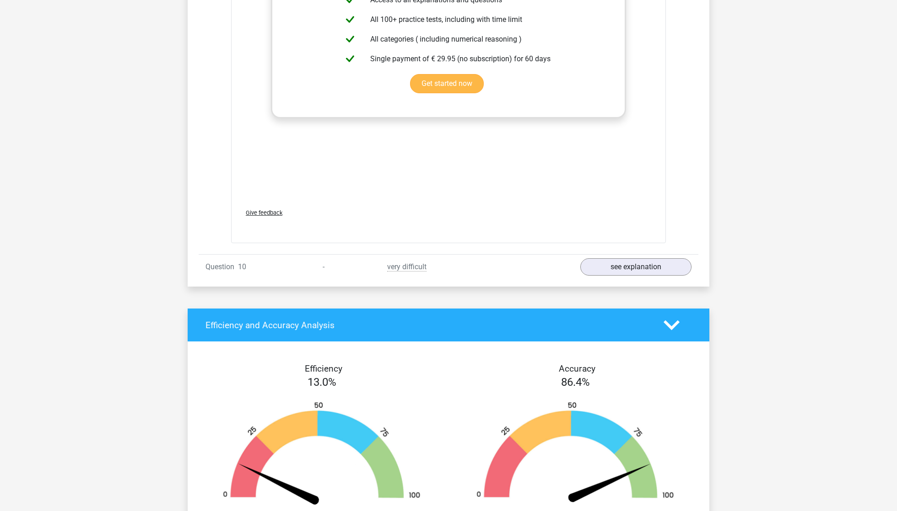
scroll to position [1448, 0]
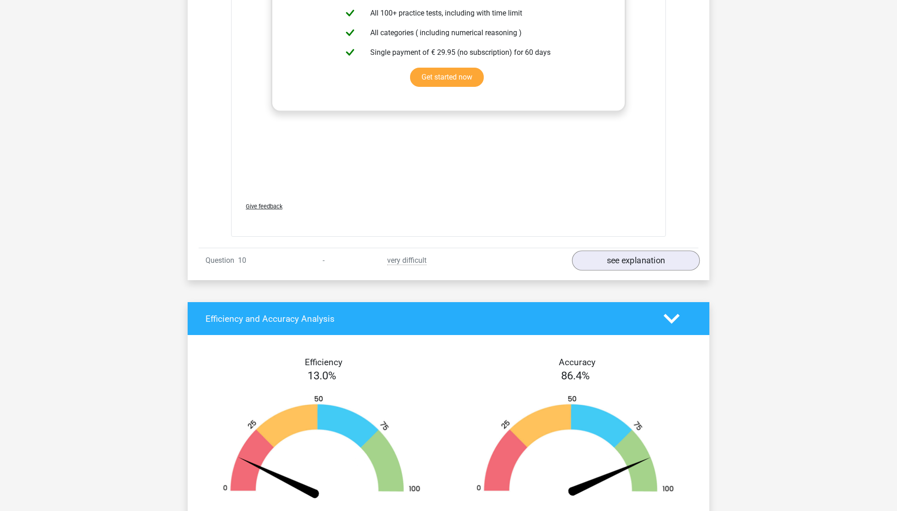
click at [637, 269] on link "see explanation" at bounding box center [636, 261] width 128 height 20
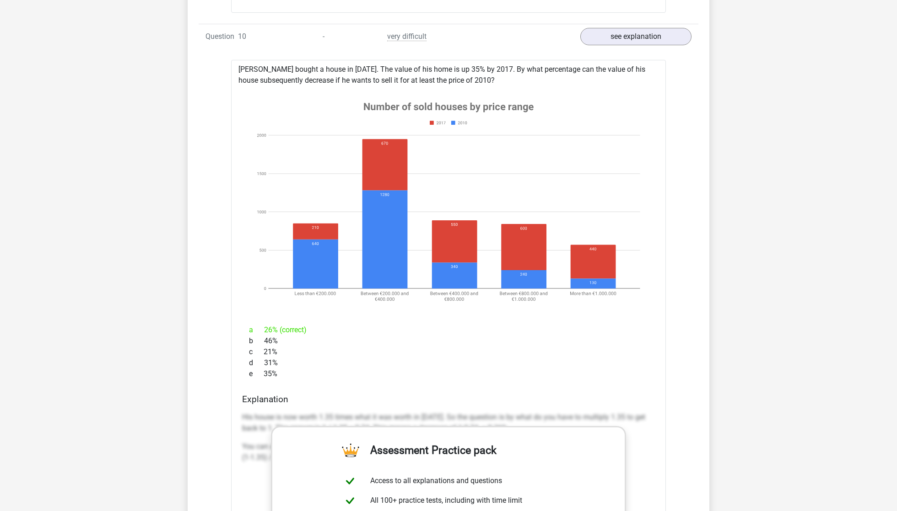
scroll to position [1658, 0]
